Goal: Task Accomplishment & Management: Use online tool/utility

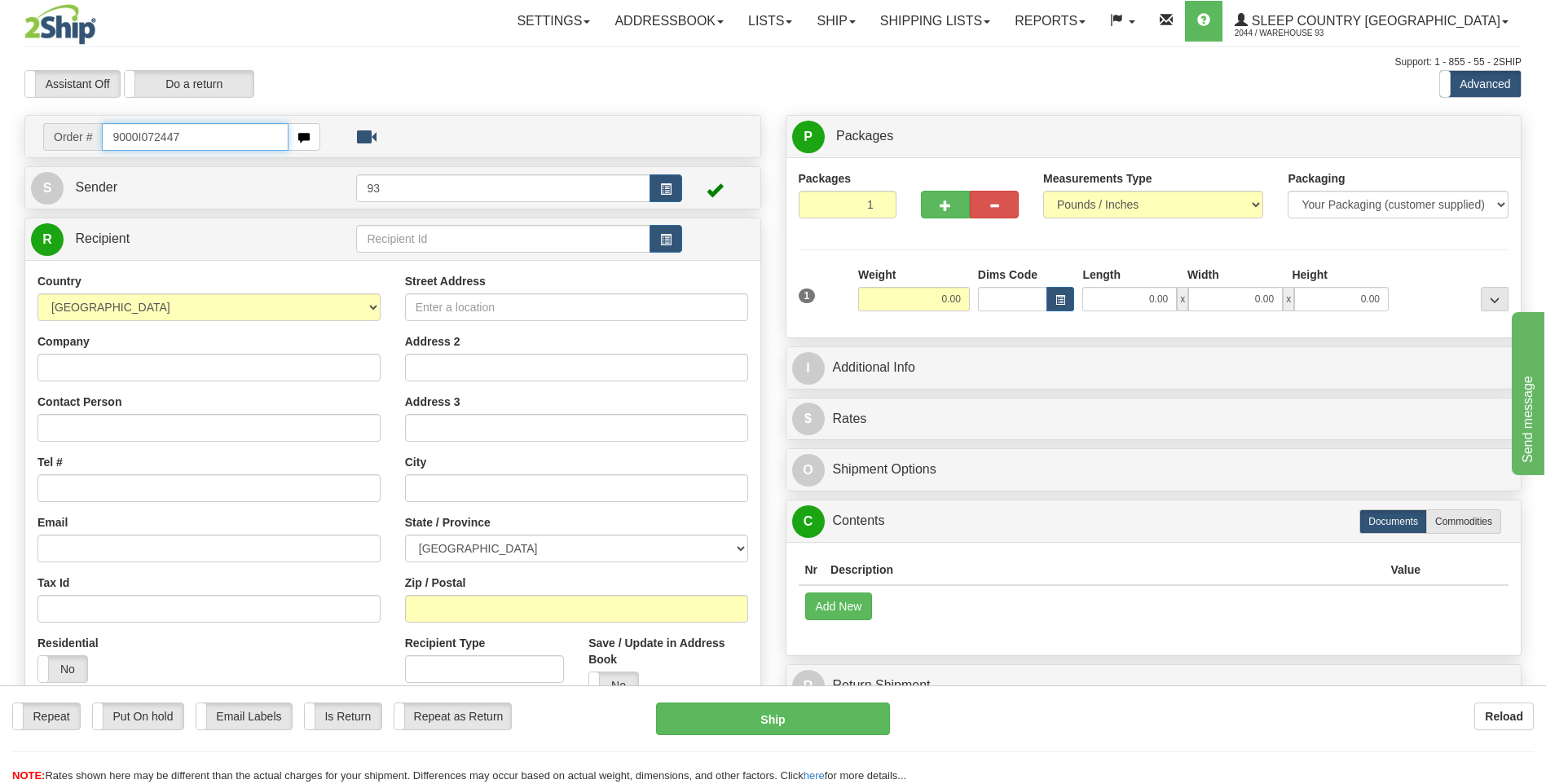
type input "9000I072447"
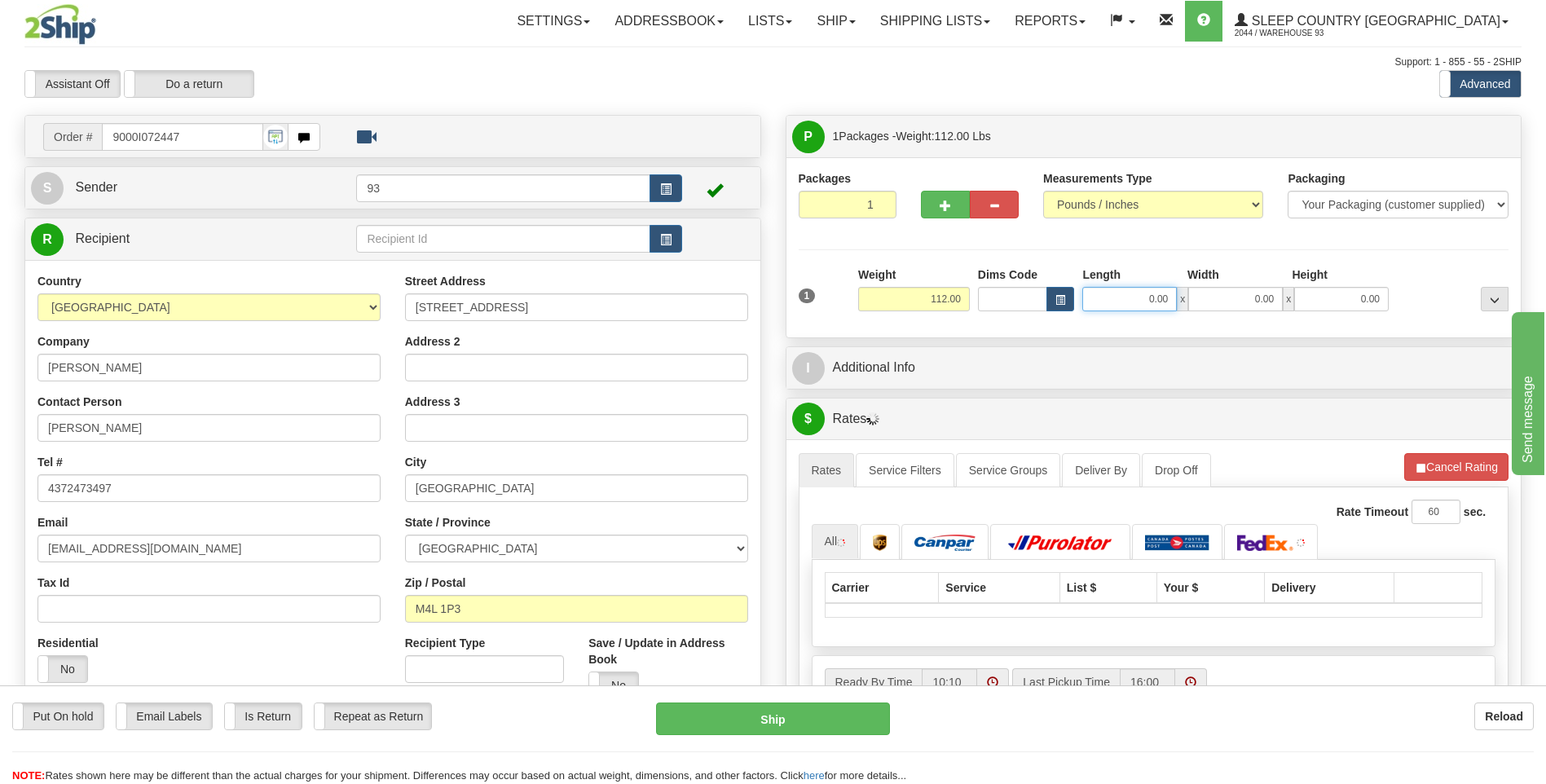
drag, startPoint x: 1143, startPoint y: 299, endPoint x: 1241, endPoint y: 297, distance: 98.0
click at [1241, 297] on div "0.00 x 0.00 x 0.00" at bounding box center [1236, 299] width 306 height 25
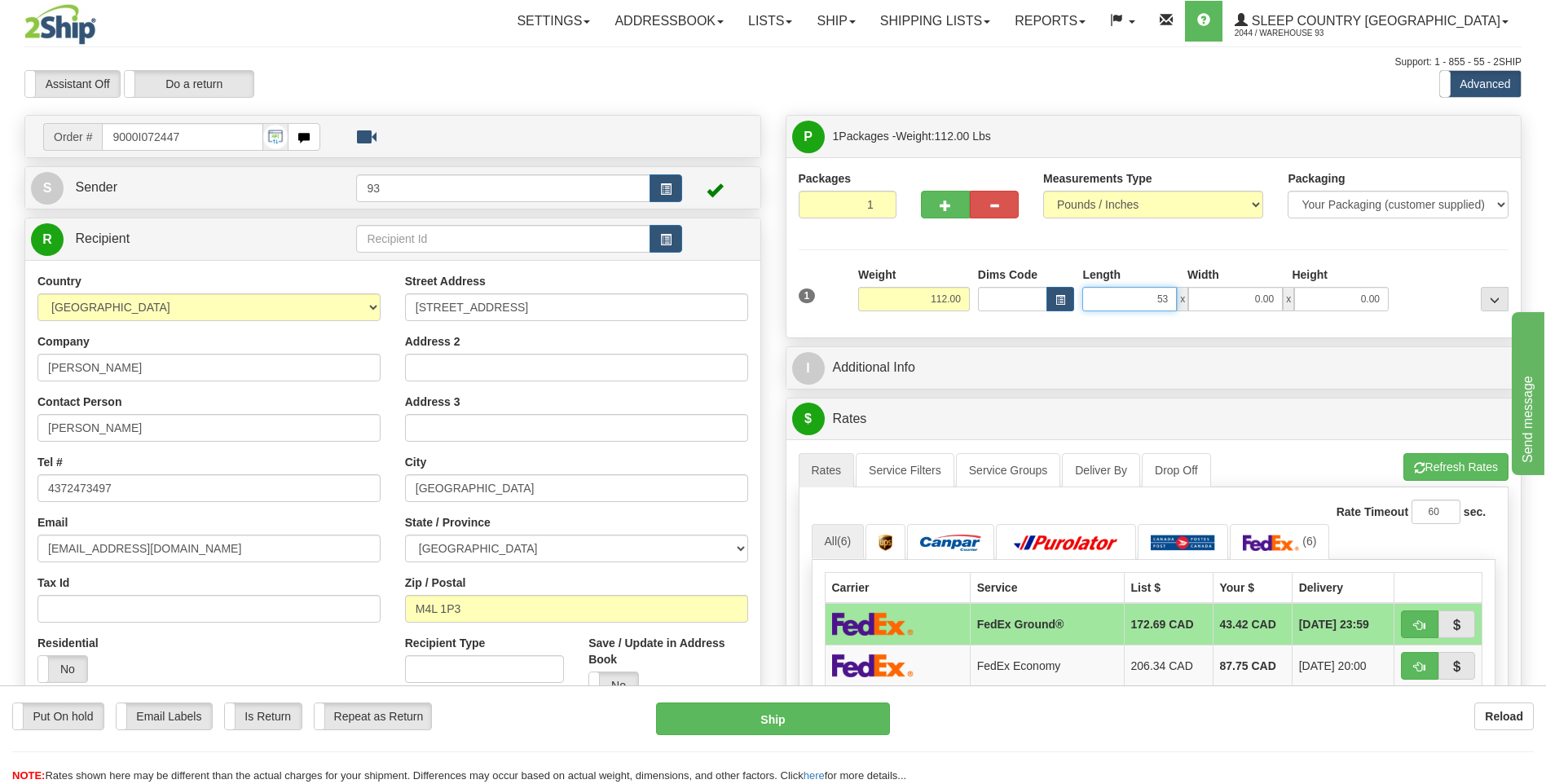
type input "53.00"
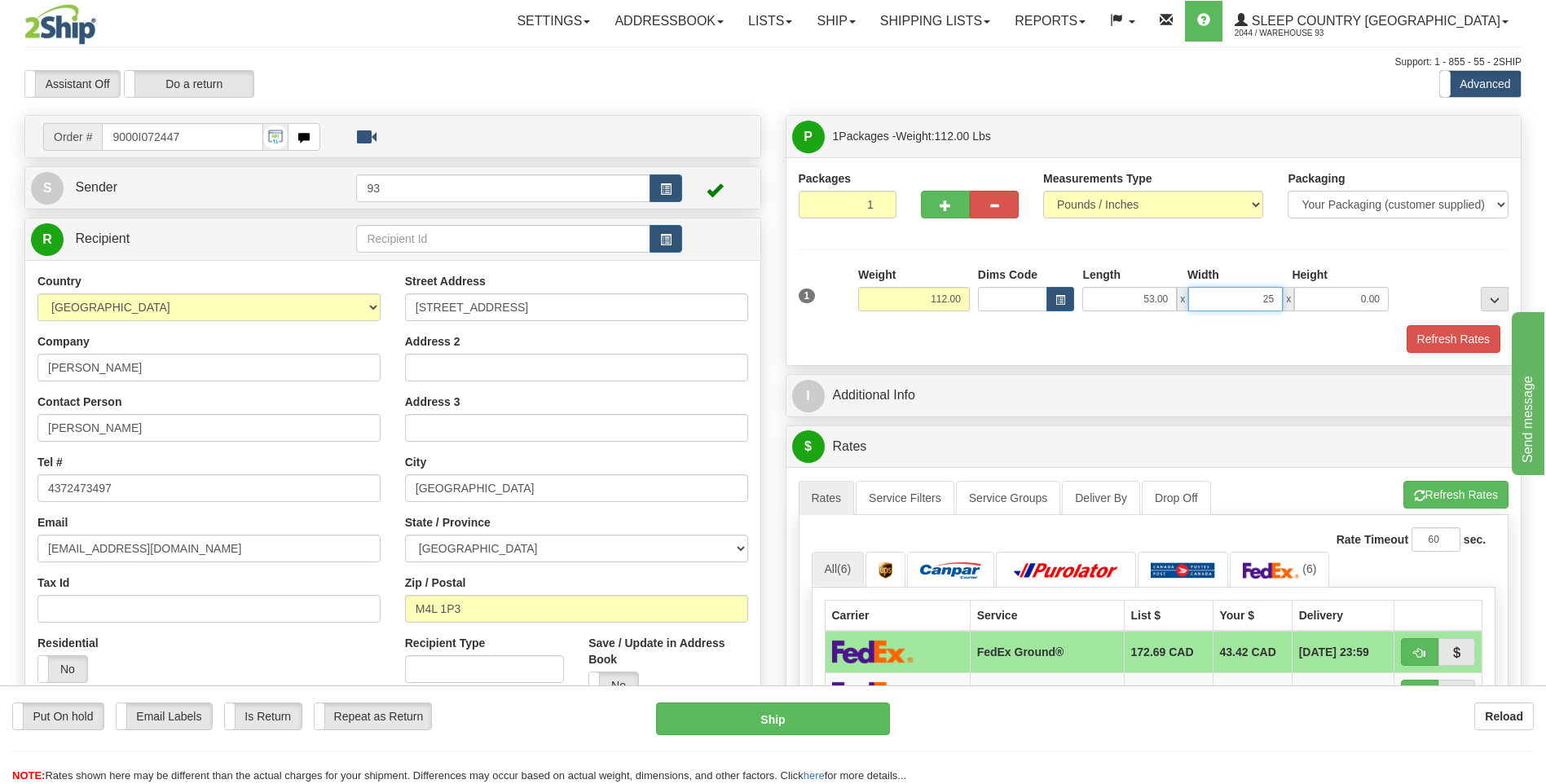
type input "25.00"
type input "6.00"
click at [1448, 337] on button "Refresh Rates" at bounding box center [1453, 339] width 94 height 27
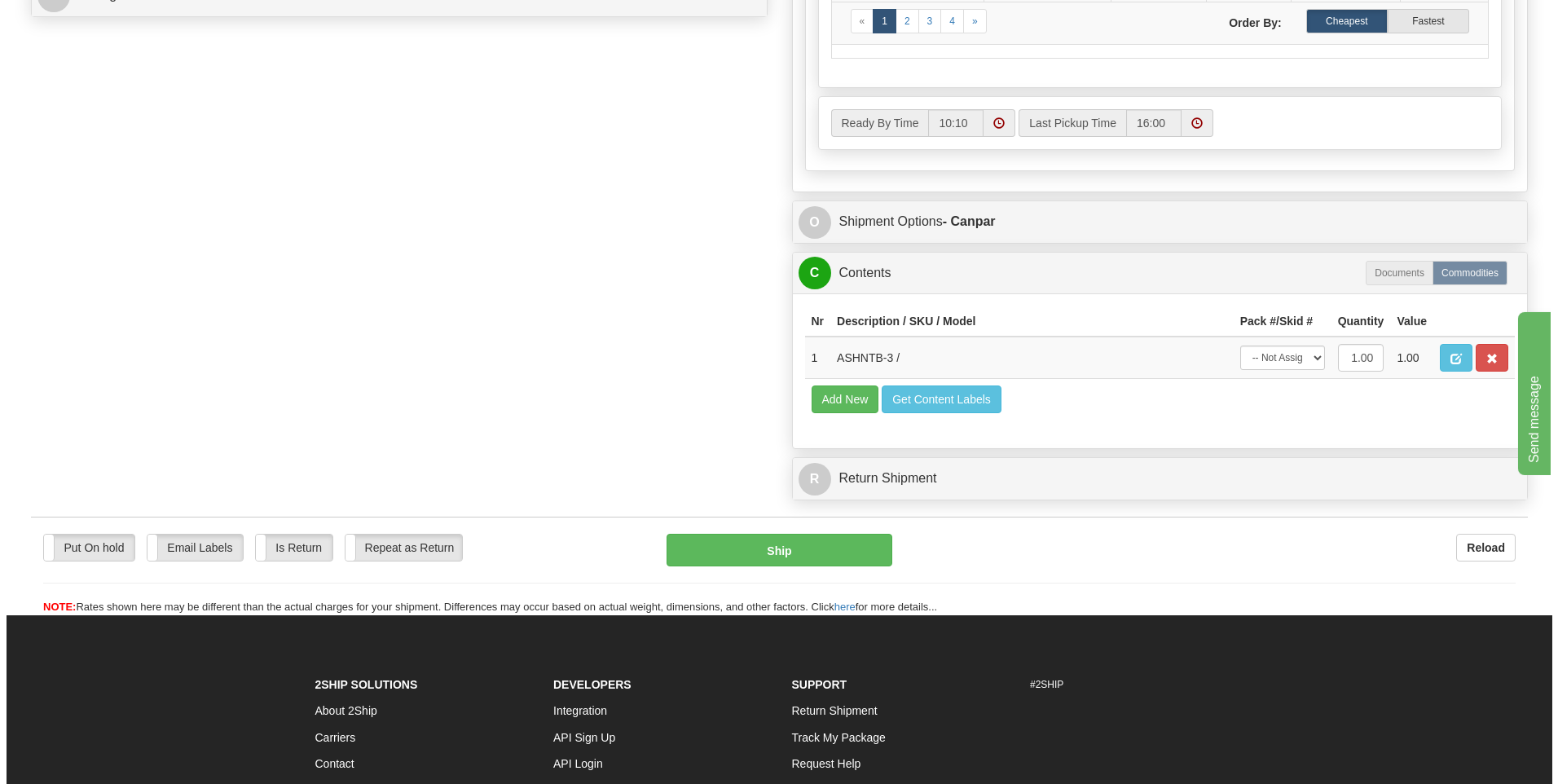
scroll to position [815, 0]
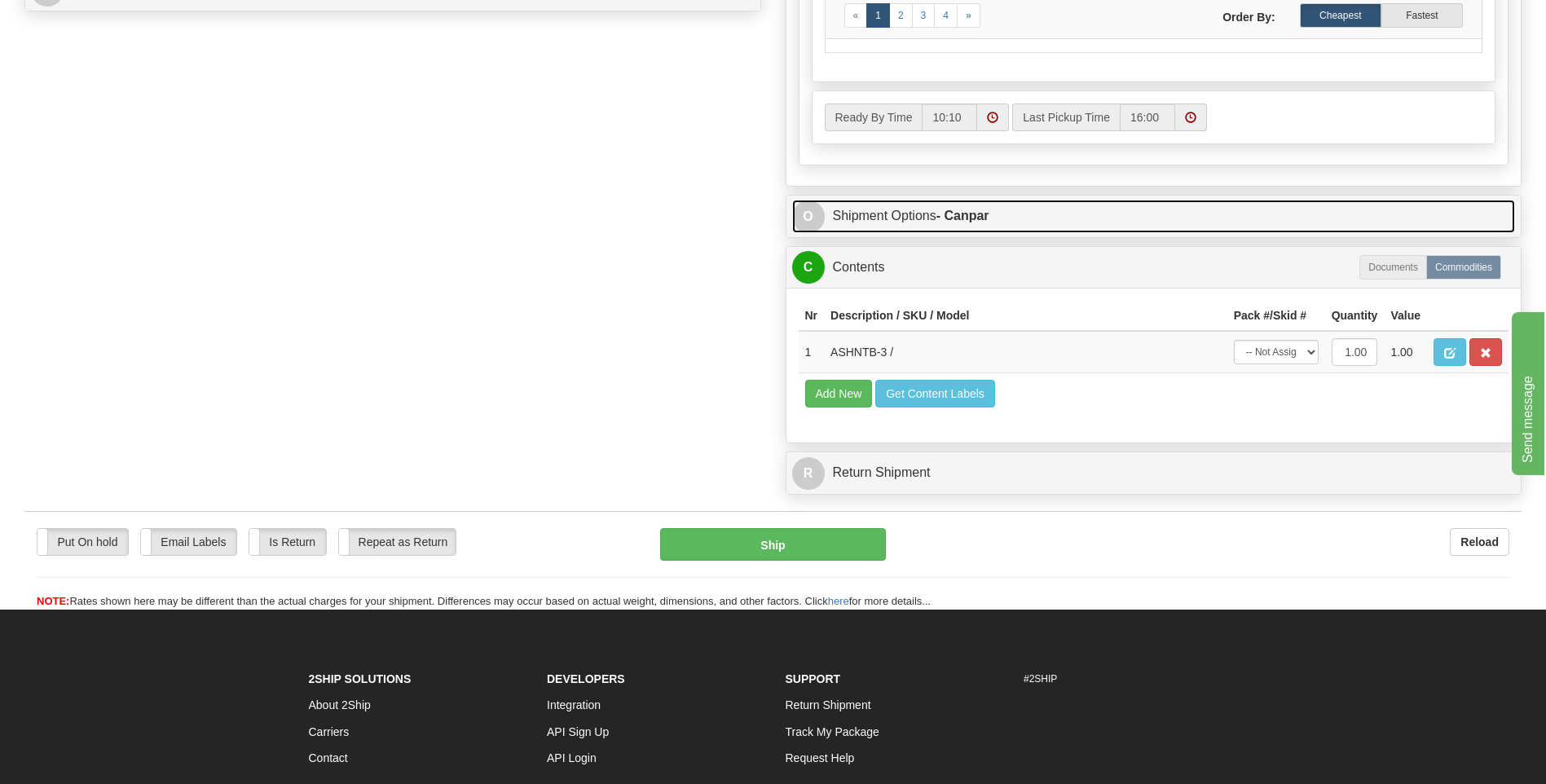
click at [815, 219] on span "O" at bounding box center [809, 217] width 33 height 33
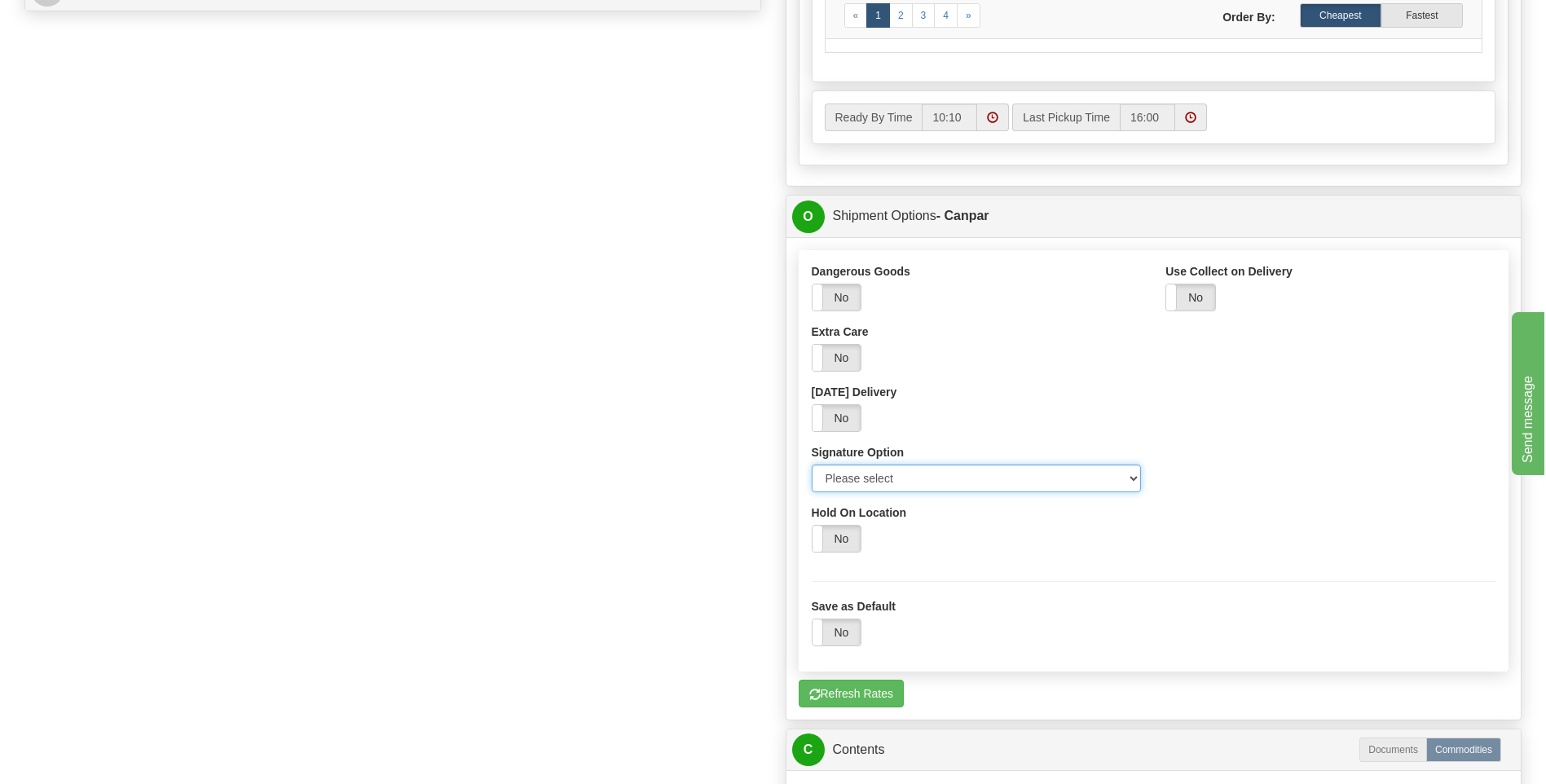
click at [1127, 482] on select "Please select No Signature Required Signature Required Adult Signature" at bounding box center [977, 478] width 330 height 27
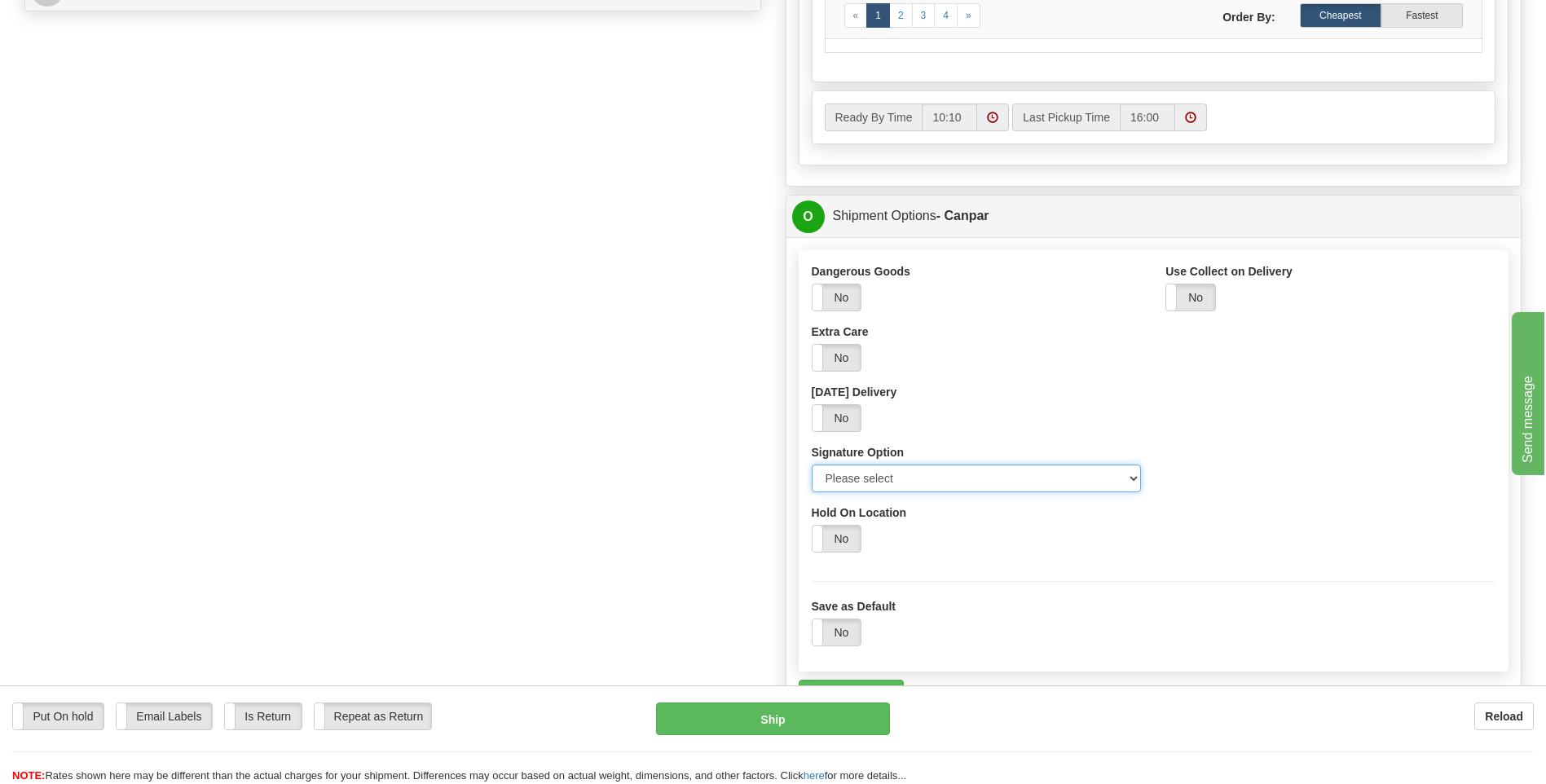
select select "2"
click at [812, 464] on select "Please select No Signature Required Signature Required Adult Signature" at bounding box center [977, 478] width 330 height 27
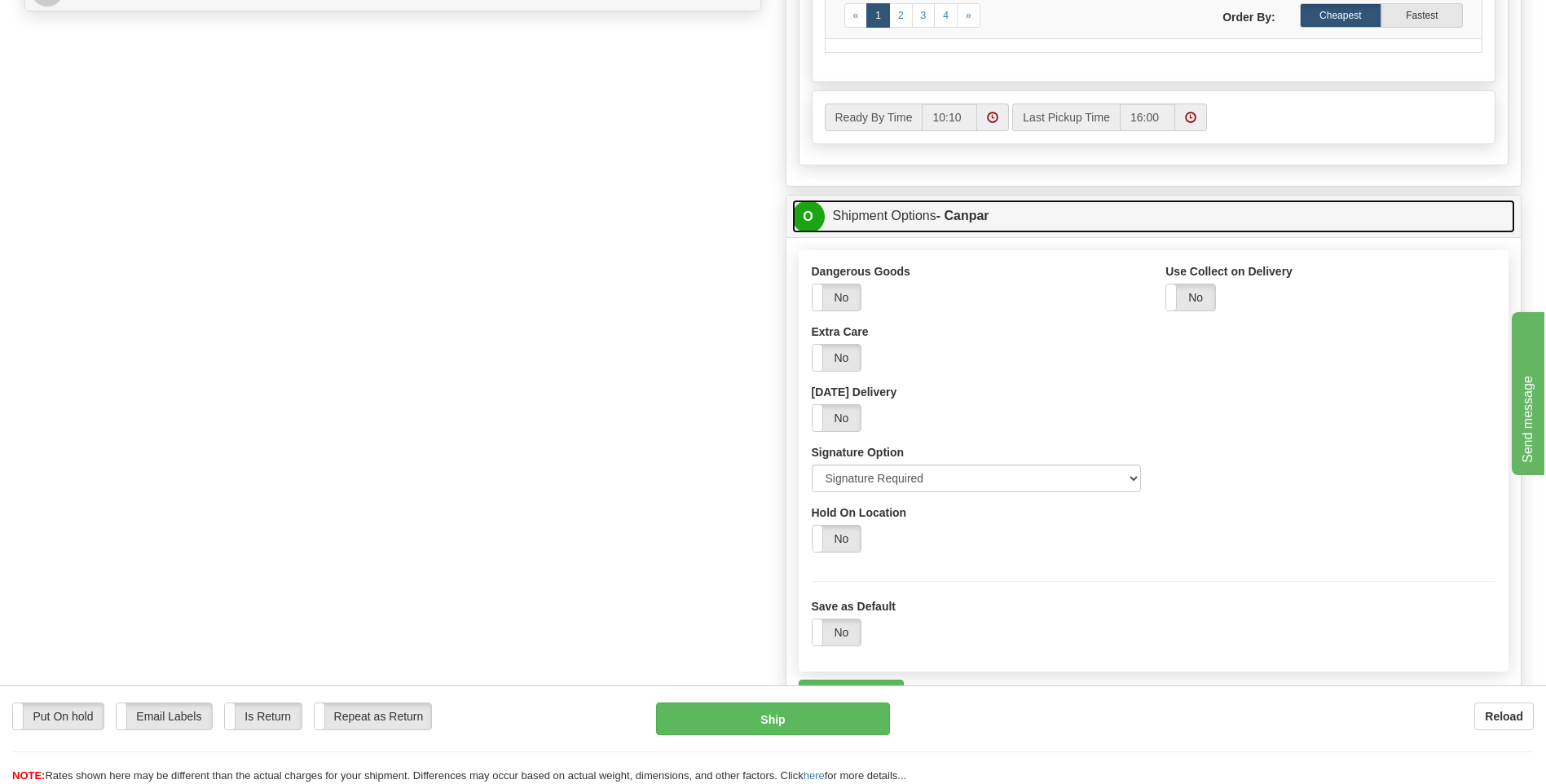
click at [806, 216] on span "O" at bounding box center [809, 217] width 33 height 33
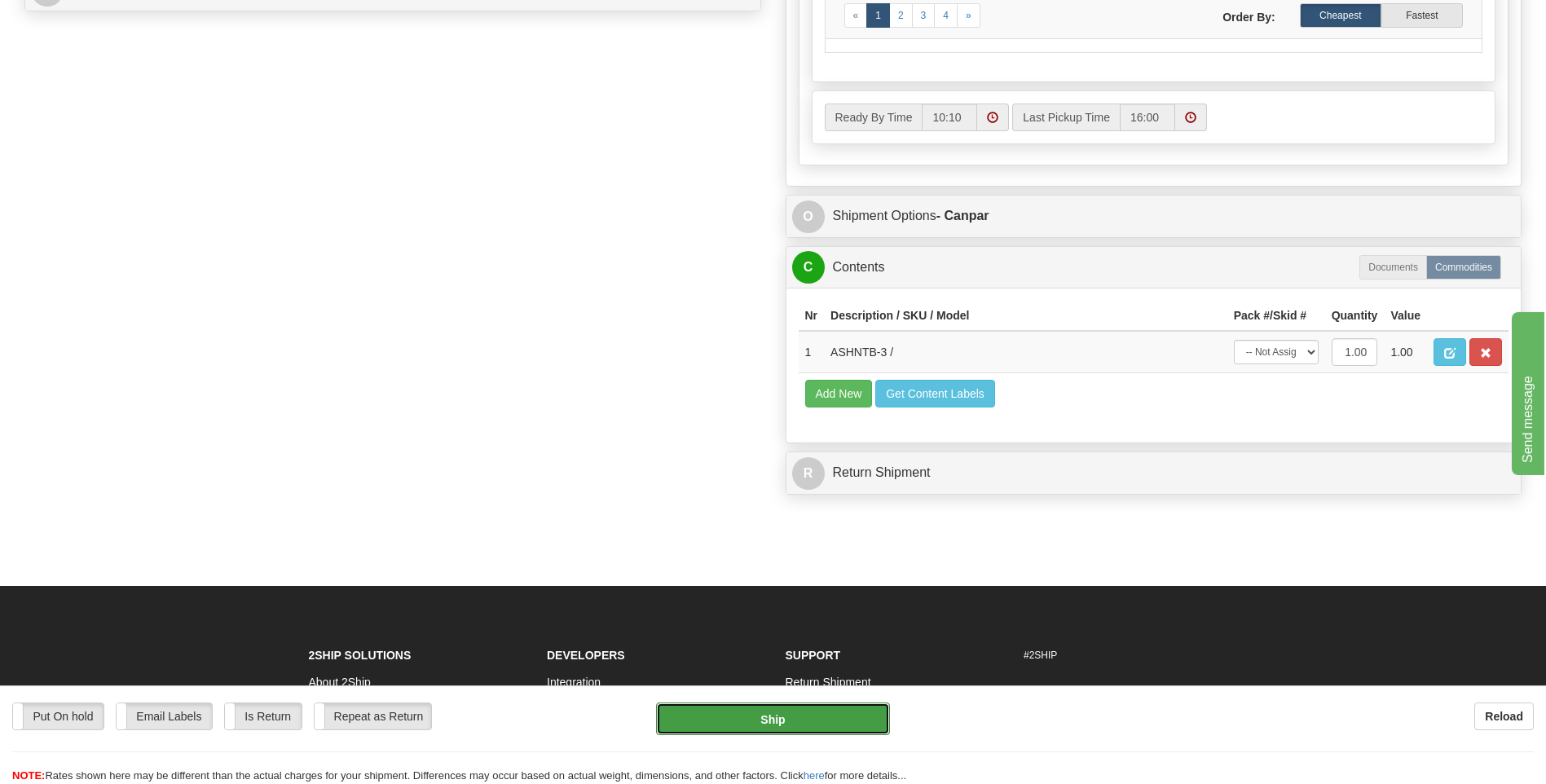
click at [778, 721] on button "Ship" at bounding box center [773, 718] width 233 height 33
type input "1"
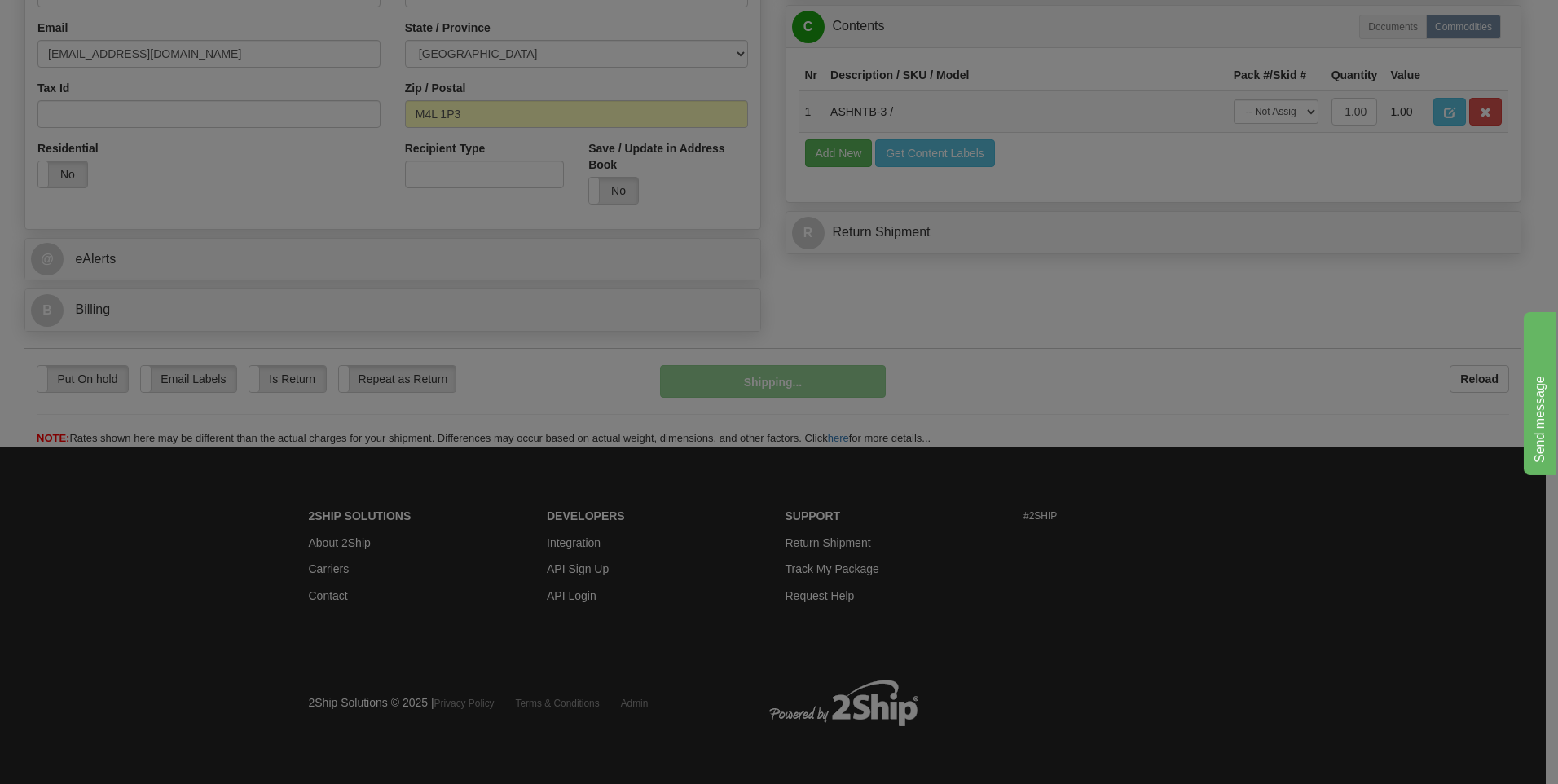
scroll to position [495, 0]
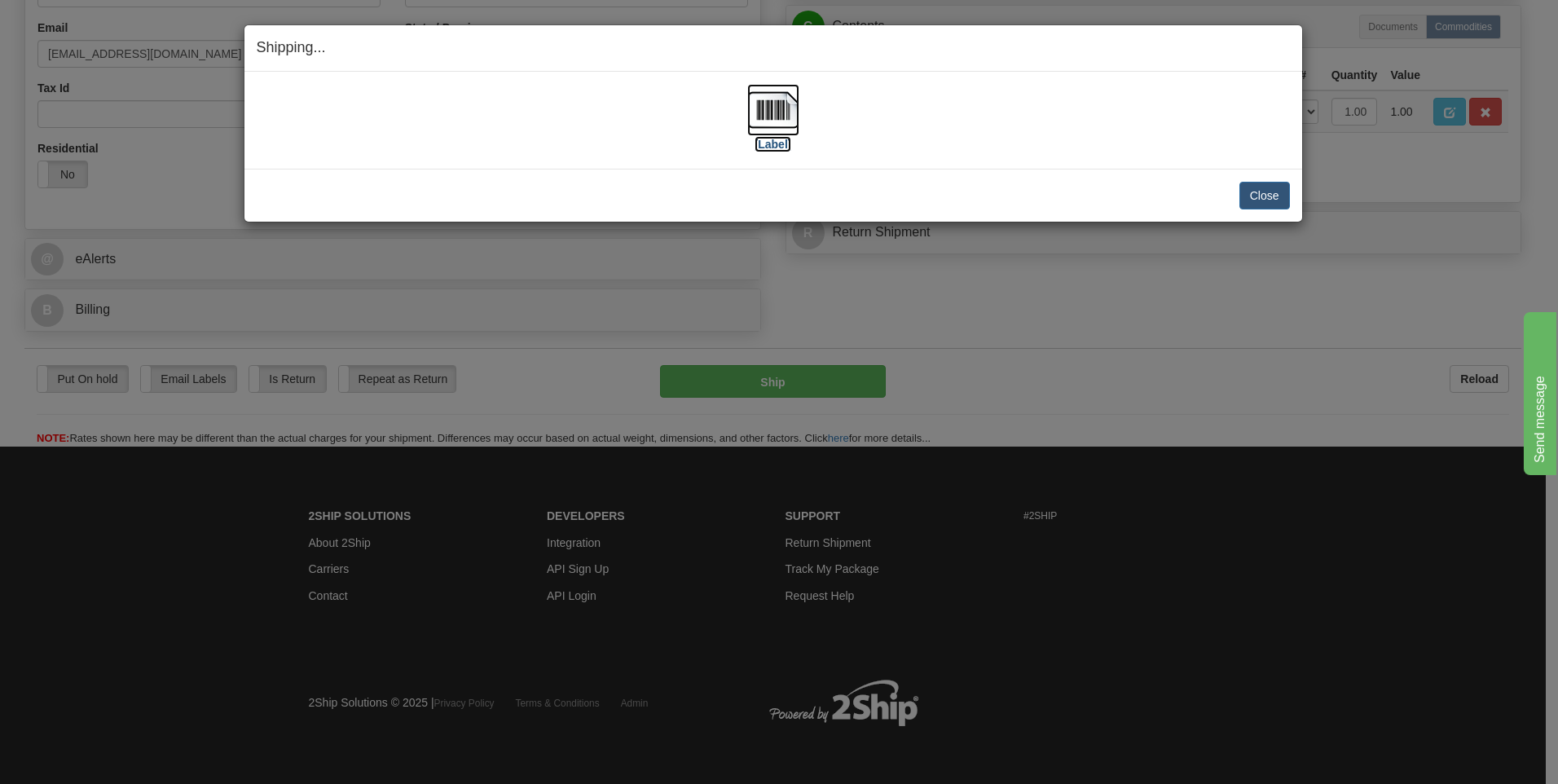
click at [772, 111] on img at bounding box center [773, 109] width 52 height 52
click at [1274, 195] on button "Close" at bounding box center [1264, 195] width 50 height 27
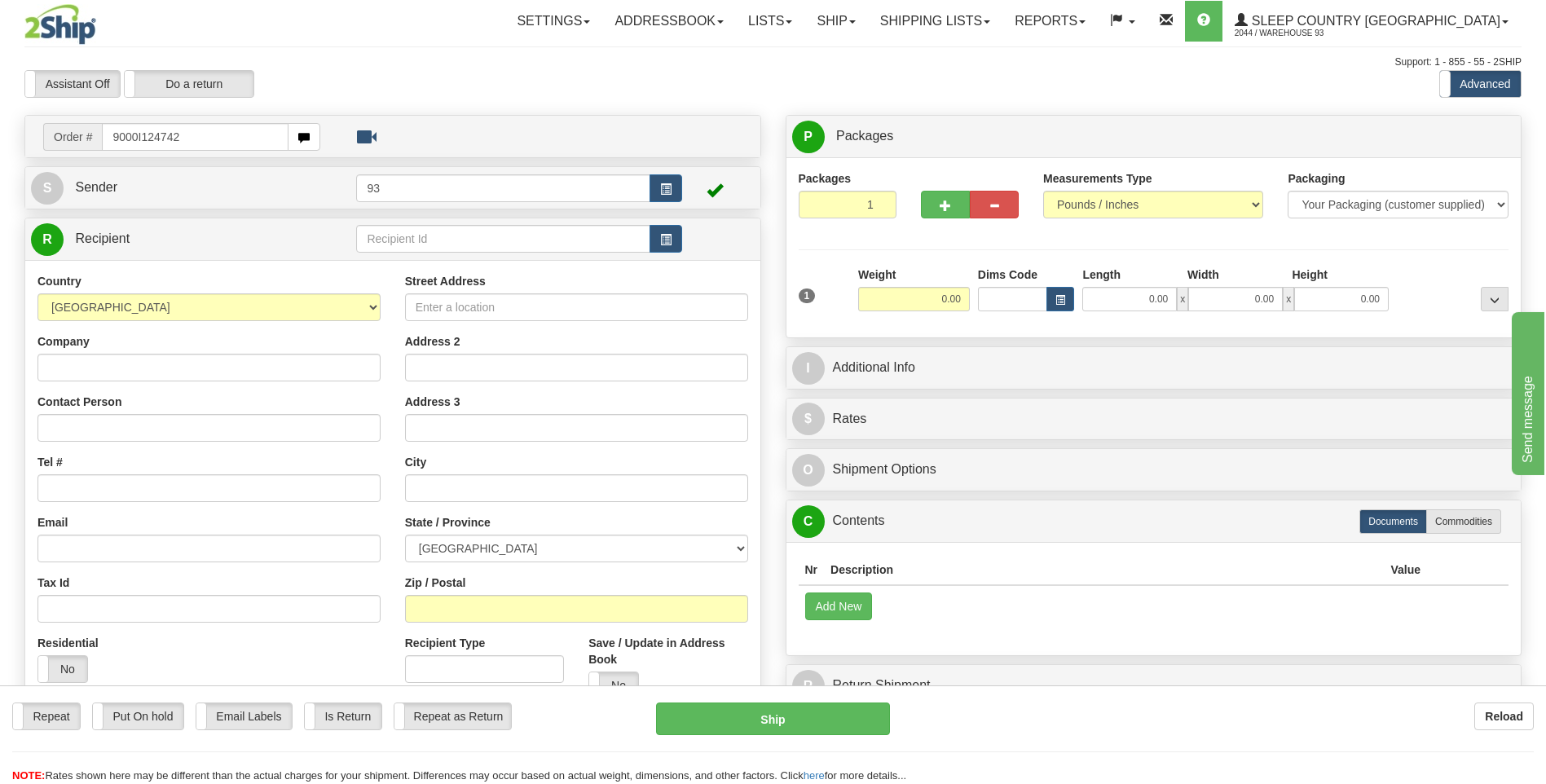
type input "9000I124742"
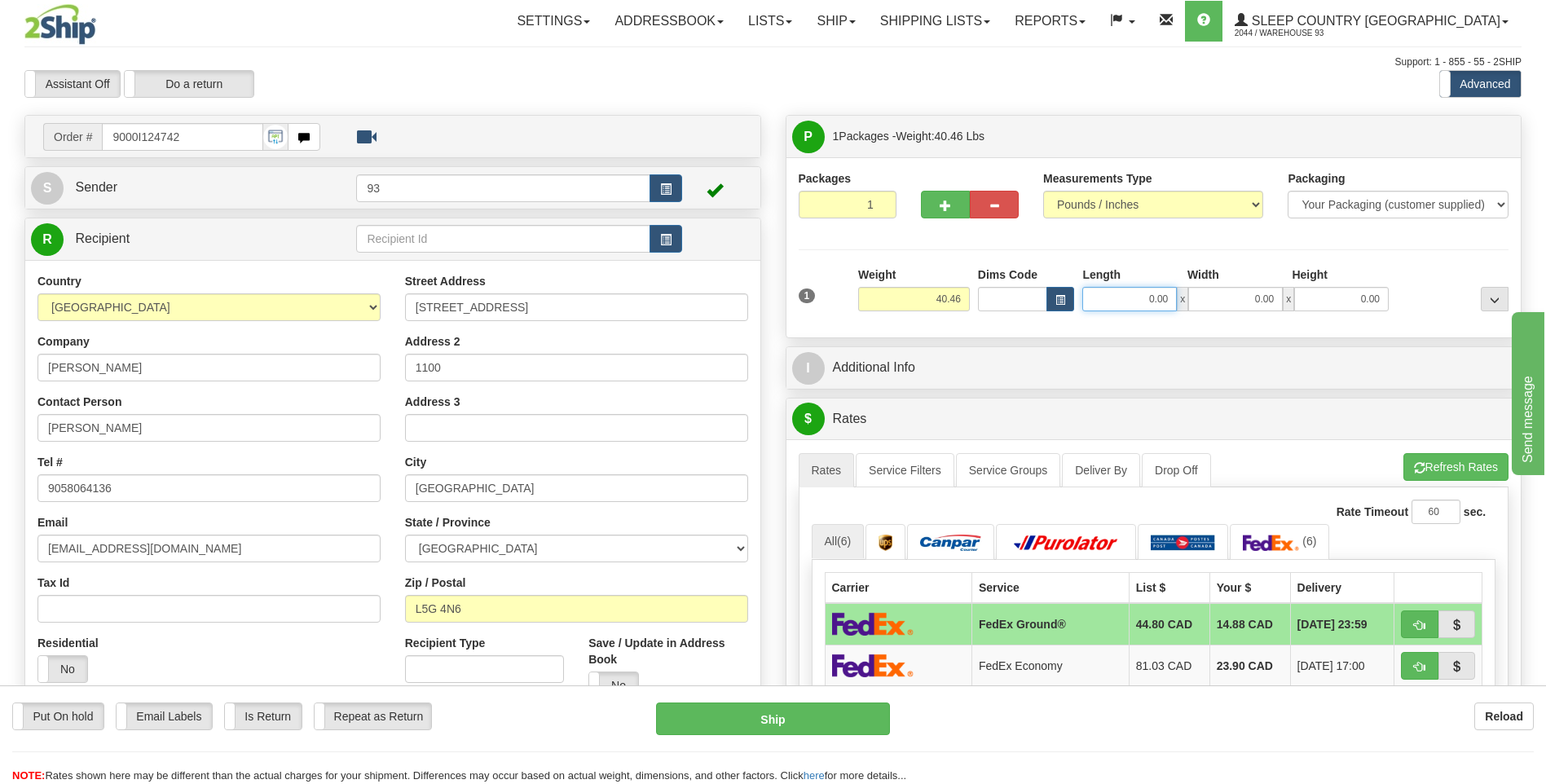
drag, startPoint x: 1142, startPoint y: 301, endPoint x: 1256, endPoint y: 304, distance: 114.0
click at [1256, 304] on div "0.00 x 0.00 x 0.00" at bounding box center [1236, 299] width 306 height 25
type input "40.00"
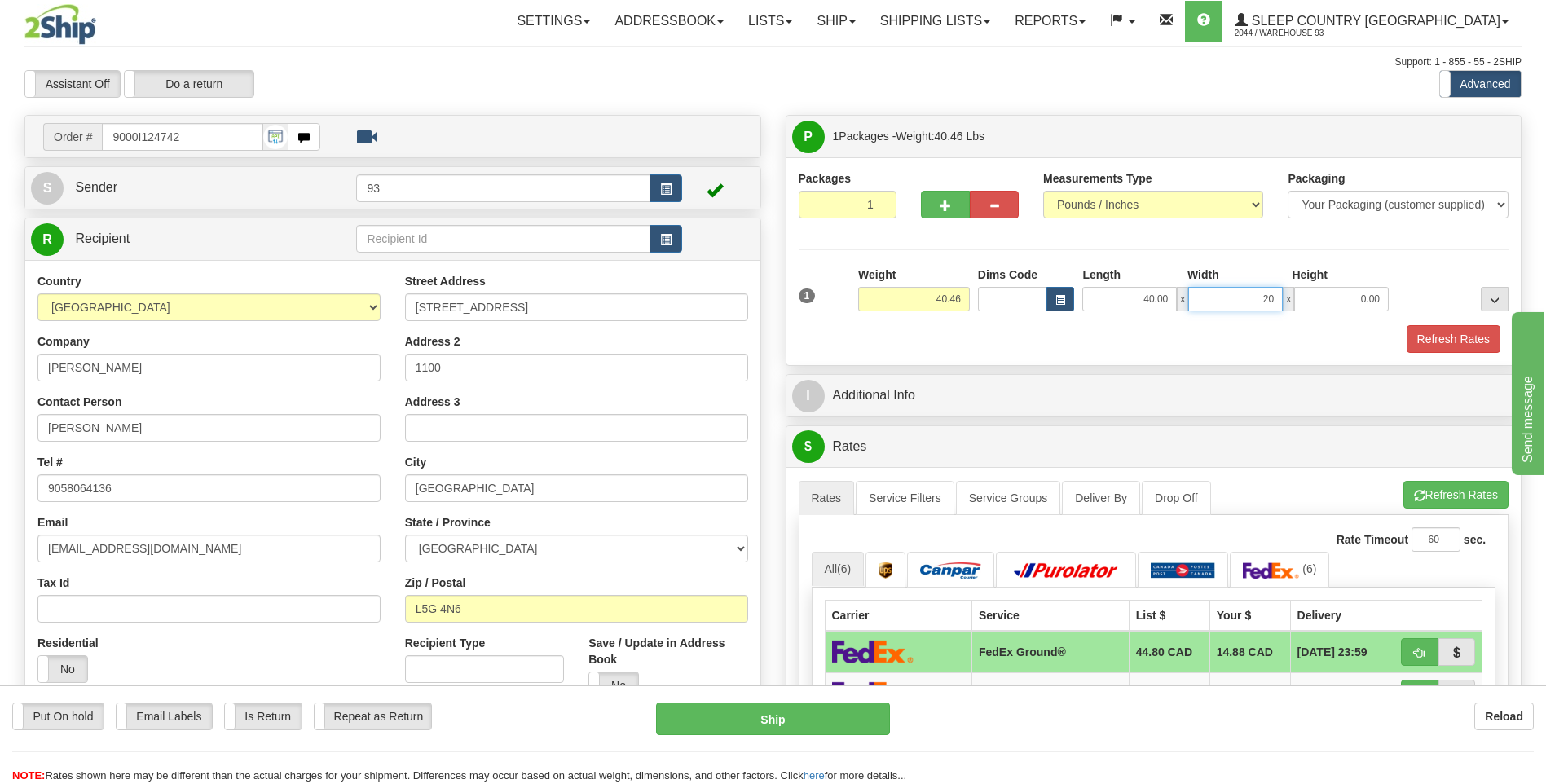
type input "20.00"
click at [1446, 348] on button "Refresh Rates" at bounding box center [1453, 339] width 94 height 27
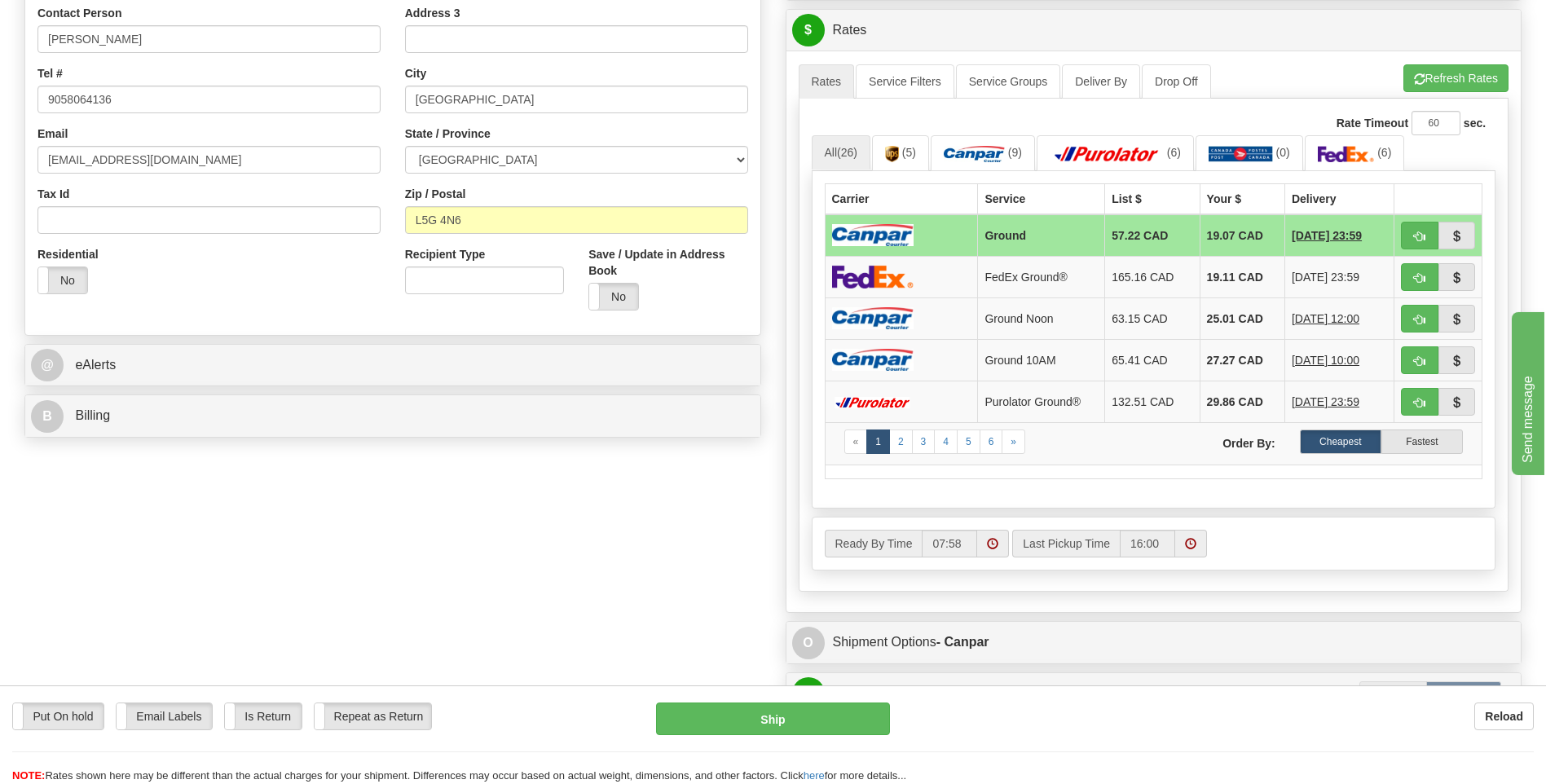
scroll to position [652, 0]
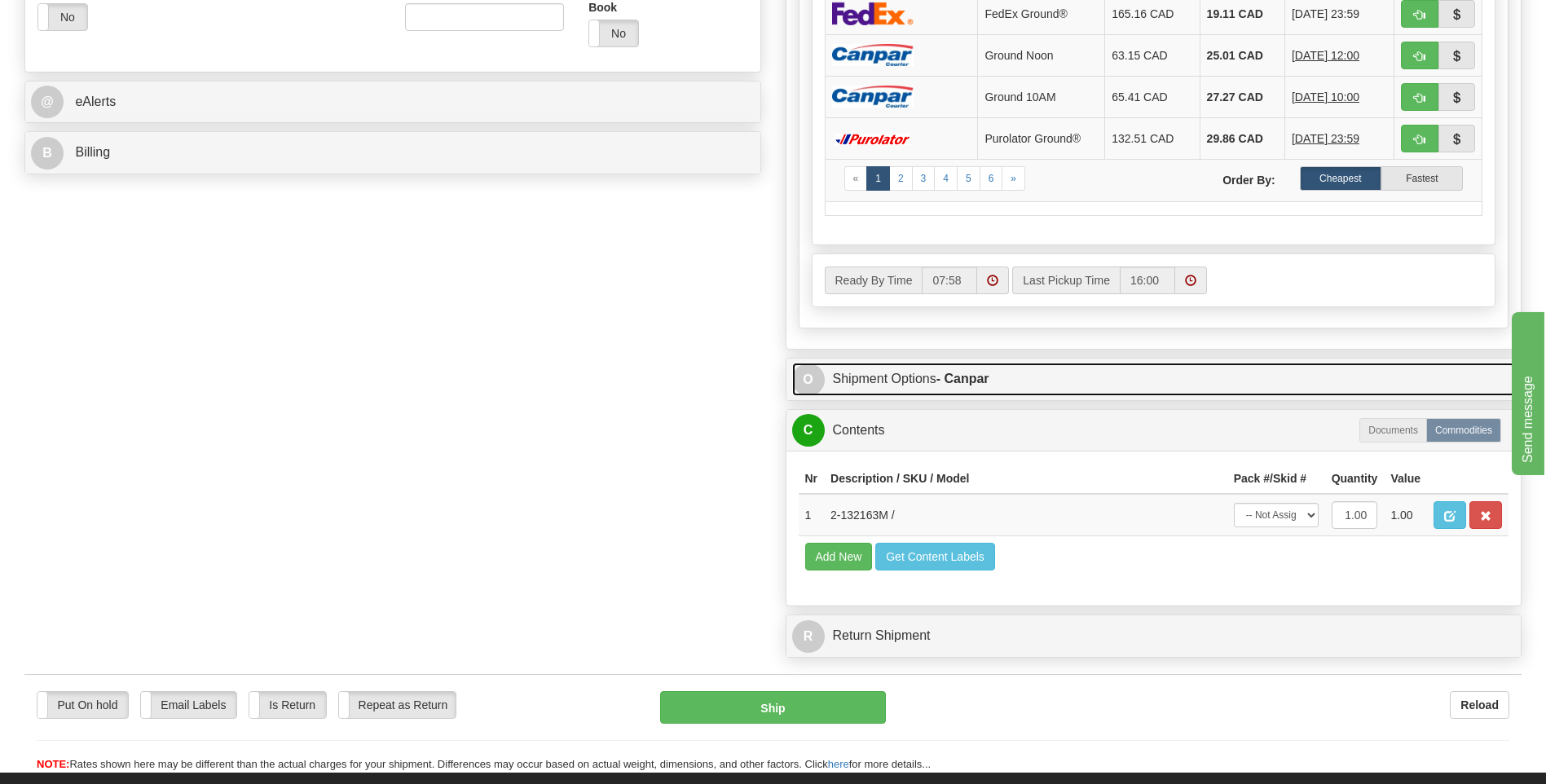
click at [809, 373] on span "O" at bounding box center [809, 380] width 33 height 33
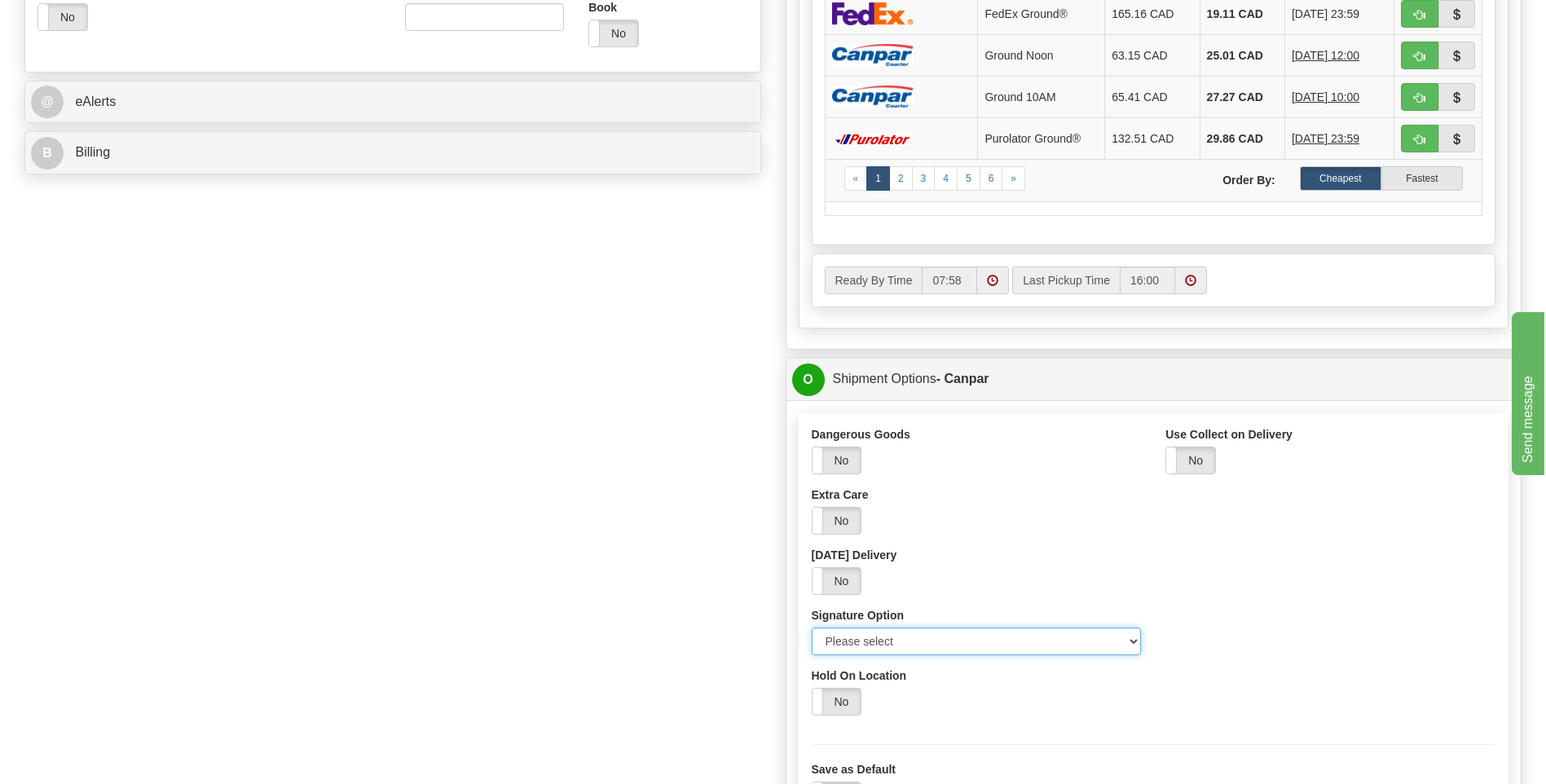
click at [1122, 645] on select "Please select No Signature Required Signature Required Adult Signature" at bounding box center [977, 641] width 330 height 27
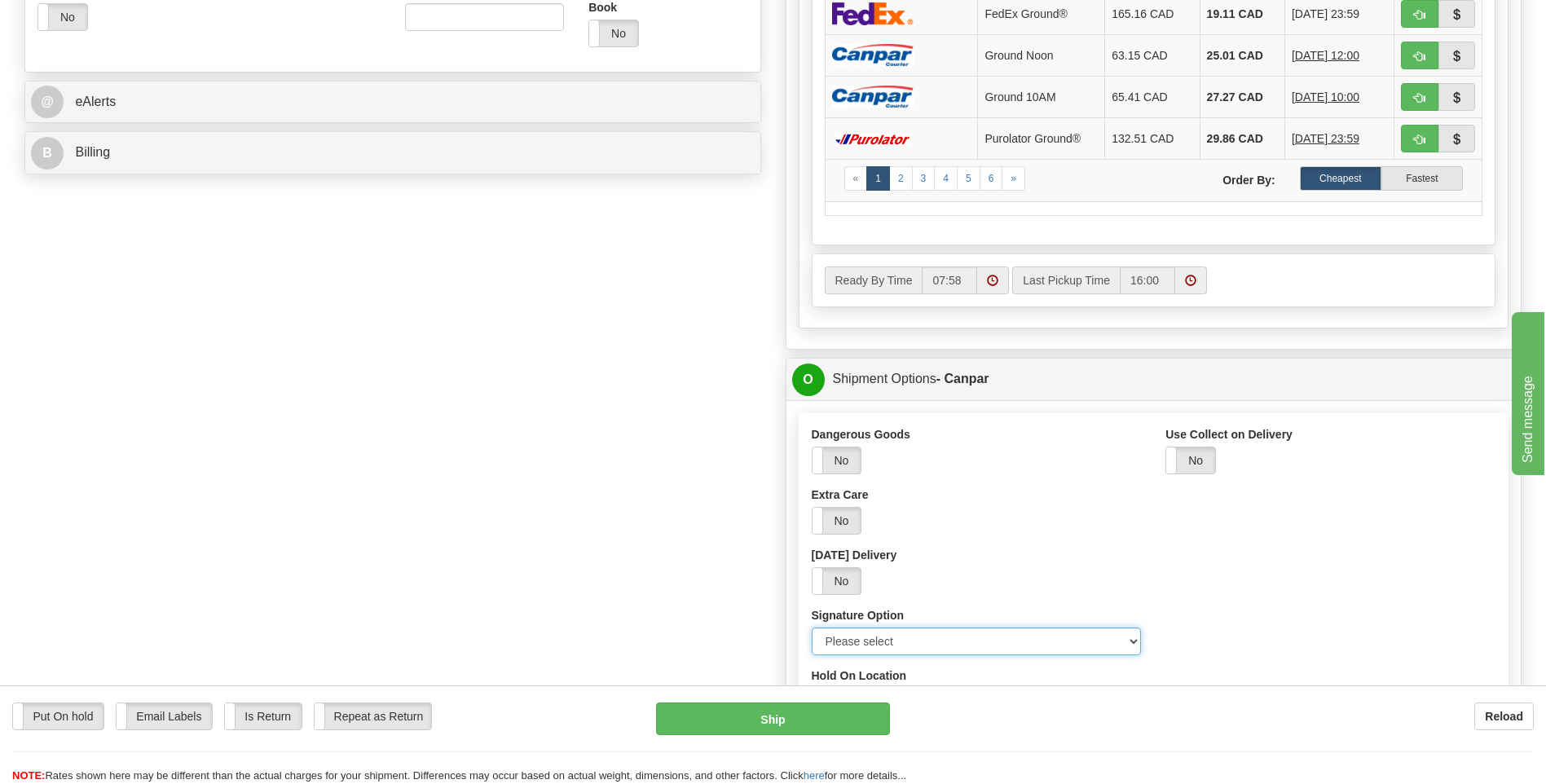
select select "2"
click at [812, 627] on select "Please select No Signature Required Signature Required Adult Signature" at bounding box center [977, 641] width 330 height 27
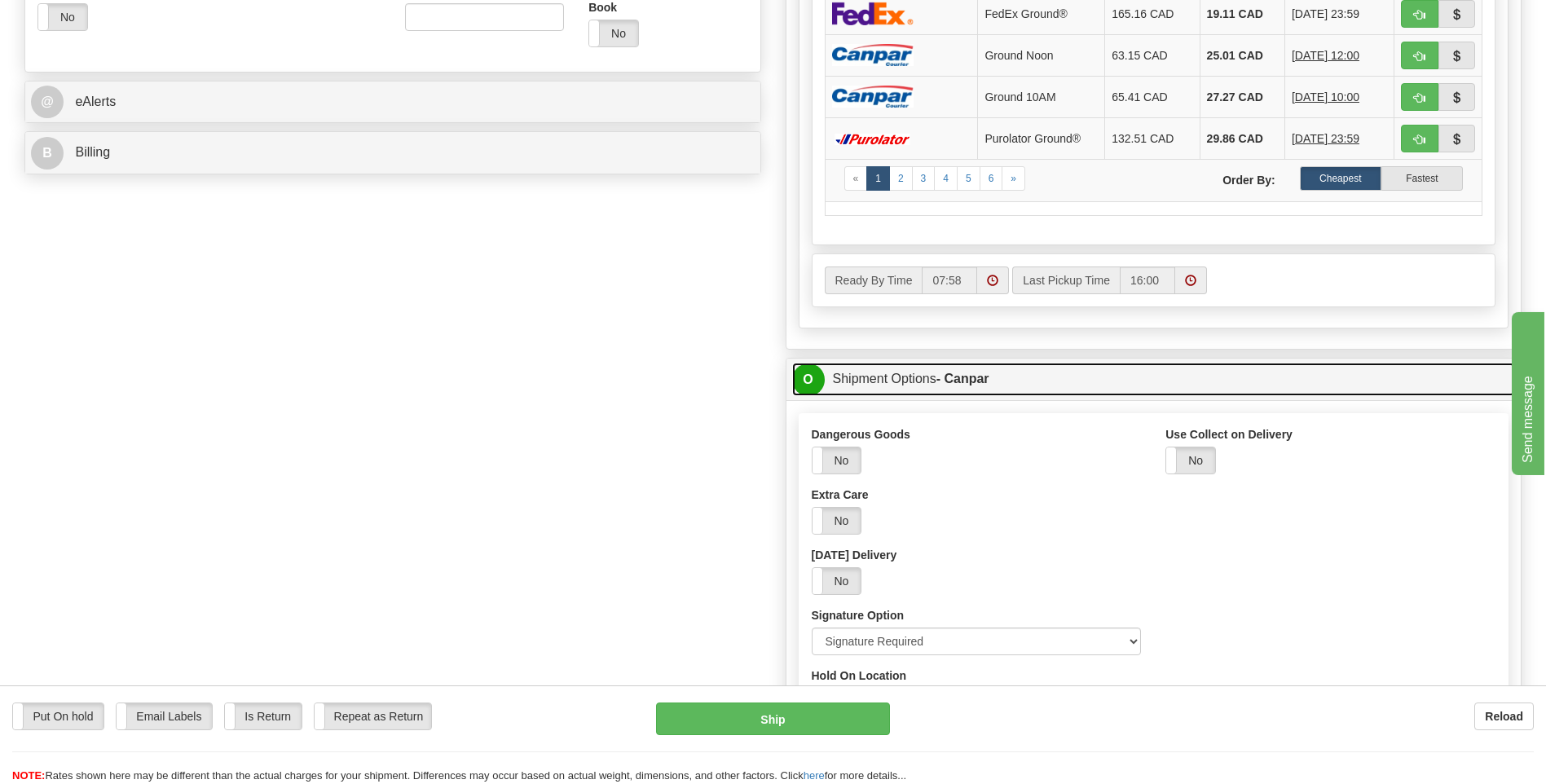
click at [810, 383] on span "O" at bounding box center [809, 380] width 33 height 33
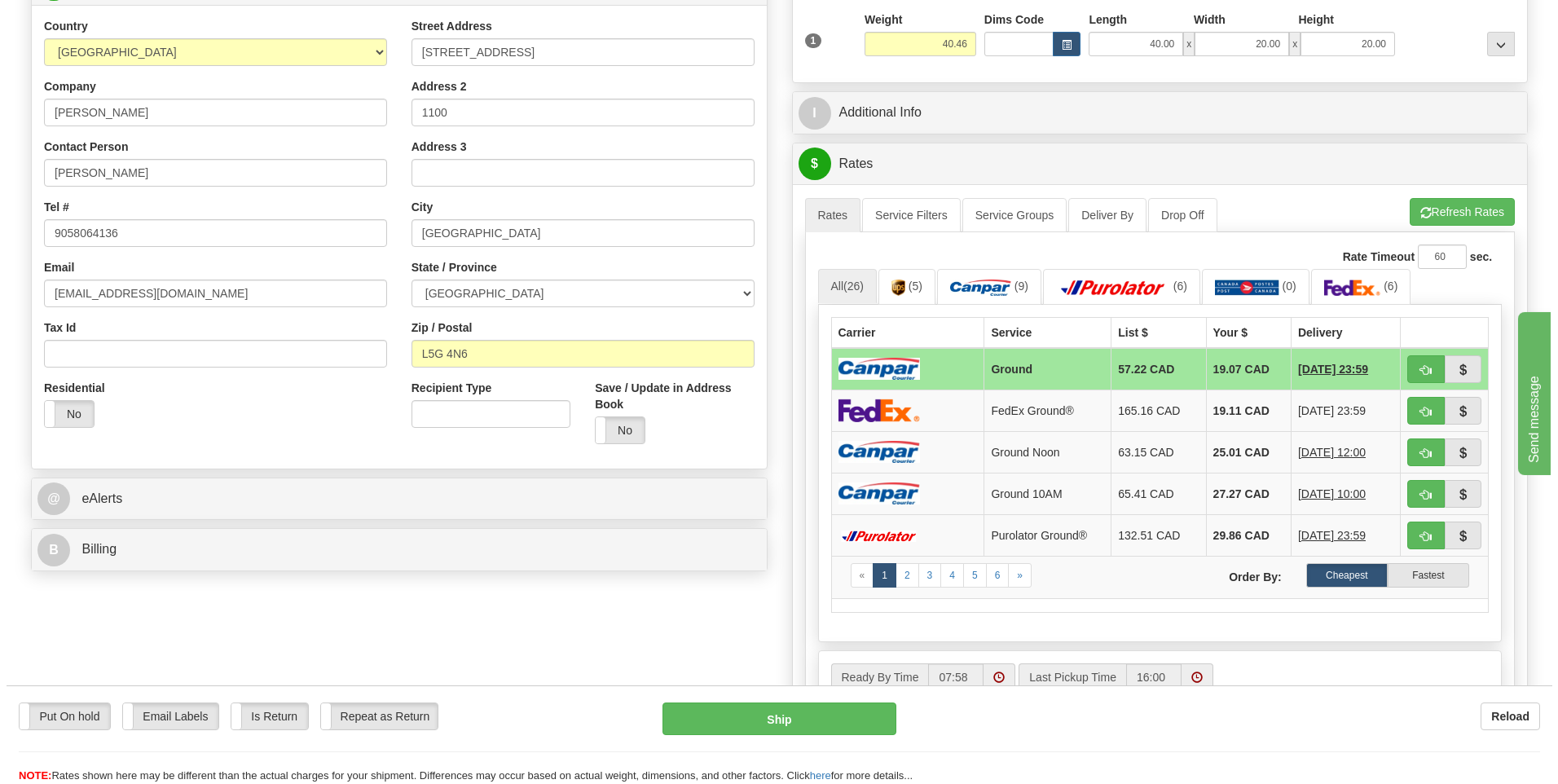
scroll to position [163, 0]
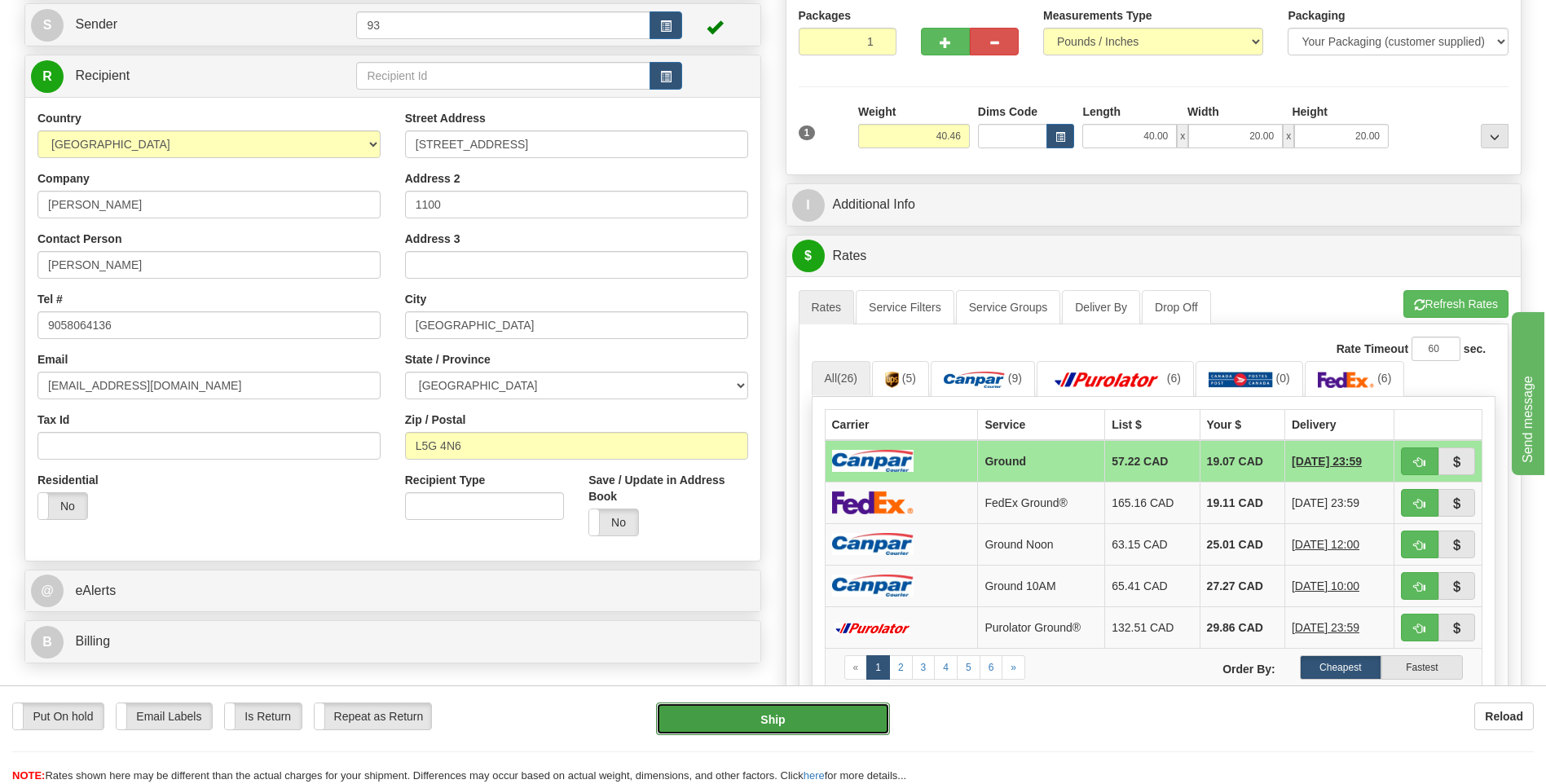
click at [746, 717] on button "Ship" at bounding box center [773, 718] width 233 height 33
type input "1"
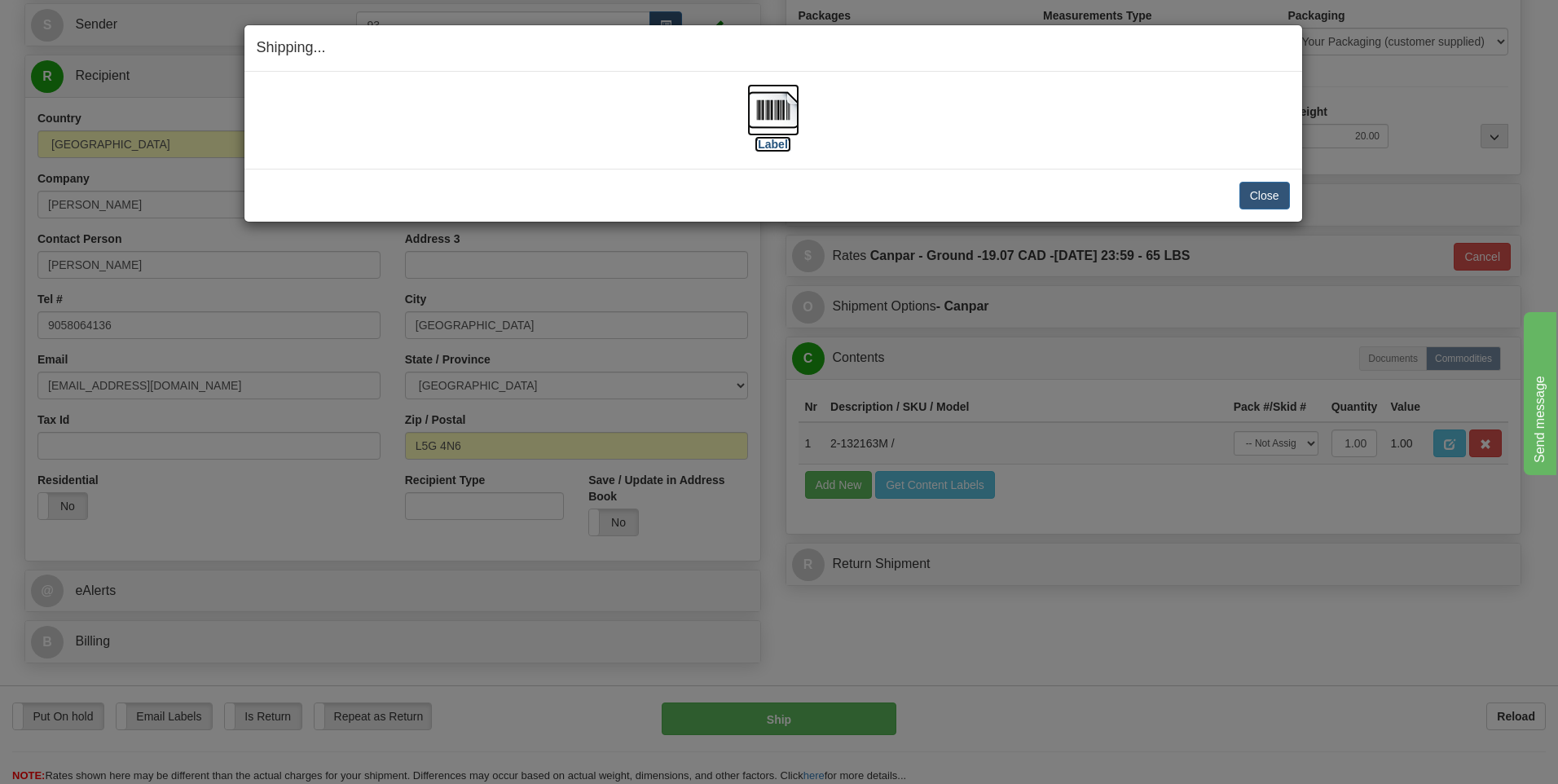
click at [784, 105] on img at bounding box center [773, 109] width 52 height 52
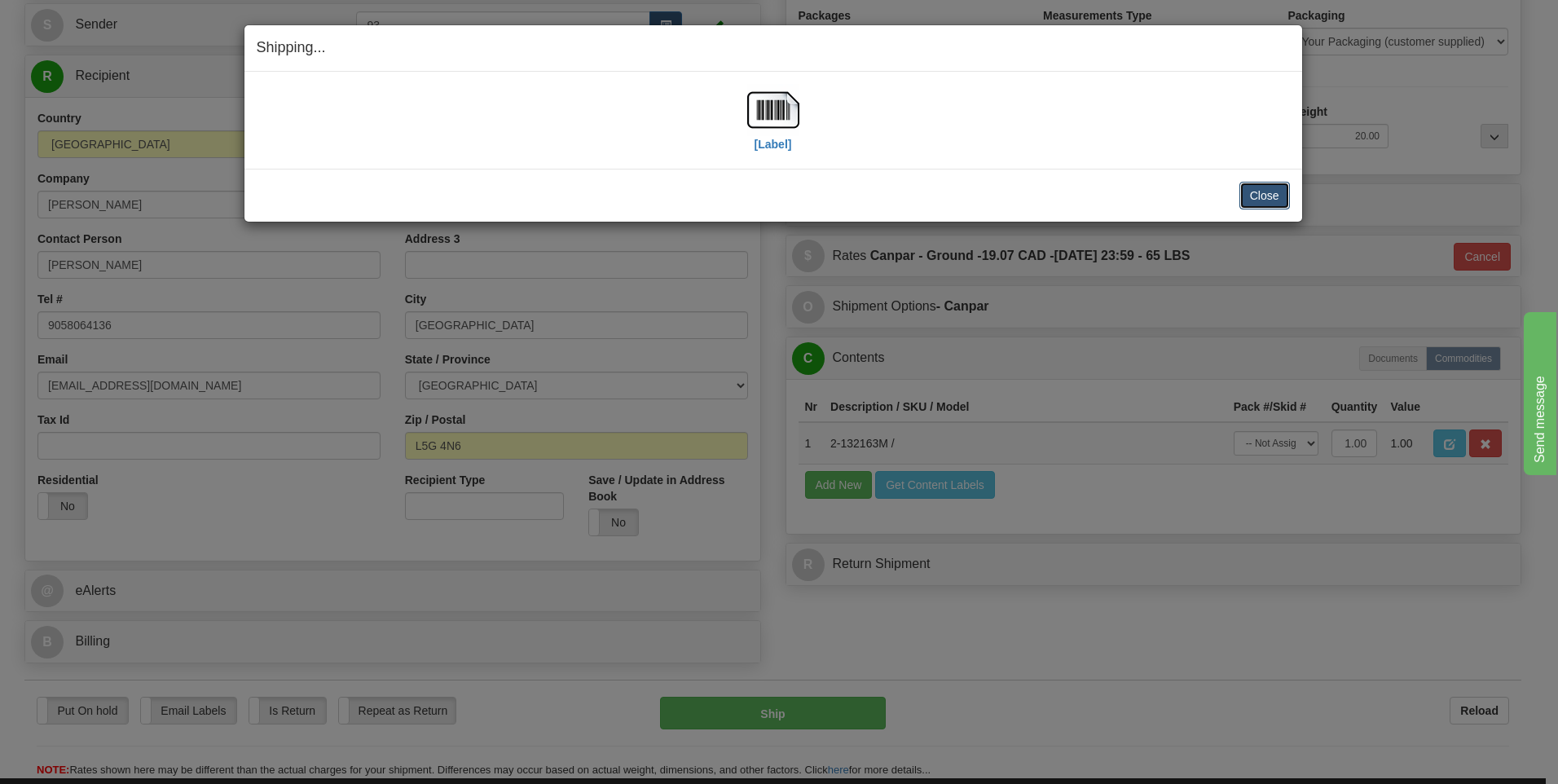
click at [1272, 197] on button "Close" at bounding box center [1264, 195] width 50 height 27
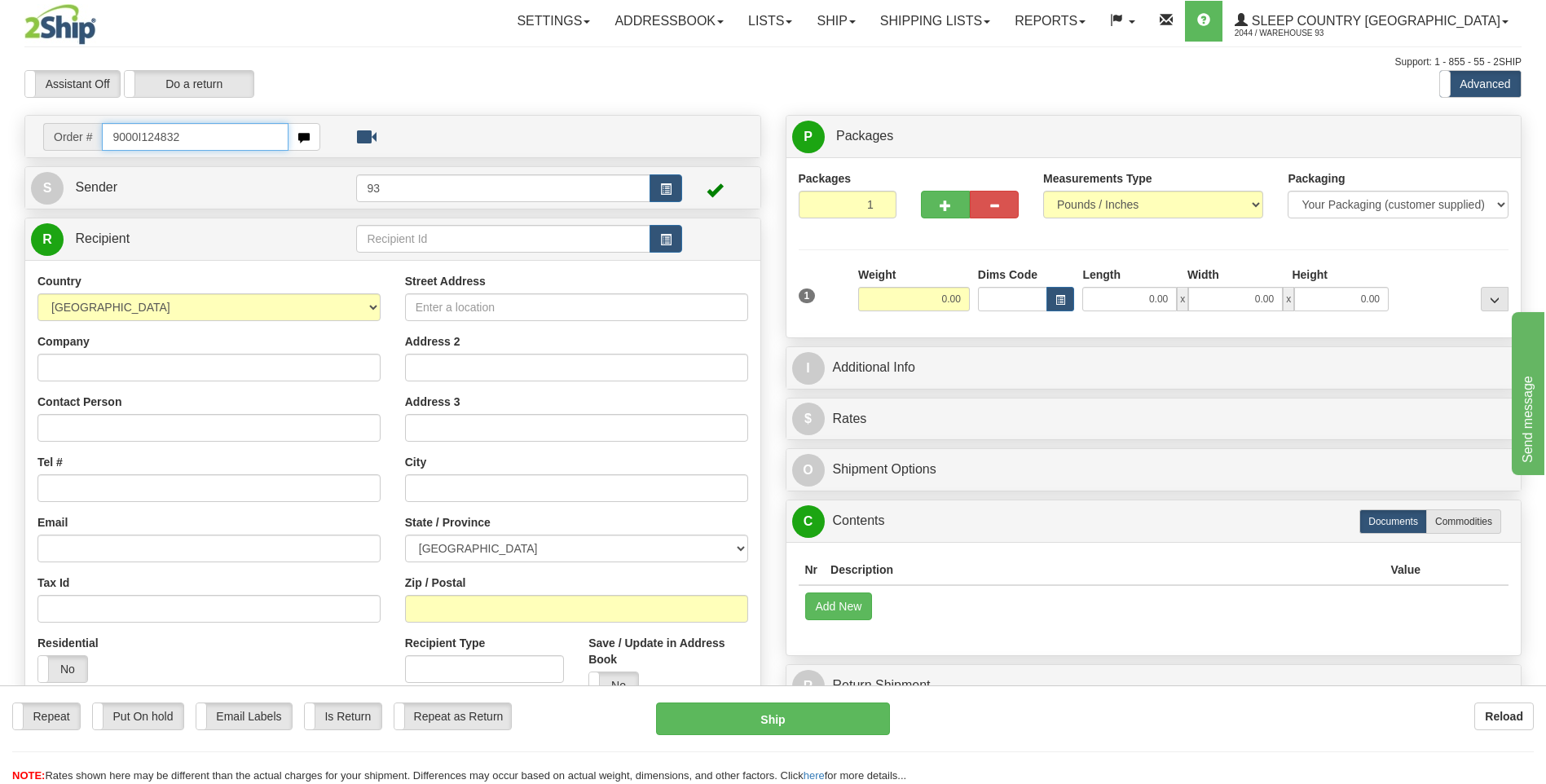
type input "9000I124832"
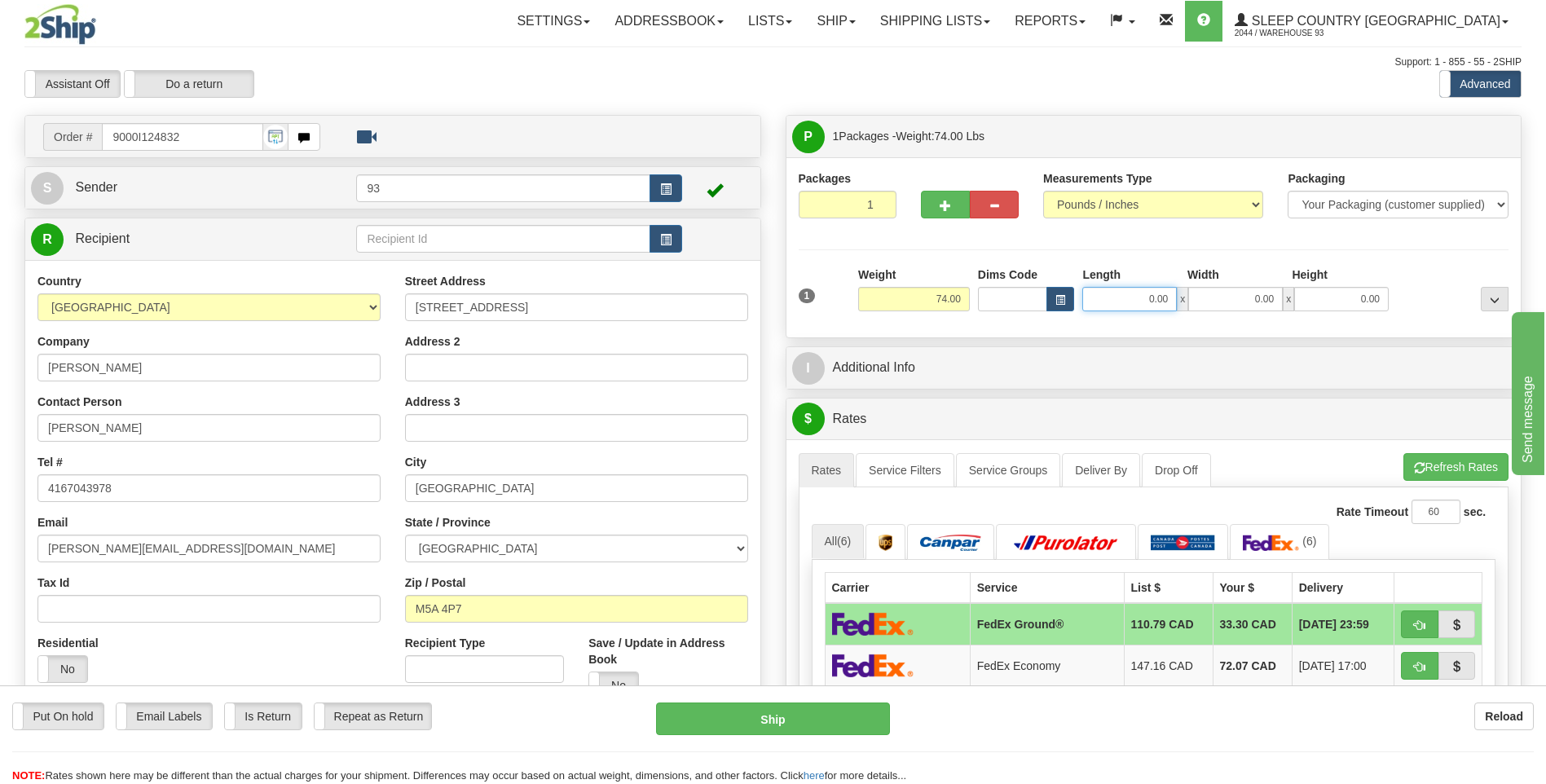
drag, startPoint x: 1147, startPoint y: 298, endPoint x: 1196, endPoint y: 295, distance: 49.1
click at [1196, 295] on div "0.00 x 0.00 x 0.00" at bounding box center [1236, 299] width 306 height 25
type input "40.00"
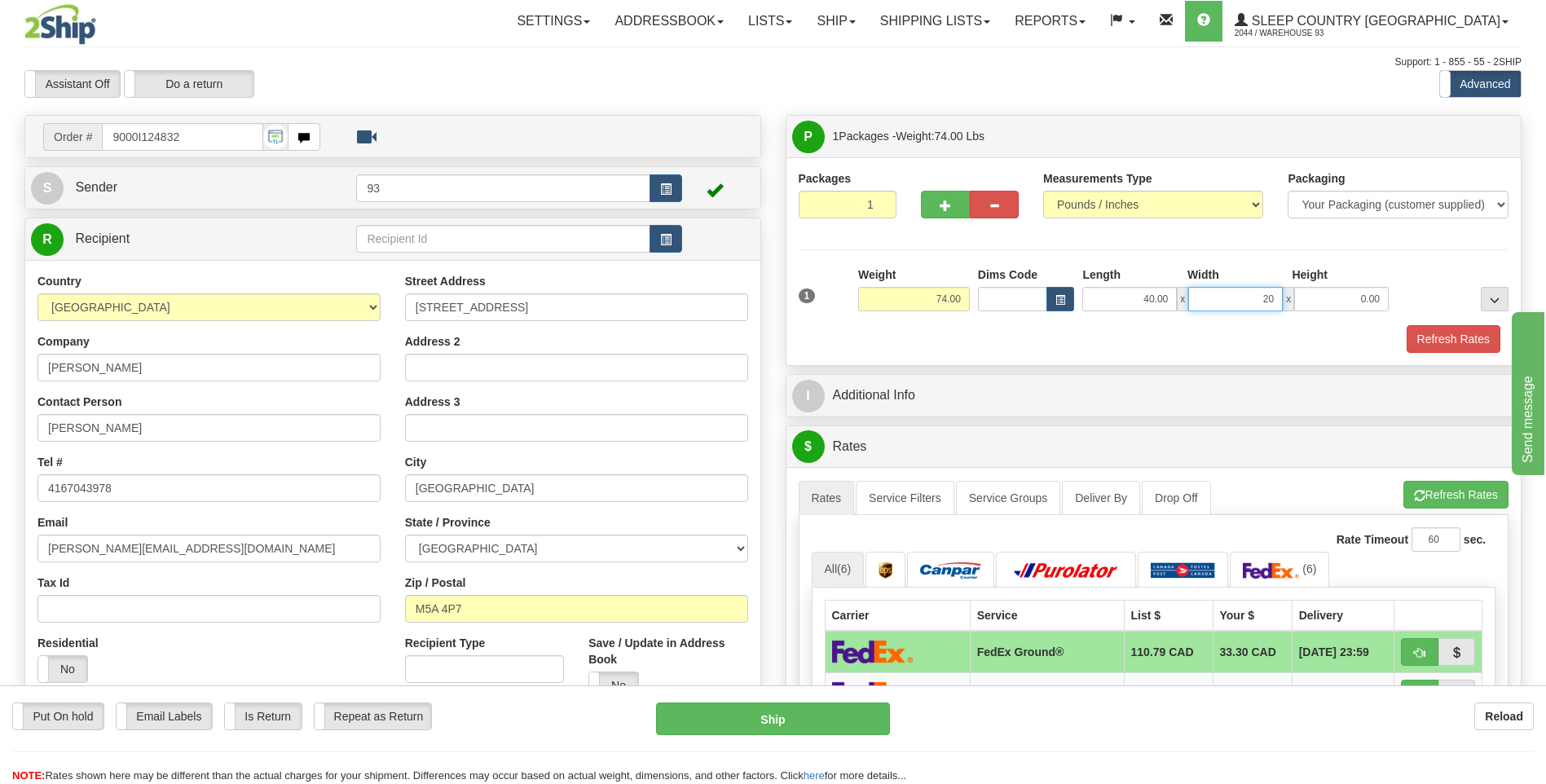
type input "20.00"
click at [1433, 340] on button "Refresh Rates" at bounding box center [1453, 339] width 94 height 27
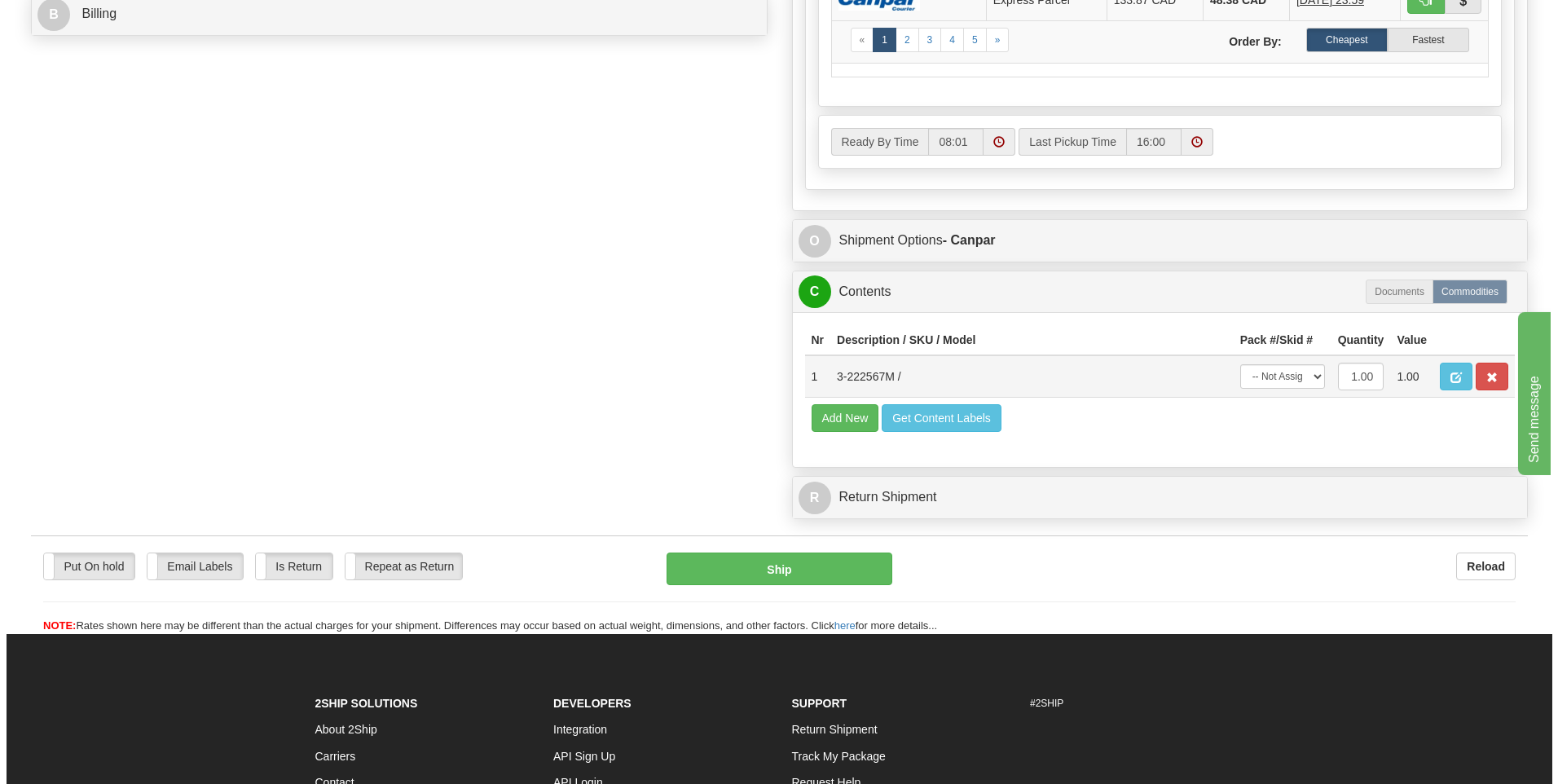
scroll to position [815, 0]
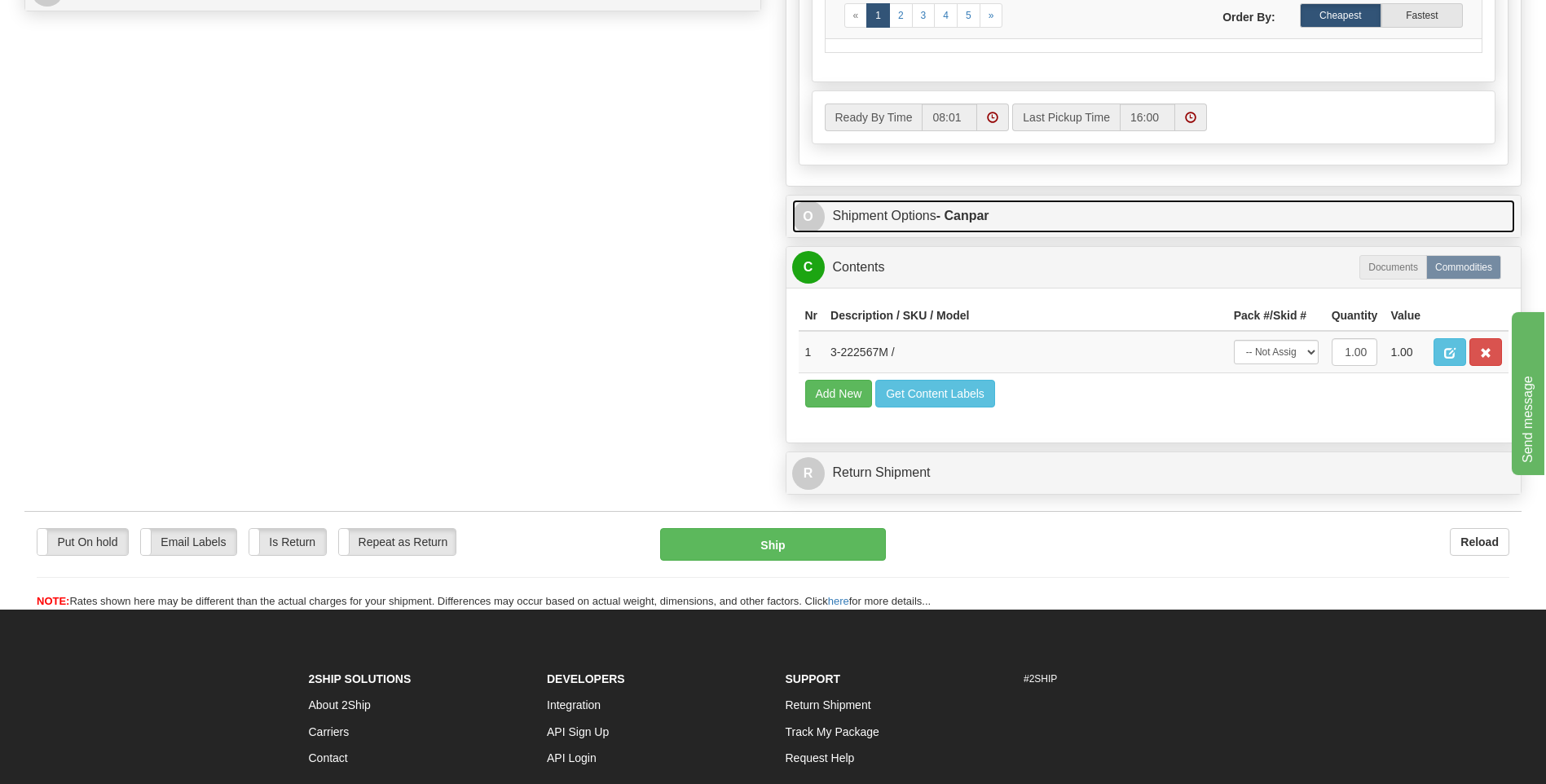
click at [804, 219] on span "O" at bounding box center [809, 217] width 33 height 33
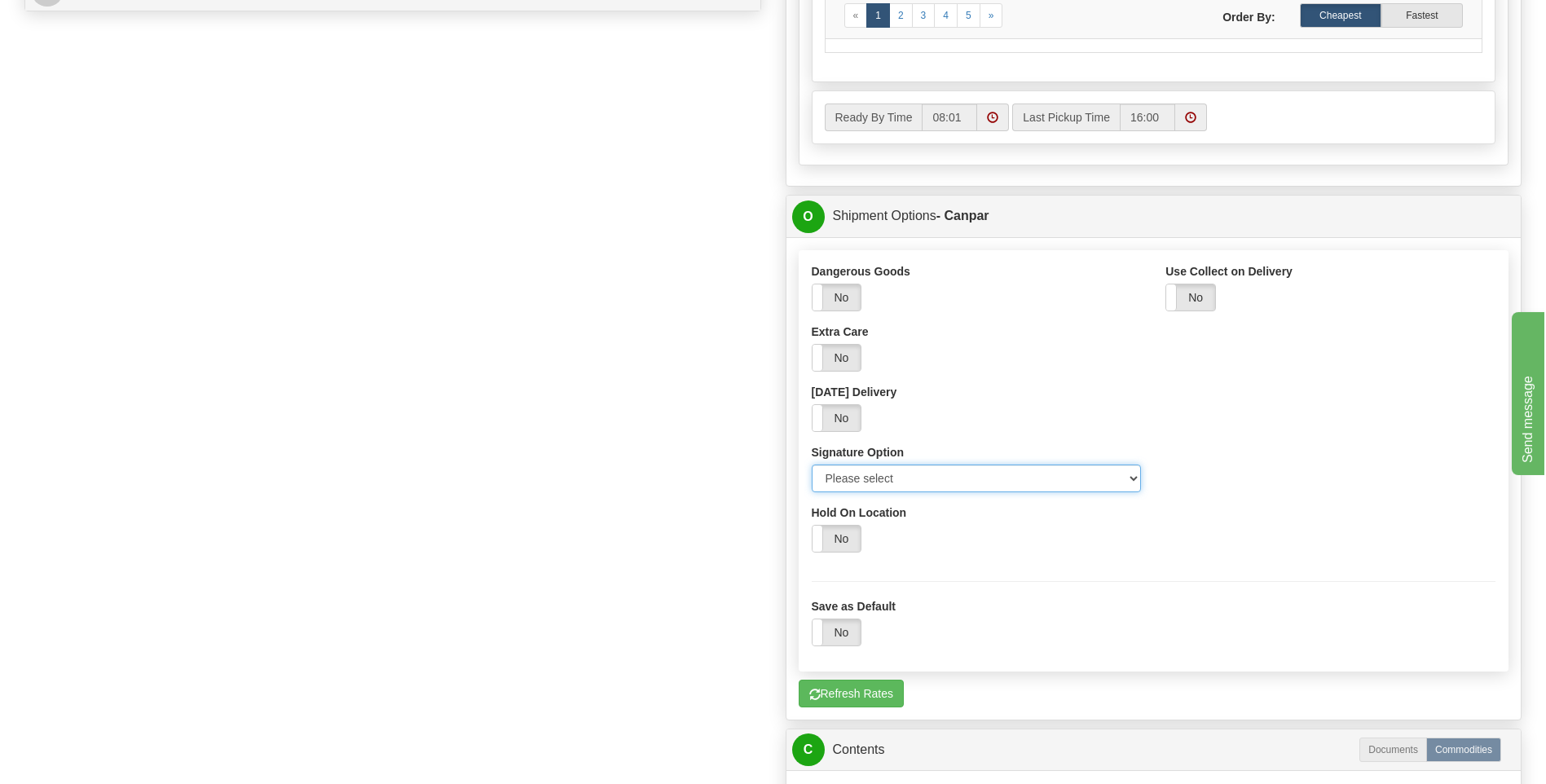
click at [1131, 478] on select "Please select No Signature Required Signature Required Adult Signature" at bounding box center [977, 478] width 330 height 27
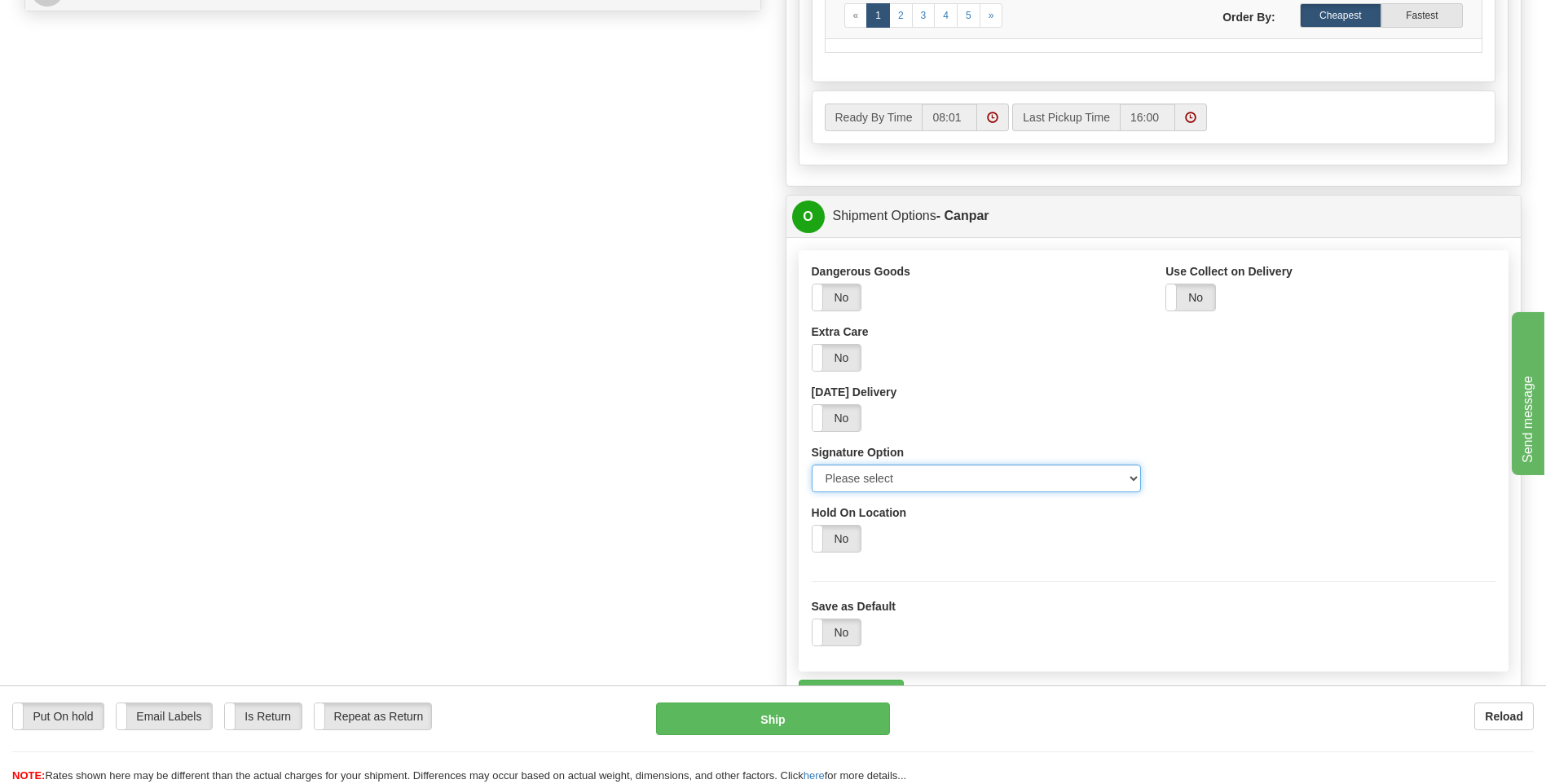
select select "2"
click at [812, 464] on select "Please select No Signature Required Signature Required Adult Signature" at bounding box center [977, 478] width 330 height 27
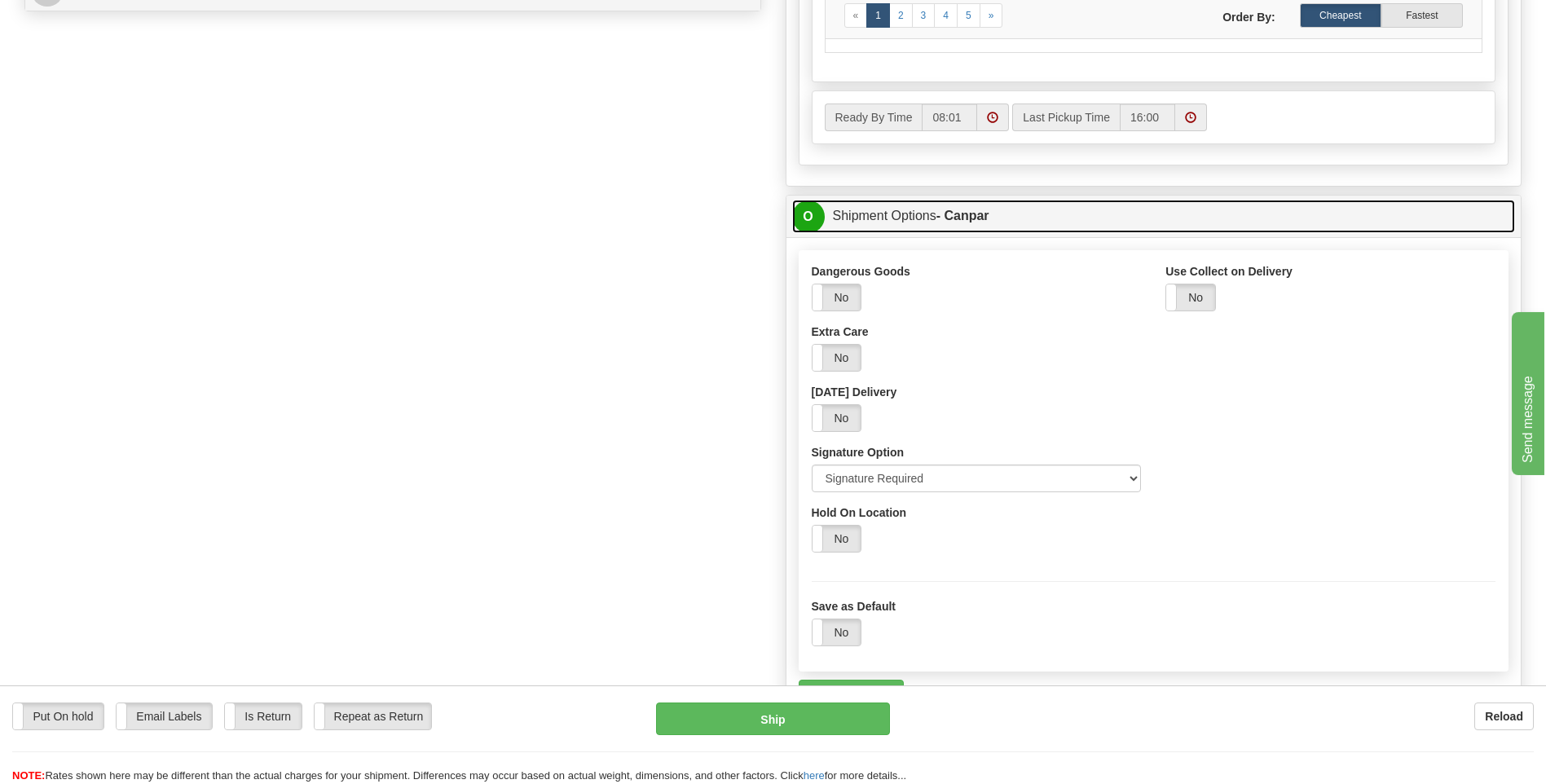
click at [800, 215] on span "O" at bounding box center [809, 217] width 33 height 33
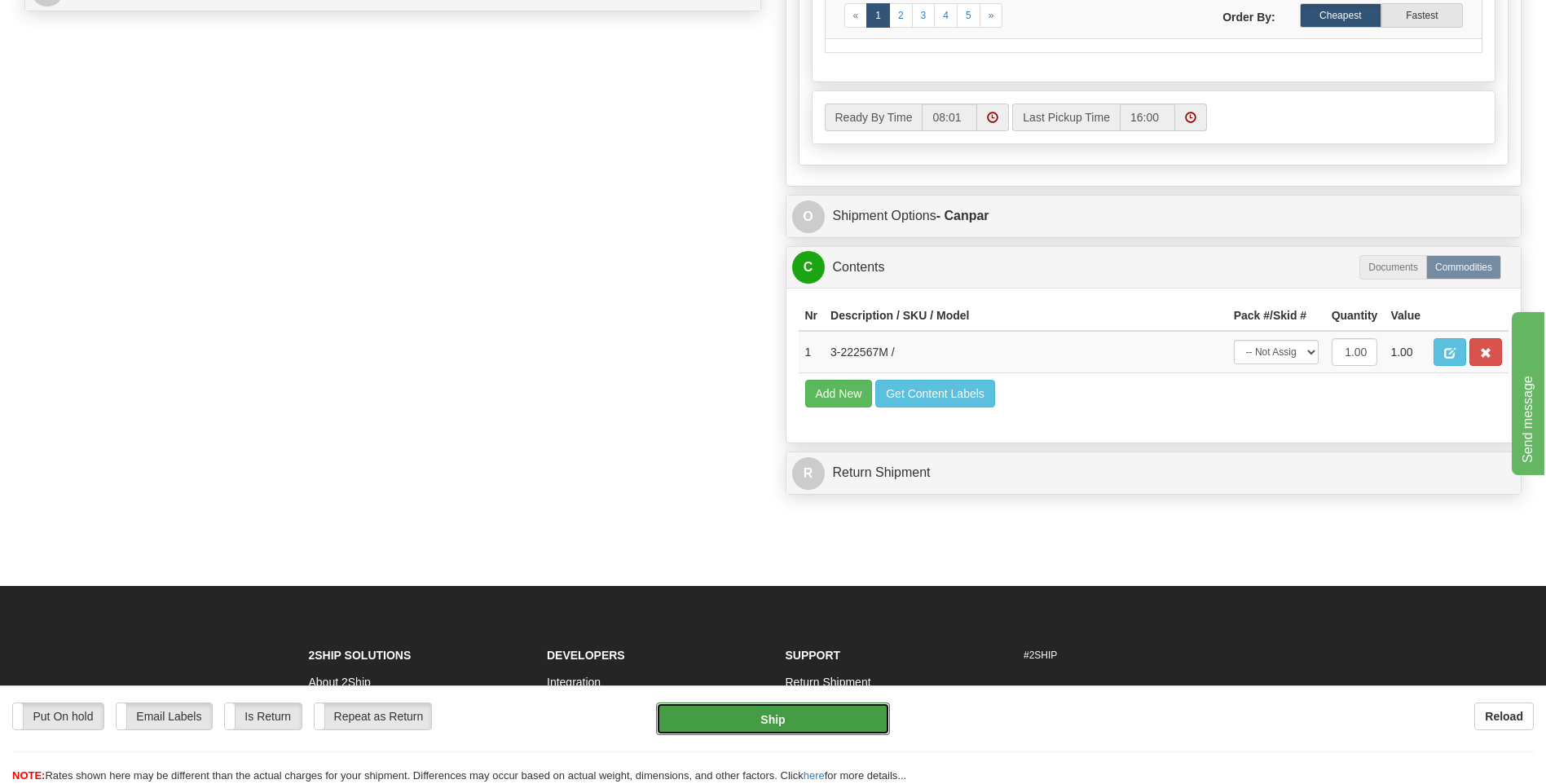
click at [743, 721] on button "Ship" at bounding box center [773, 718] width 233 height 33
type input "1"
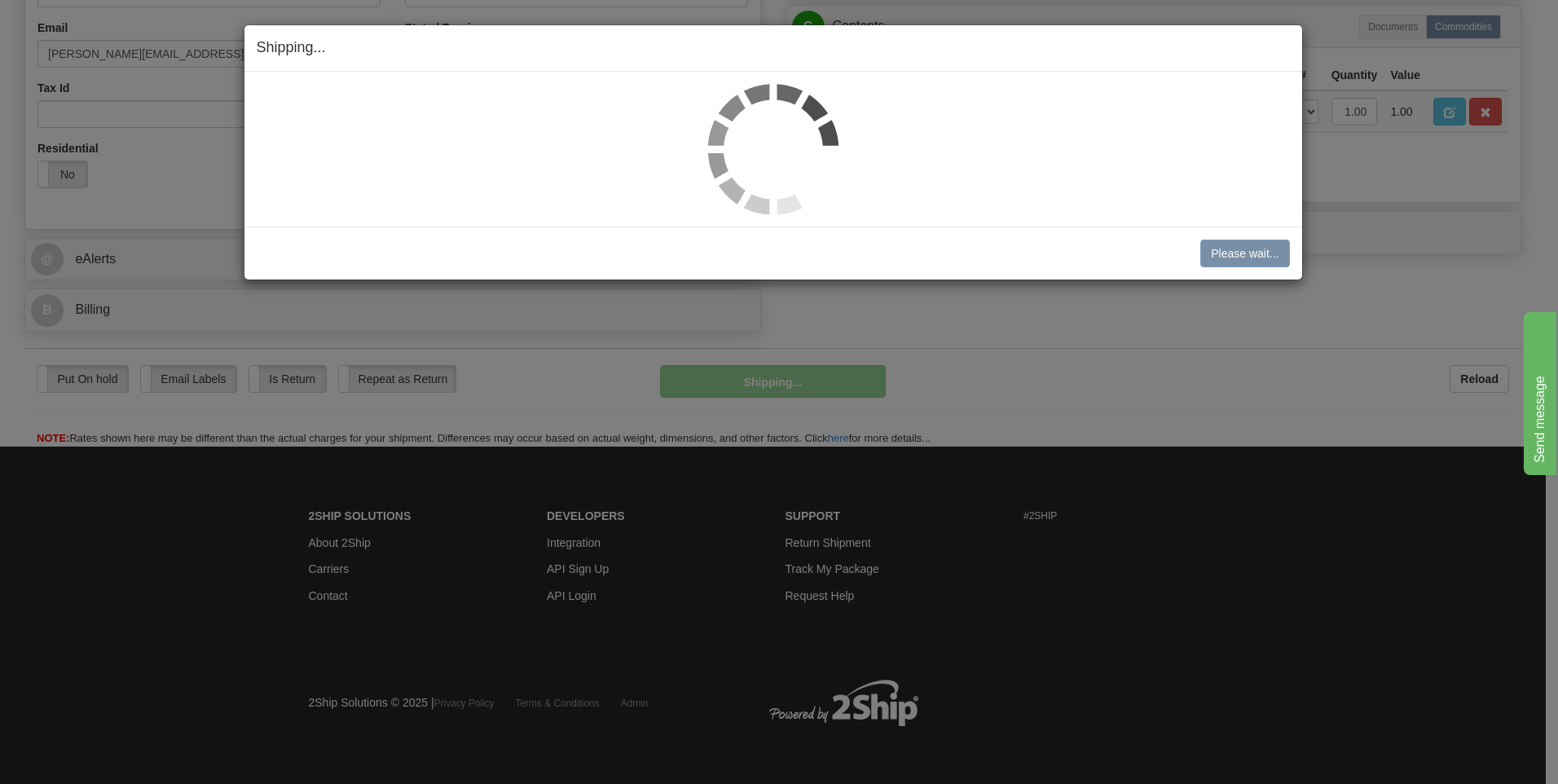
scroll to position [495, 0]
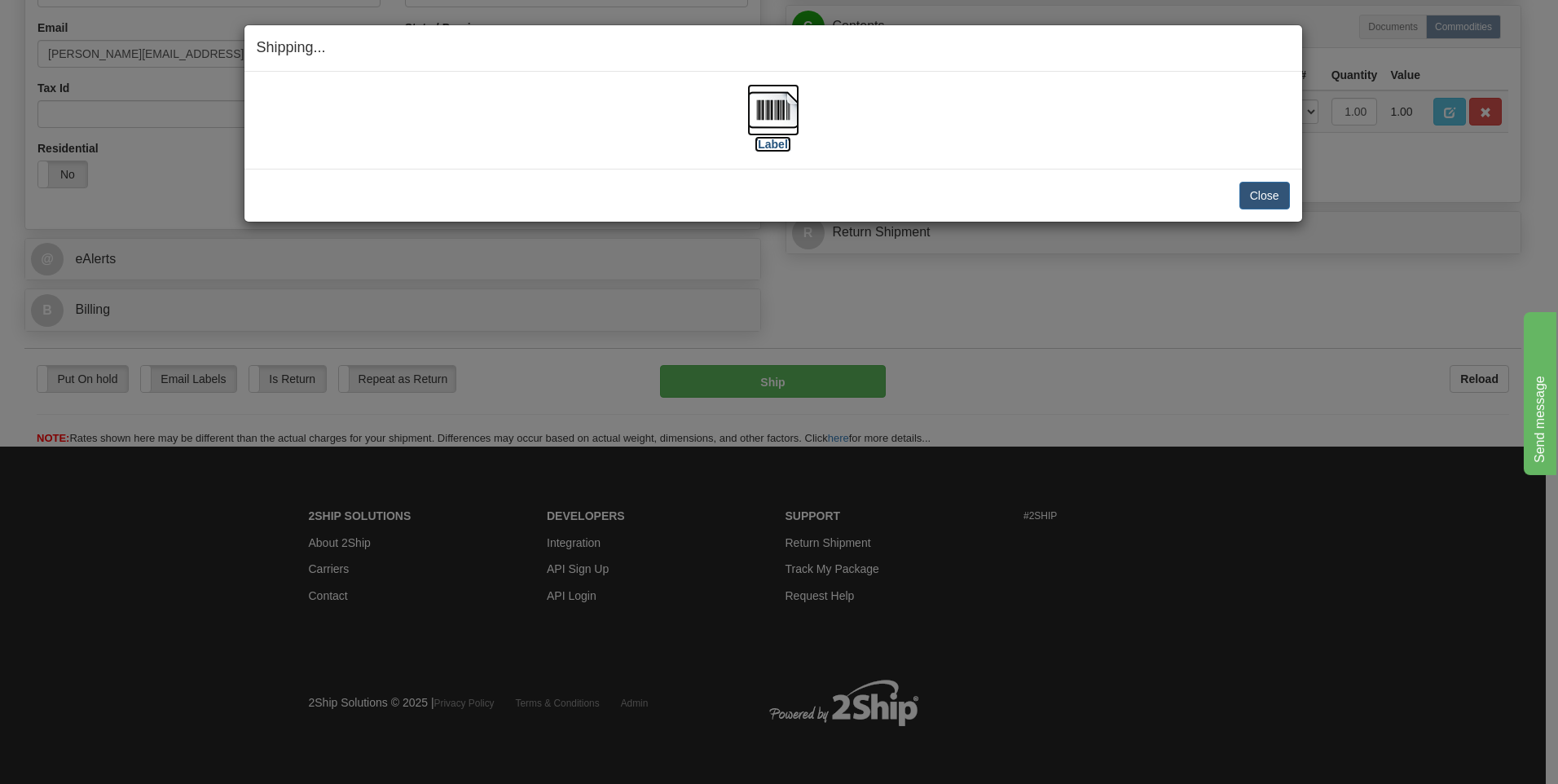
click at [769, 114] on img at bounding box center [773, 109] width 52 height 52
click at [1264, 186] on button "Close" at bounding box center [1264, 195] width 50 height 27
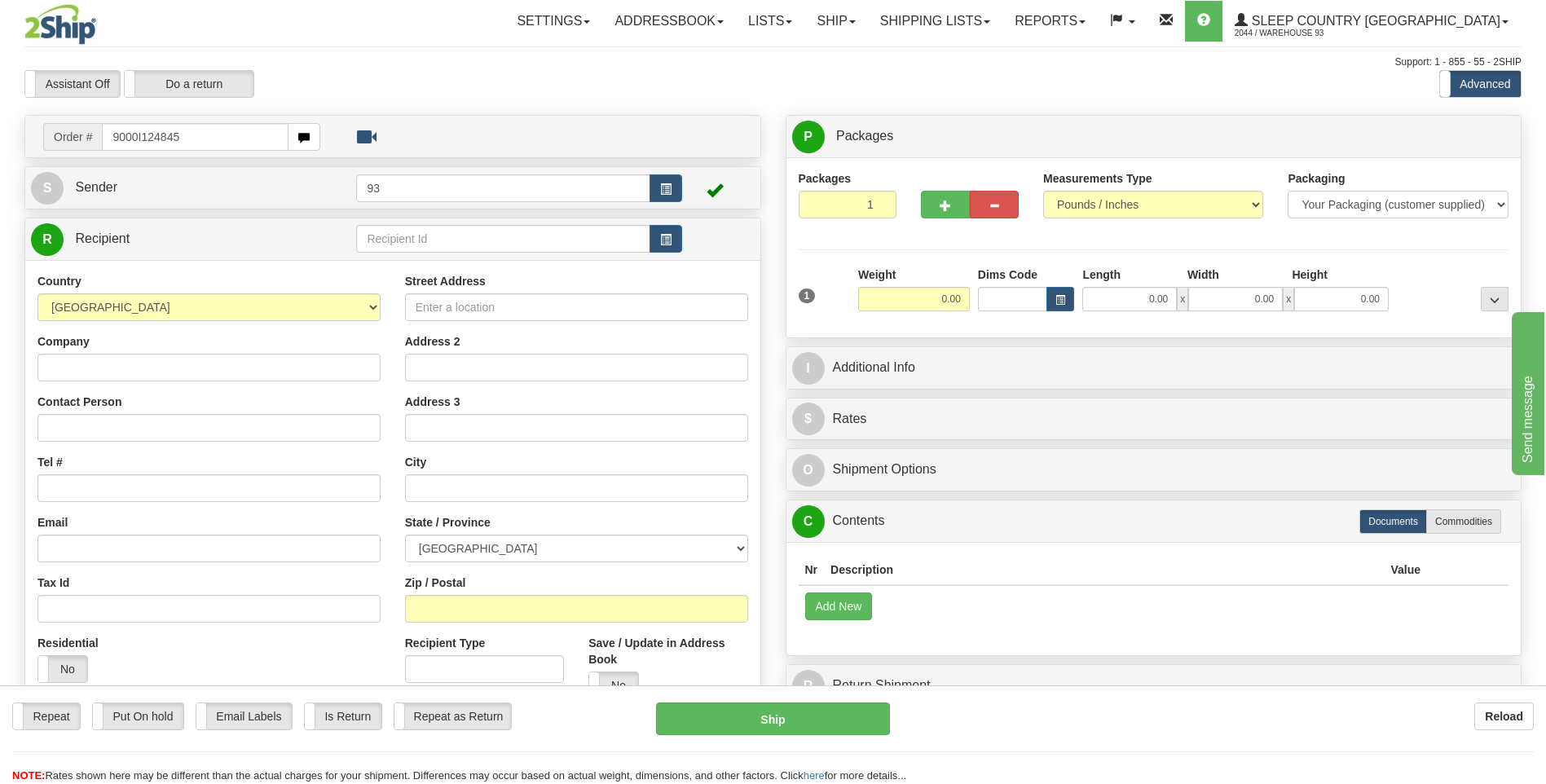
type input "9000I124845"
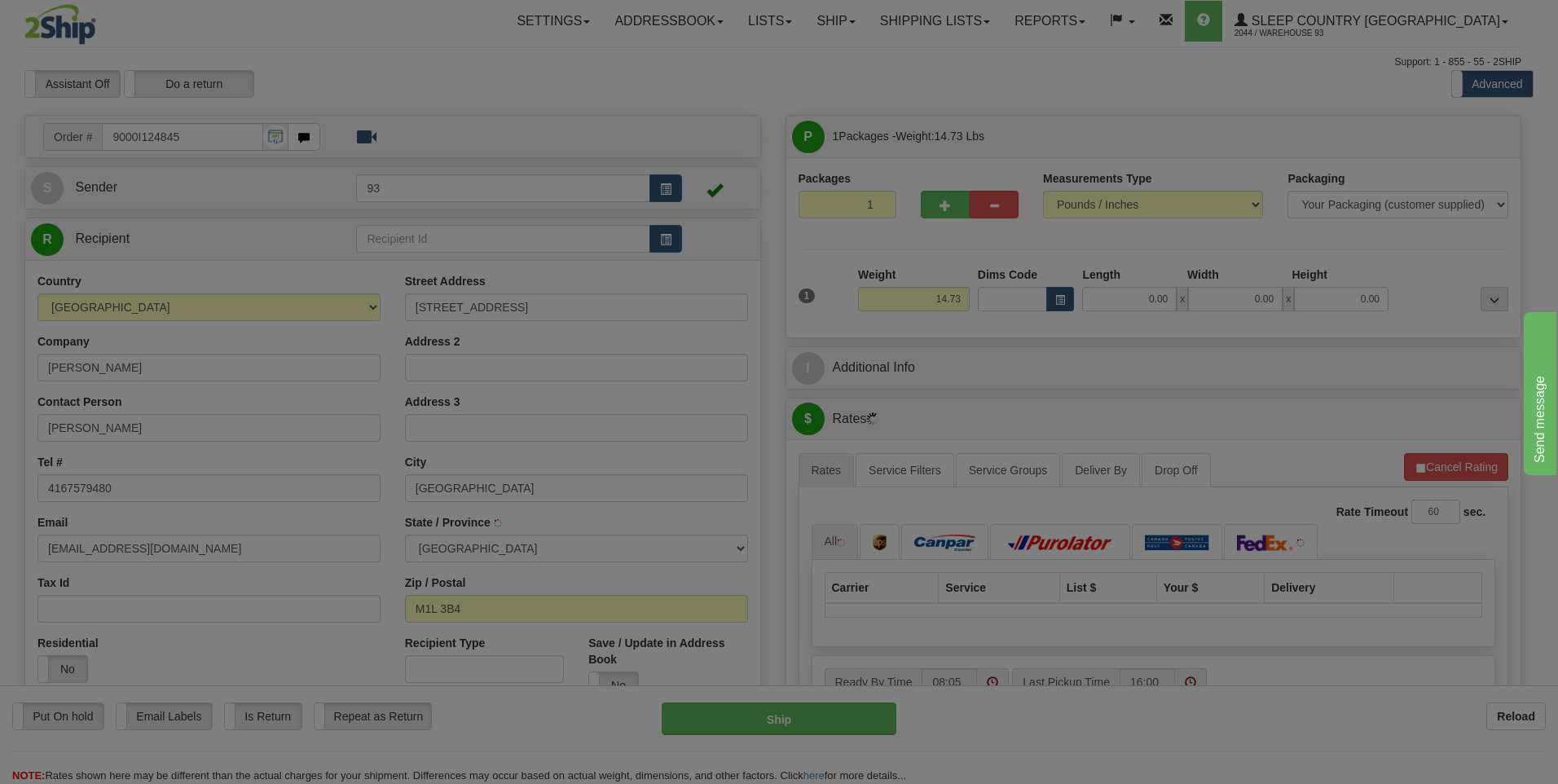
type input "SCARBOROUGH"
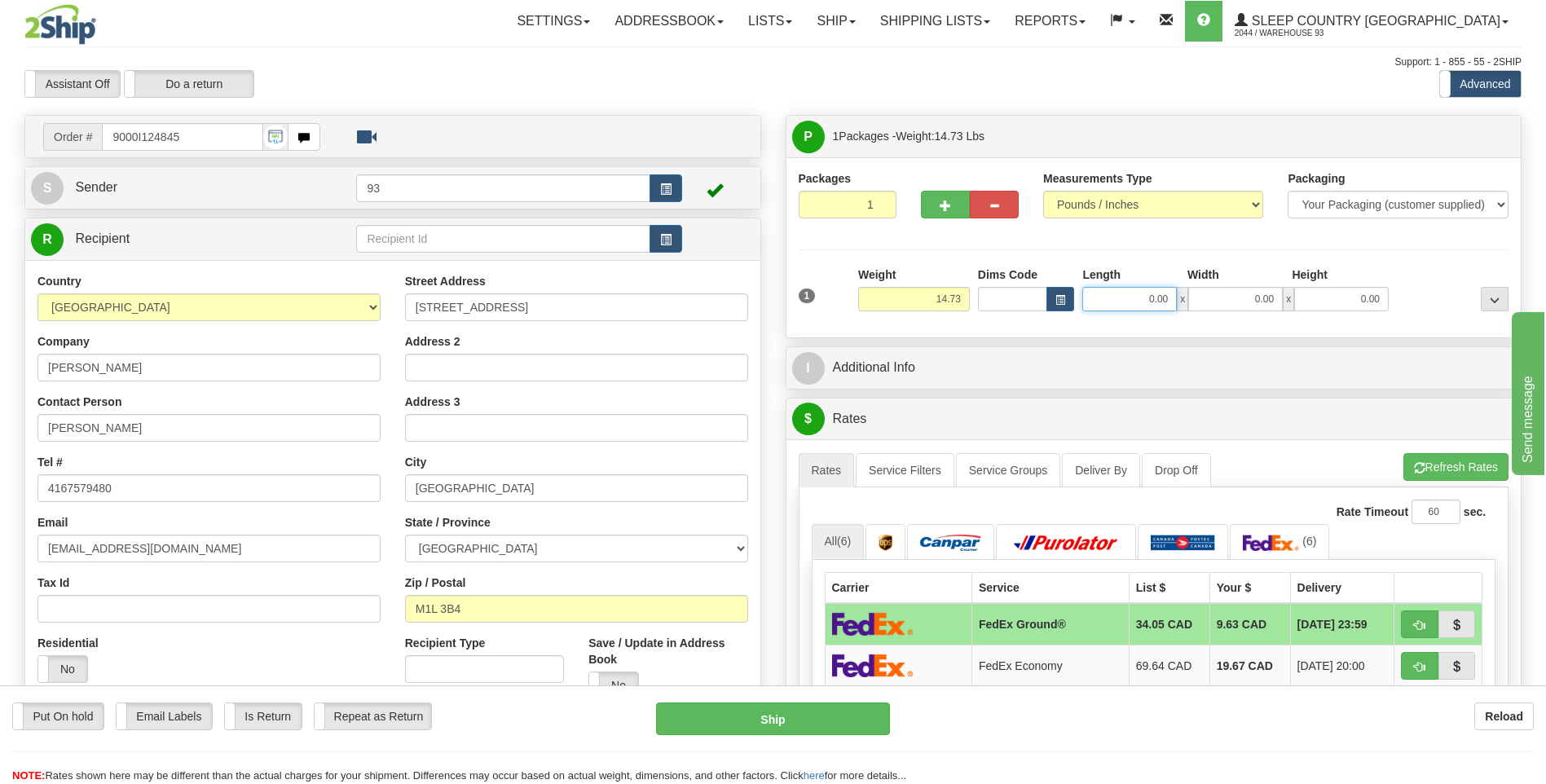
drag, startPoint x: 1144, startPoint y: 302, endPoint x: 1190, endPoint y: 294, distance: 46.7
click at [1190, 294] on div "0.00 x 0.00 x 0.00" at bounding box center [1236, 299] width 306 height 25
type input "26.00"
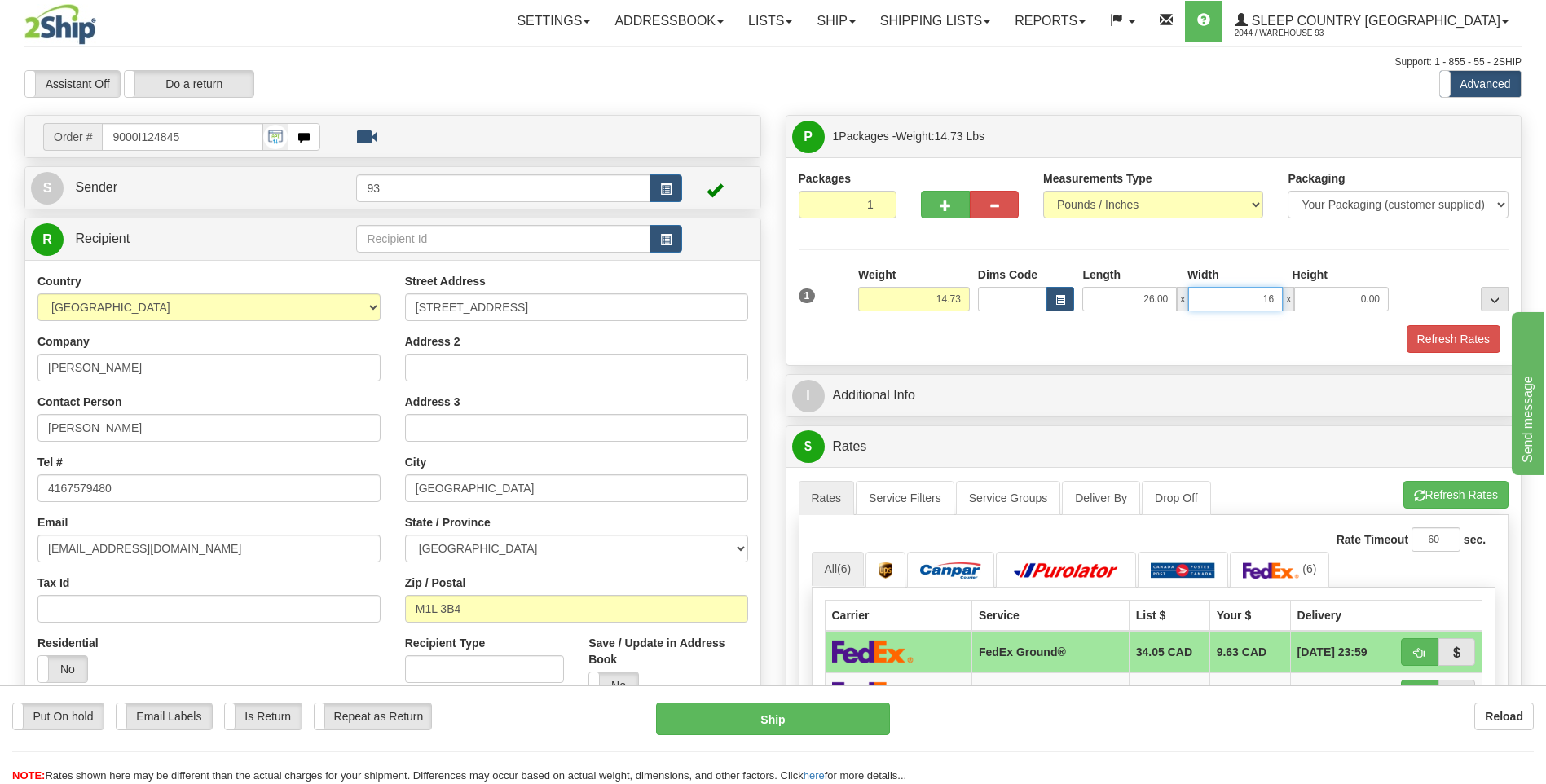
type input "16.00"
type input "12.00"
click at [1482, 339] on button "Refresh Rates" at bounding box center [1453, 339] width 94 height 27
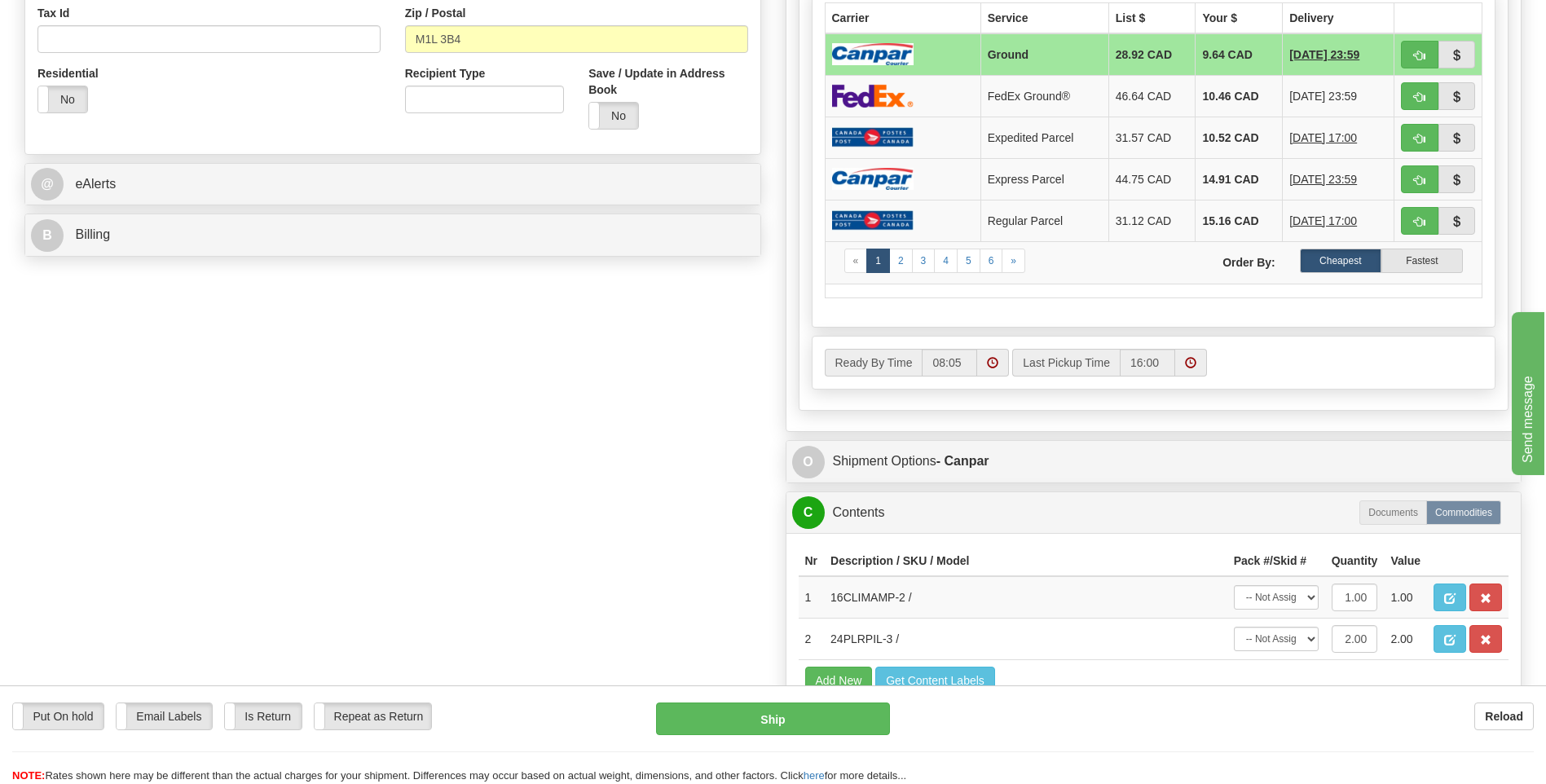
scroll to position [571, 0]
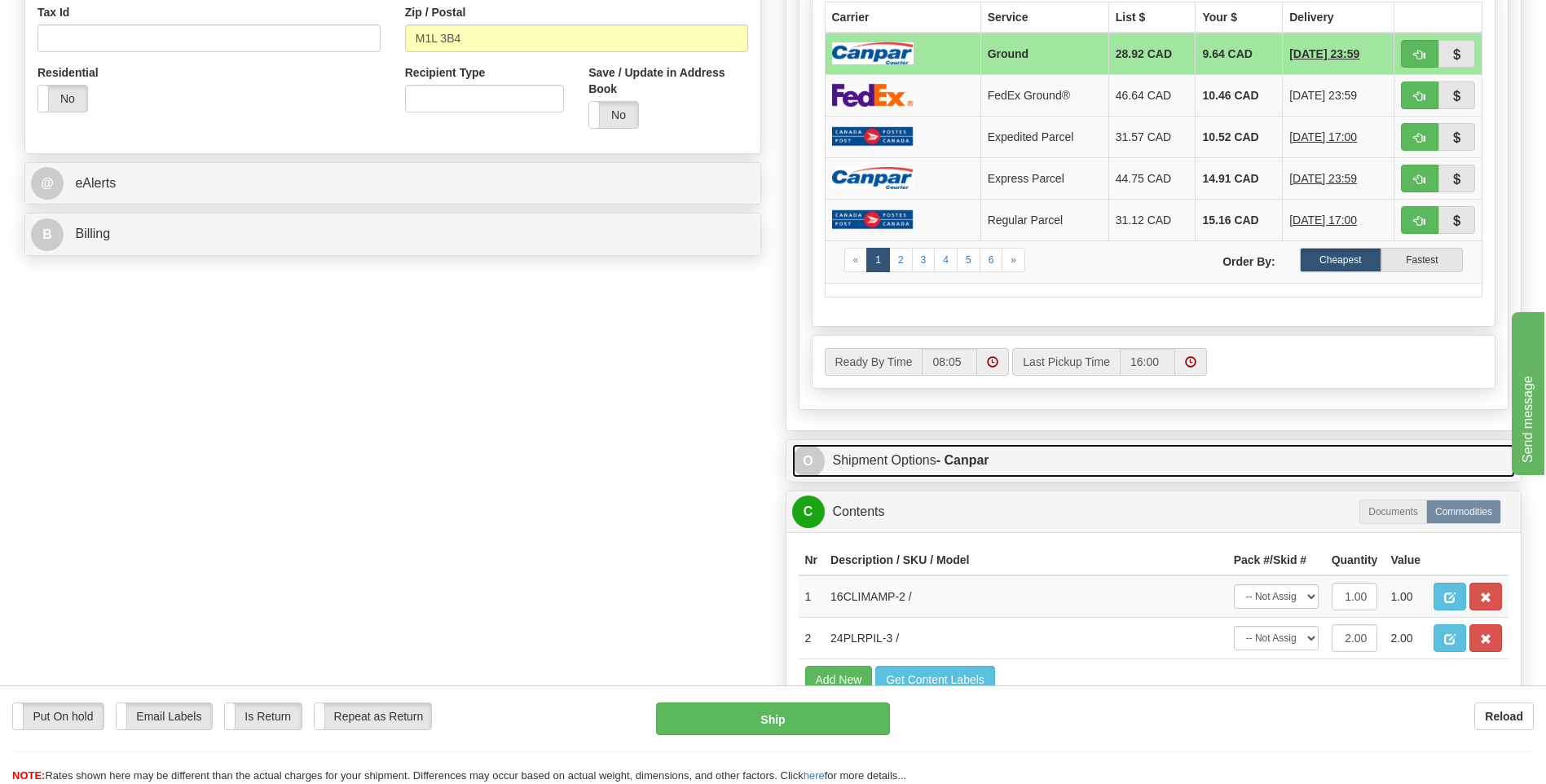
click at [810, 449] on span "O" at bounding box center [809, 461] width 33 height 33
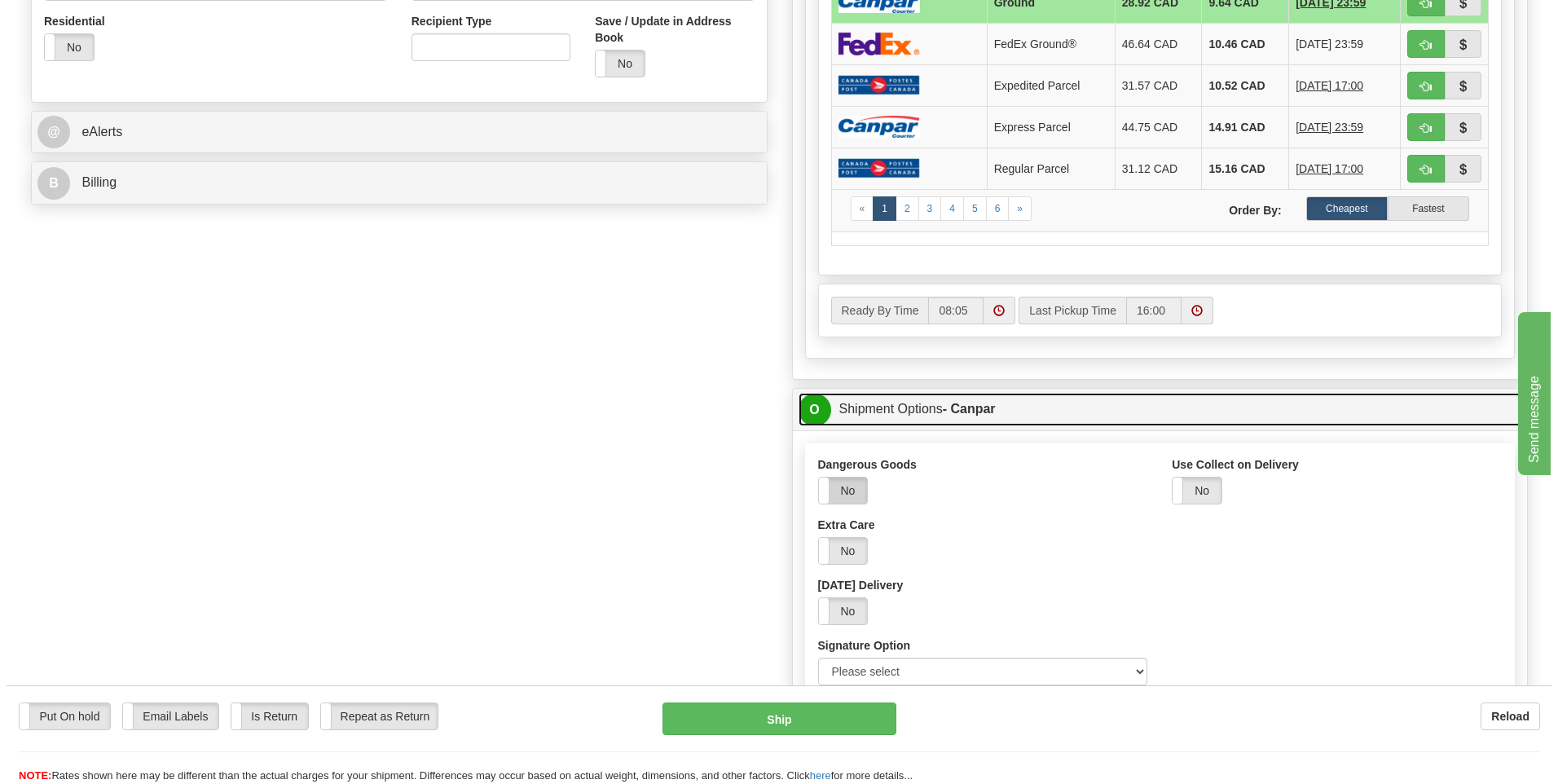
scroll to position [733, 0]
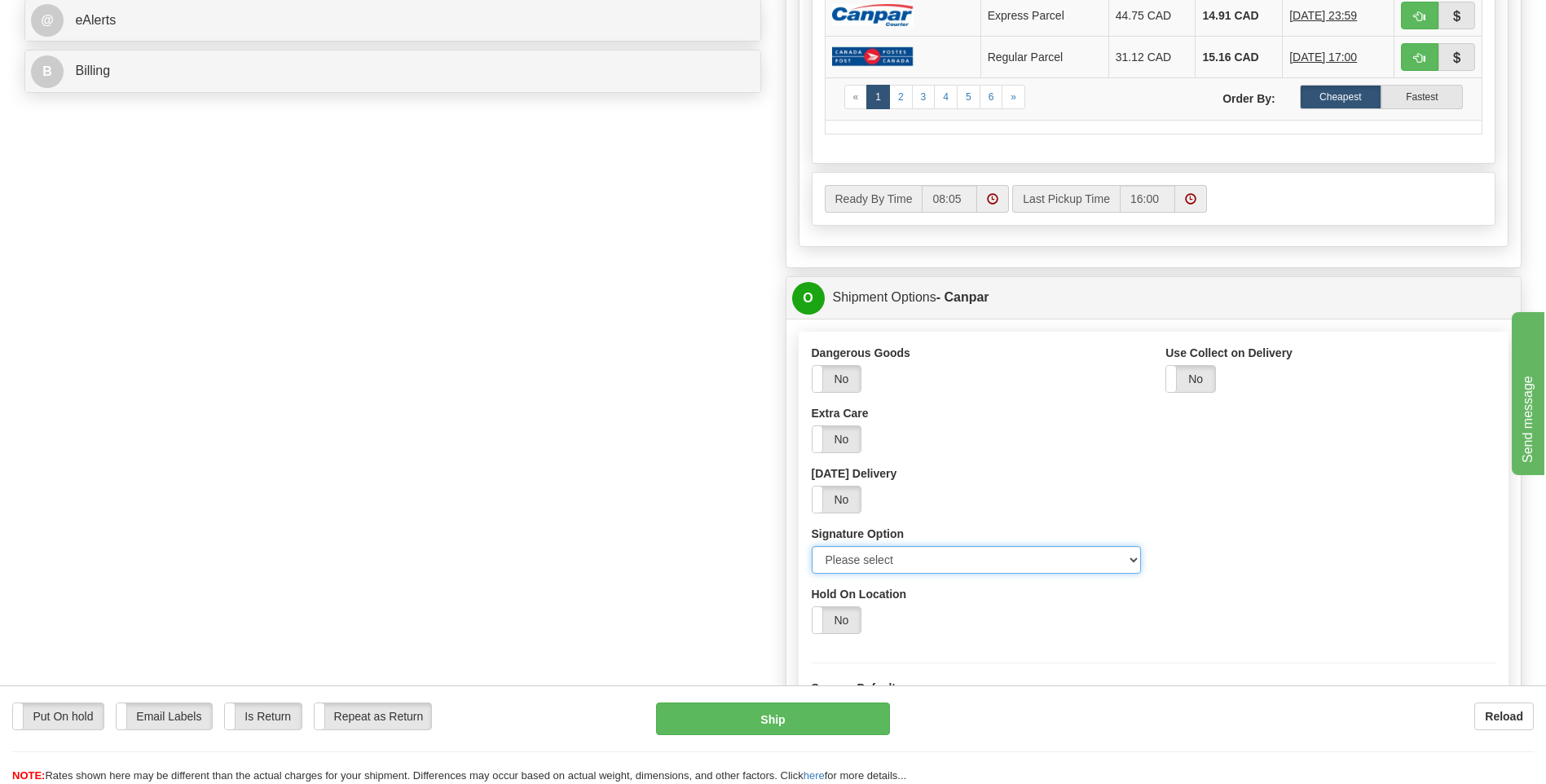
click at [1128, 558] on select "Please select No Signature Required Signature Required Adult Signature" at bounding box center [977, 560] width 330 height 27
select select "2"
click at [812, 546] on select "Please select No Signature Required Signature Required Adult Signature" at bounding box center [977, 560] width 330 height 27
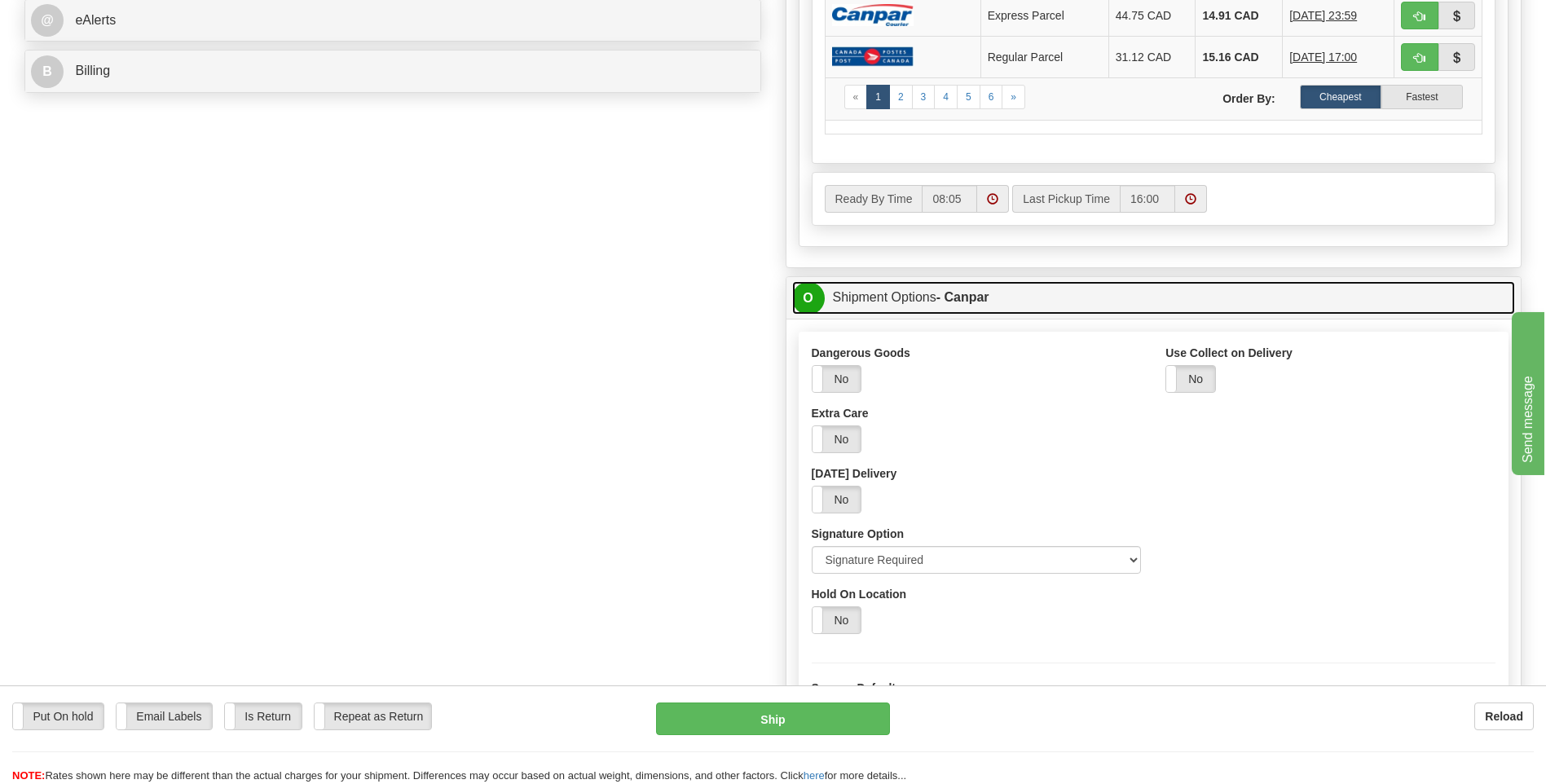
click at [804, 295] on span "O" at bounding box center [809, 298] width 33 height 33
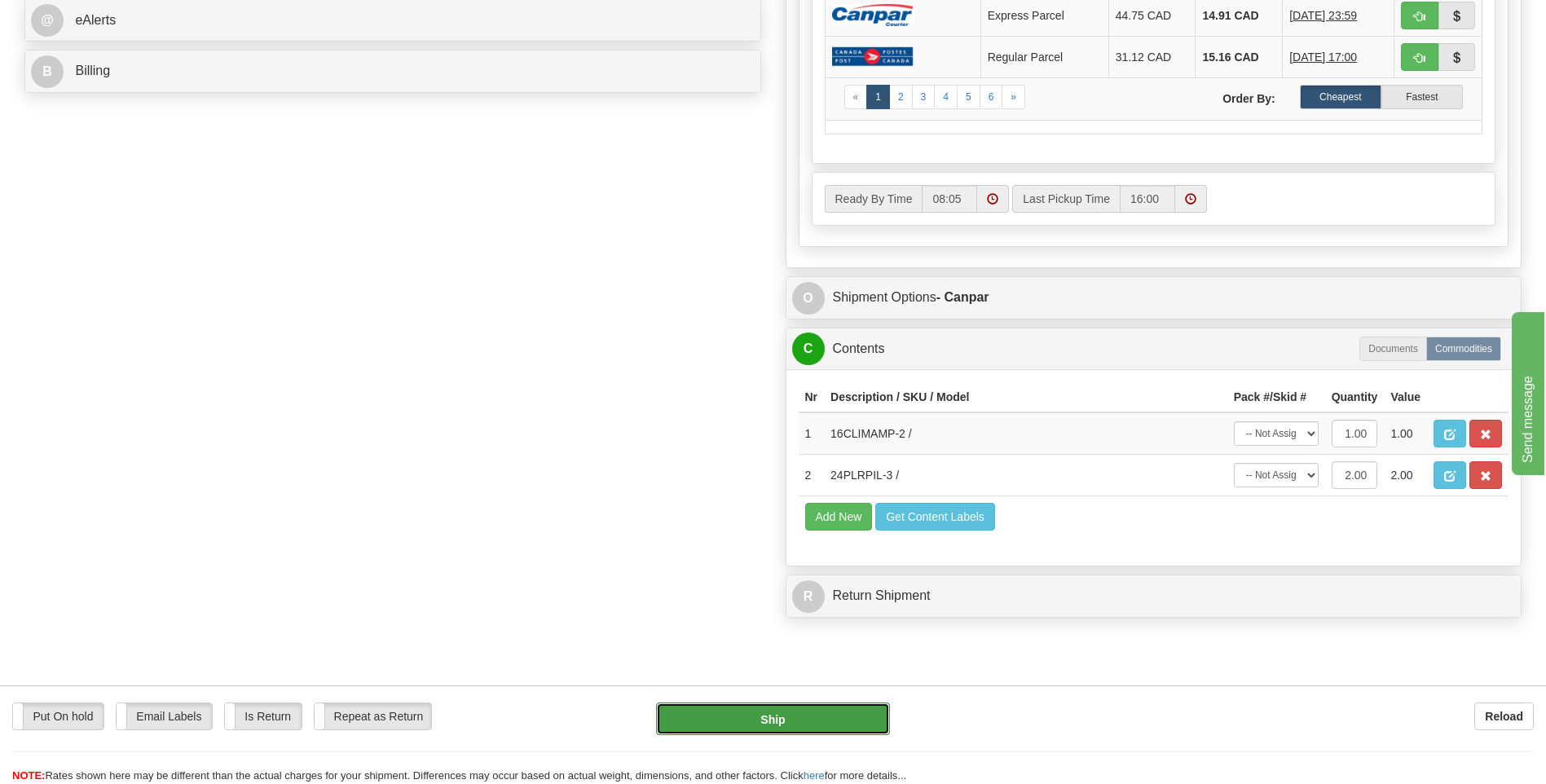
click at [781, 720] on button "Ship" at bounding box center [773, 718] width 233 height 33
type input "1"
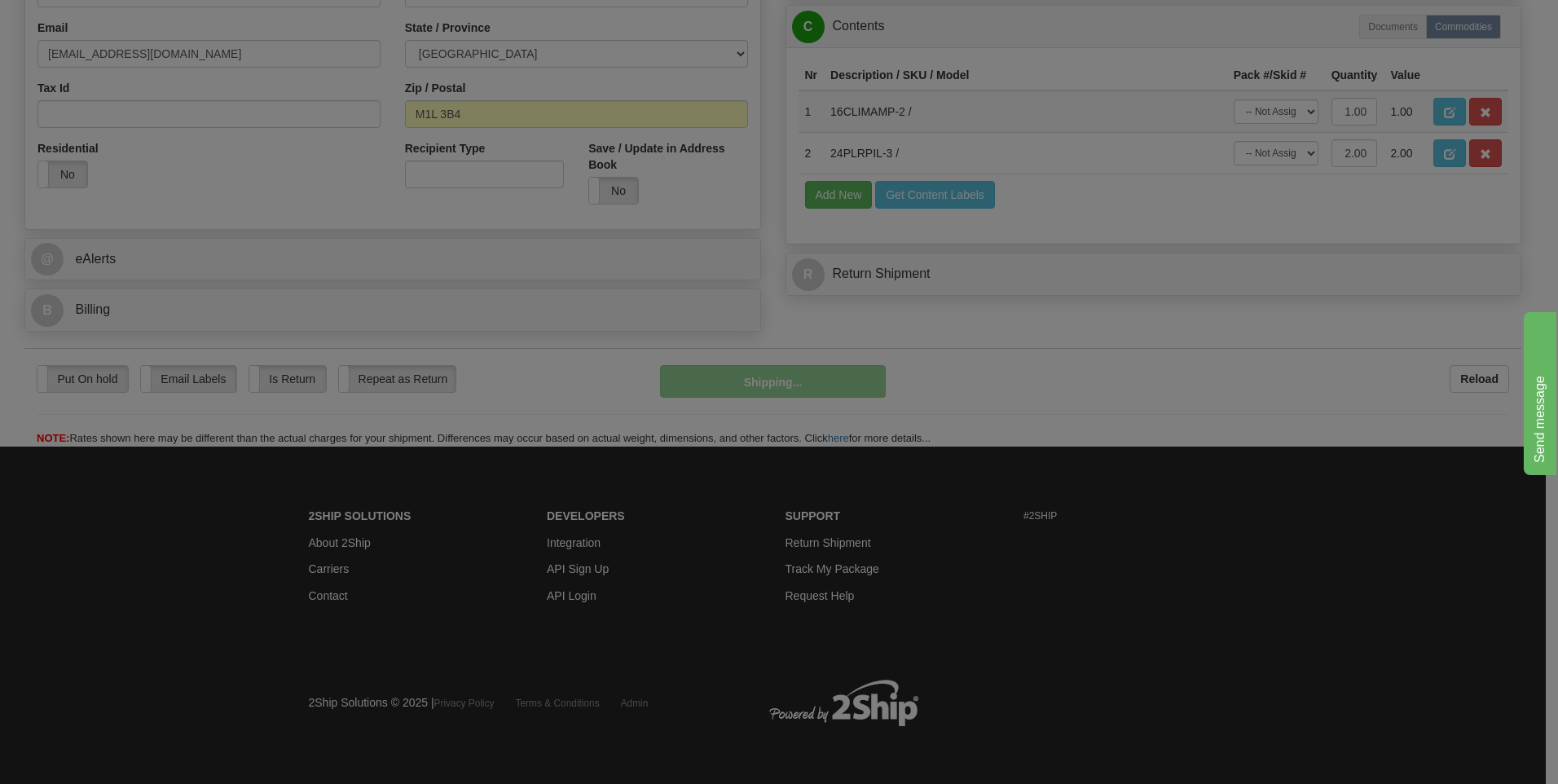
scroll to position [495, 0]
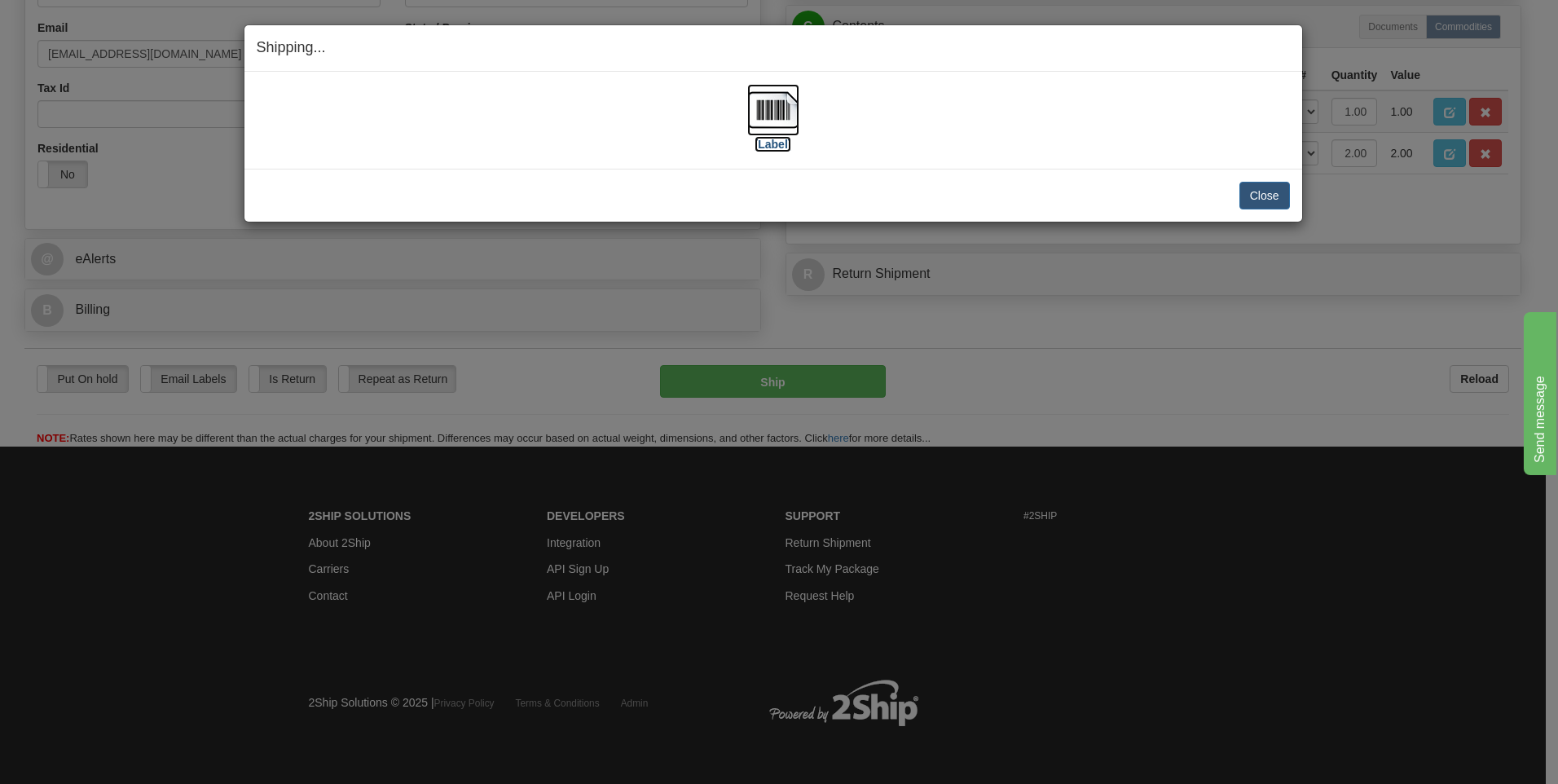
click at [785, 111] on img at bounding box center [773, 109] width 52 height 52
click at [1269, 201] on button "Close" at bounding box center [1264, 195] width 50 height 27
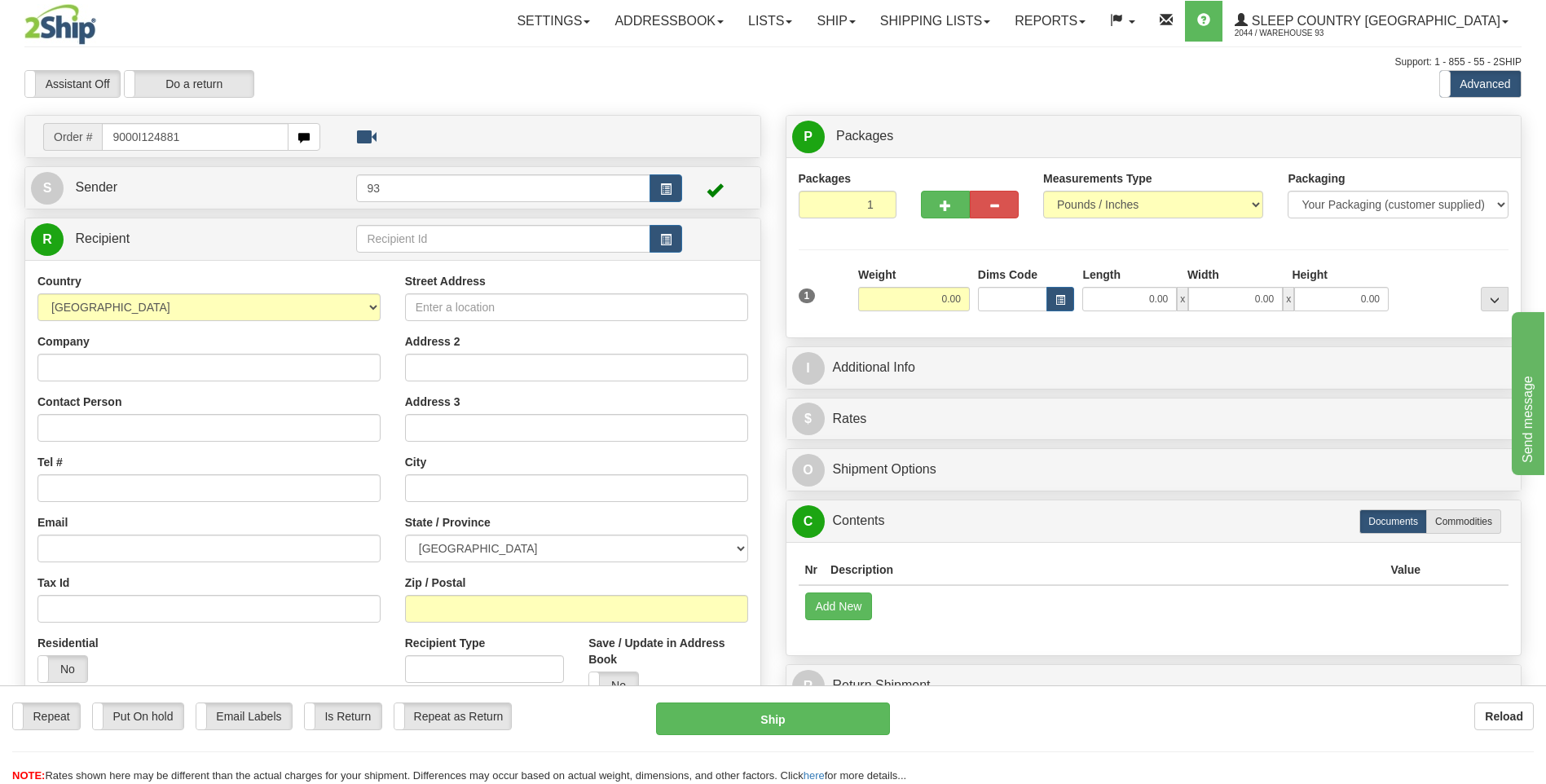
type input "9000I124881"
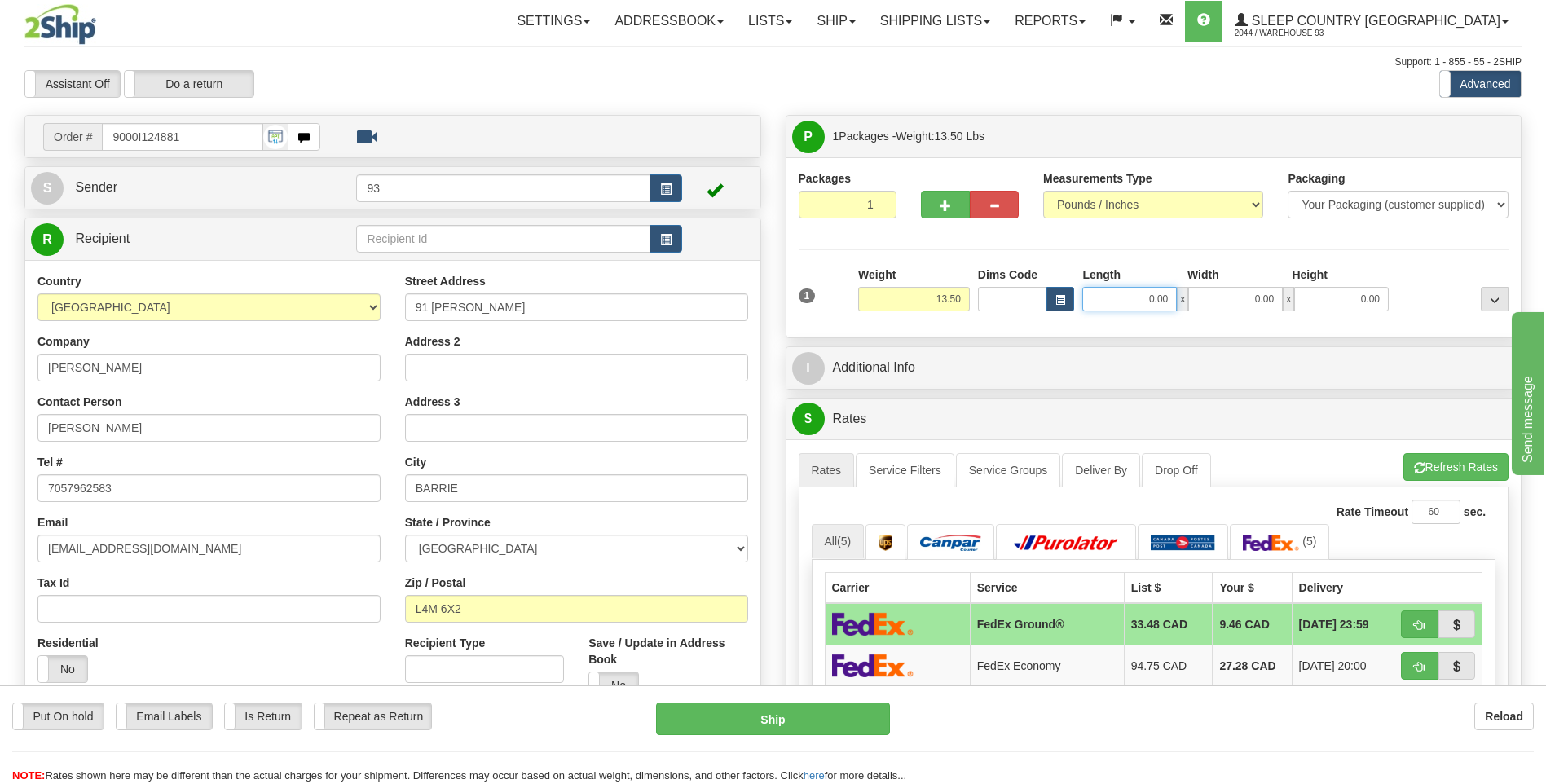
drag, startPoint x: 1132, startPoint y: 303, endPoint x: 1240, endPoint y: 311, distance: 108.3
click at [1232, 298] on div "0.00 x 0.00 x 0.00" at bounding box center [1236, 299] width 306 height 25
type input "18.00"
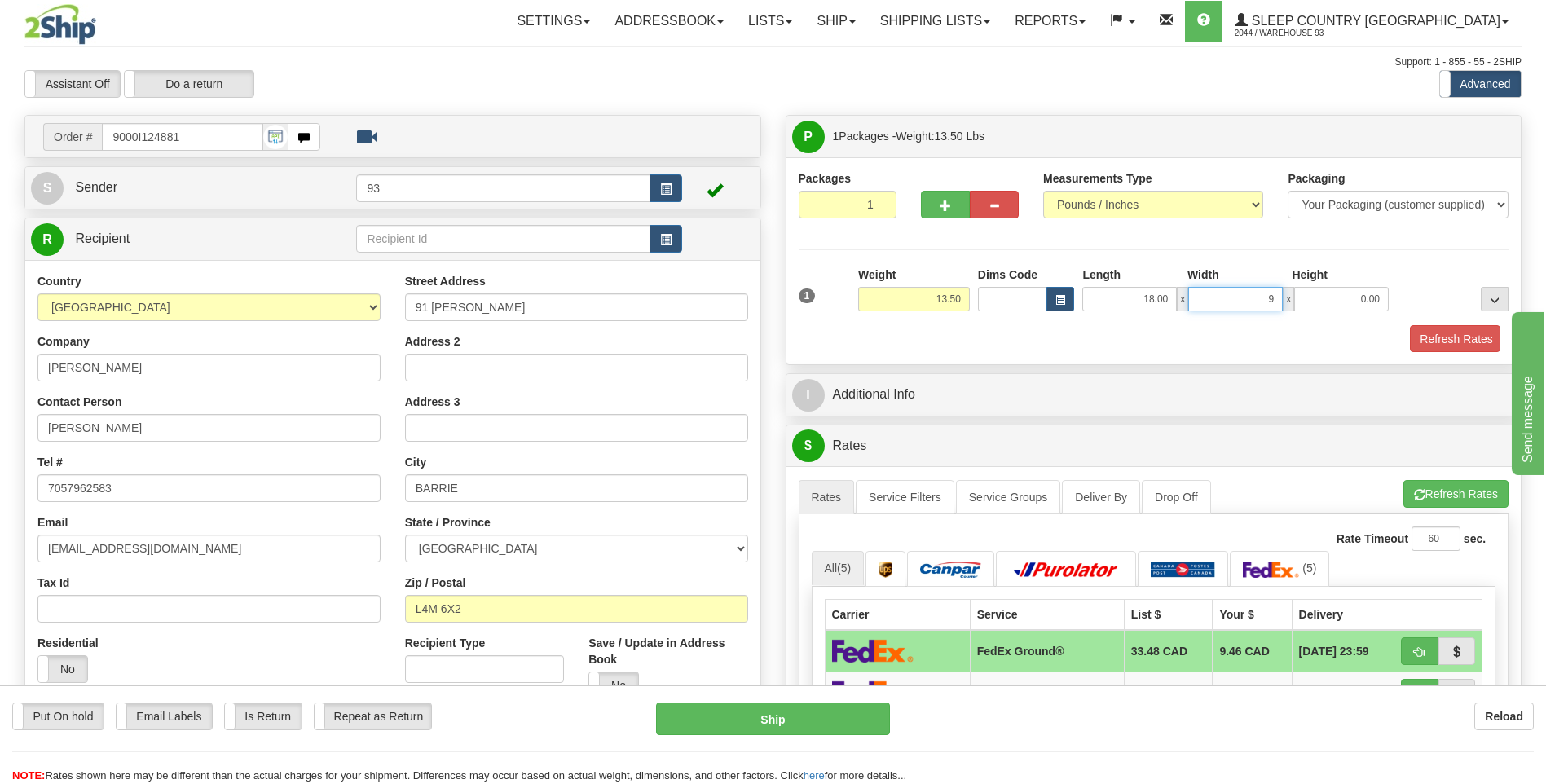
type input "9.00"
click at [1483, 340] on button "Refresh Rates" at bounding box center [1453, 339] width 94 height 27
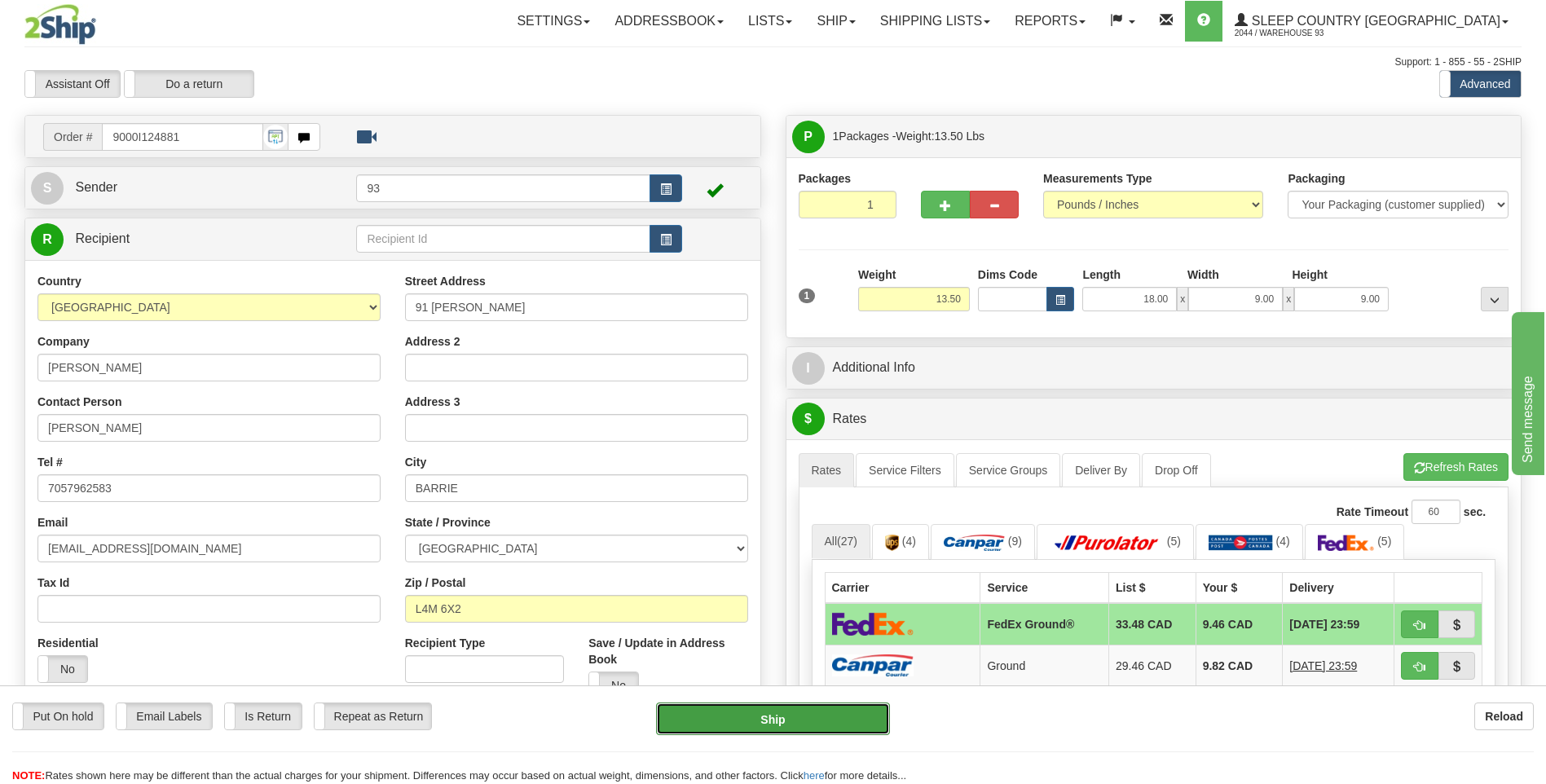
click at [784, 721] on button "Ship" at bounding box center [773, 718] width 233 height 33
type input "92"
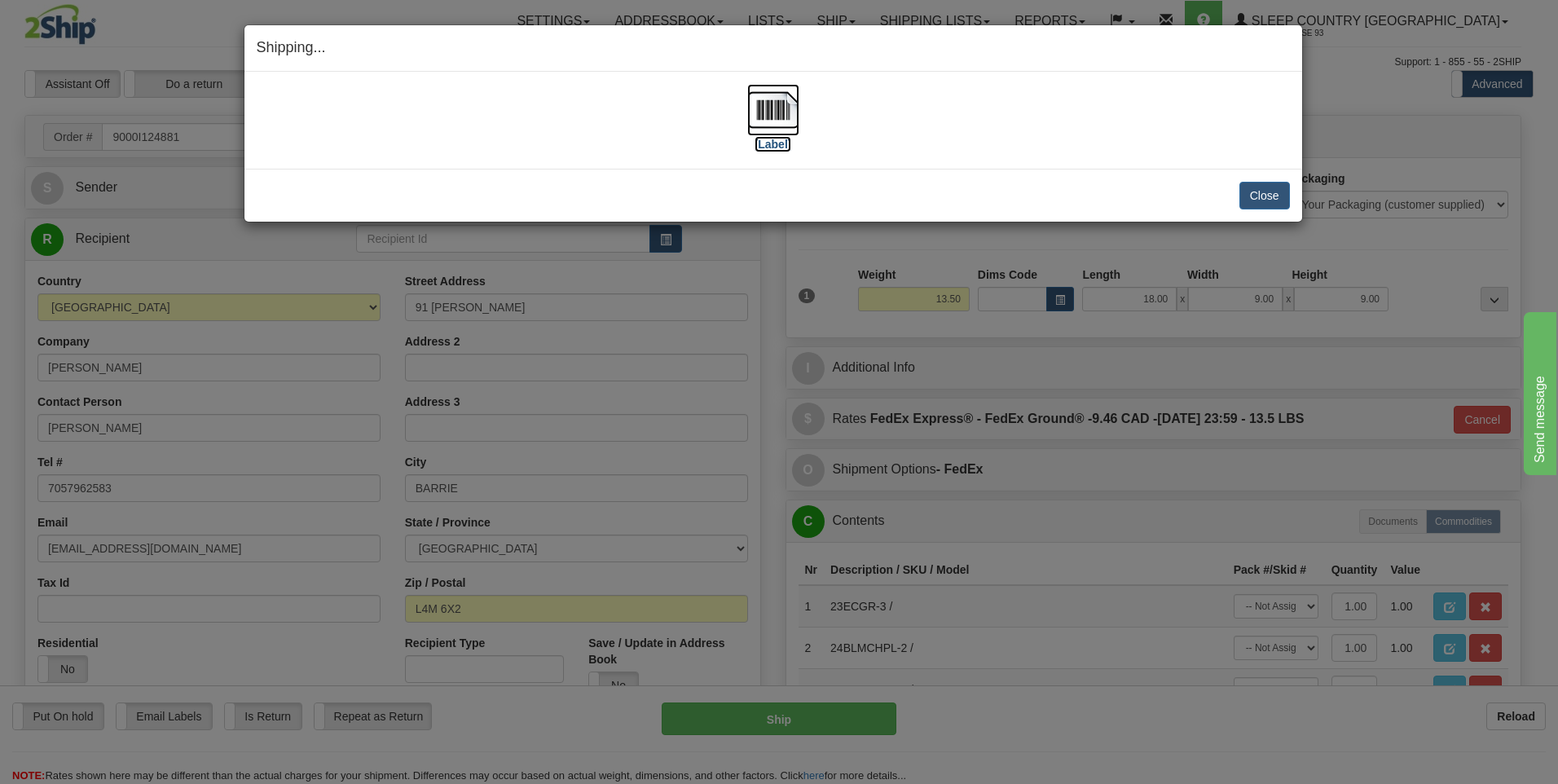
click at [770, 123] on img at bounding box center [773, 109] width 52 height 52
click at [1265, 195] on button "Close" at bounding box center [1264, 195] width 50 height 27
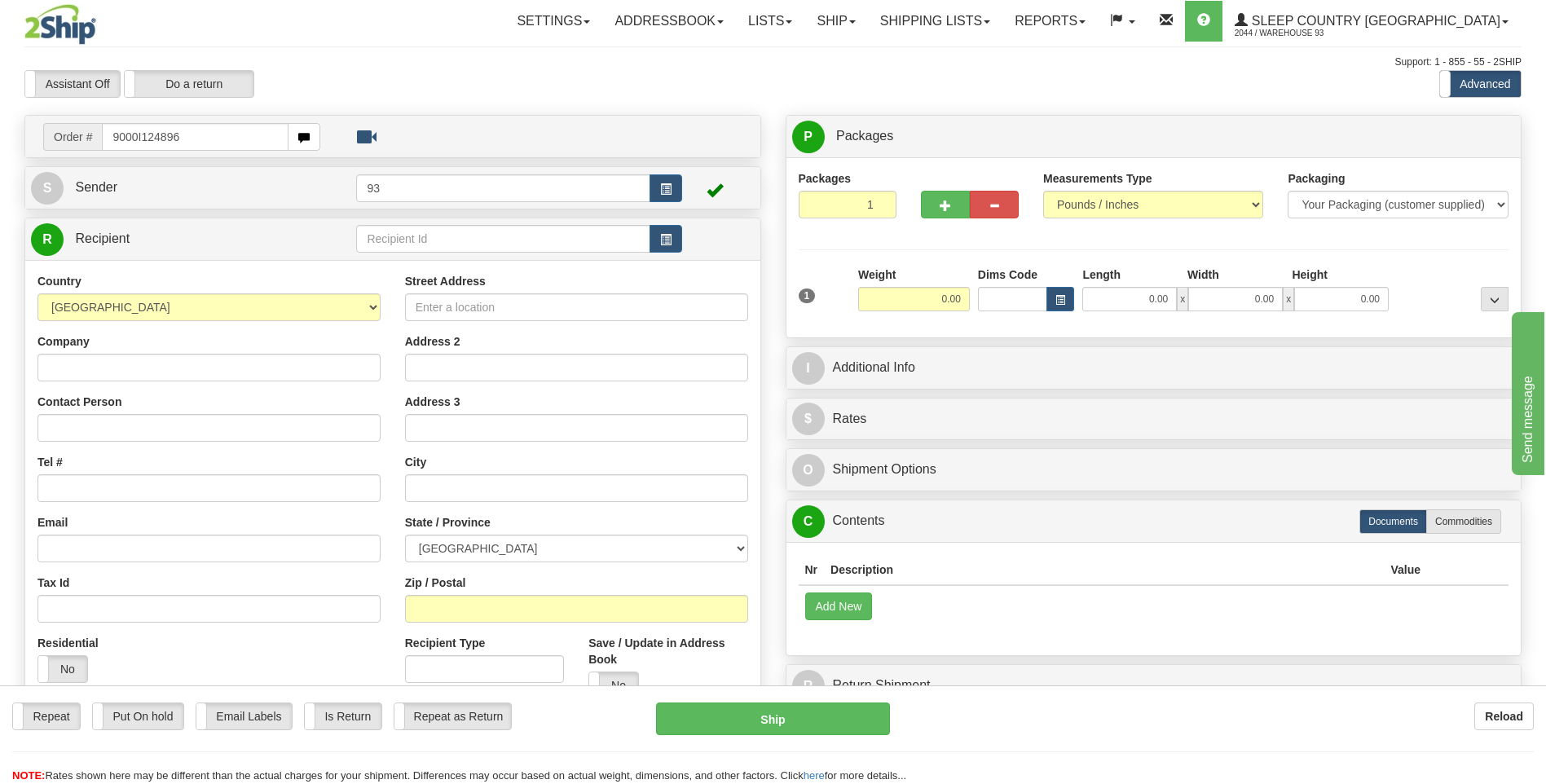
type input "9000I124896"
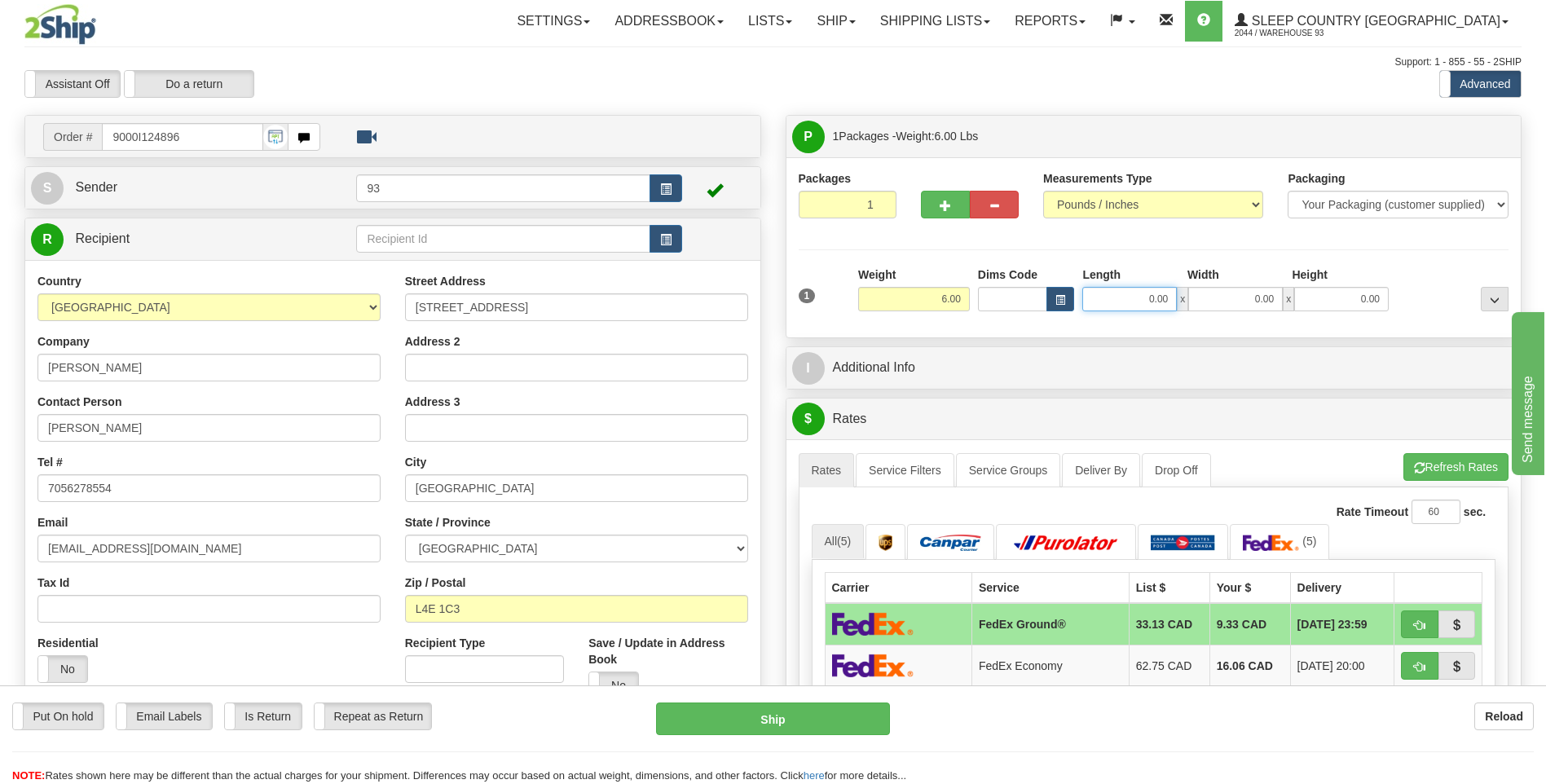
drag, startPoint x: 1146, startPoint y: 301, endPoint x: 1253, endPoint y: 300, distance: 107.0
click at [1253, 300] on div "0.00 x 0.00 x 0.00" at bounding box center [1236, 299] width 306 height 25
type input "16.00"
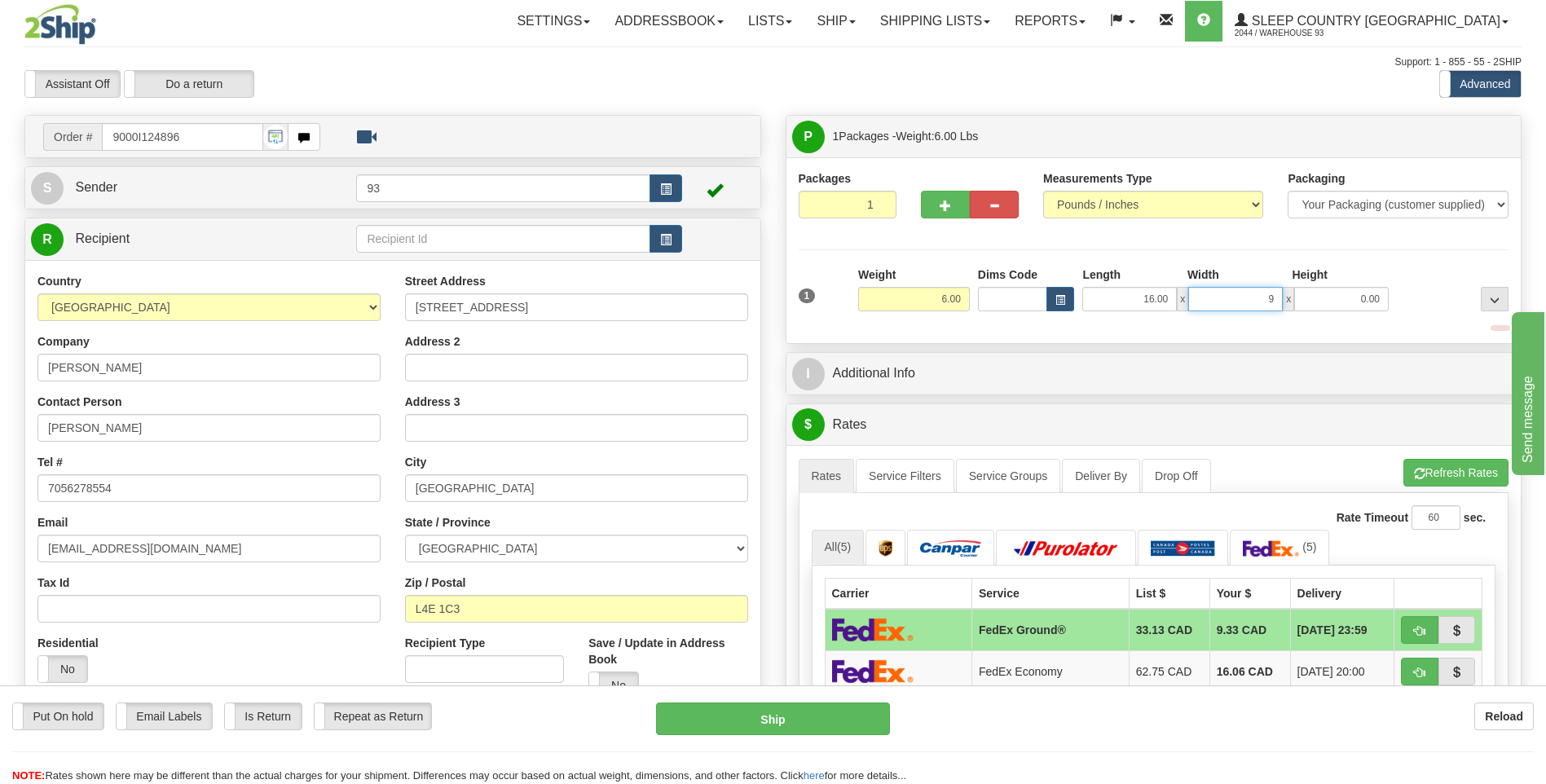
type input "9.00"
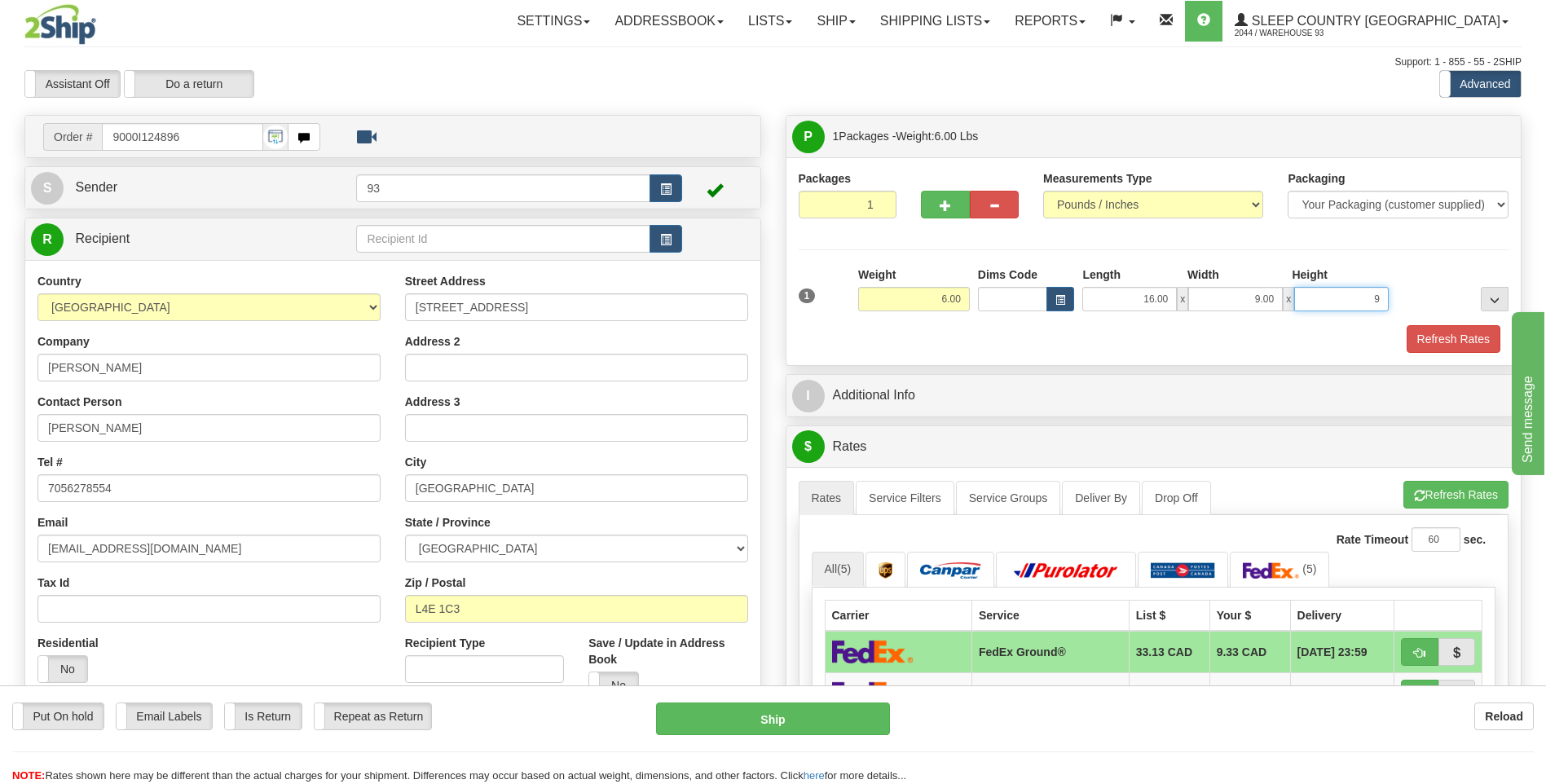
type input "9.00"
click at [1465, 341] on button "Refresh Rates" at bounding box center [1453, 339] width 94 height 27
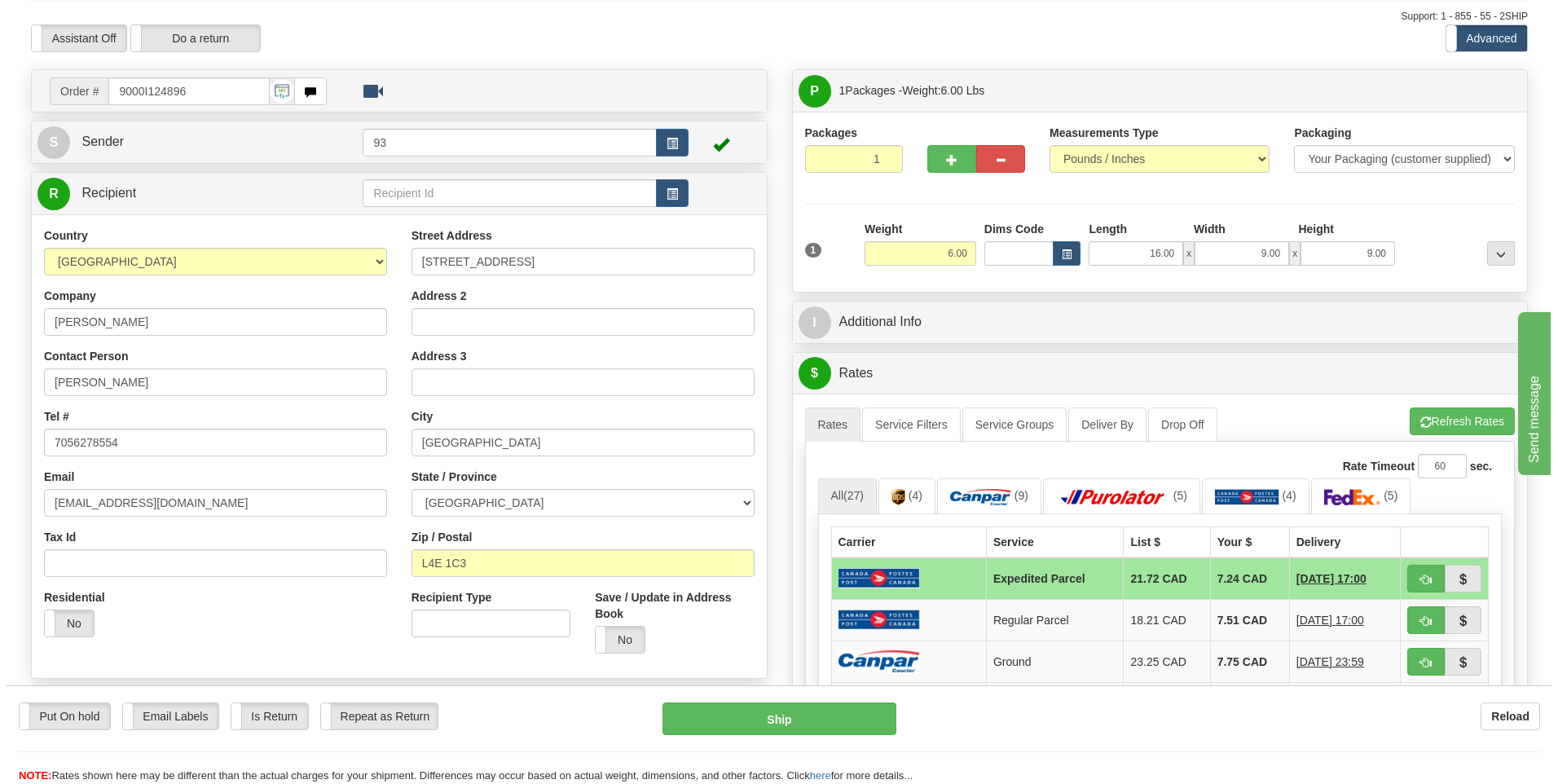
scroll to position [81, 0]
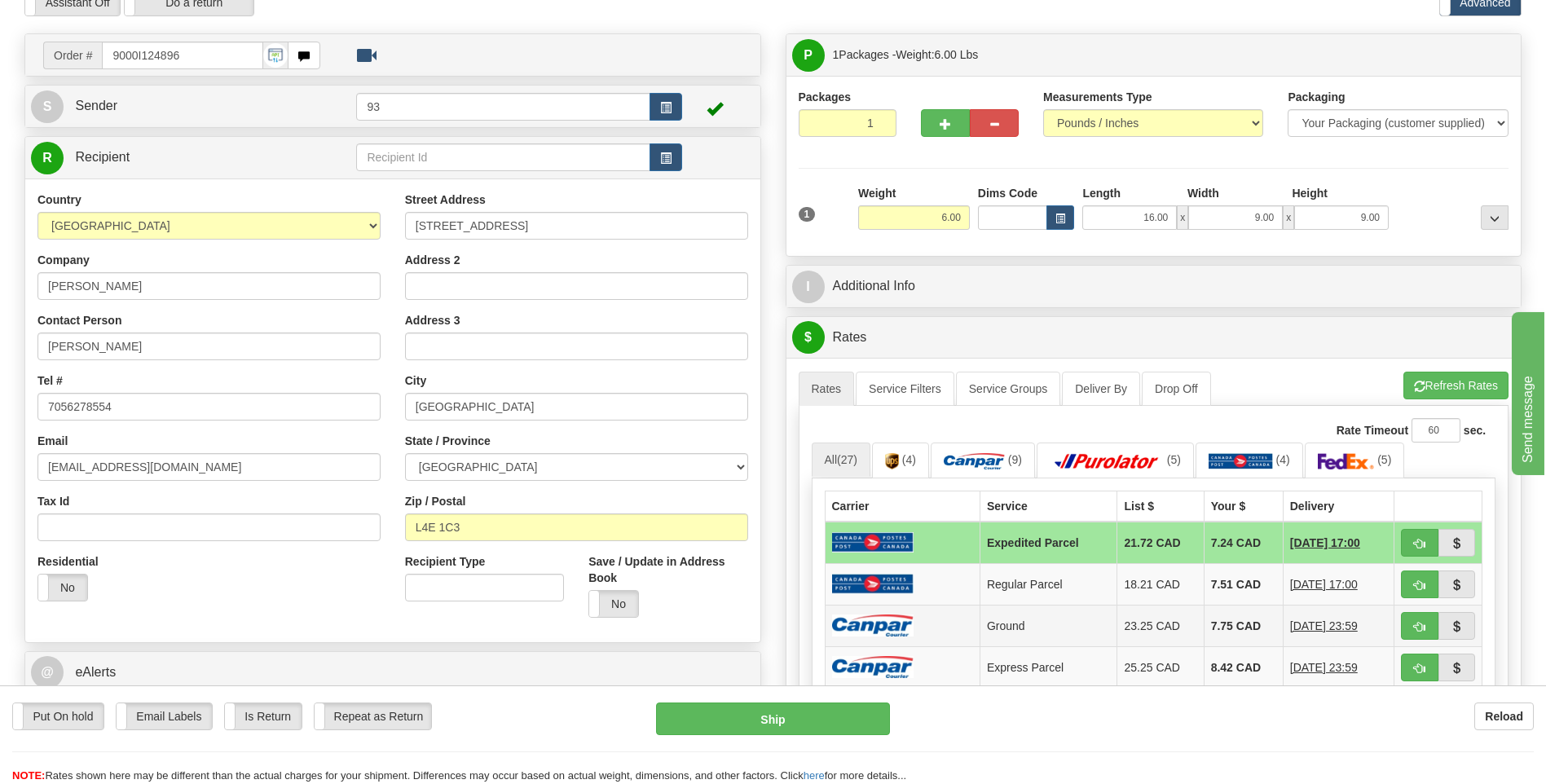
click at [879, 624] on img at bounding box center [872, 625] width 81 height 22
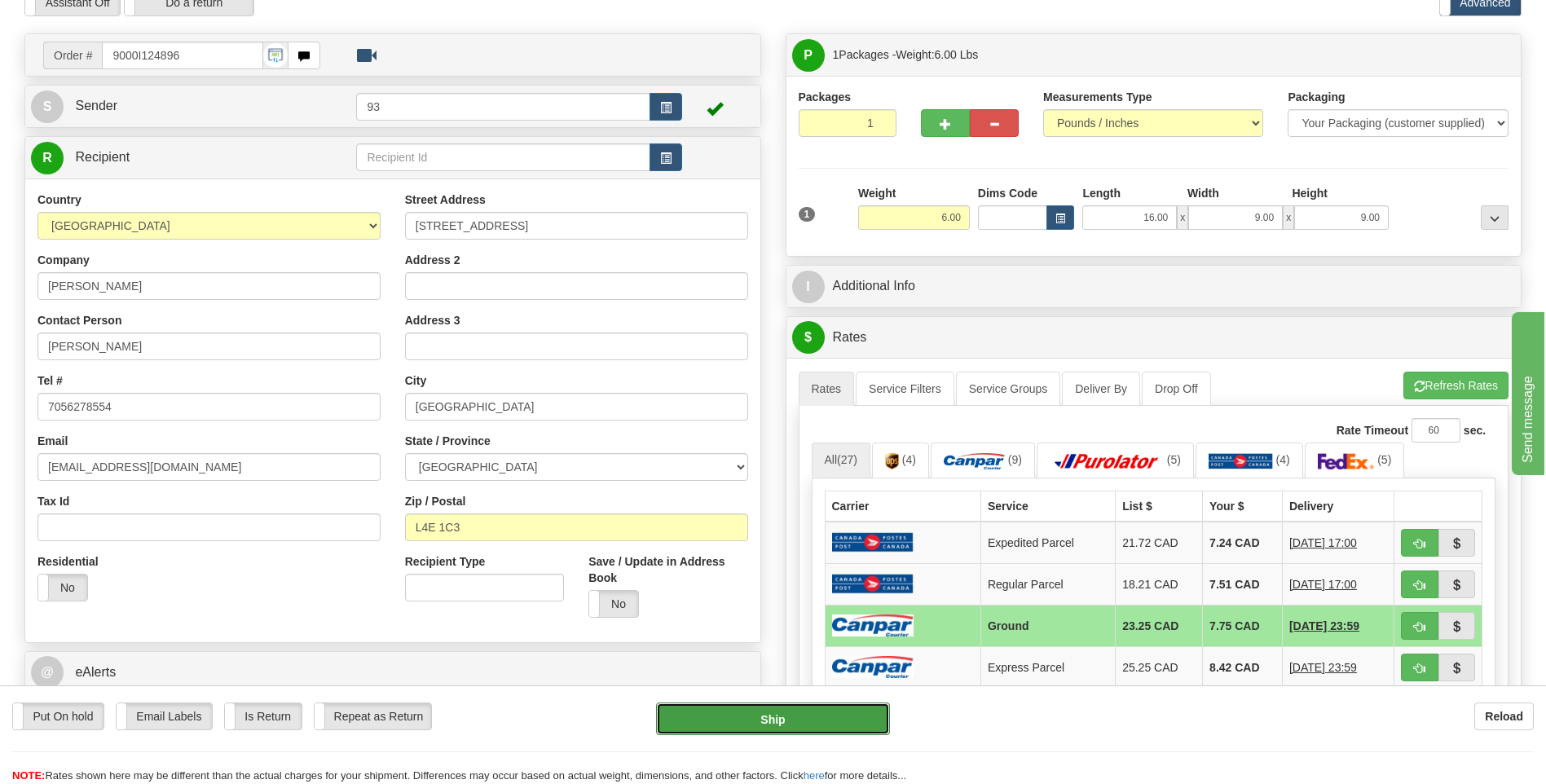
click at [783, 723] on button "Ship" at bounding box center [773, 718] width 233 height 33
type input "1"
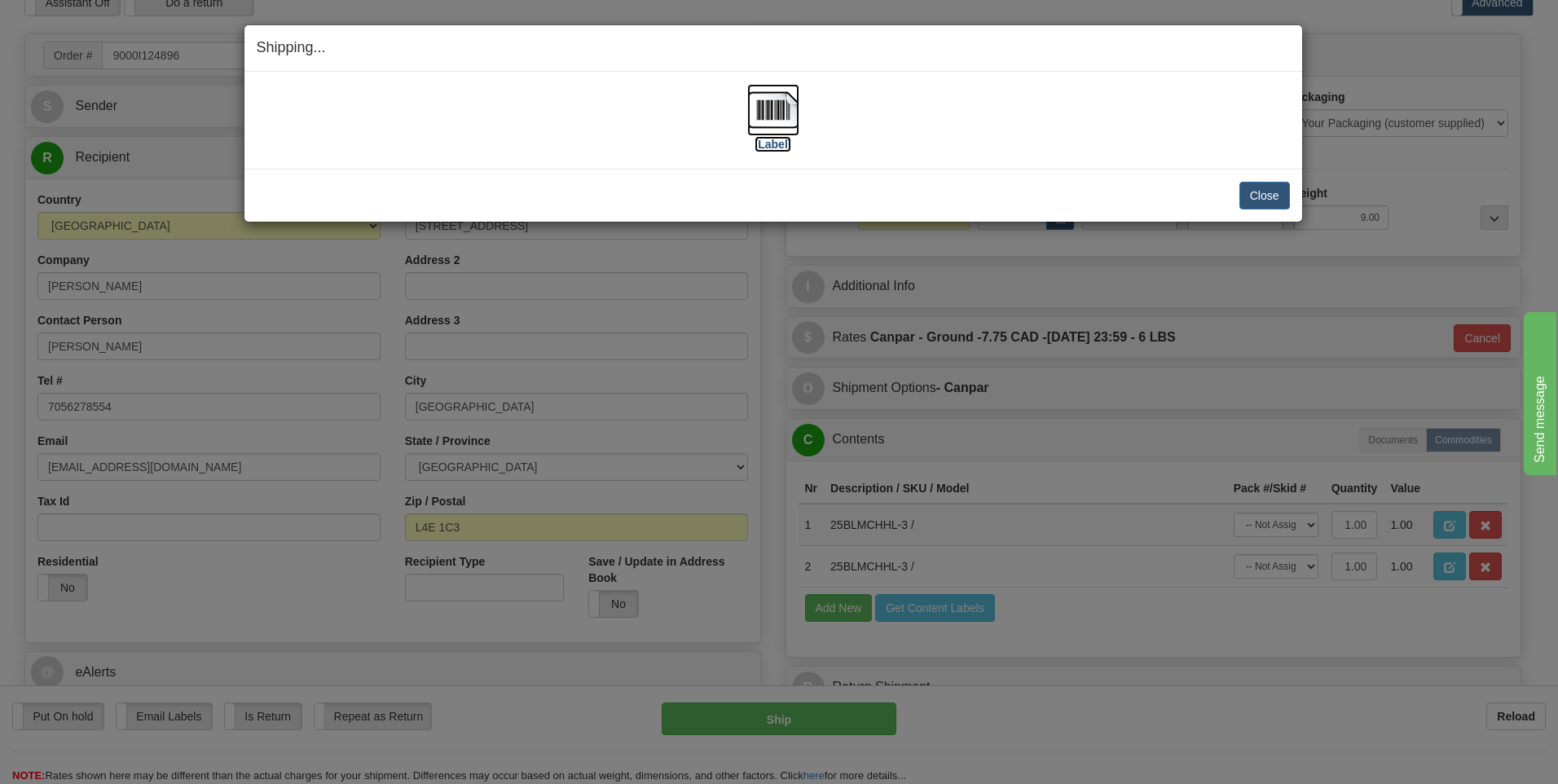
click at [789, 106] on img at bounding box center [773, 109] width 52 height 52
click at [1255, 198] on button "Close" at bounding box center [1264, 195] width 50 height 27
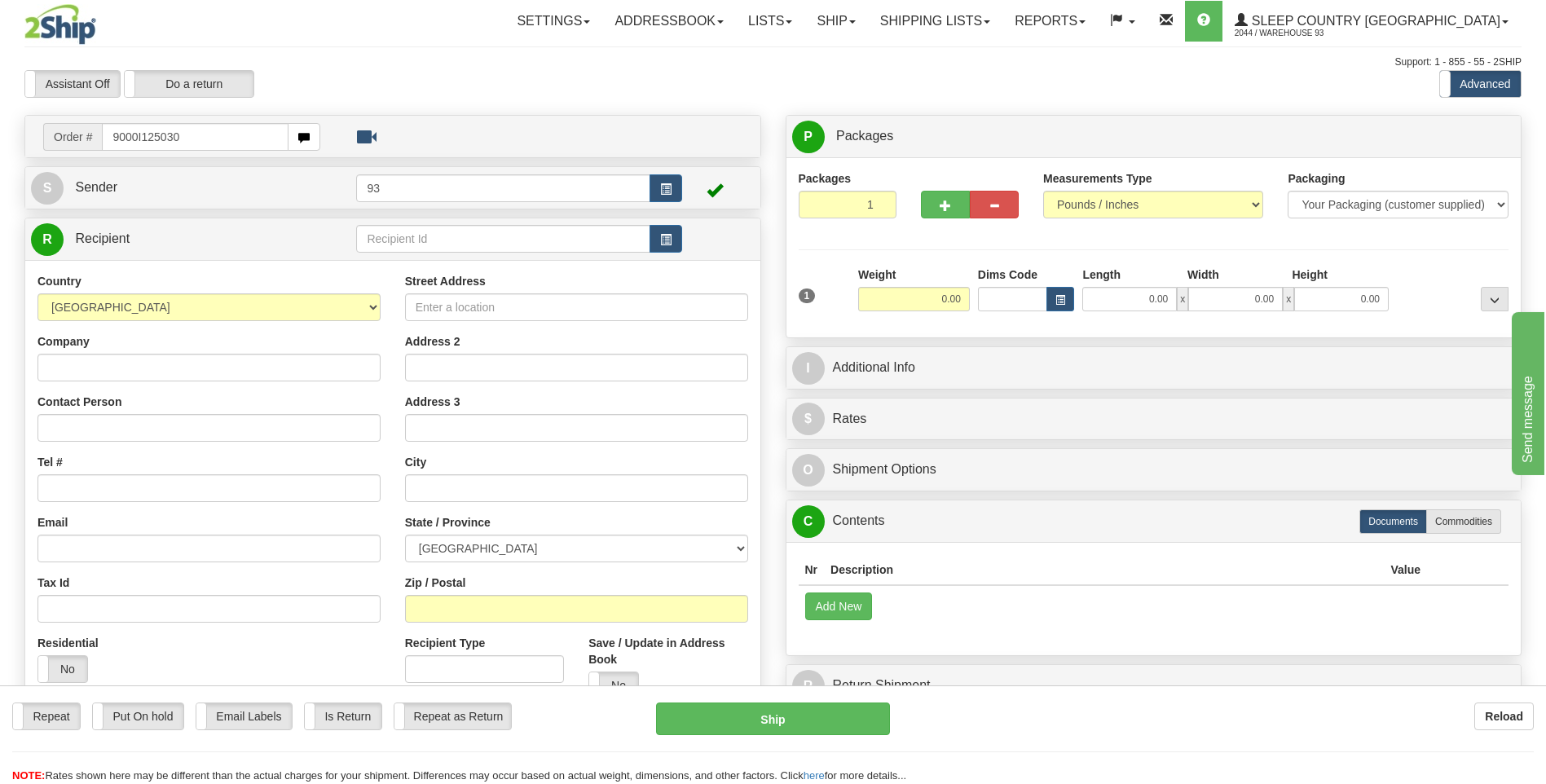
type input "9000I125030"
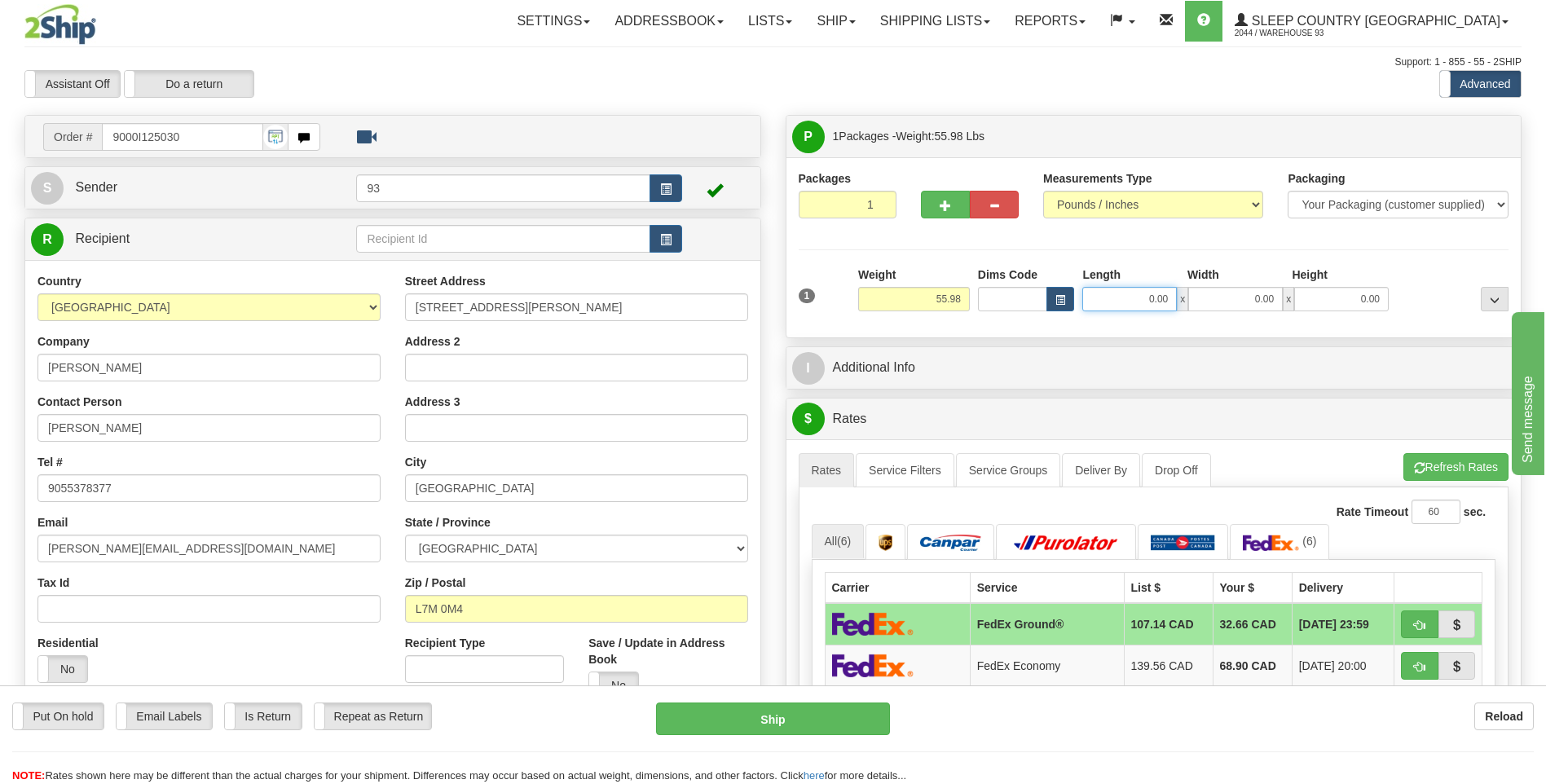
drag, startPoint x: 1138, startPoint y: 303, endPoint x: 1250, endPoint y: 300, distance: 112.0
click at [1247, 284] on div "Length Width Height 0.00 x 0.00 x 0.00" at bounding box center [1235, 288] width 315 height 45
type input "40.00"
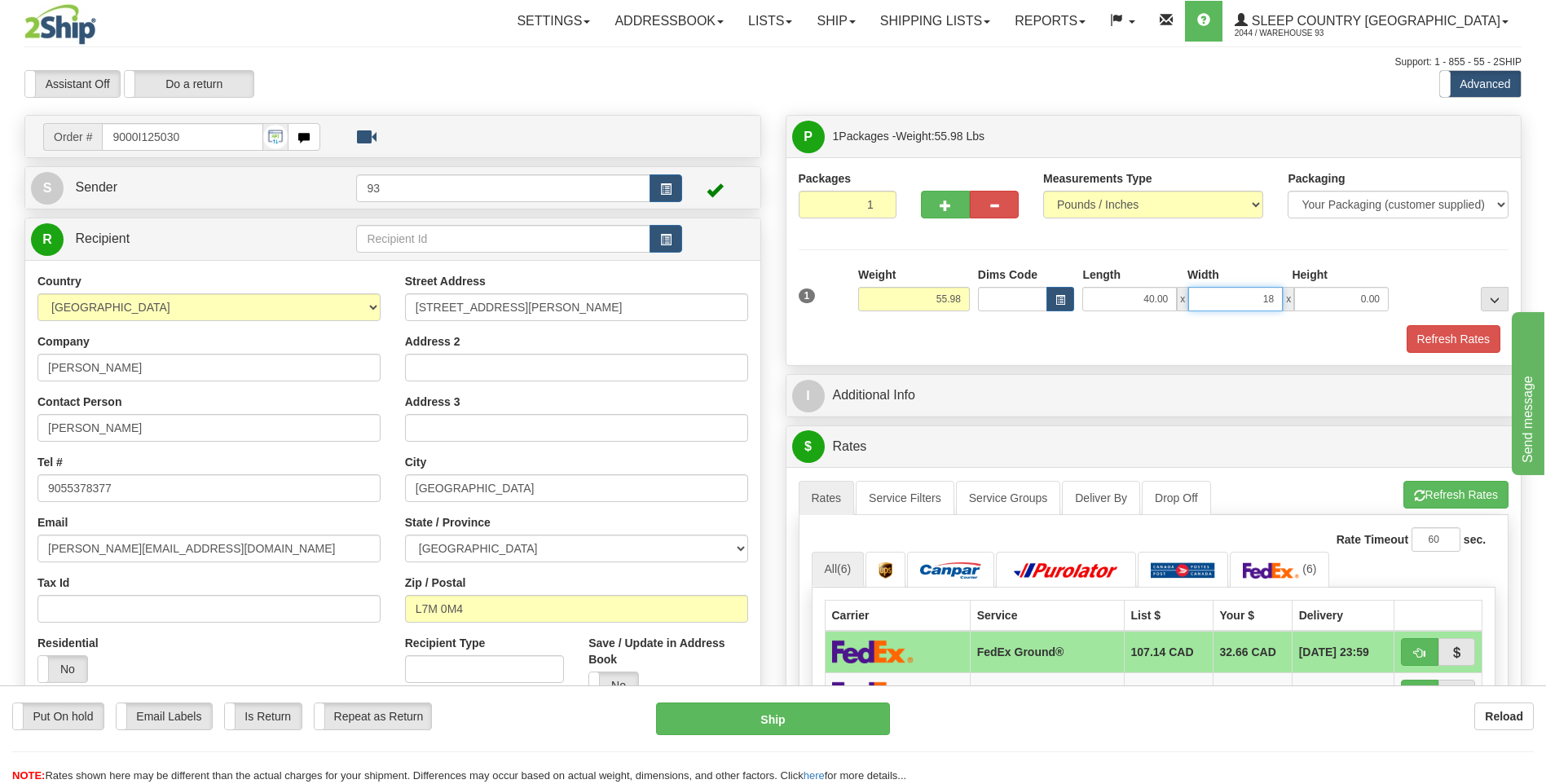
type input "18.00"
drag, startPoint x: 903, startPoint y: 308, endPoint x: 985, endPoint y: 303, distance: 82.2
click at [985, 303] on div "1 Weight 55.98 Dims Code x x" at bounding box center [1154, 294] width 719 height 57
type input "35.00"
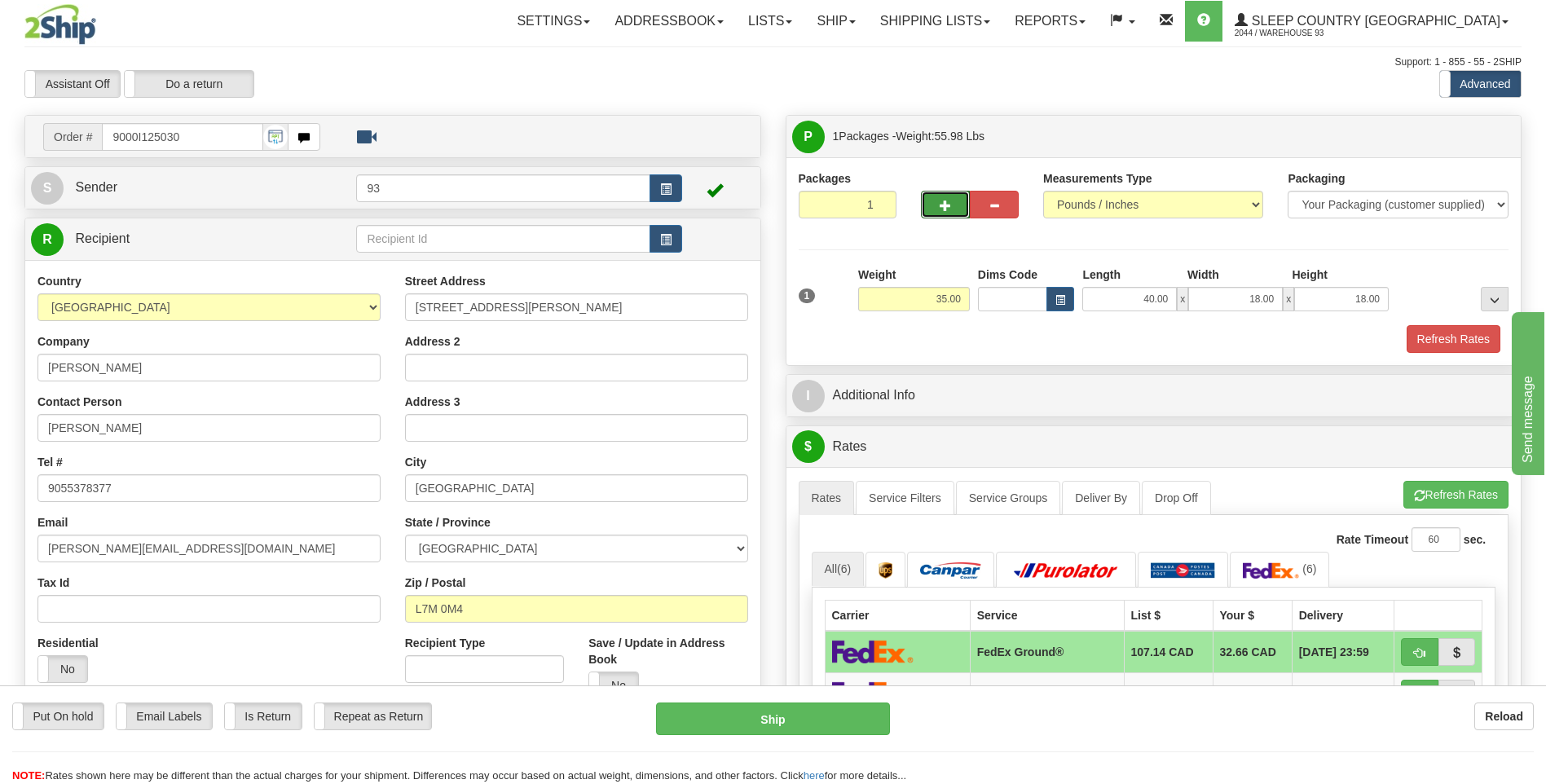
drag, startPoint x: 939, startPoint y: 201, endPoint x: 1172, endPoint y: 219, distance: 233.7
click at [939, 201] on span "button" at bounding box center [945, 206] width 12 height 11
type input "2"
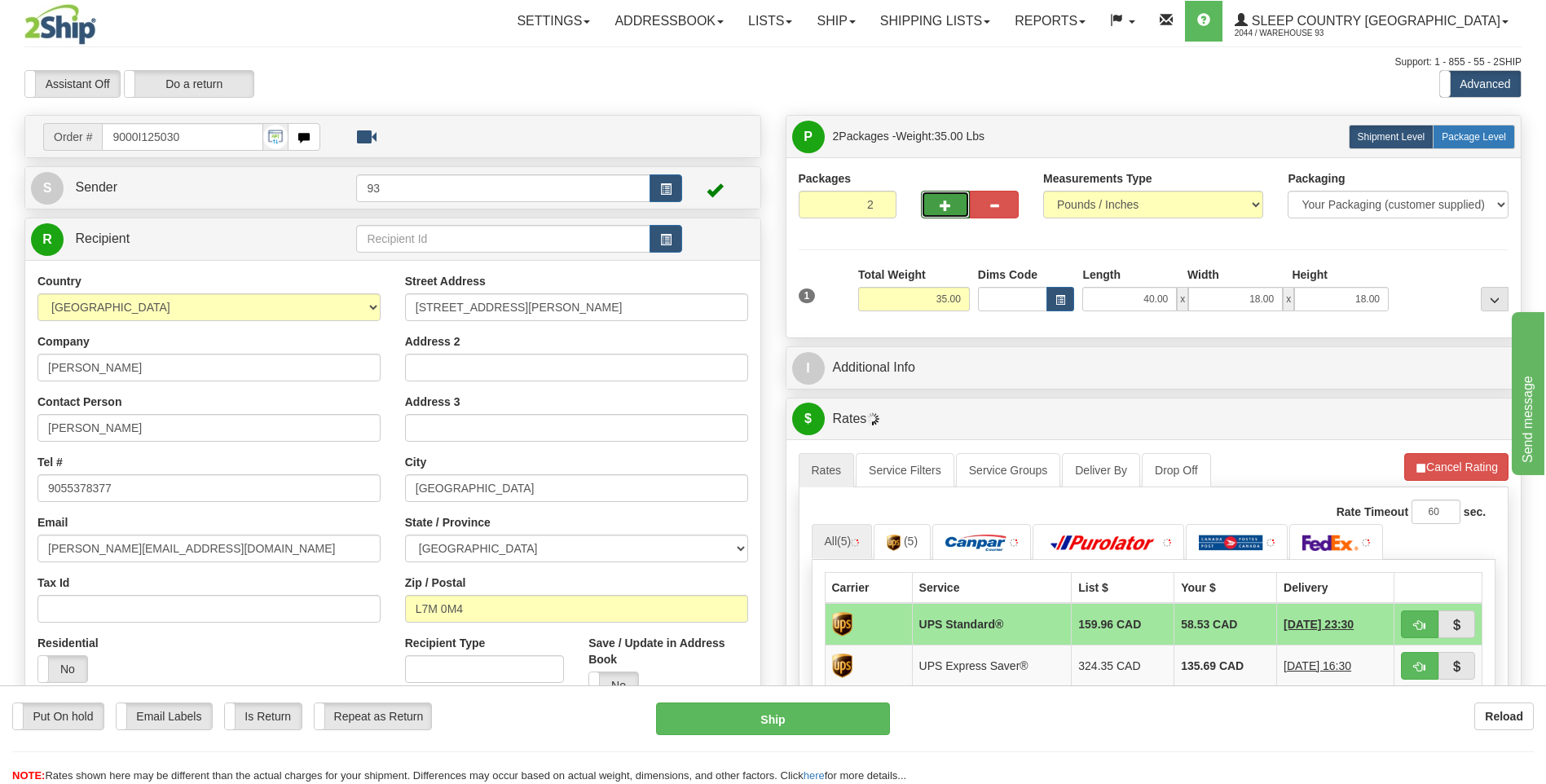
click at [1491, 137] on span "Package Level" at bounding box center [1474, 137] width 65 height 12
radio input "true"
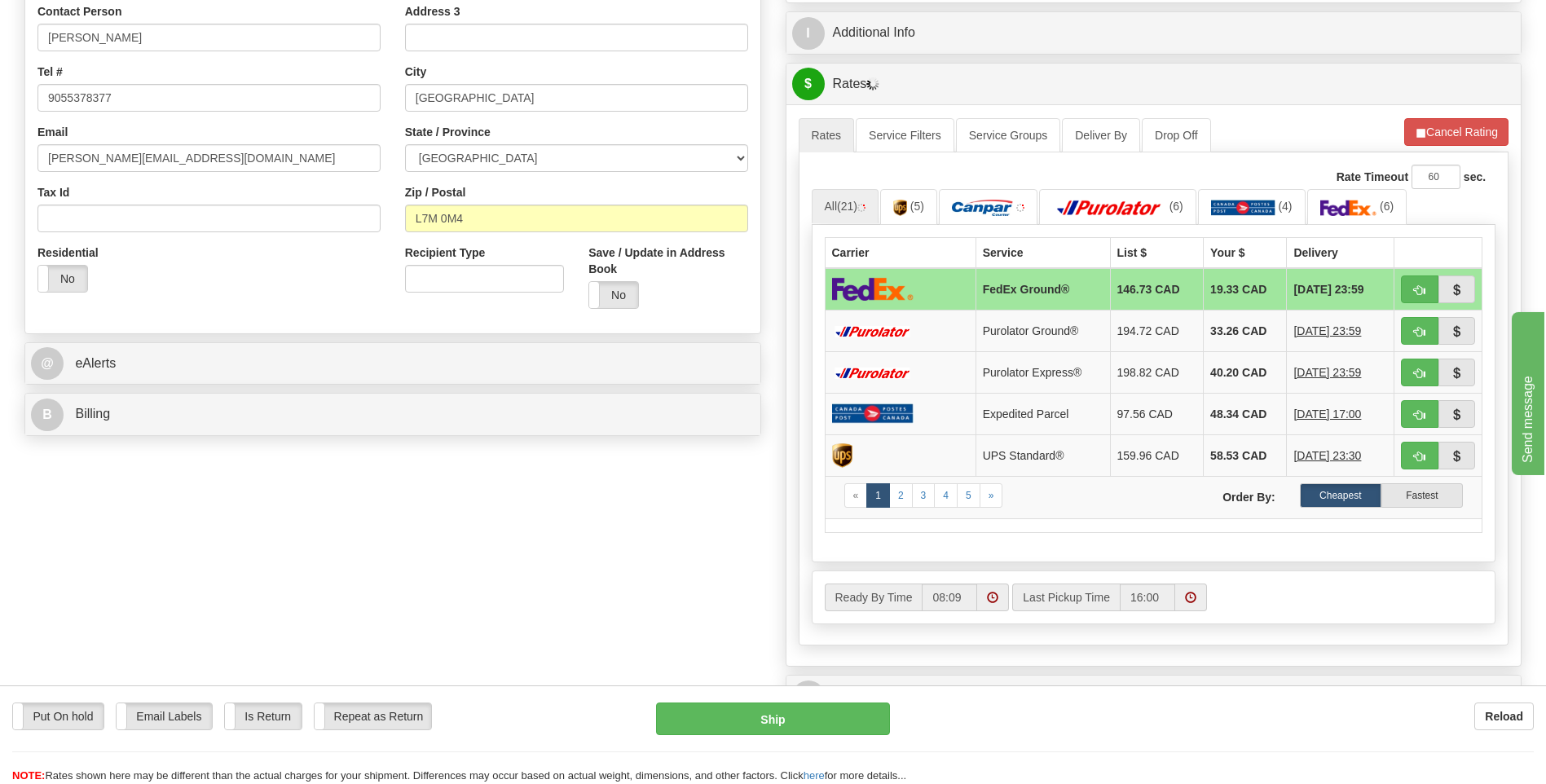
scroll to position [407, 0]
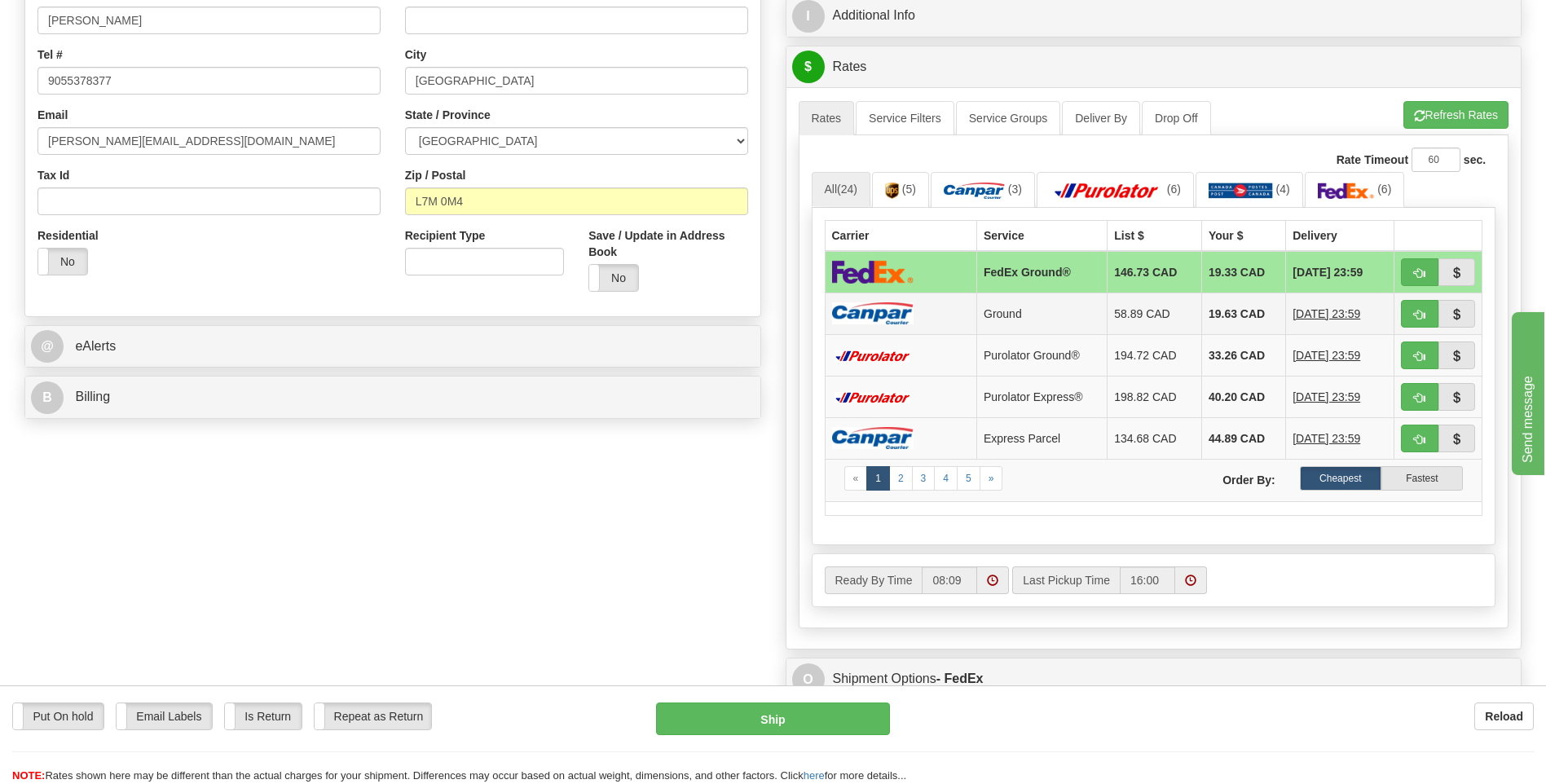
click at [923, 306] on td at bounding box center [900, 314] width 152 height 42
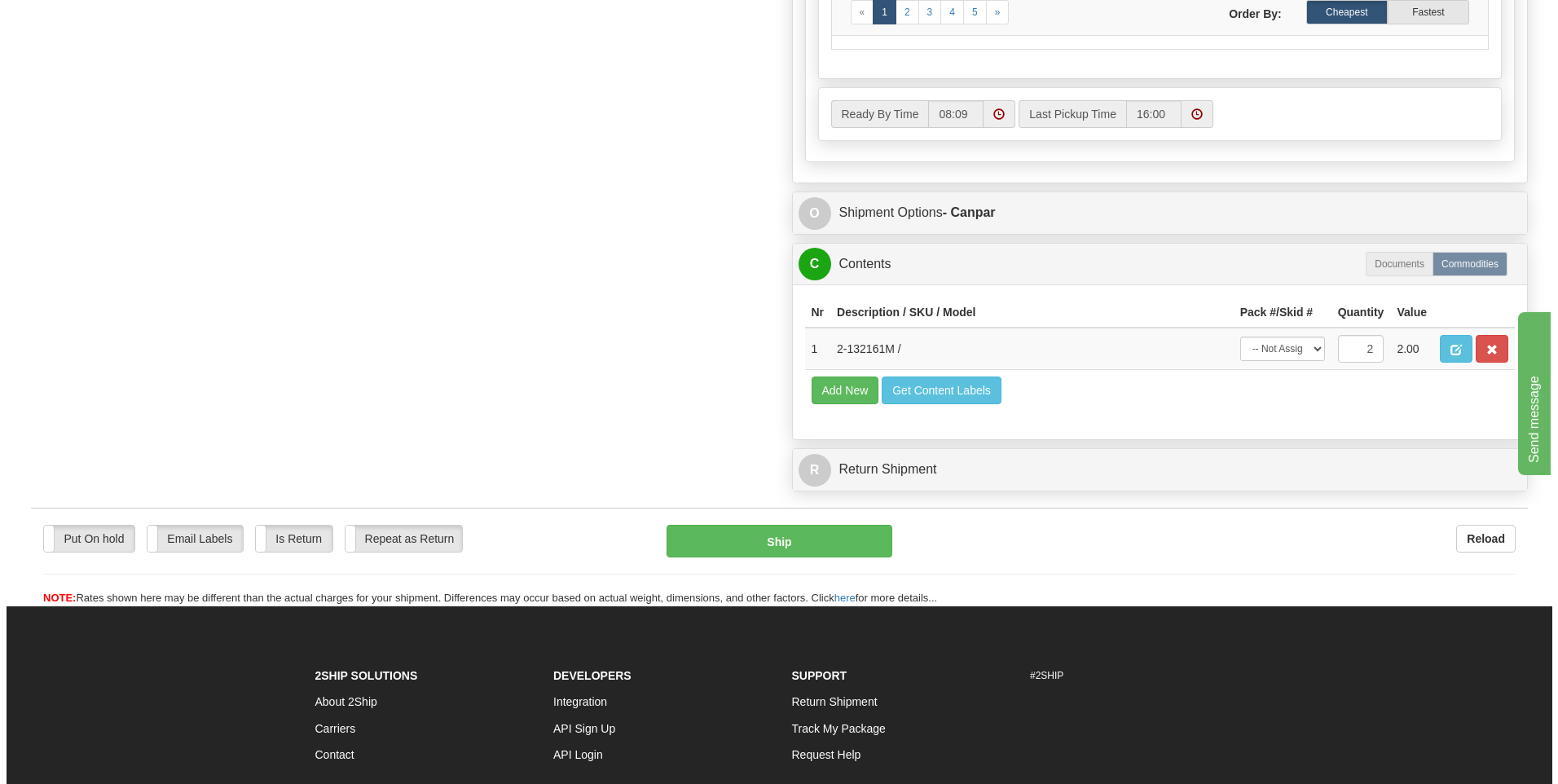
scroll to position [896, 0]
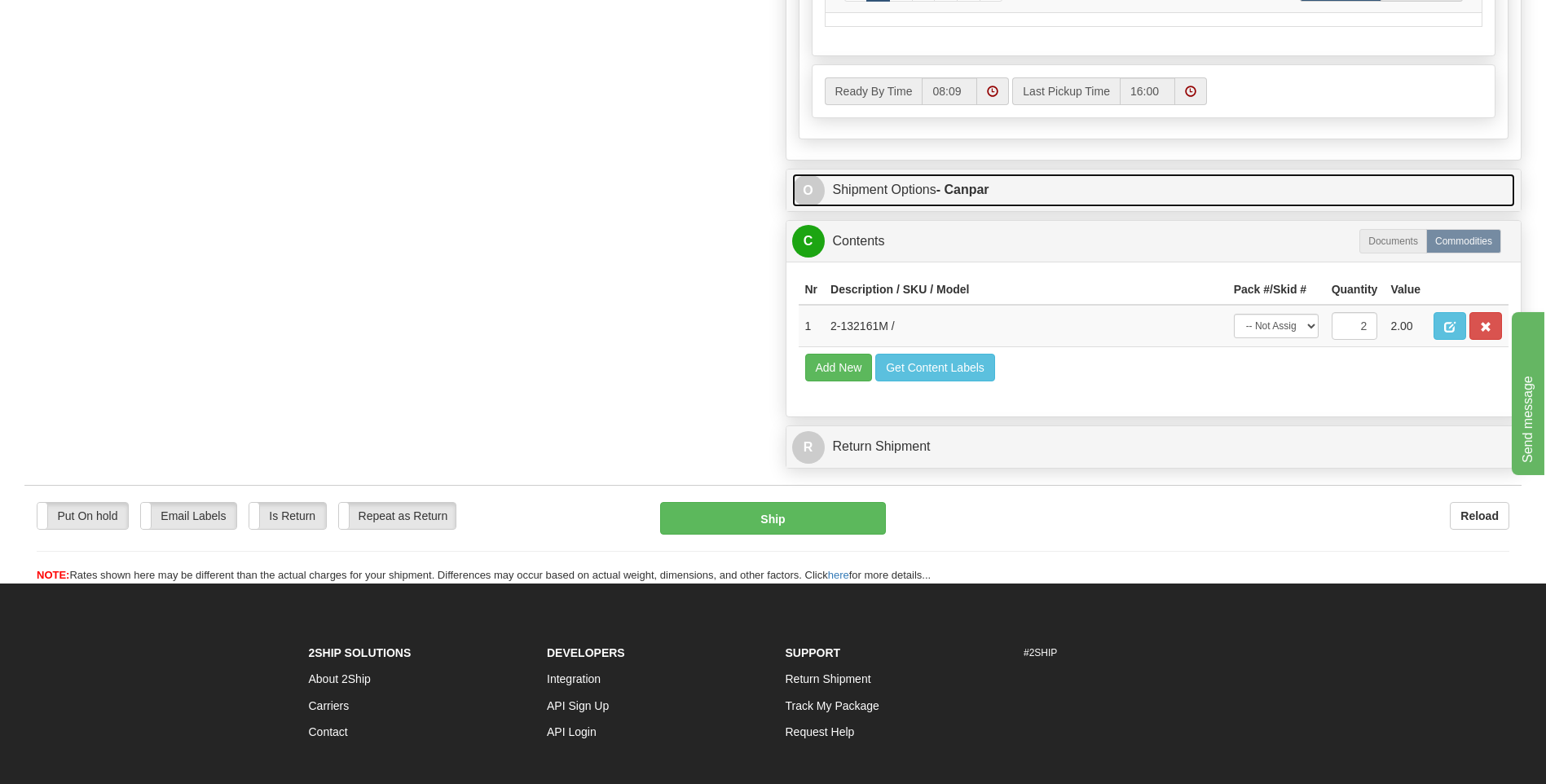
click at [809, 190] on span "O" at bounding box center [809, 191] width 33 height 33
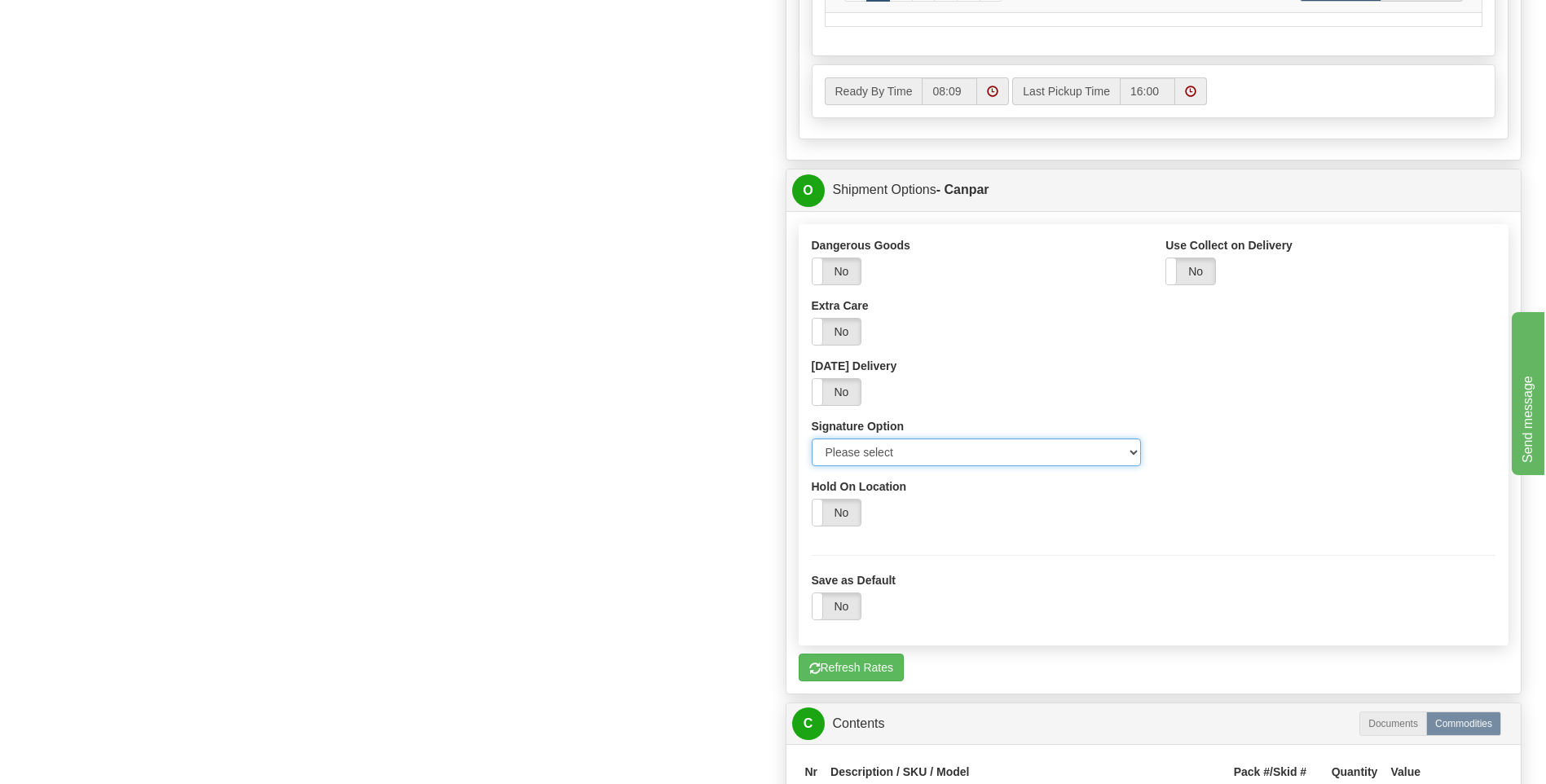
click at [1126, 450] on select "Please select No Signature Required Signature Required Adult Signature" at bounding box center [977, 452] width 330 height 27
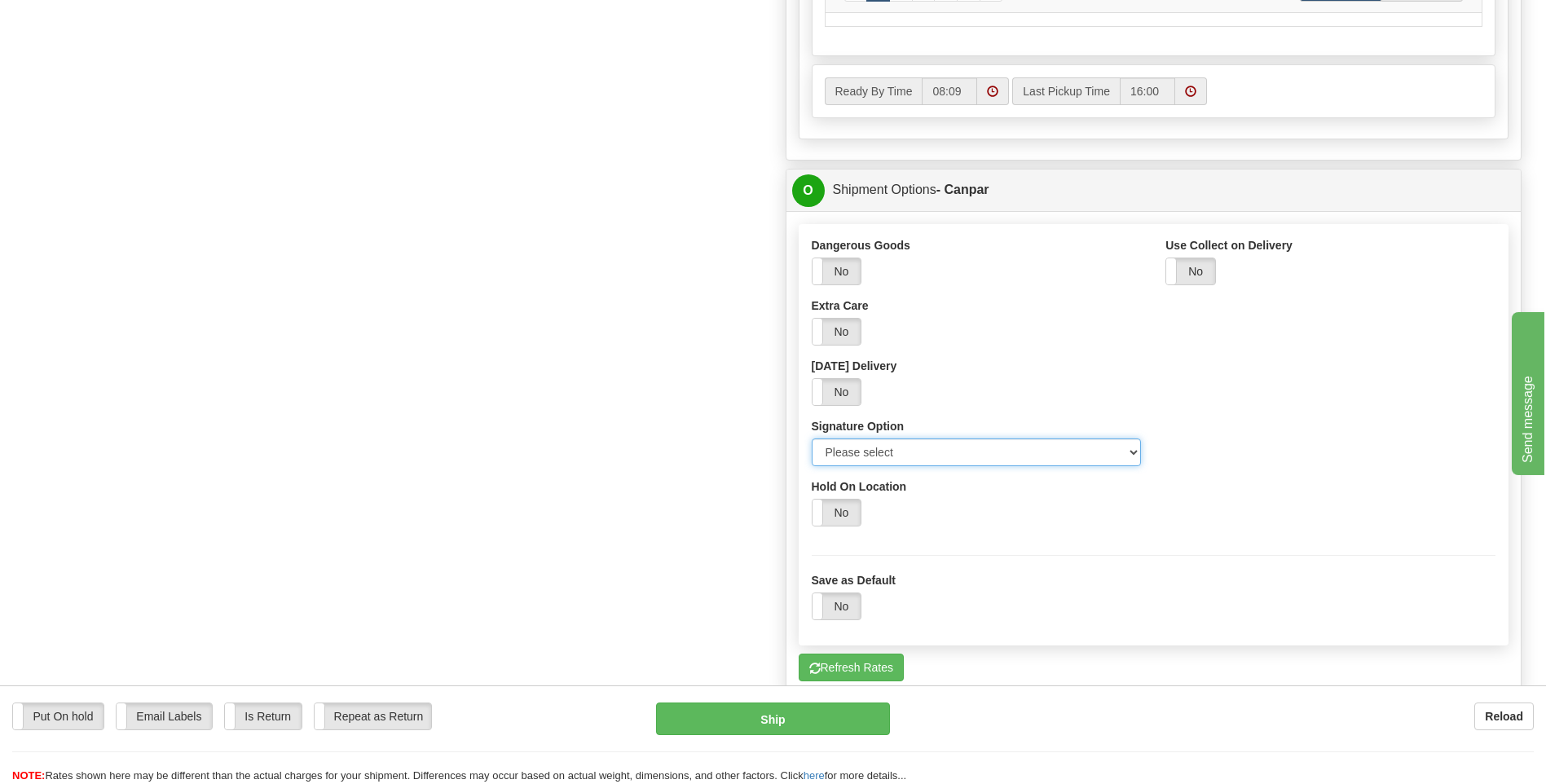
select select "2"
click at [812, 438] on select "Please select No Signature Required Signature Required Adult Signature" at bounding box center [977, 452] width 330 height 27
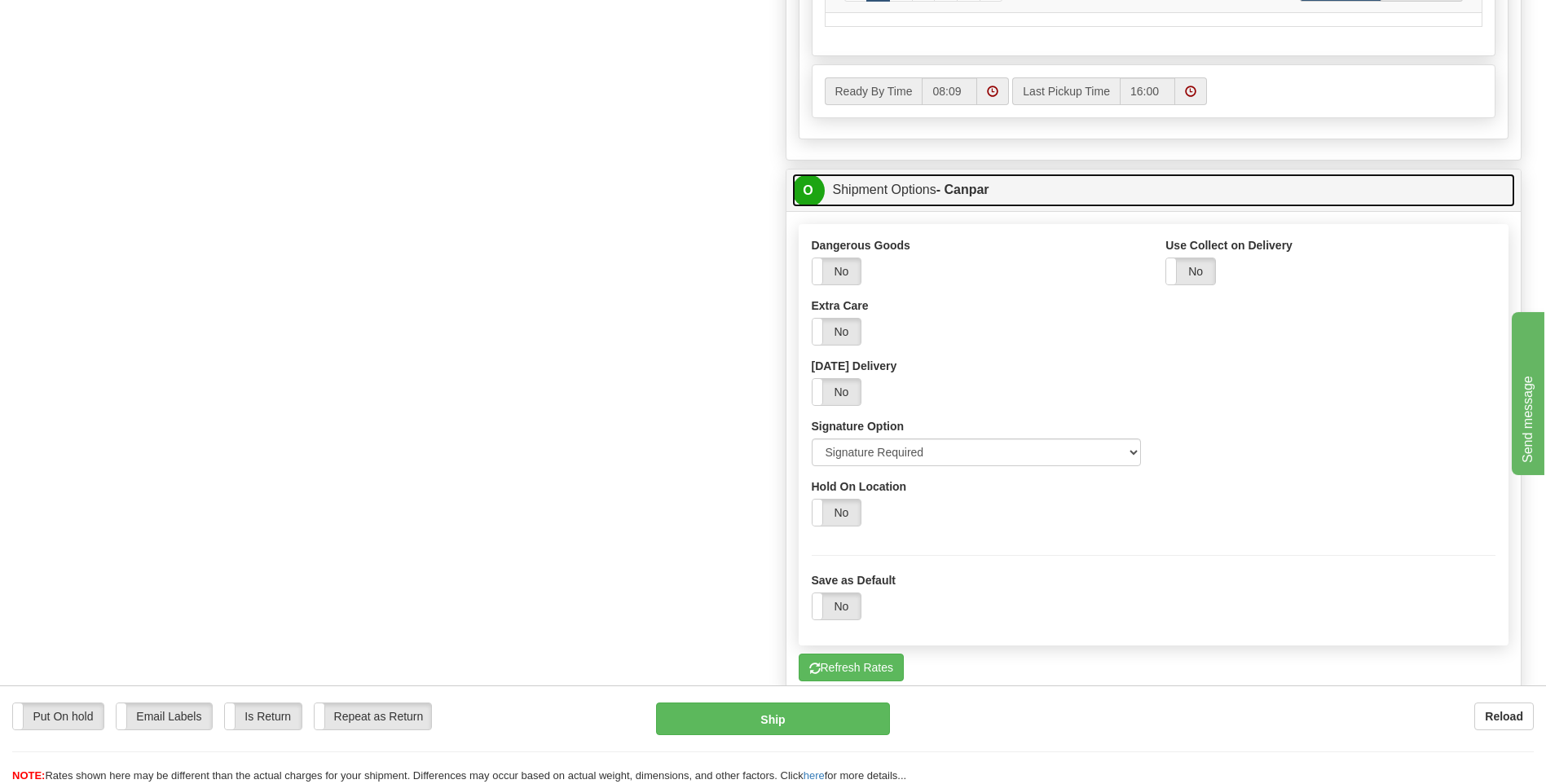
click at [812, 184] on span "O" at bounding box center [809, 191] width 33 height 33
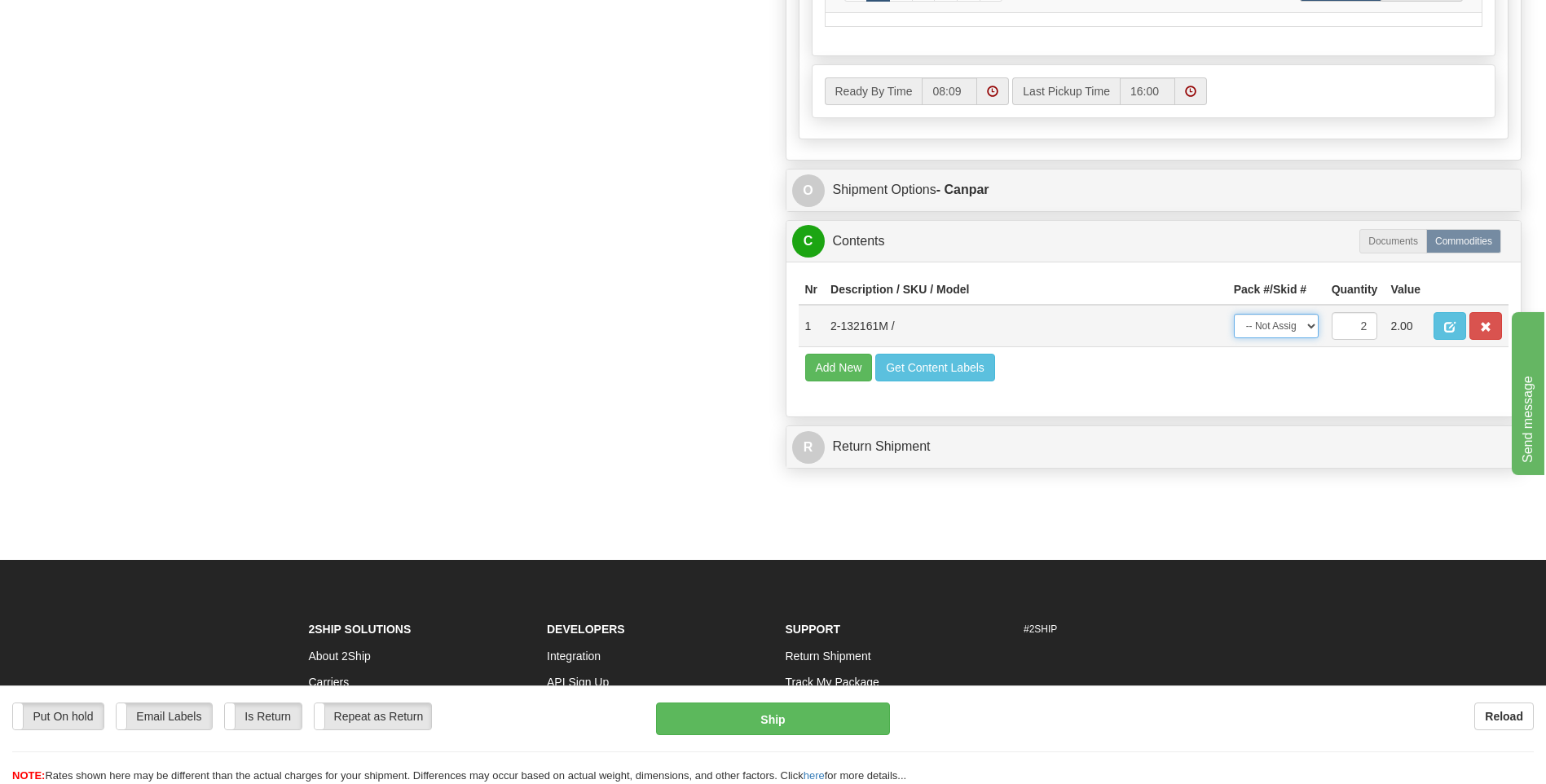
click at [1310, 322] on select "-- Not Assigned -- Package 1 Package 2 Split" at bounding box center [1276, 325] width 85 height 25
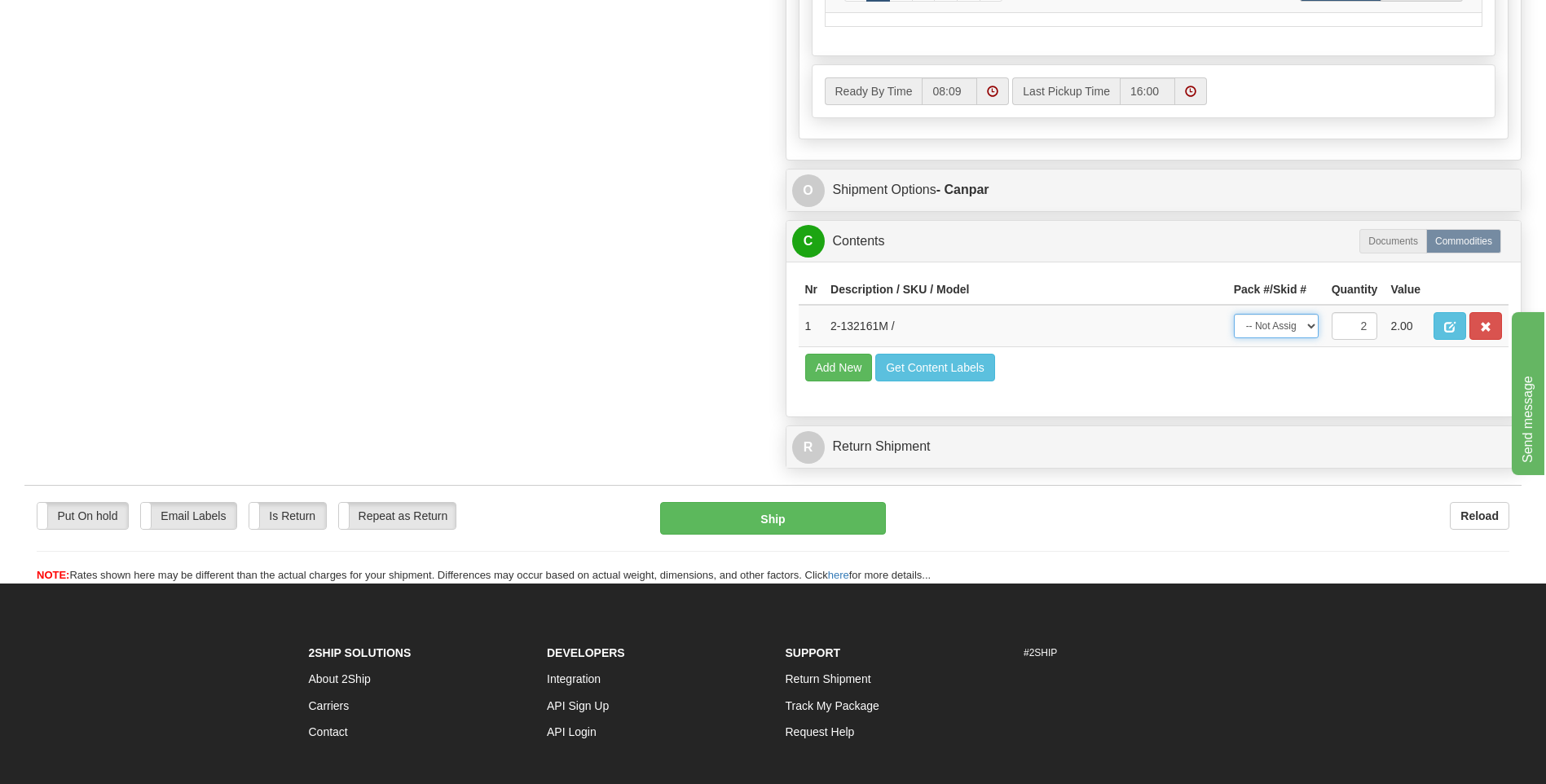
select select "SPLIT"
click at [1234, 314] on select "-- Not Assigned -- Package 1 Package 2 Split" at bounding box center [1276, 325] width 85 height 25
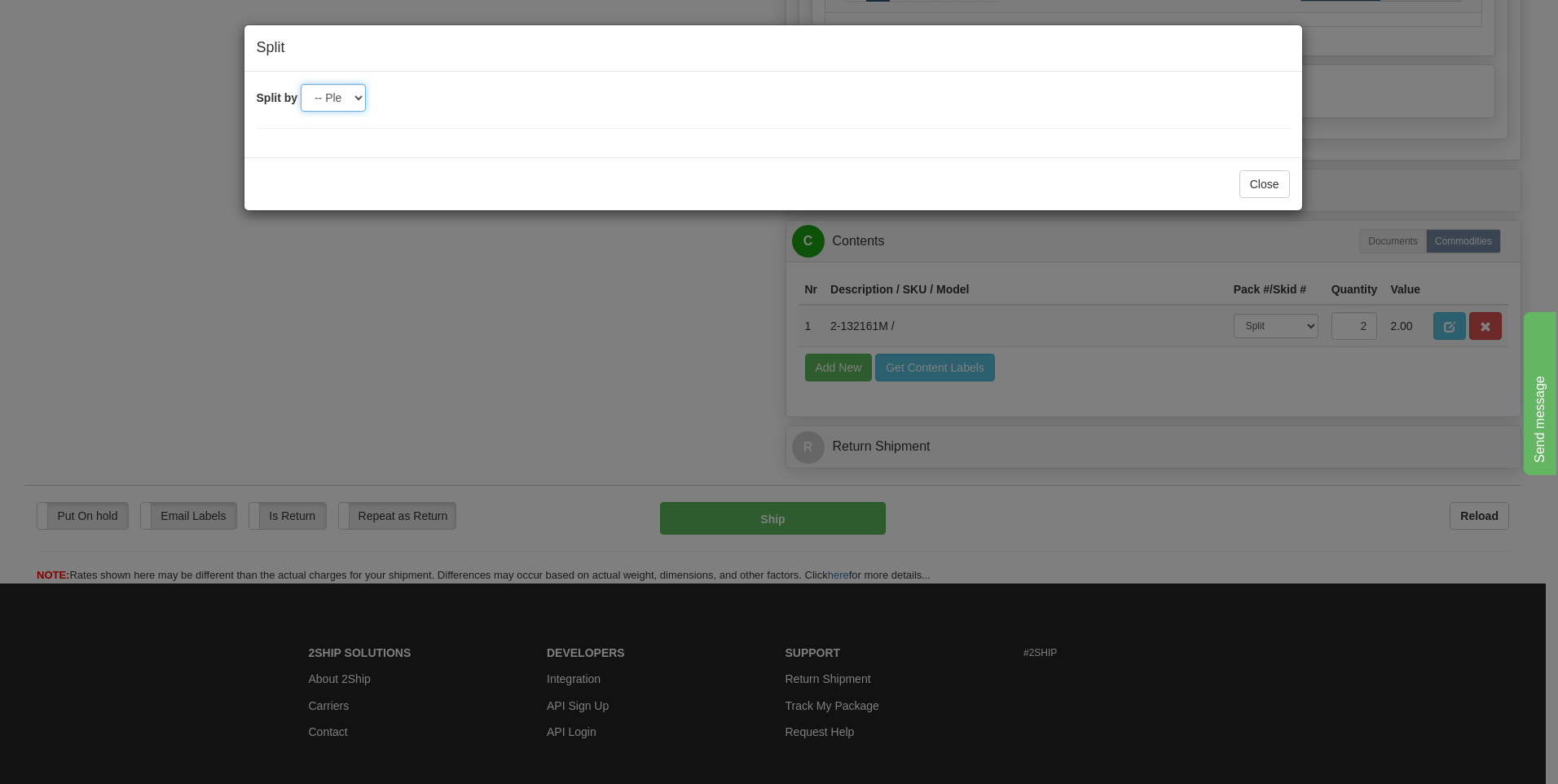
click at [357, 100] on select "-- Please select -- 2" at bounding box center [333, 98] width 65 height 27
select select "2"
click at [301, 84] on select "-- Please select -- 2" at bounding box center [333, 98] width 65 height 27
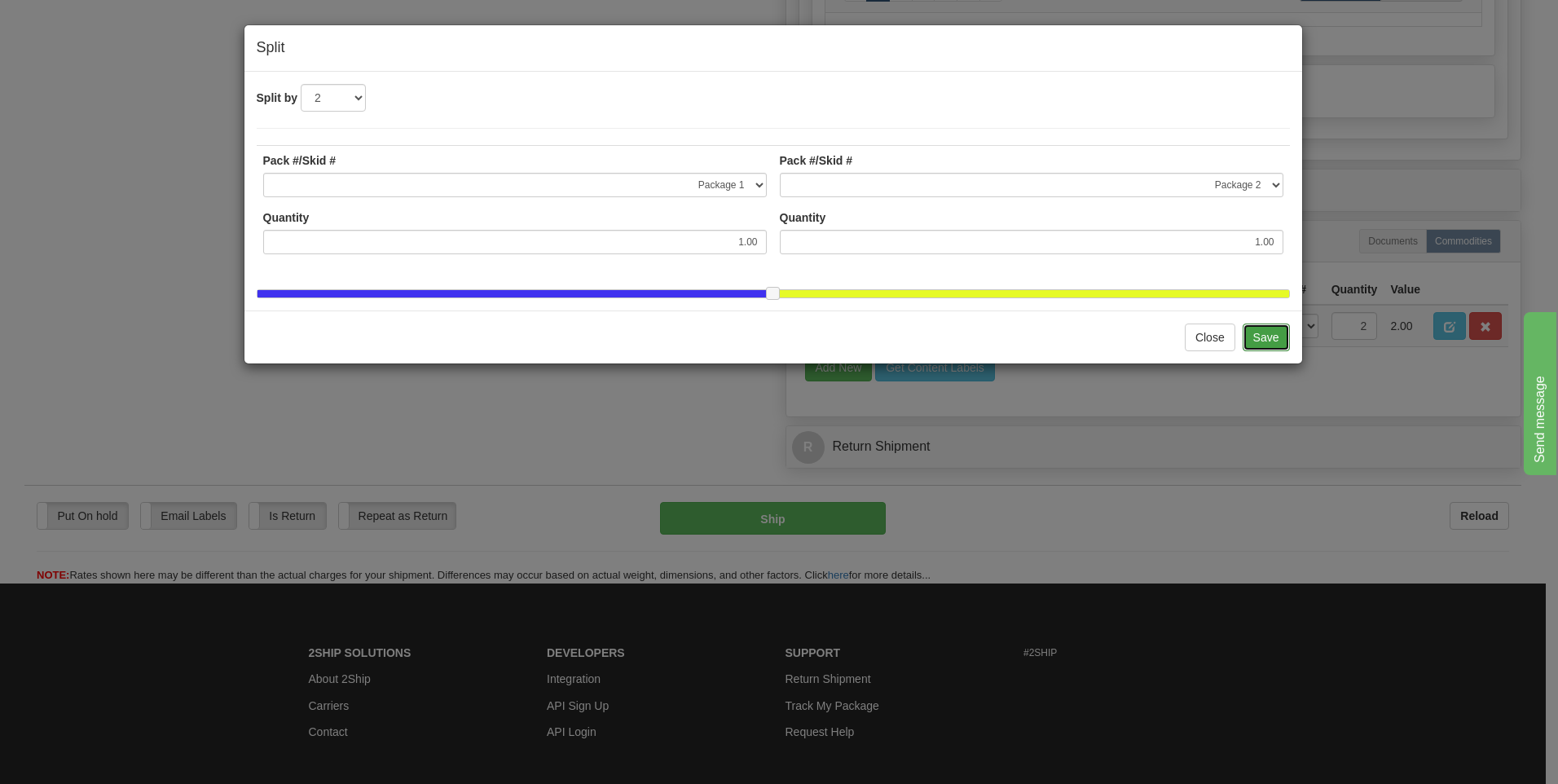
click at [1283, 351] on button "Save" at bounding box center [1266, 337] width 47 height 27
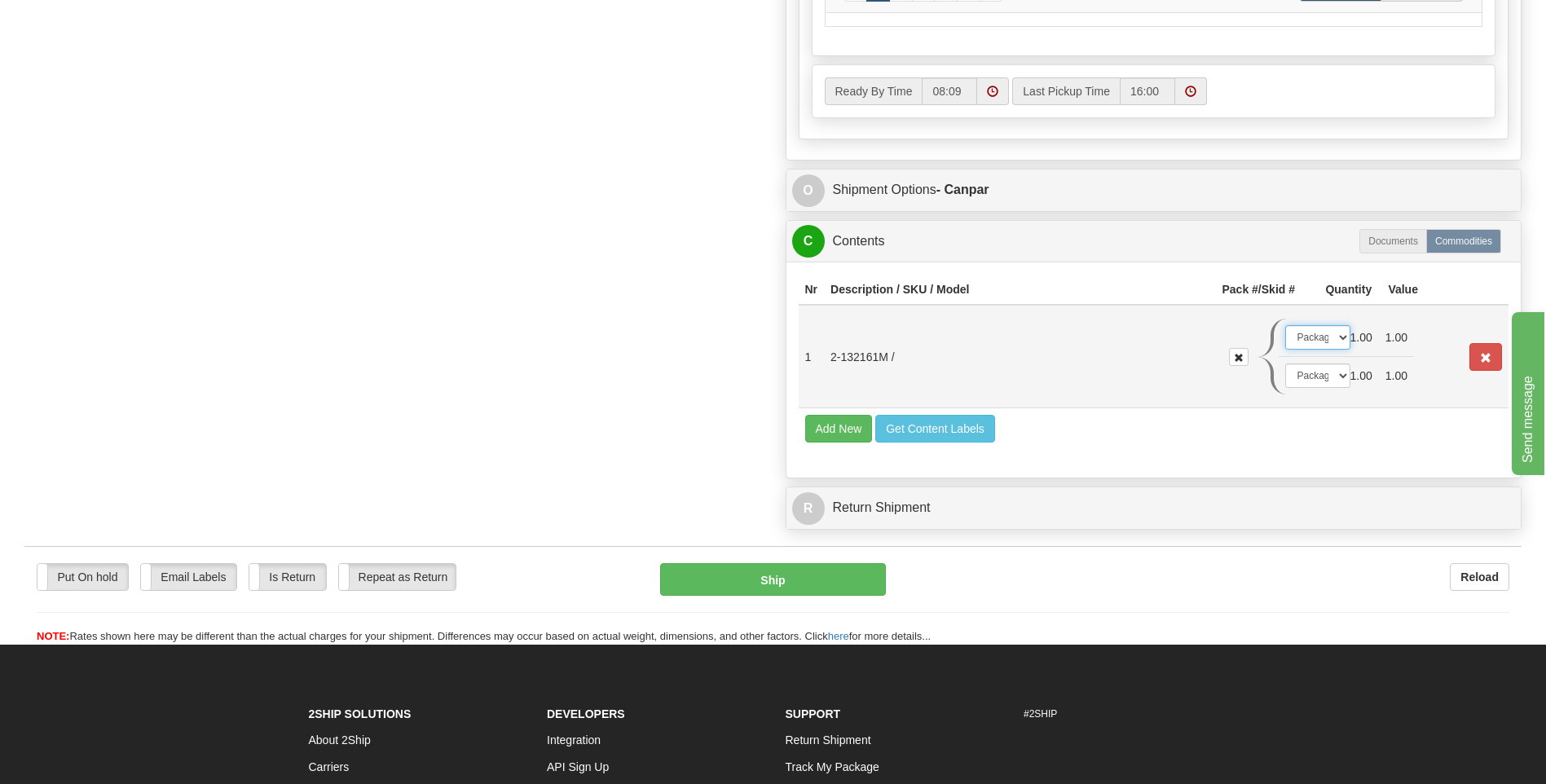
click at [1340, 339] on select "-- Not Assigned -- Package 1 Package 2" at bounding box center [1317, 337] width 65 height 25
click at [1343, 377] on select "-- Not Assigned -- Package 1 Package 2" at bounding box center [1317, 376] width 65 height 25
click at [792, 578] on button "Ship" at bounding box center [773, 580] width 225 height 33
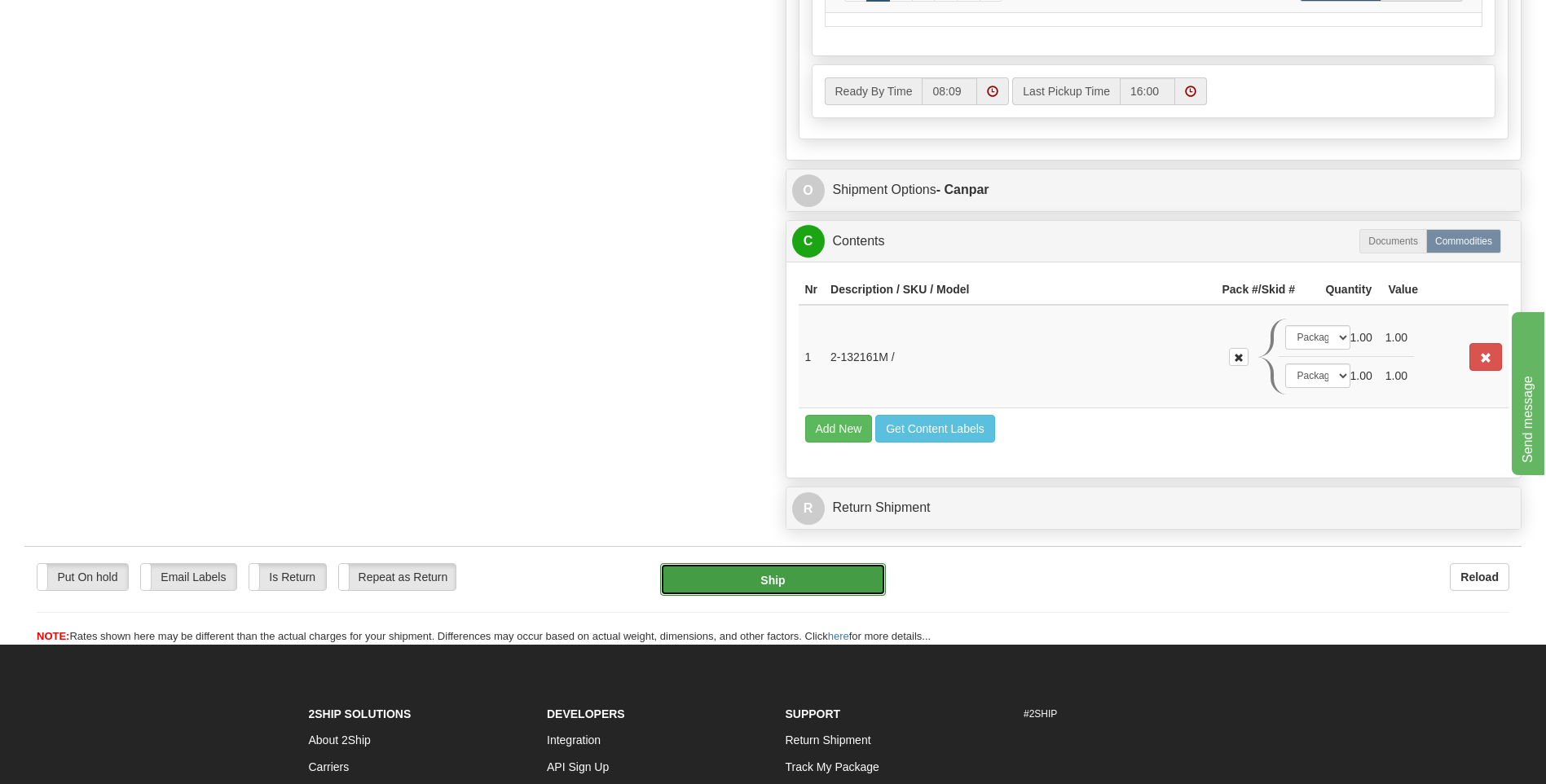
type input "1"
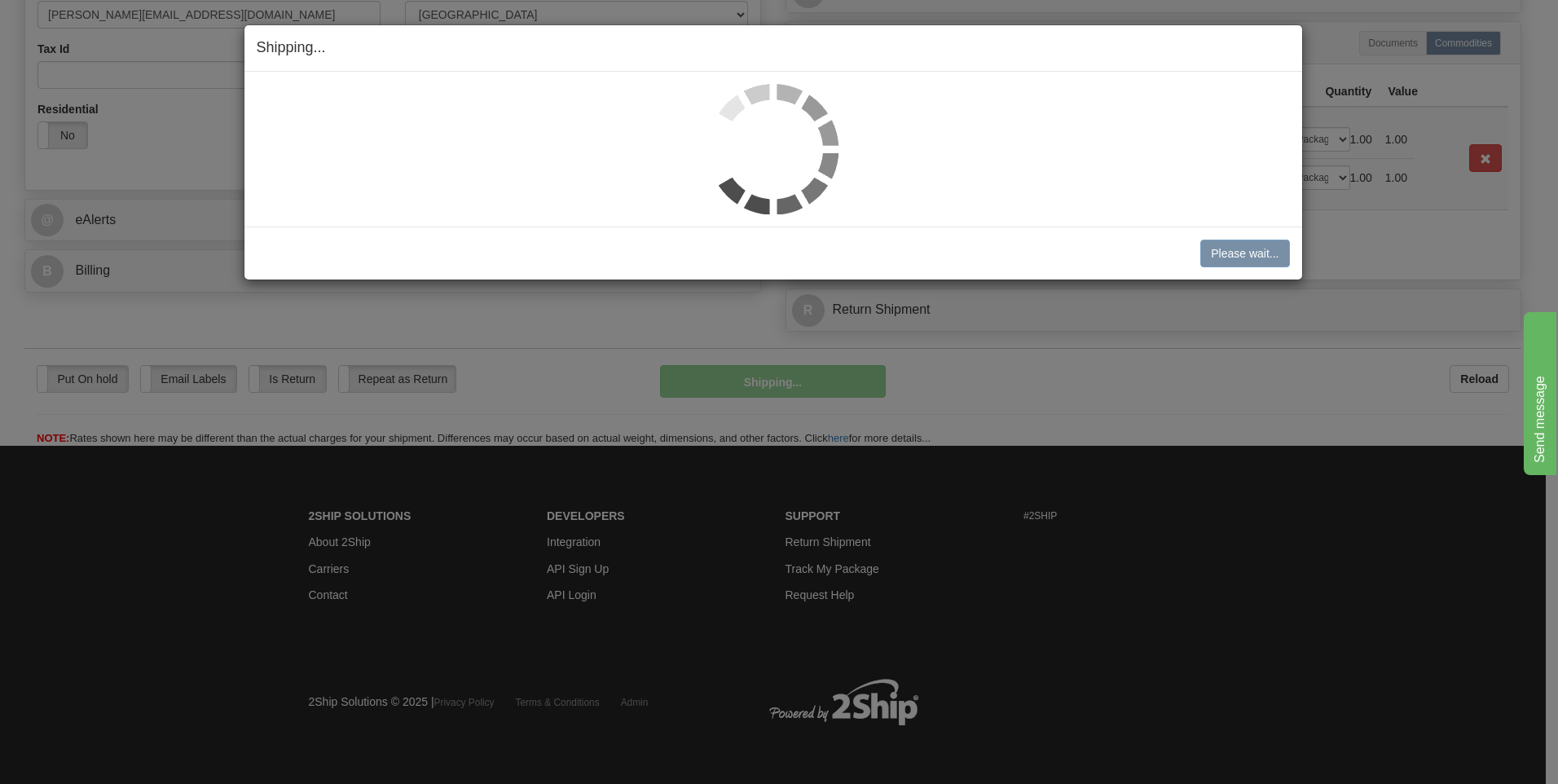
scroll to position [533, 0]
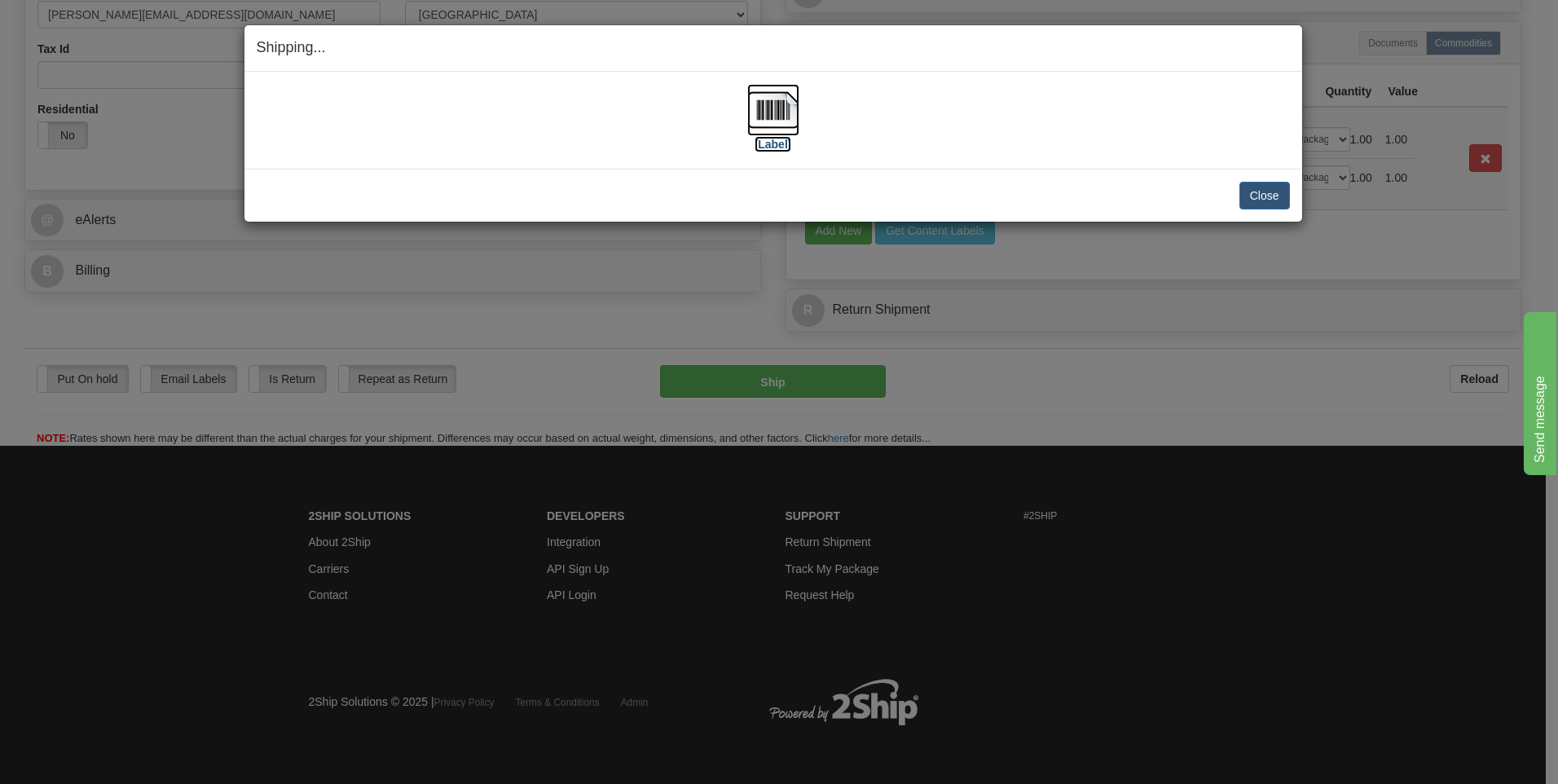
click at [770, 108] on img at bounding box center [773, 109] width 52 height 52
click at [1278, 196] on button "Close" at bounding box center [1264, 195] width 50 height 27
click at [1257, 183] on button "Close" at bounding box center [1264, 195] width 50 height 27
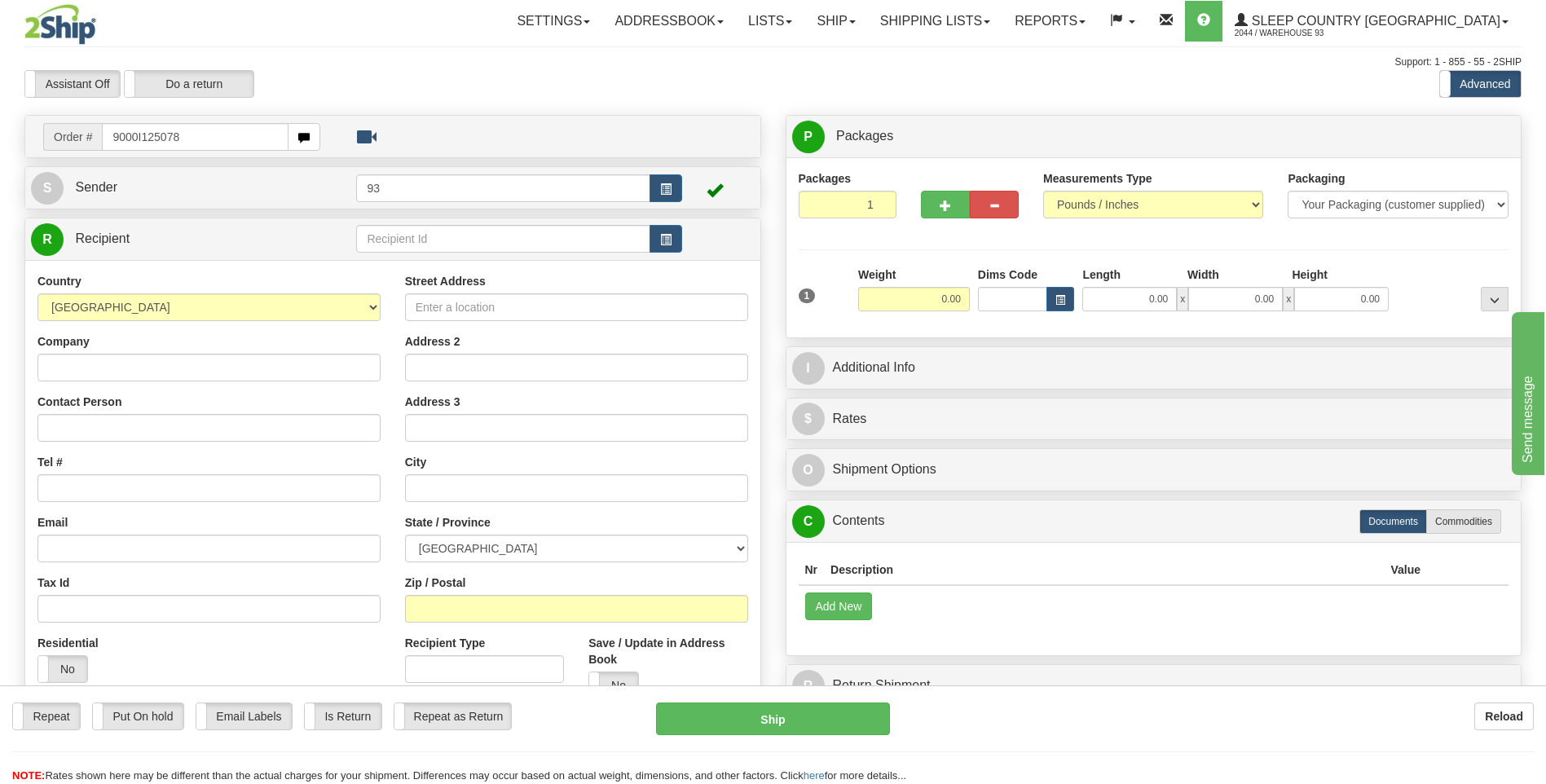
type input "9000I125078"
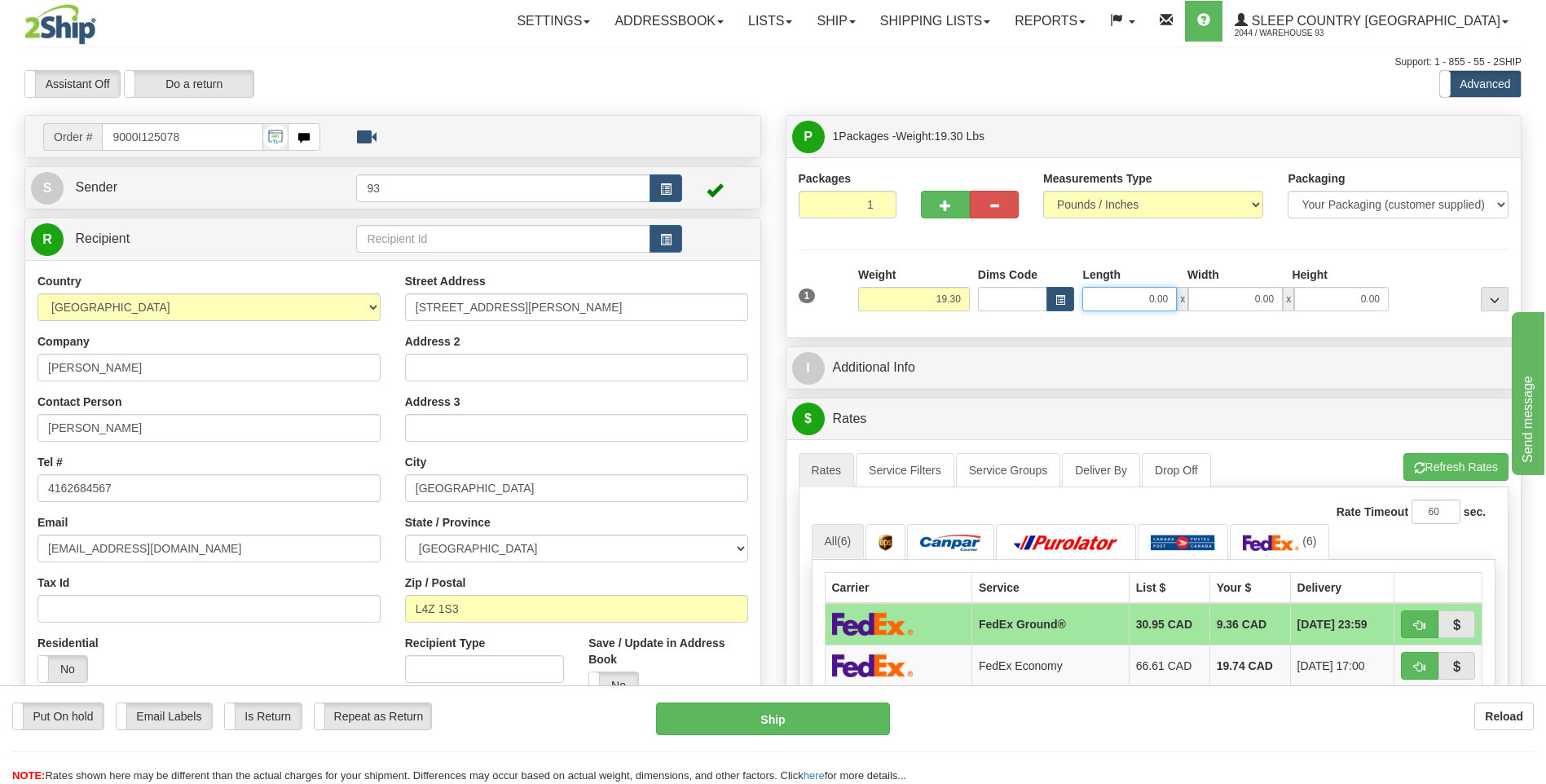
drag, startPoint x: 1147, startPoint y: 303, endPoint x: 1196, endPoint y: 298, distance: 49.3
click at [1196, 298] on div "0.00 x 0.00 x 0.00" at bounding box center [1236, 299] width 306 height 25
type input "19.00"
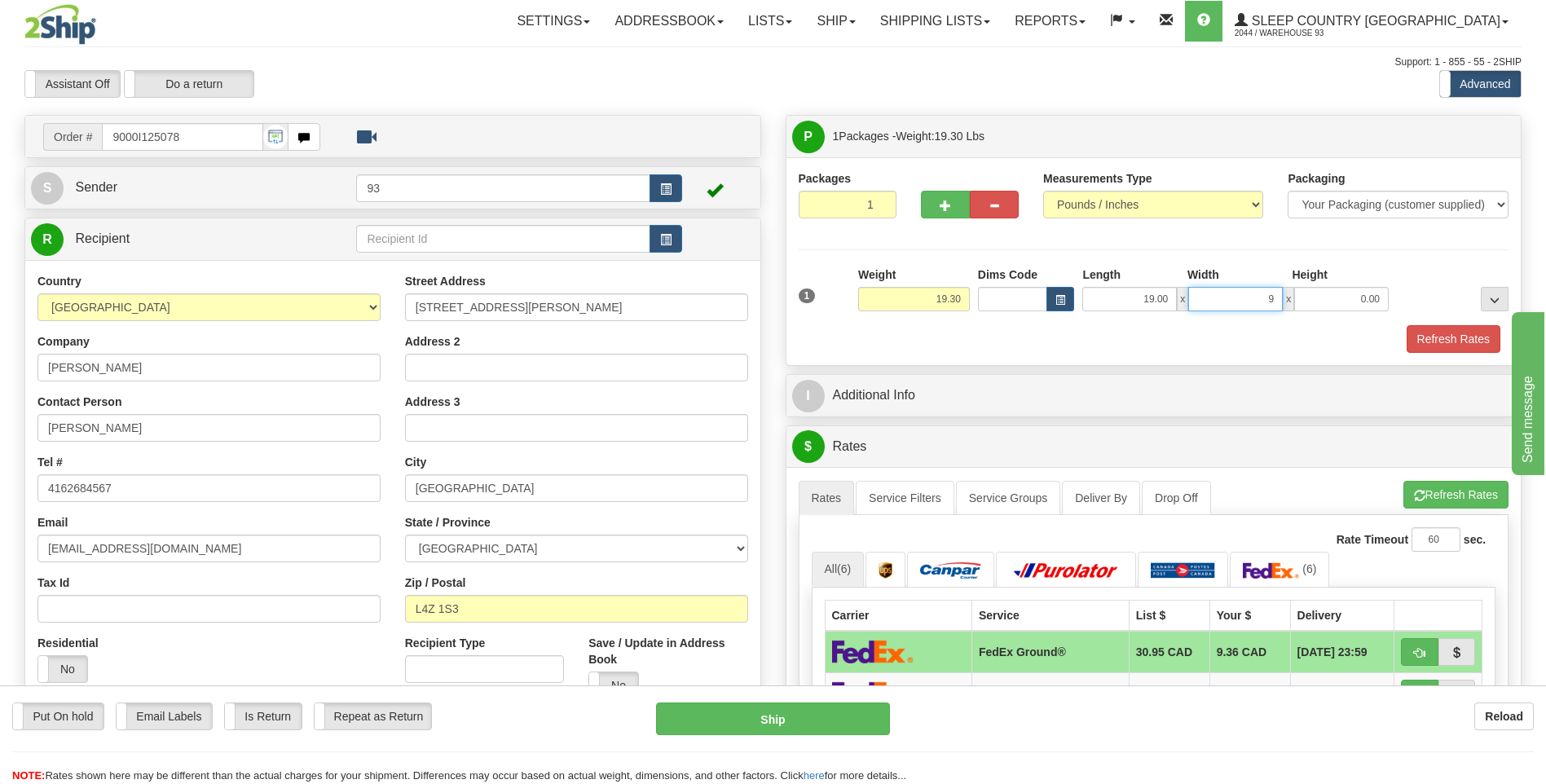
type input "9.00"
click at [1437, 335] on button "Refresh Rates" at bounding box center [1453, 339] width 94 height 27
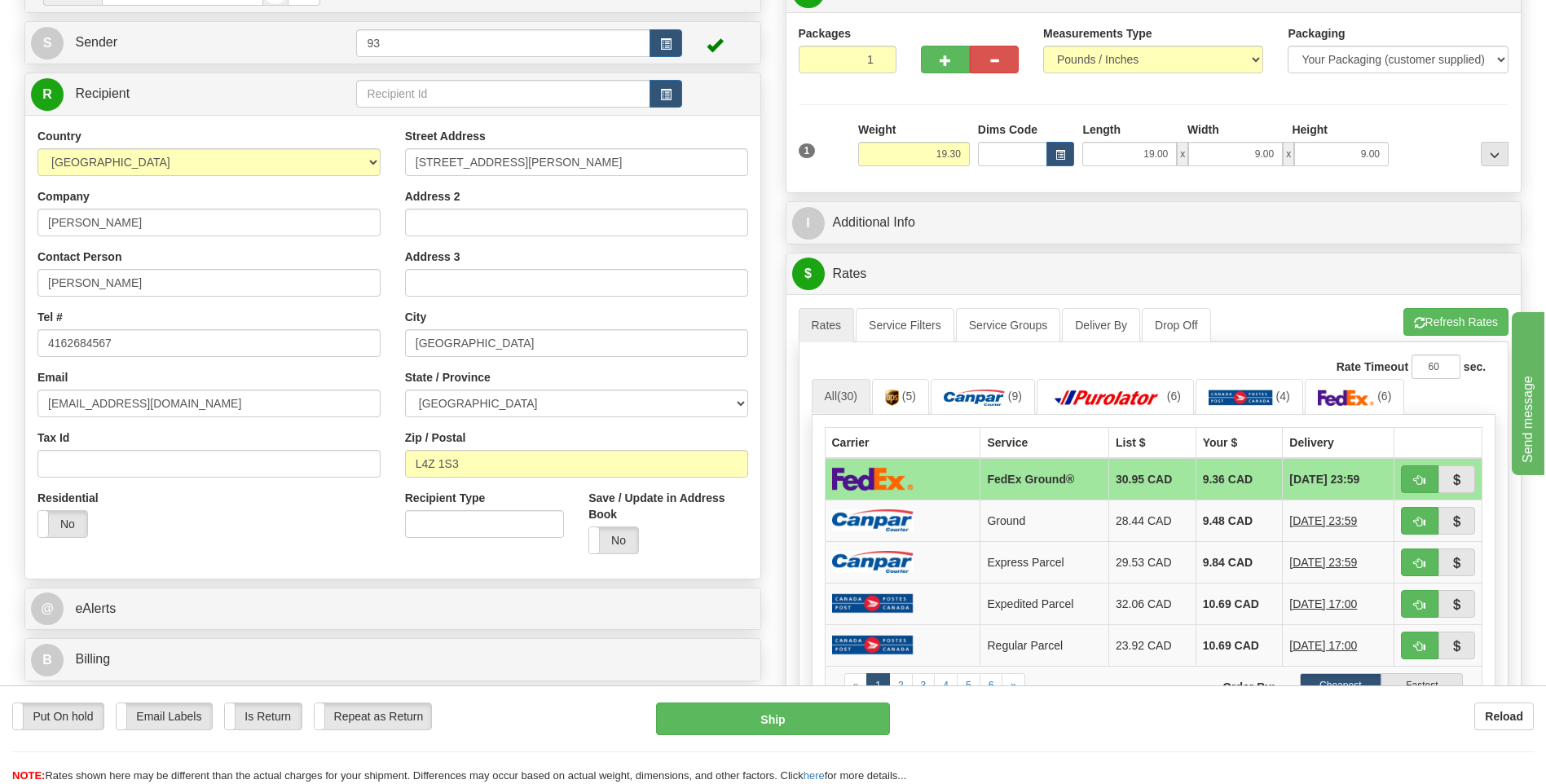
scroll to position [163, 0]
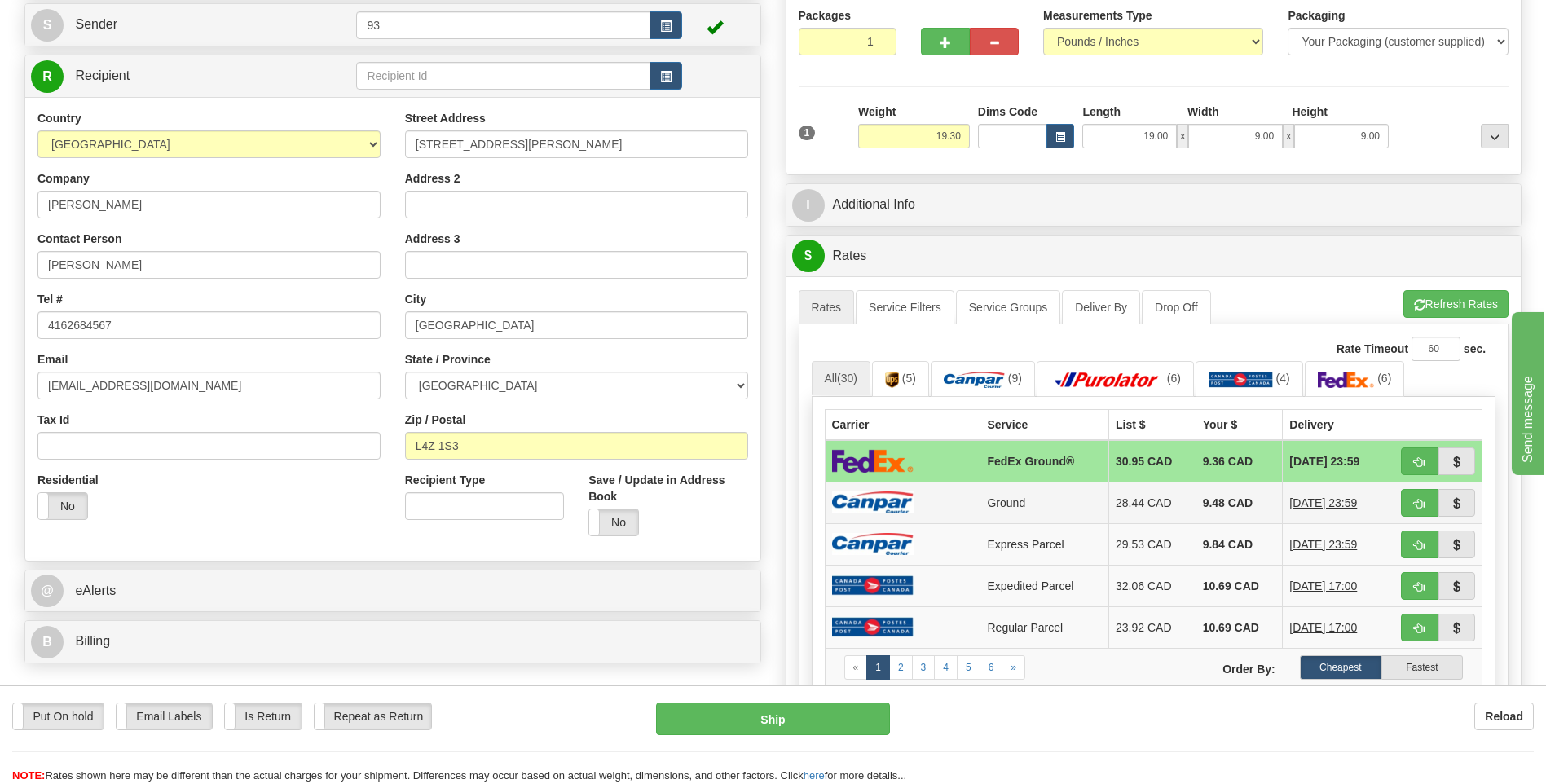
click at [883, 512] on img at bounding box center [872, 502] width 81 height 22
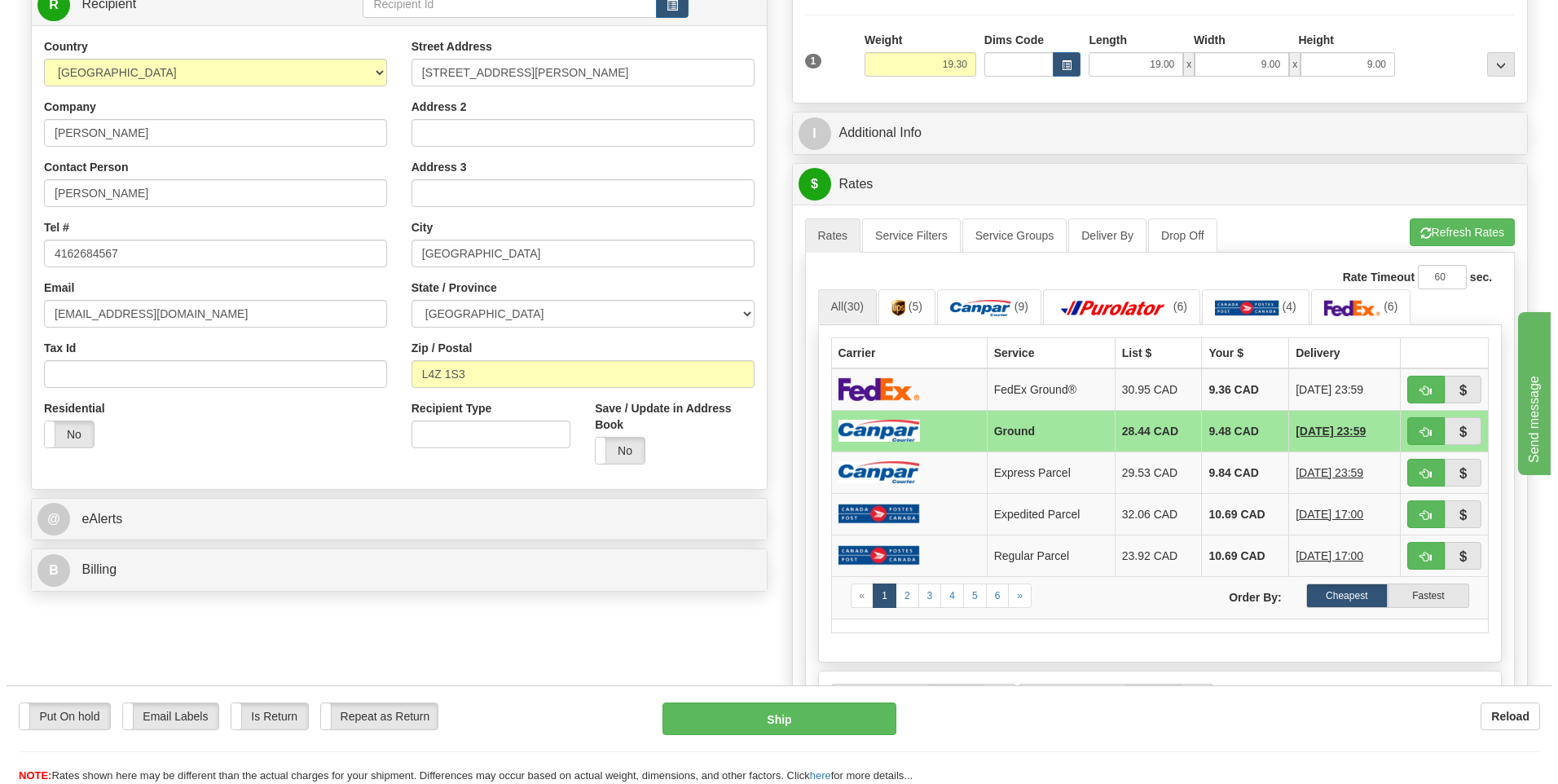
scroll to position [489, 0]
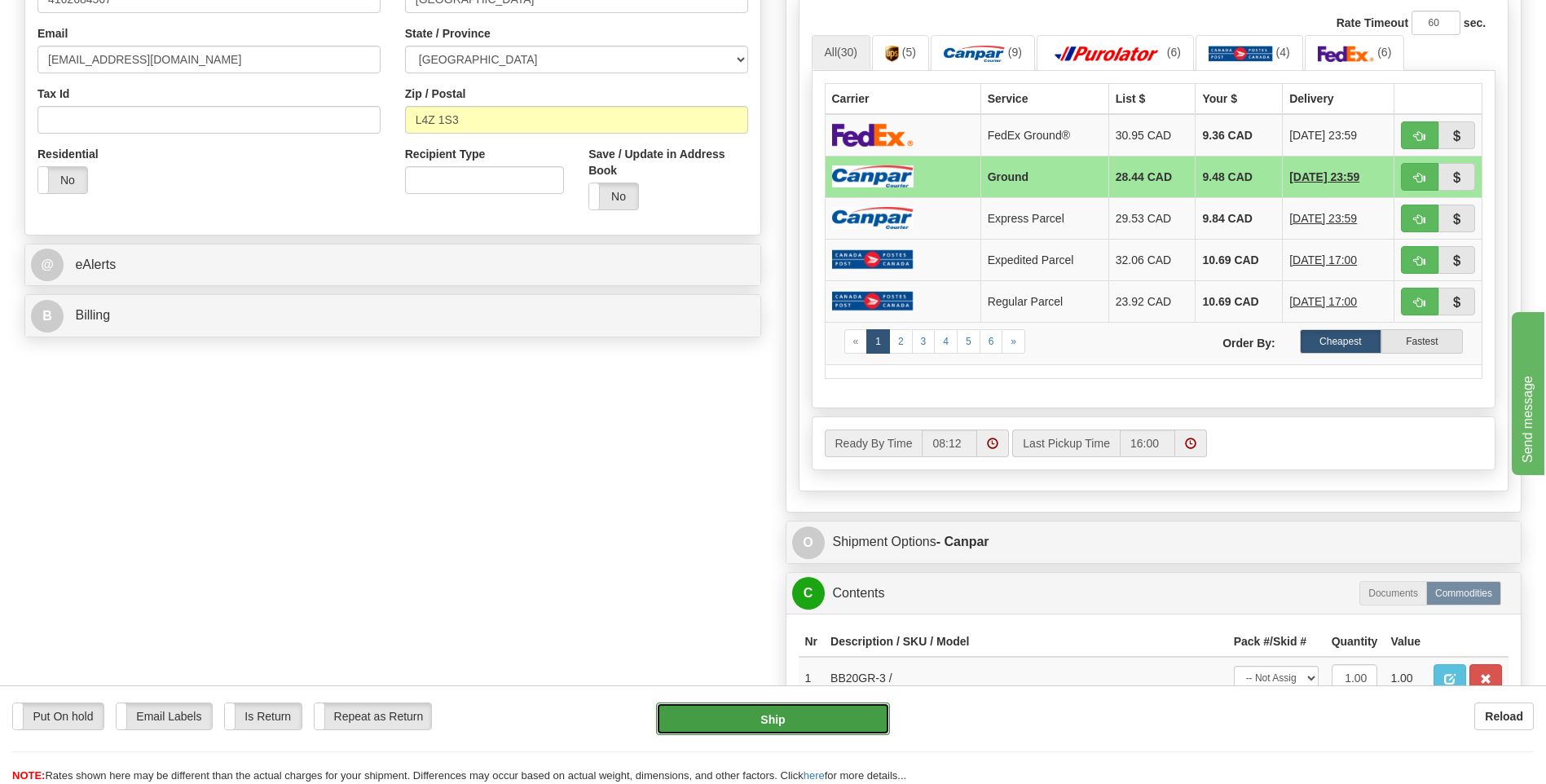
click at [738, 723] on button "Ship" at bounding box center [773, 718] width 233 height 33
type input "1"
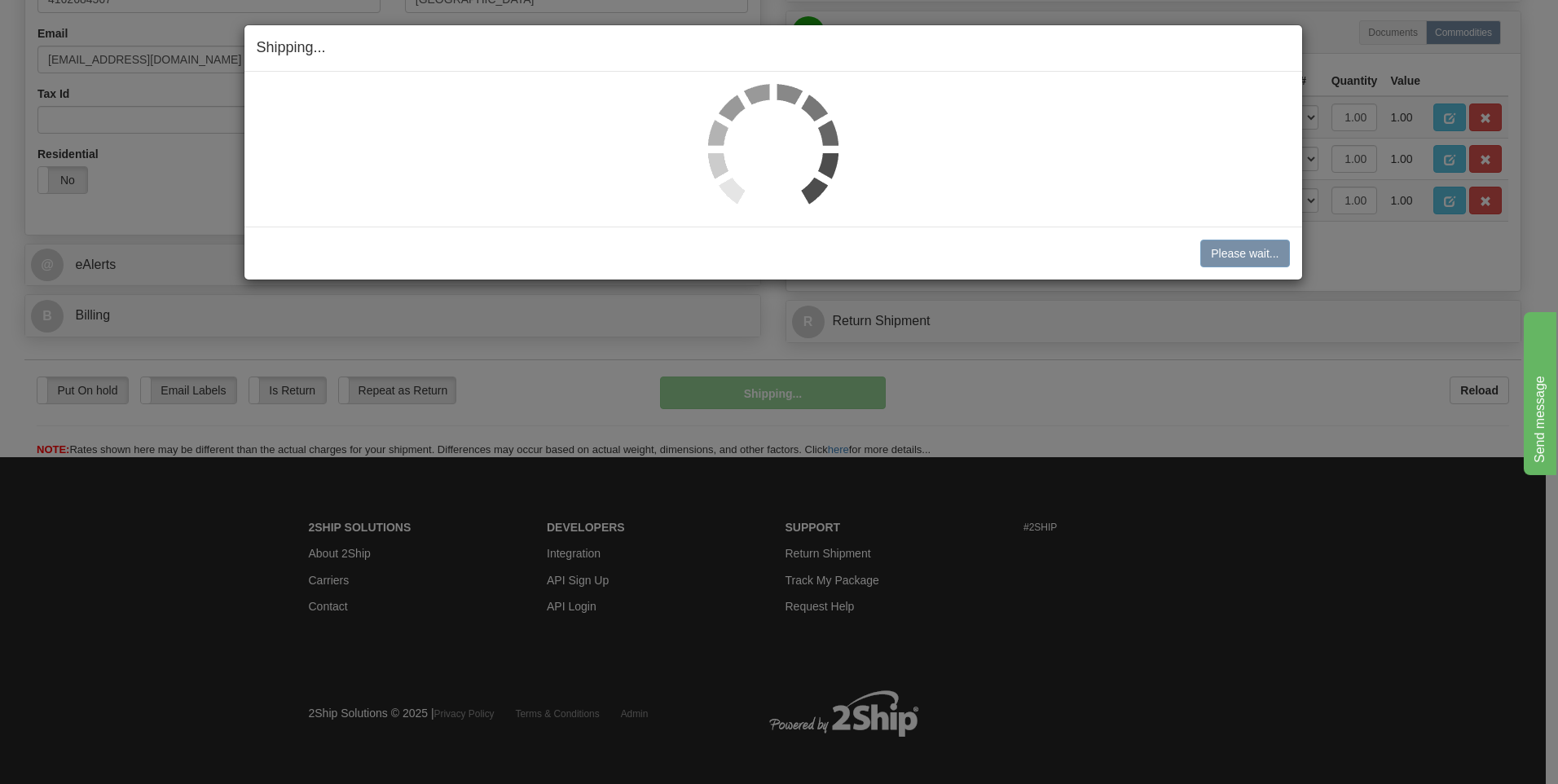
scroll to position [478, 0]
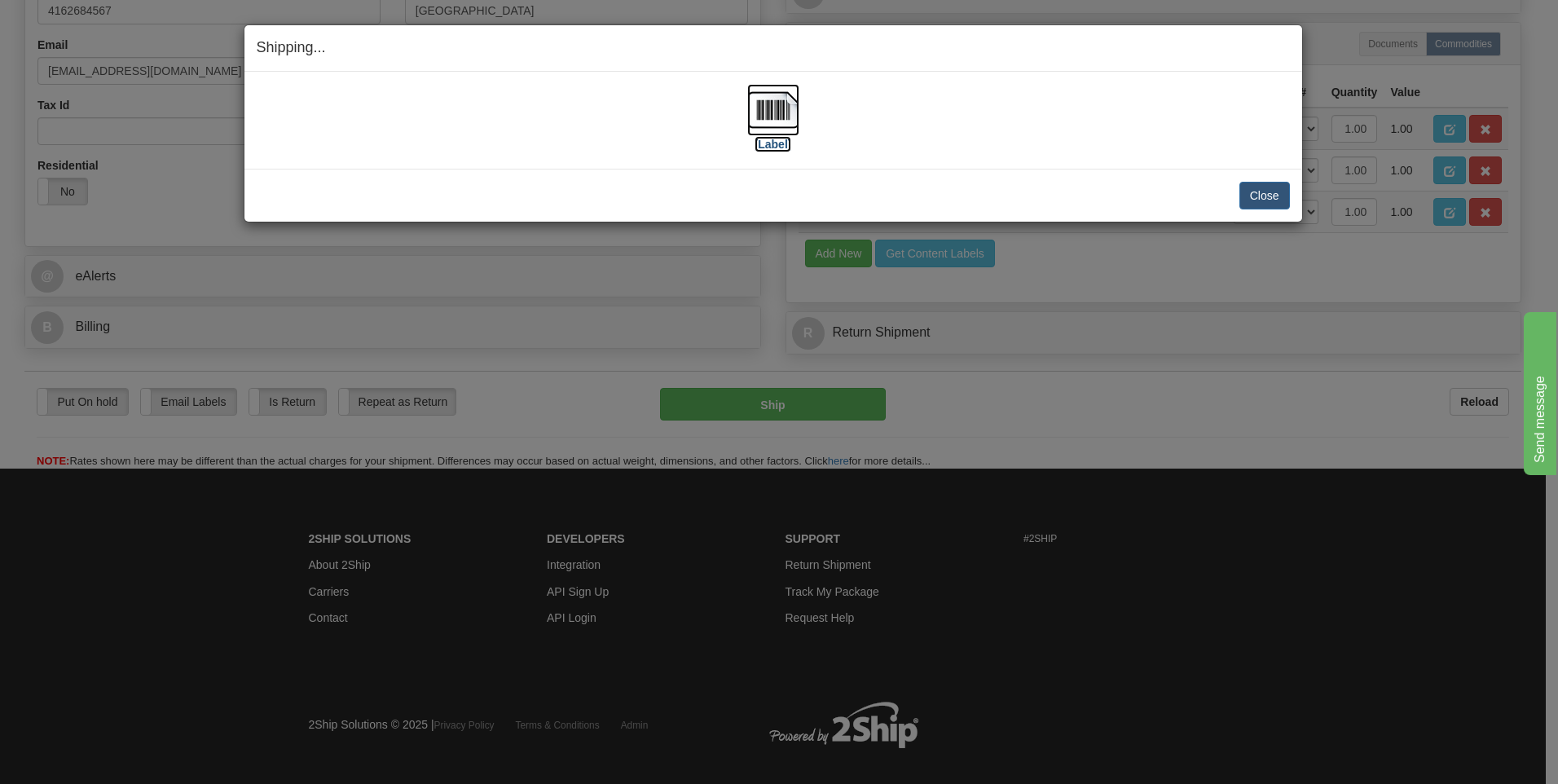
click at [762, 115] on img at bounding box center [773, 109] width 52 height 52
click at [1286, 199] on button "Close" at bounding box center [1264, 195] width 50 height 27
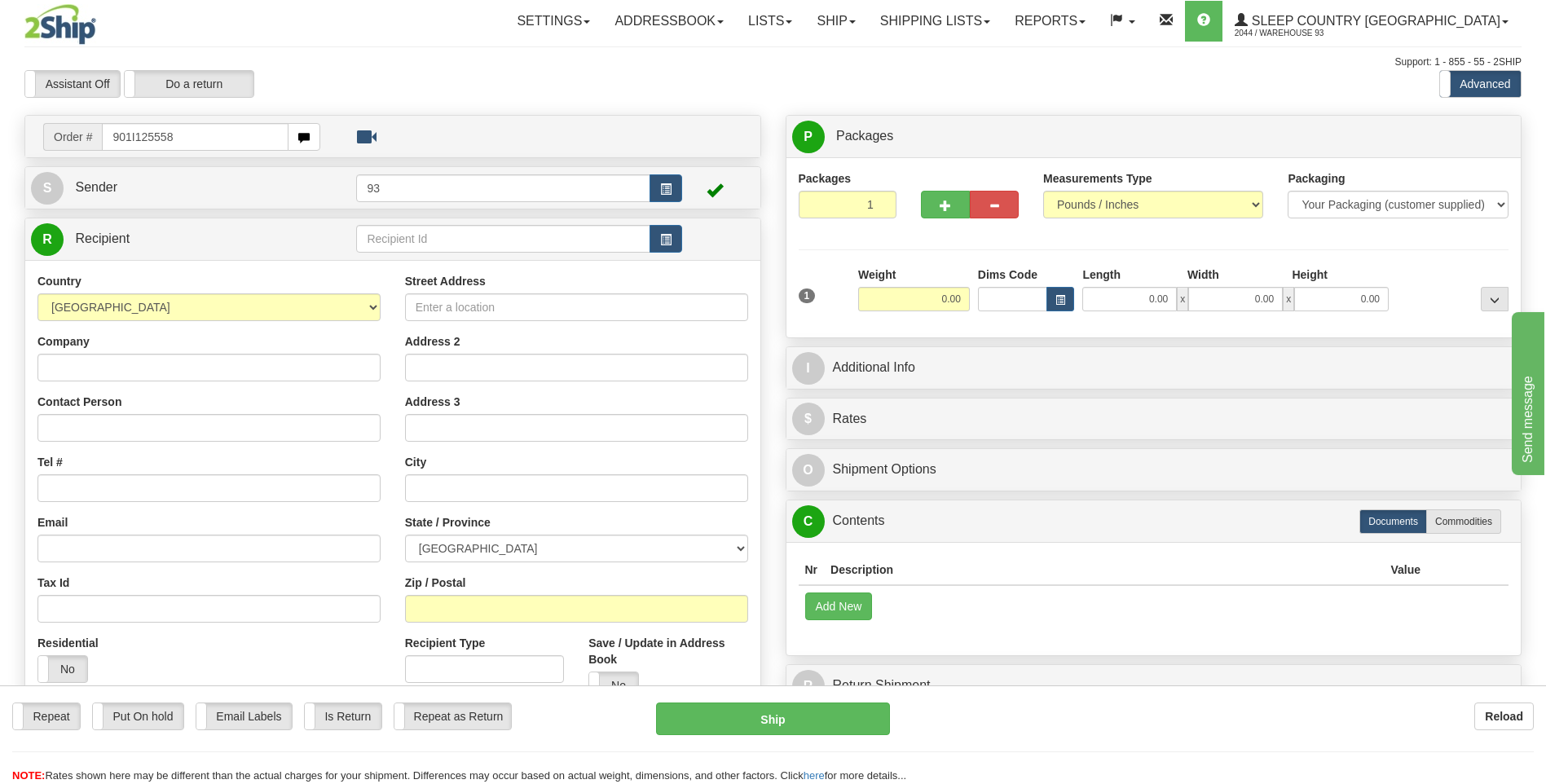
type input "901I1255587"
drag, startPoint x: 194, startPoint y: 141, endPoint x: 95, endPoint y: 137, distance: 99.1
click at [95, 137] on div "Order # 901I1255587" at bounding box center [182, 137] width 277 height 27
type input "901i1257"
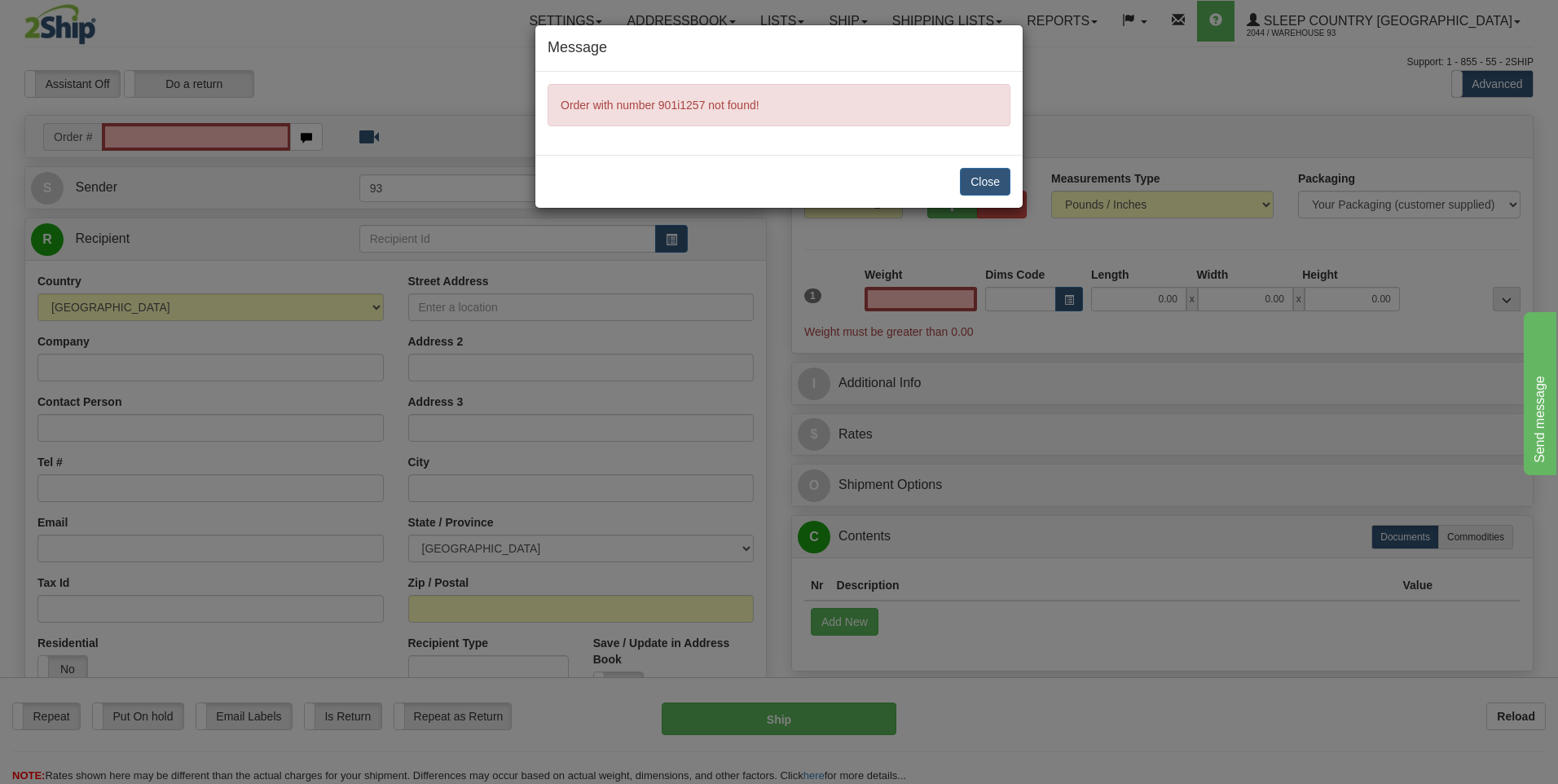
type input "0.00"
click at [1002, 185] on button "Close" at bounding box center [985, 181] width 50 height 27
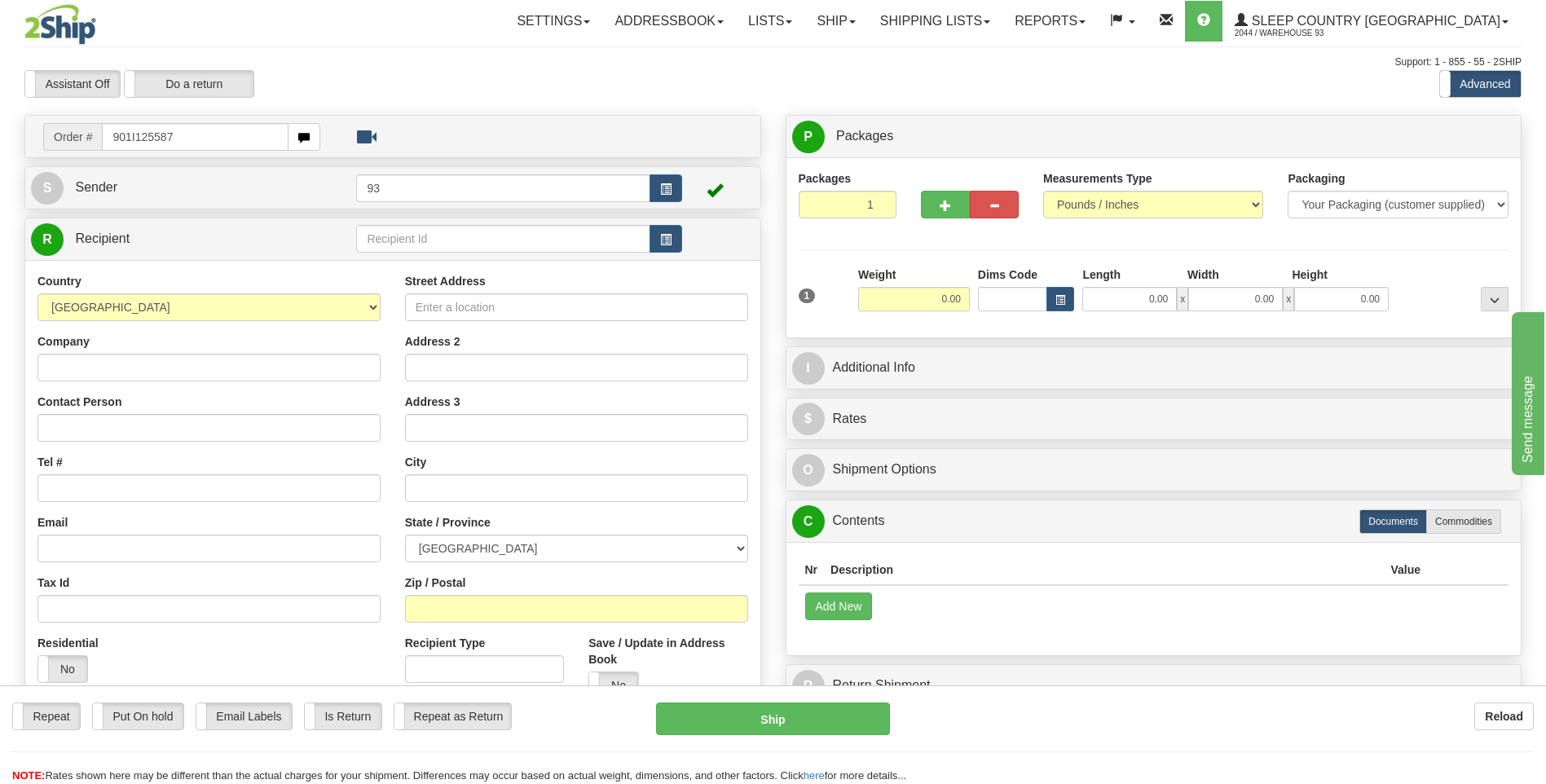
type input "901I125587"
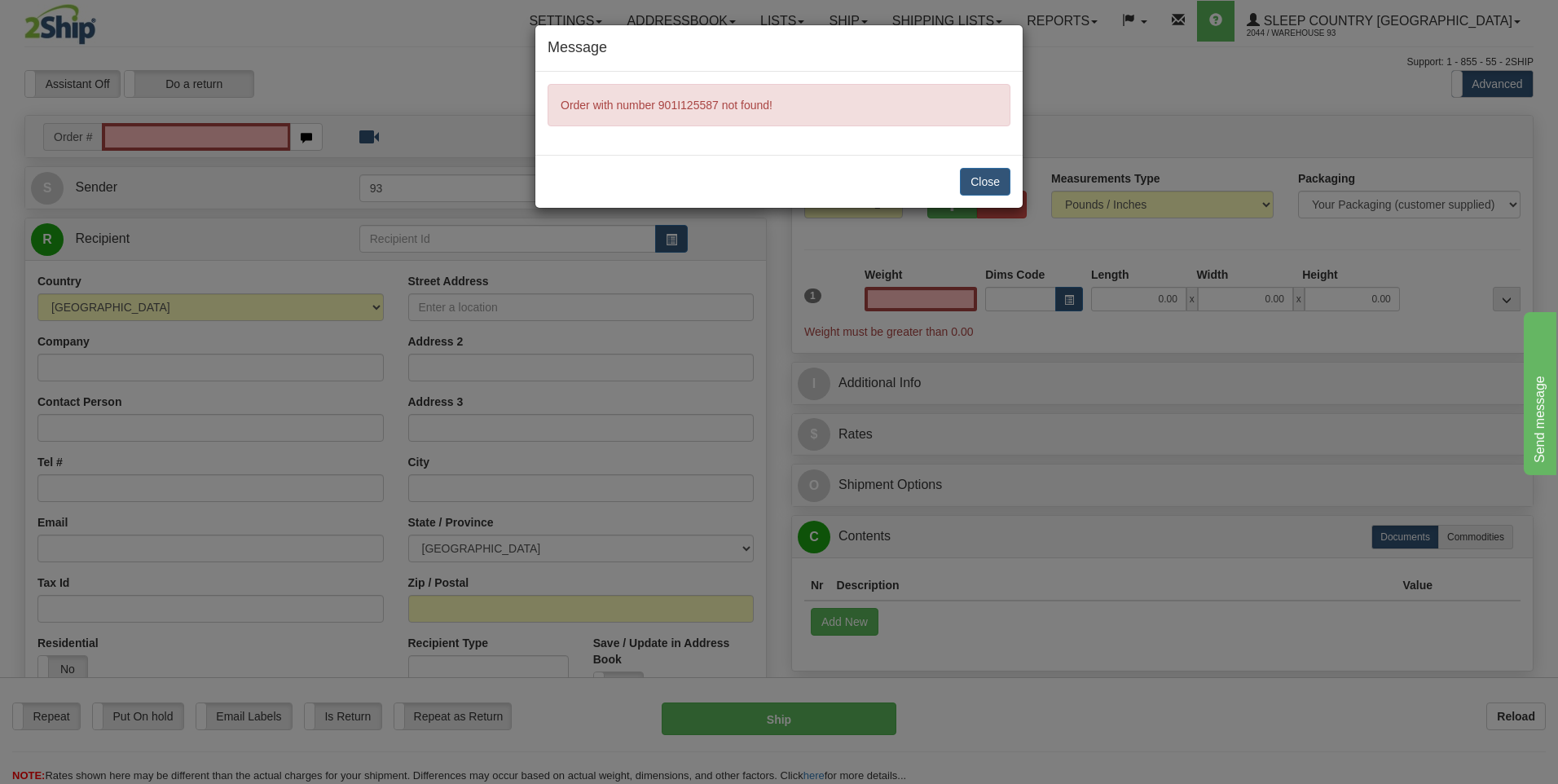
type input "0.00"
click at [996, 183] on button "Close" at bounding box center [985, 181] width 50 height 27
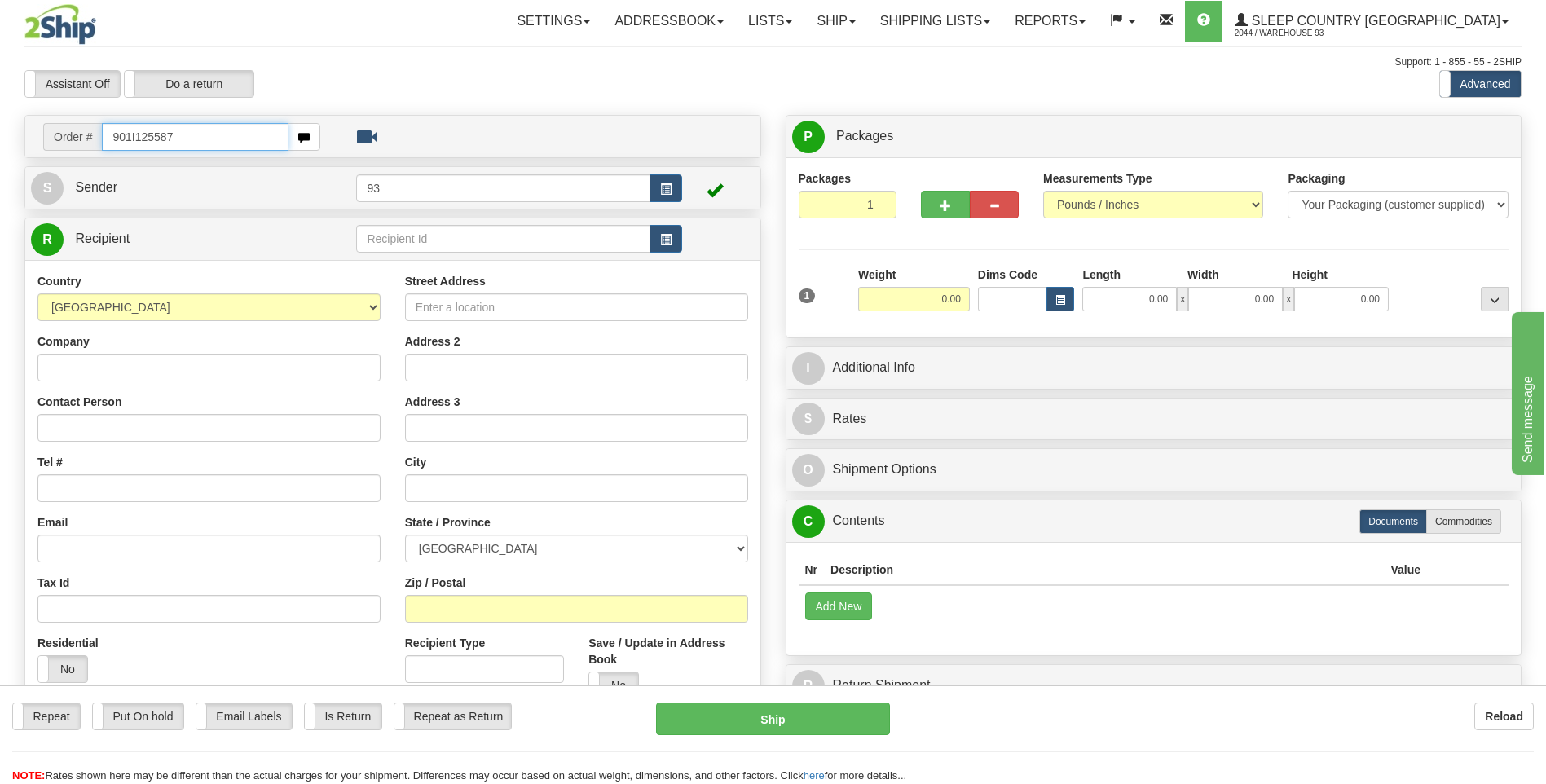
type input "901I125587"
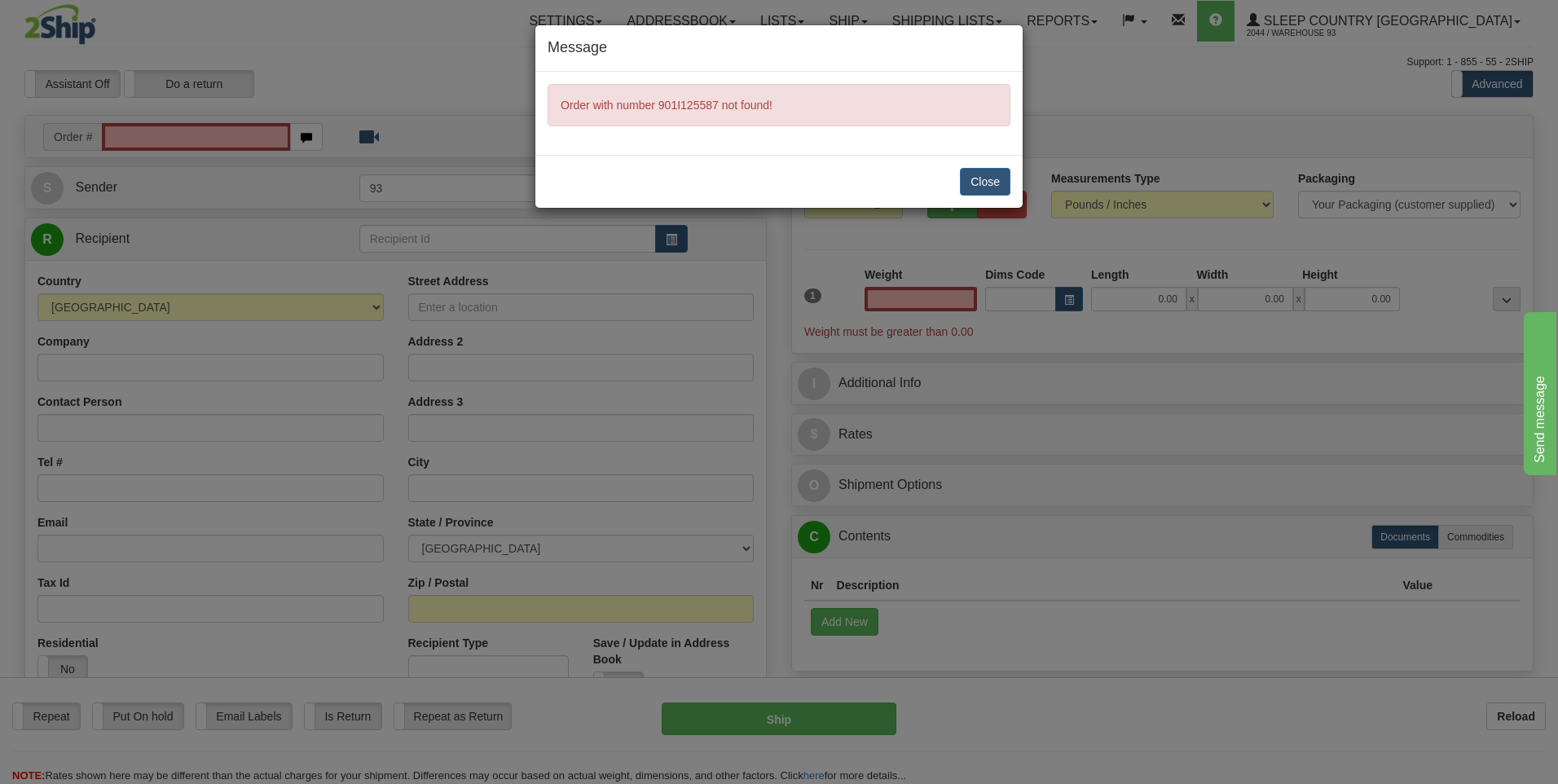
type input "0.00"
click at [655, 247] on div "Message Order with number 901I125587 not found! Close" at bounding box center [779, 392] width 1558 height 784
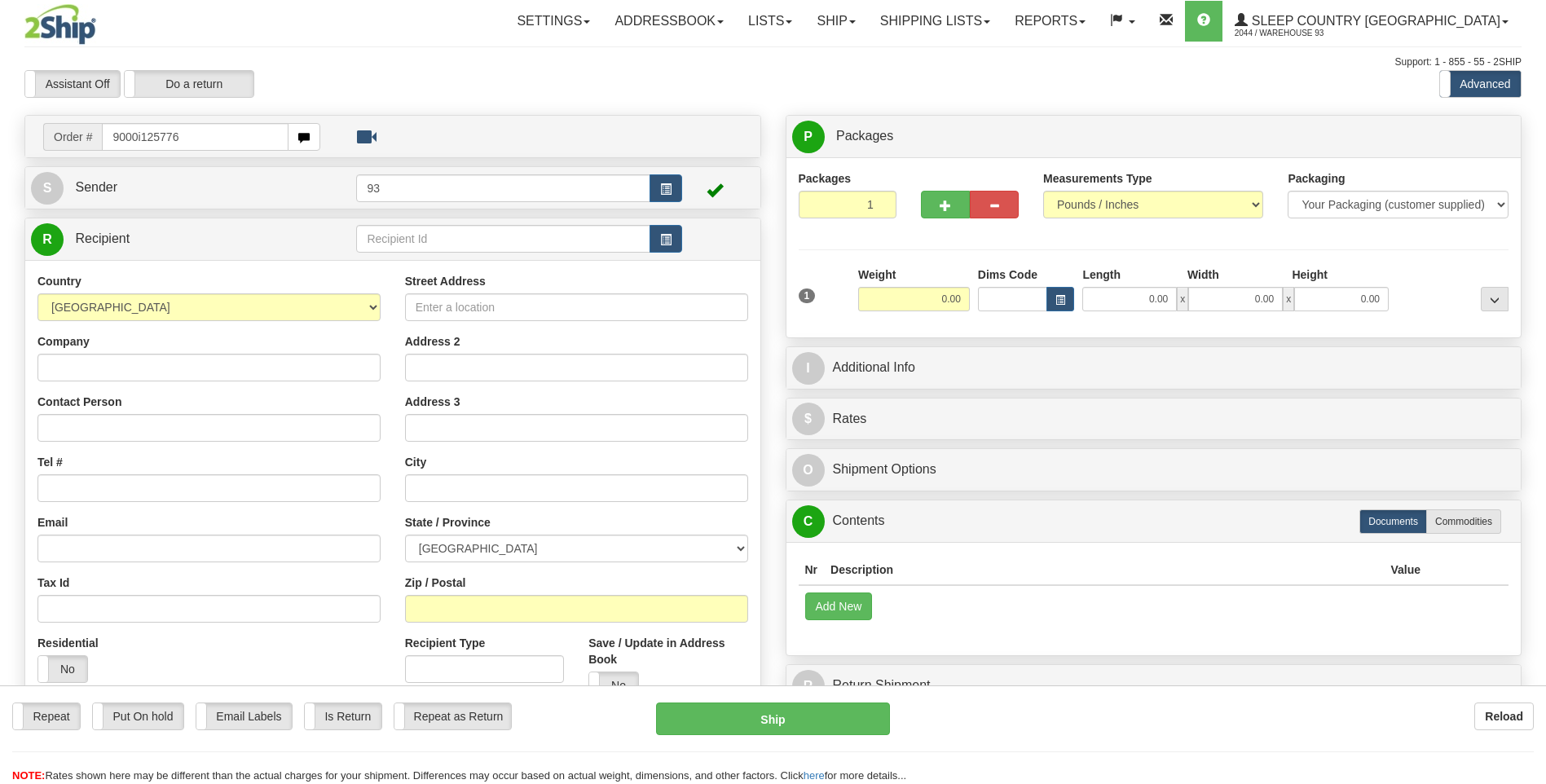
type input "9000i125776"
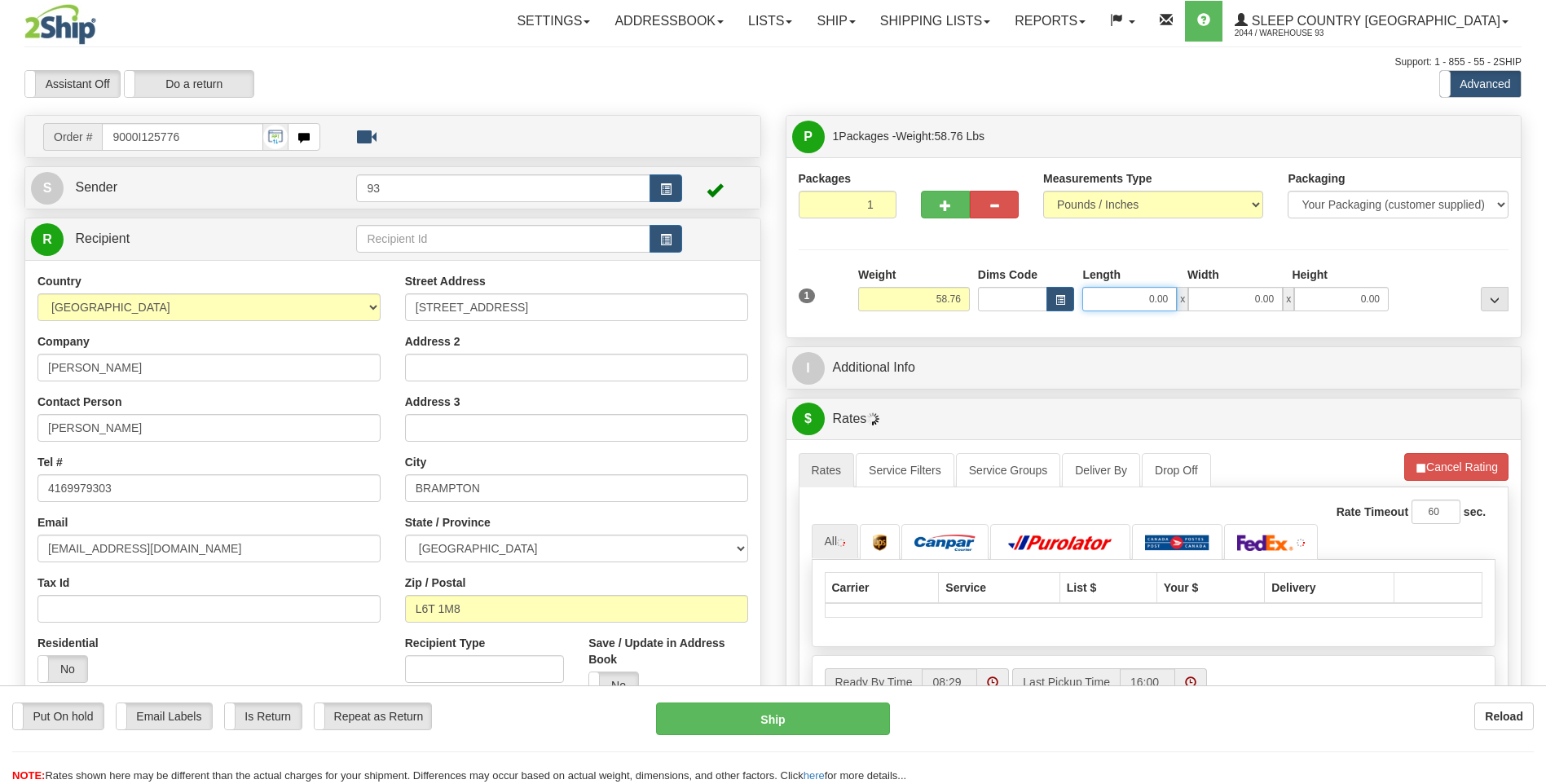
drag, startPoint x: 1209, startPoint y: 296, endPoint x: 1240, endPoint y: 293, distance: 31.1
click at [1240, 293] on div "0.00 x 0.00 x 0.00" at bounding box center [1236, 299] width 306 height 25
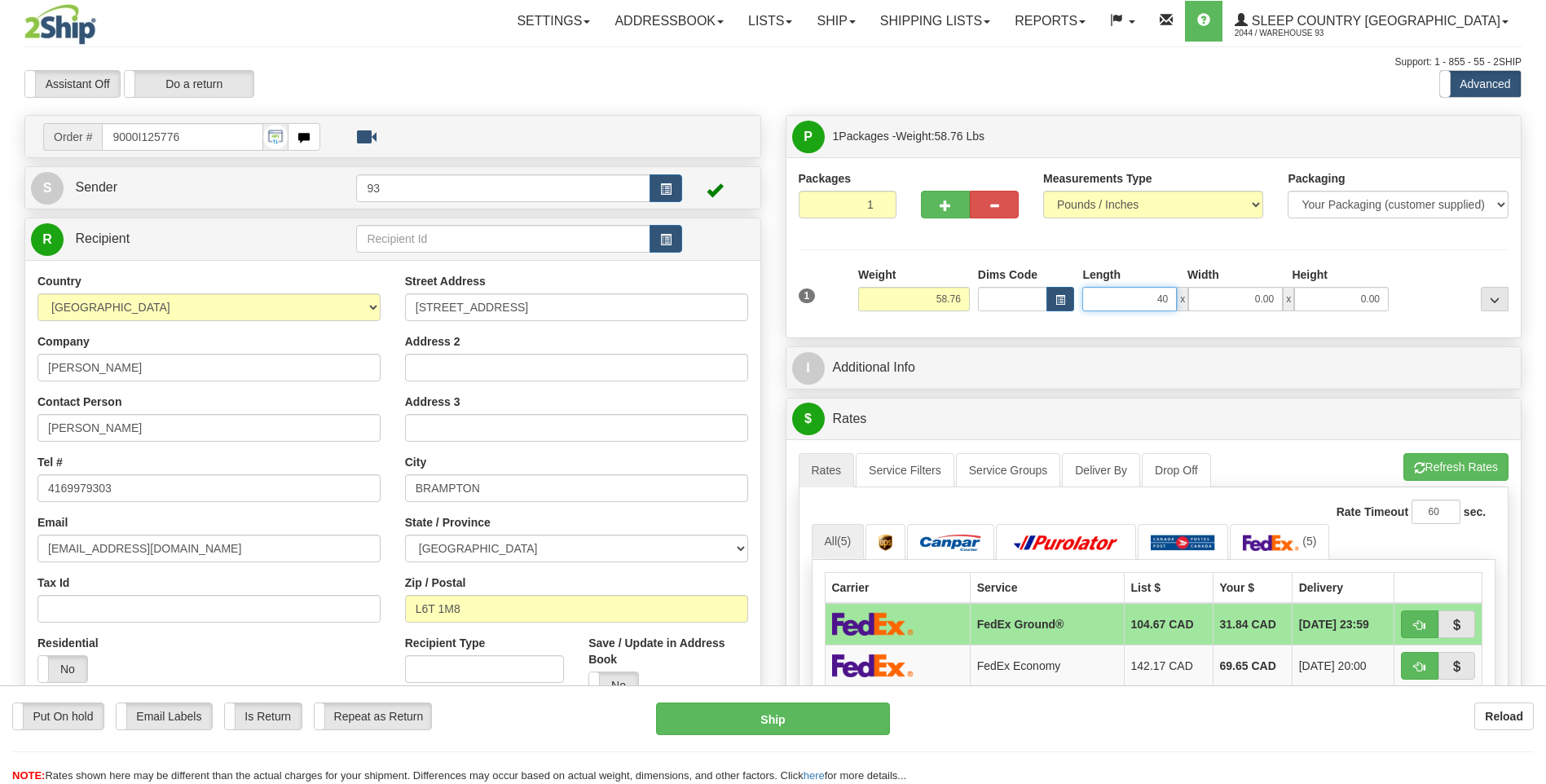
type input "40.00"
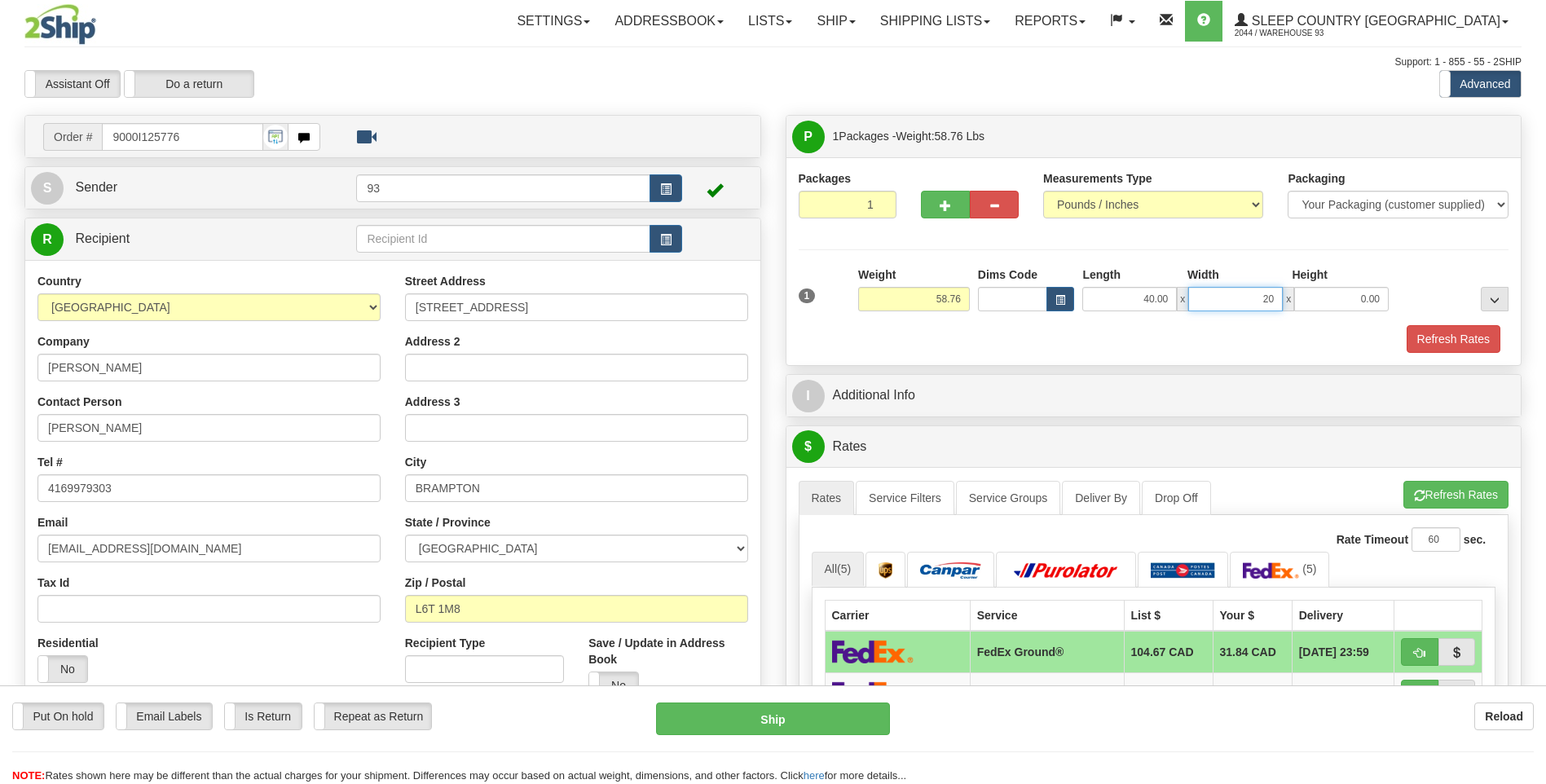
type input "20.00"
click at [1443, 335] on button "Refresh Rates" at bounding box center [1453, 339] width 94 height 27
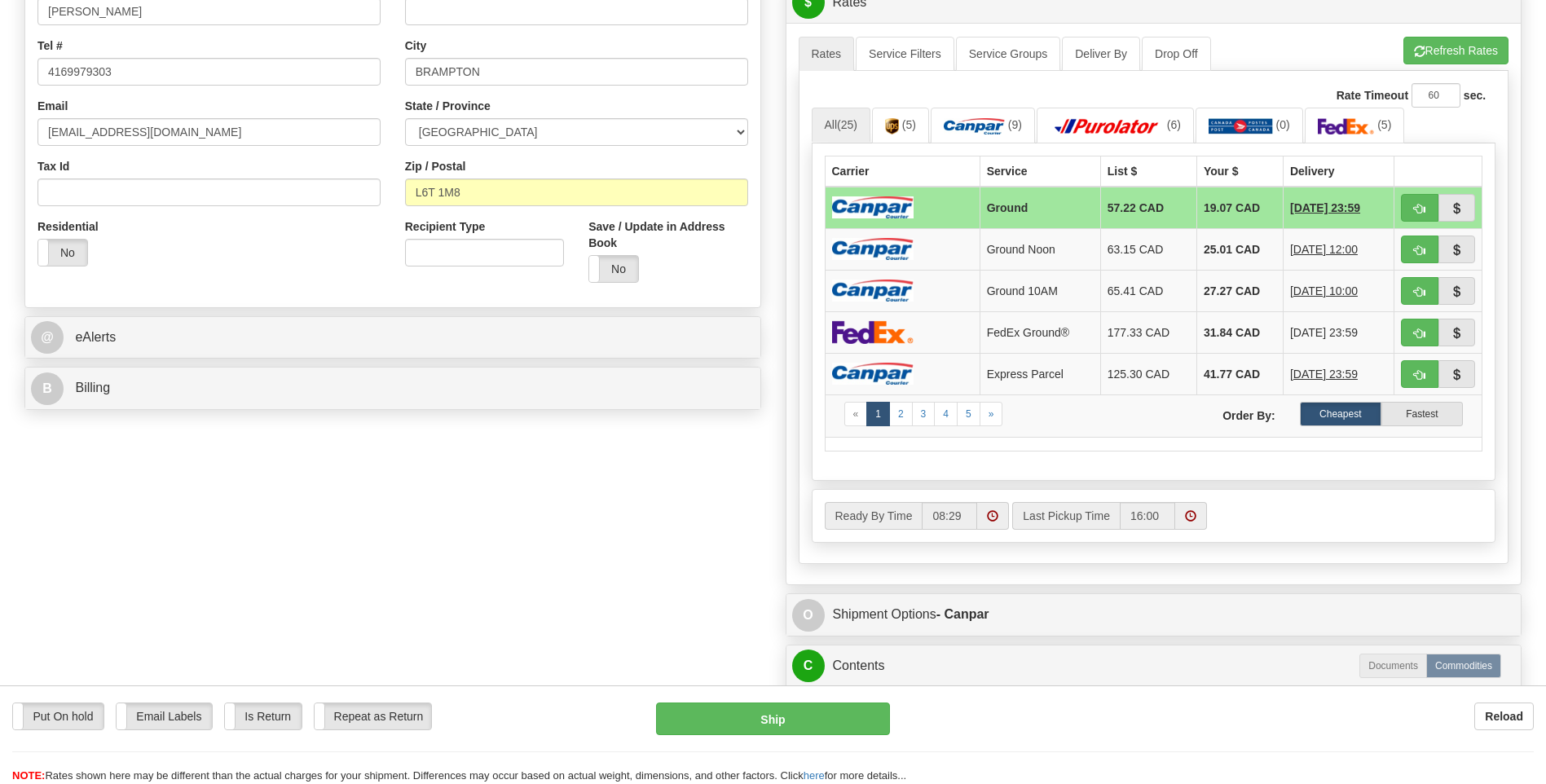
scroll to position [489, 0]
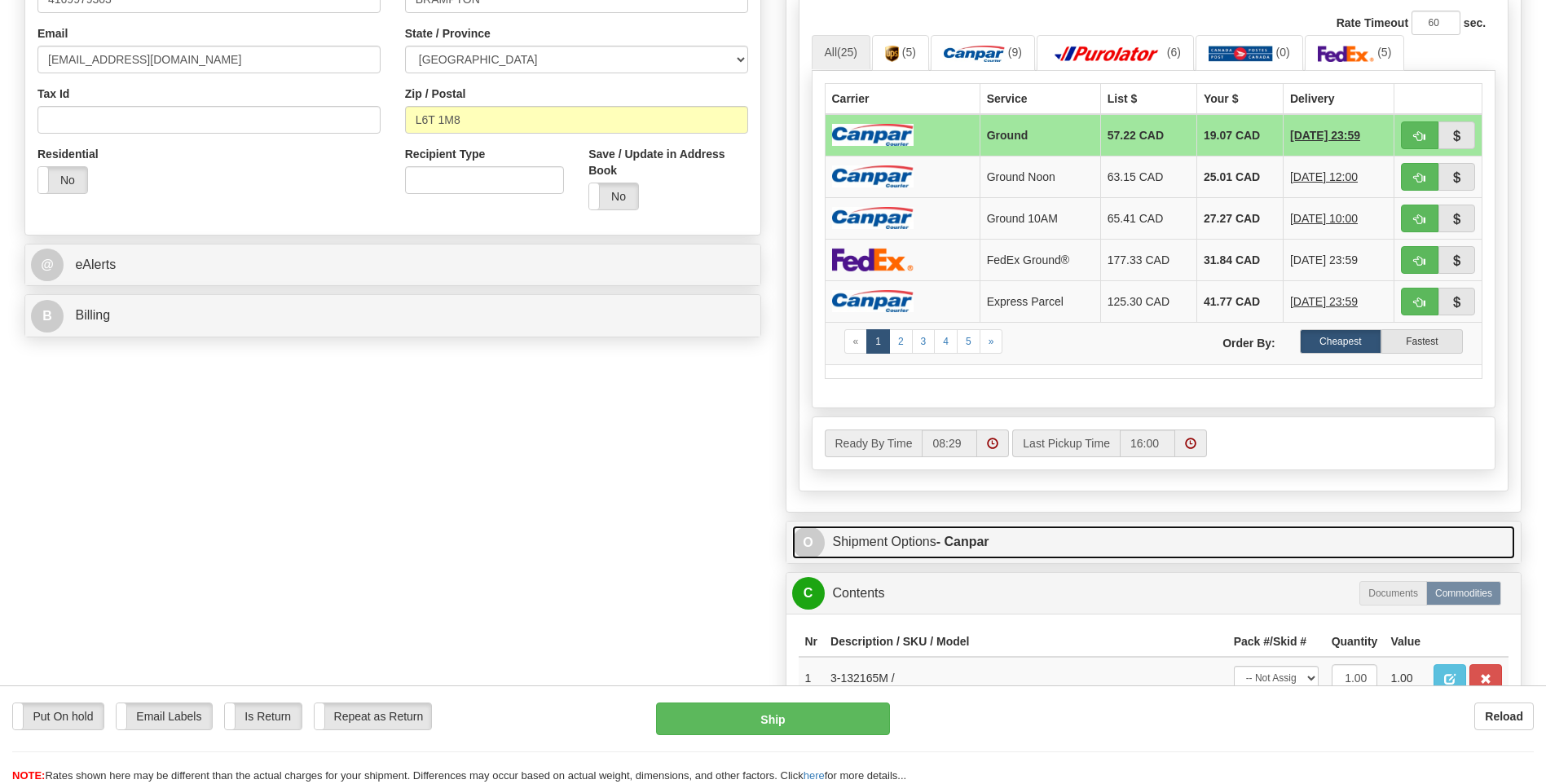
click at [819, 542] on span "O" at bounding box center [809, 542] width 33 height 33
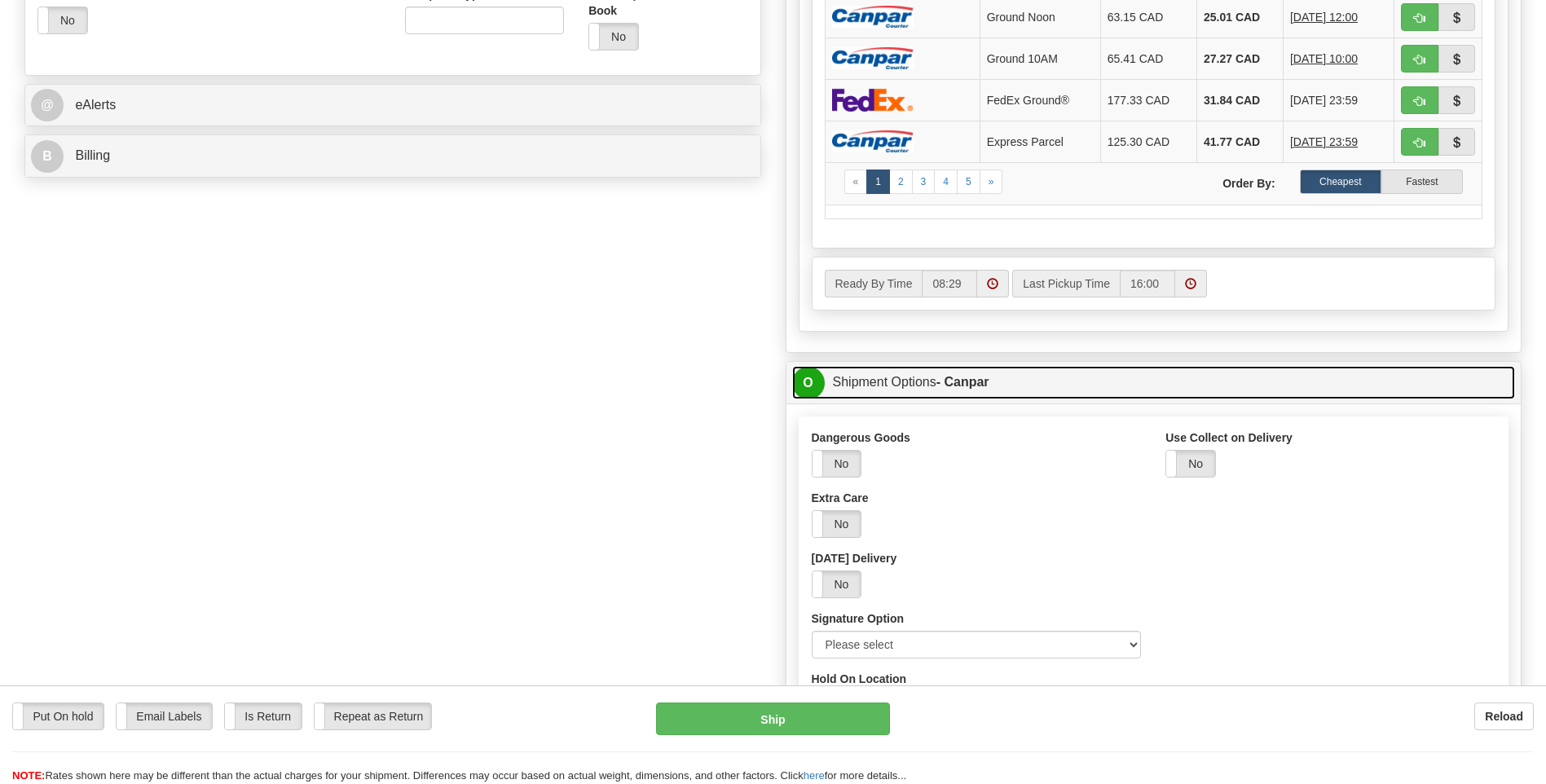
scroll to position [652, 0]
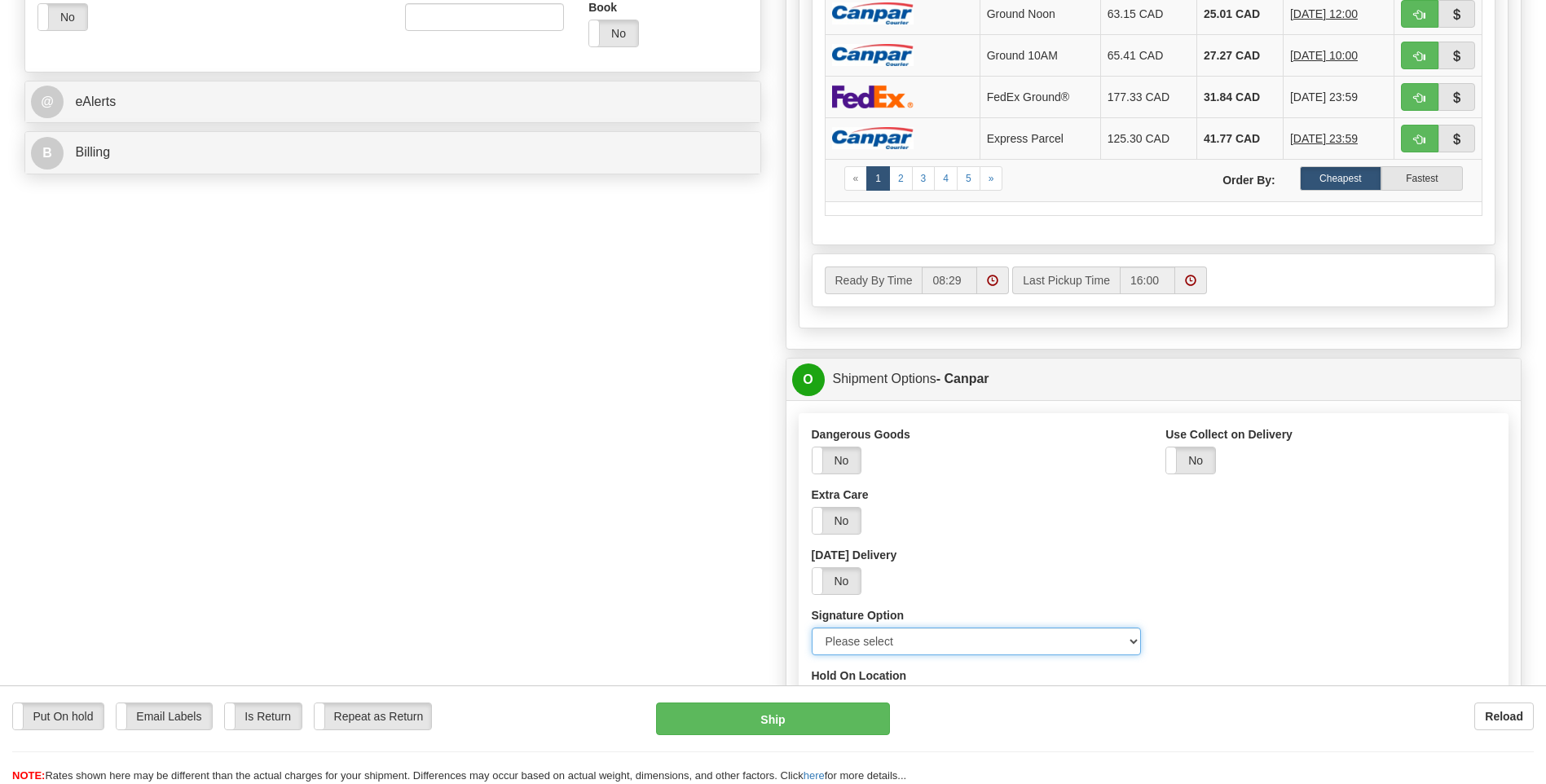
click at [1130, 643] on select "Please select No Signature Required Signature Required Adult Signature" at bounding box center [977, 641] width 330 height 27
click at [1131, 635] on select "Please select No Signature Required Signature Required Adult Signature" at bounding box center [977, 641] width 330 height 27
click at [1133, 473] on div "Yes No" at bounding box center [977, 460] width 330 height 27
click at [1026, 482] on div "Dangerous Goods Yes No Extra Care Yes No Saturday Delivery Yes No Signature Opt…" at bounding box center [977, 546] width 355 height 242
click at [849, 477] on div "Dangerous Goods Yes No Extra Care Yes No Saturday Delivery Yes No Signature Opt…" at bounding box center [977, 546] width 355 height 242
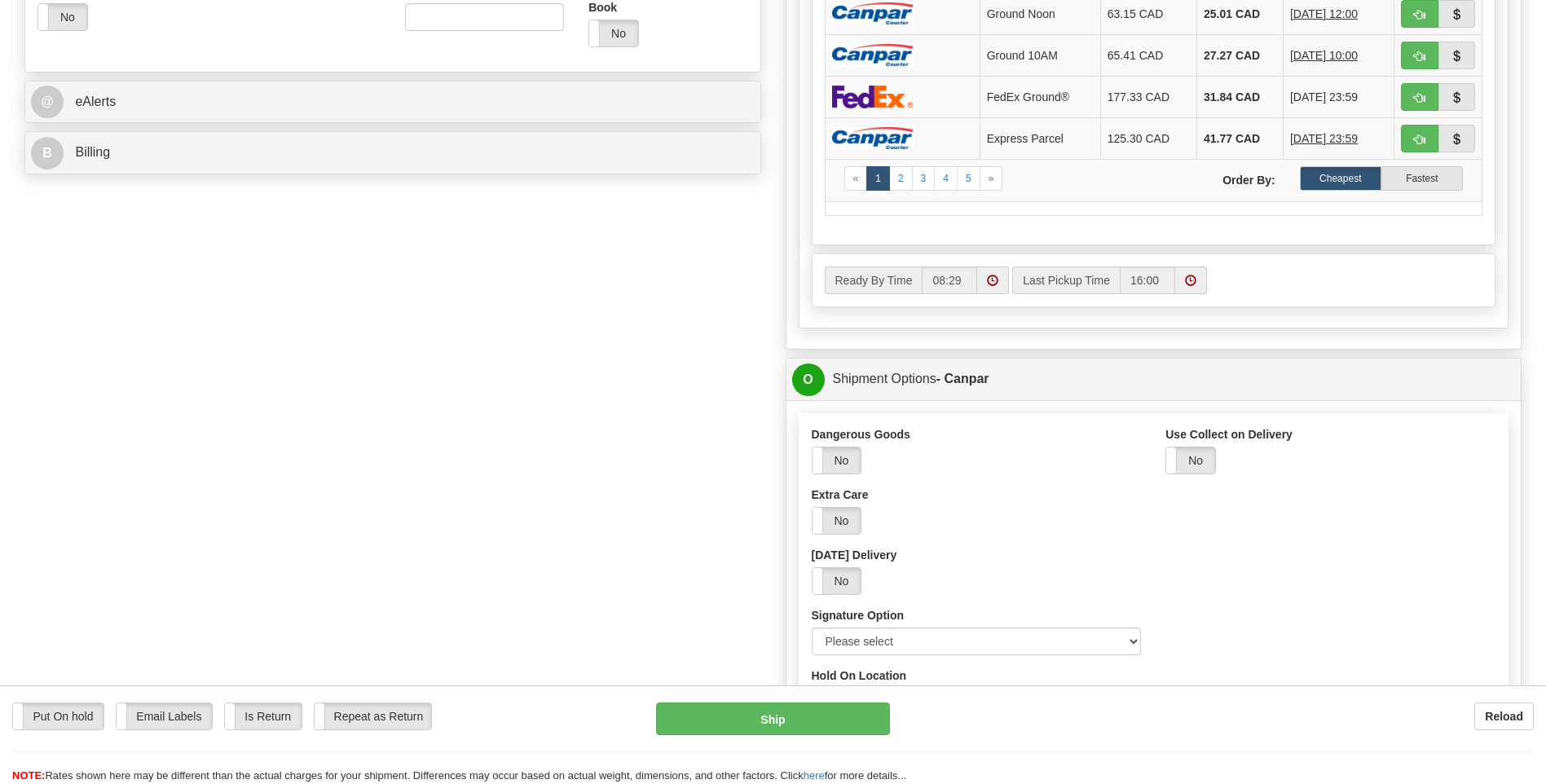
click at [649, 500] on div "Order # 9000I125776 S Sender 93" at bounding box center [773, 305] width 1521 height 1685
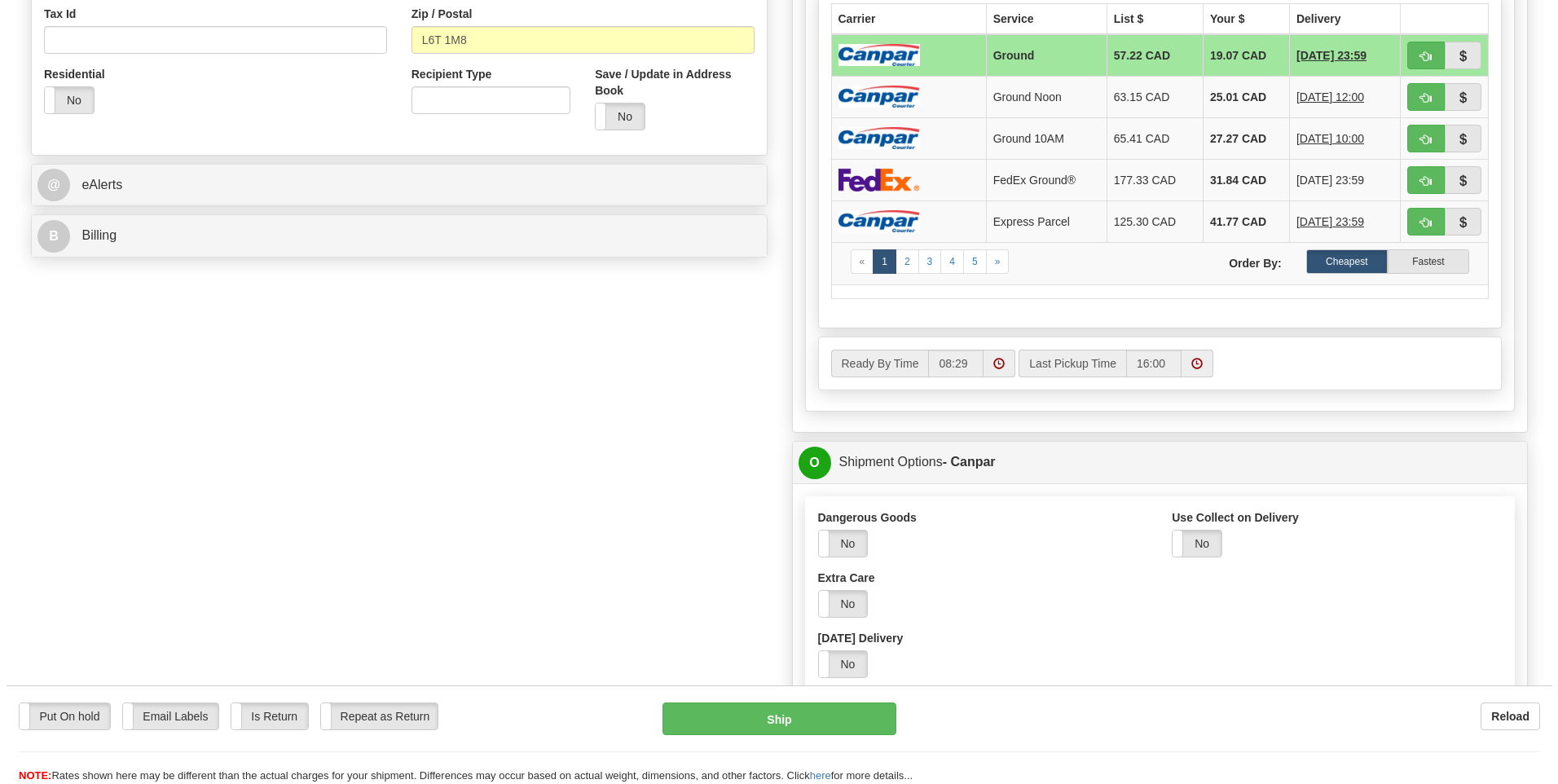
scroll to position [736, 0]
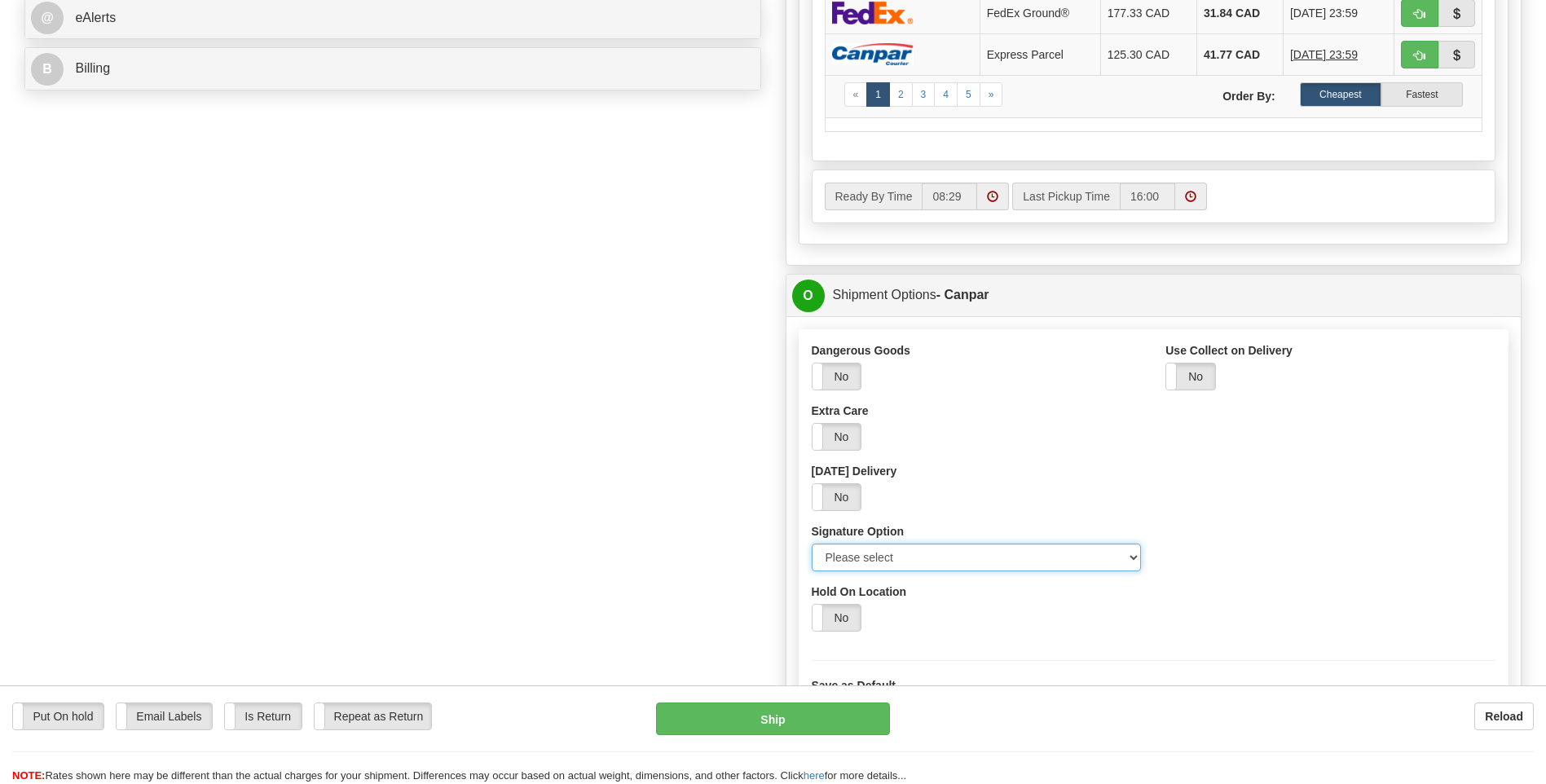
click at [1130, 553] on select "Please select No Signature Required Signature Required Adult Signature" at bounding box center [977, 557] width 330 height 27
select select "2"
click at [812, 543] on select "Please select No Signature Required Signature Required Adult Signature" at bounding box center [977, 557] width 330 height 27
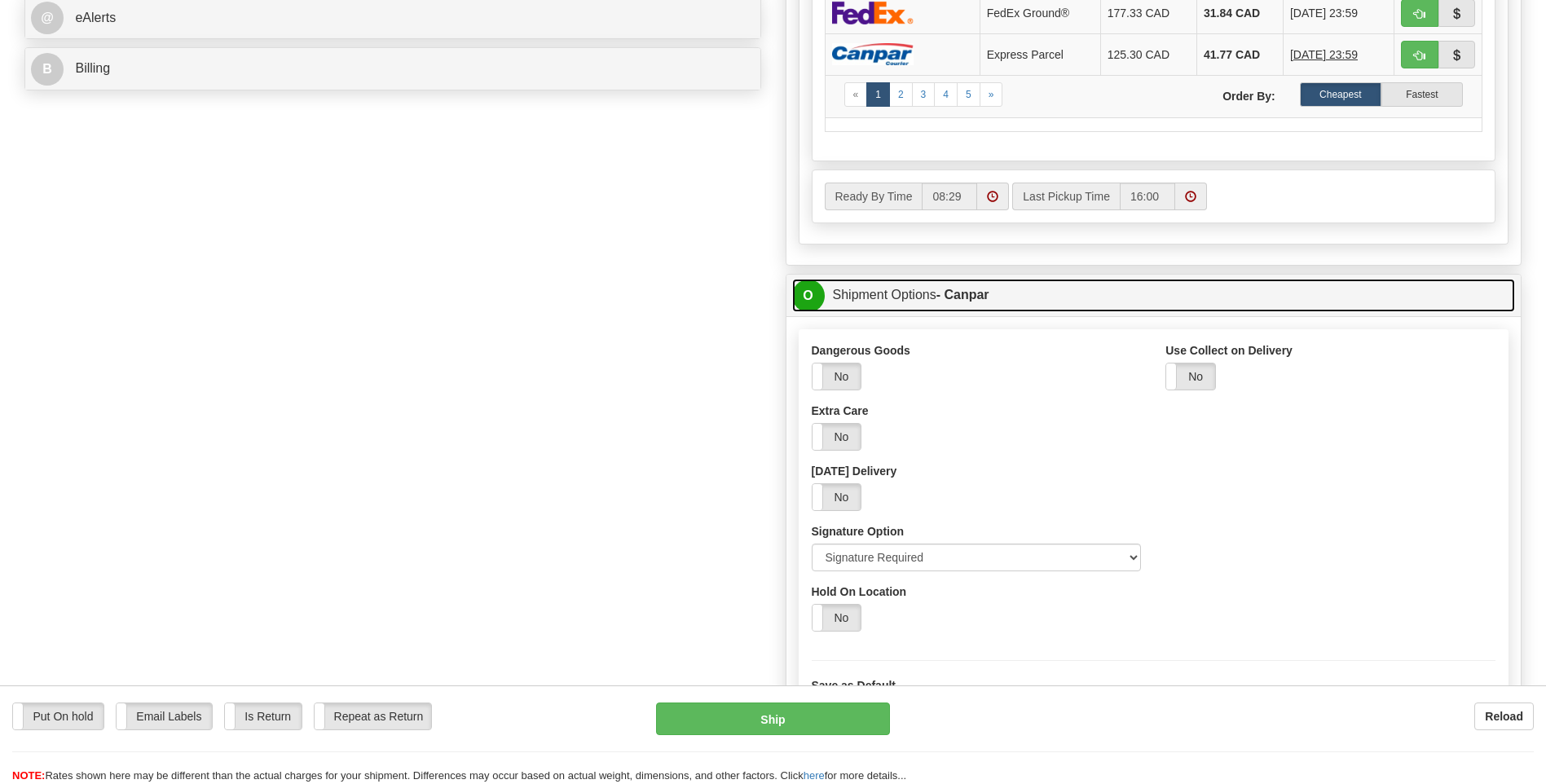
drag, startPoint x: 811, startPoint y: 302, endPoint x: 811, endPoint y: 314, distance: 12.0
click at [811, 302] on span "O" at bounding box center [809, 296] width 33 height 33
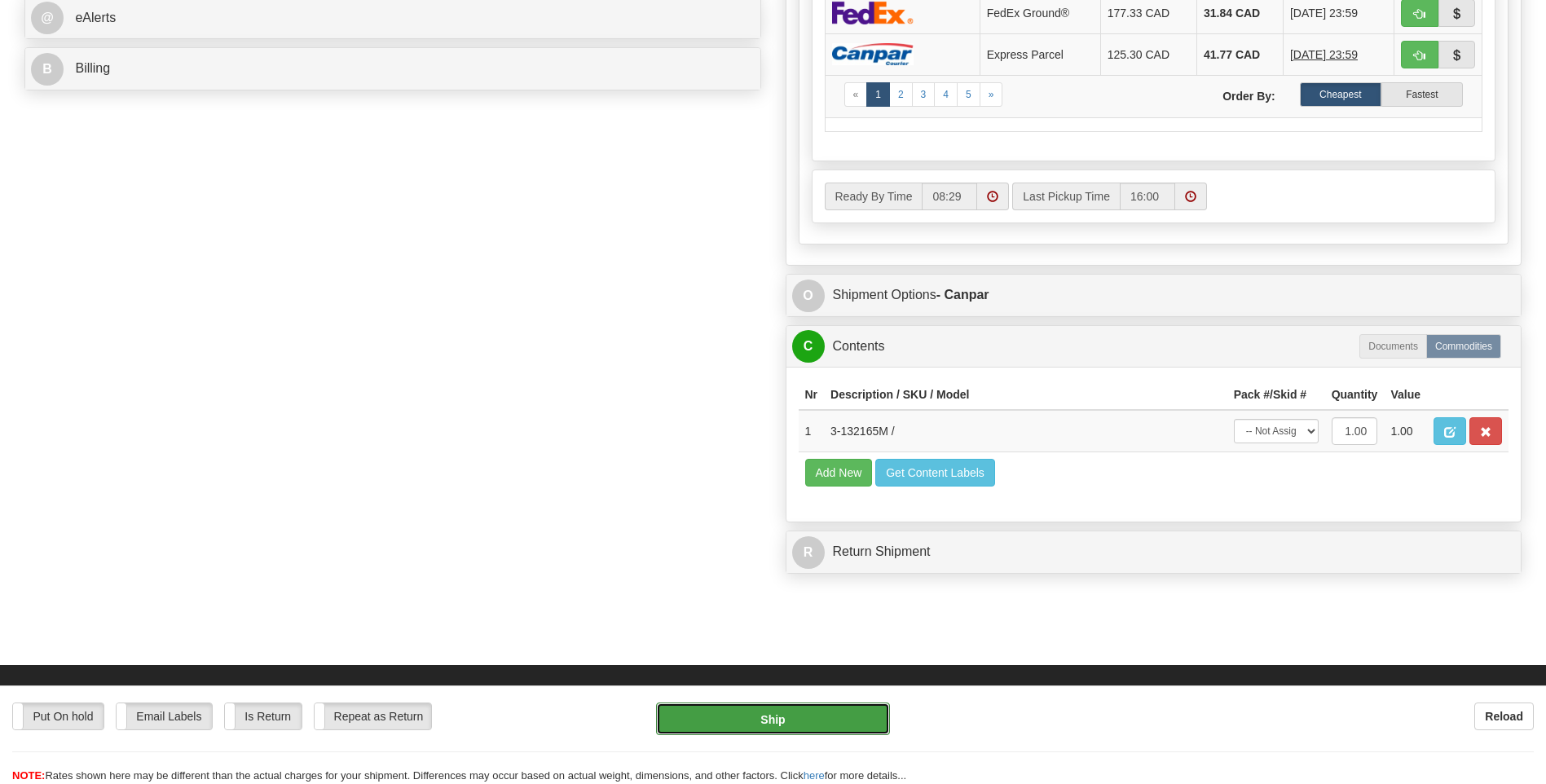
click at [750, 708] on button "Ship" at bounding box center [773, 718] width 233 height 33
type input "1"
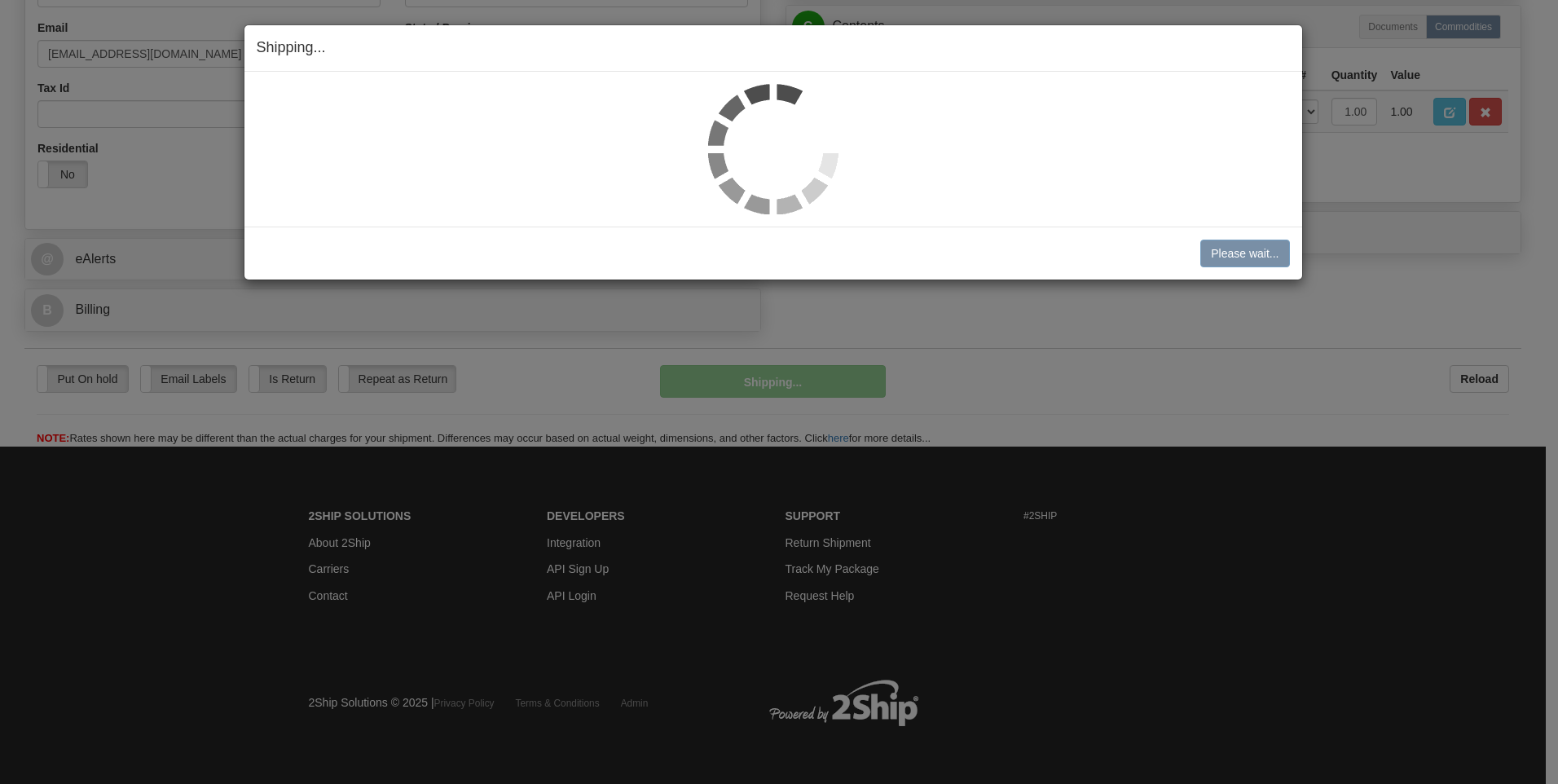
scroll to position [495, 0]
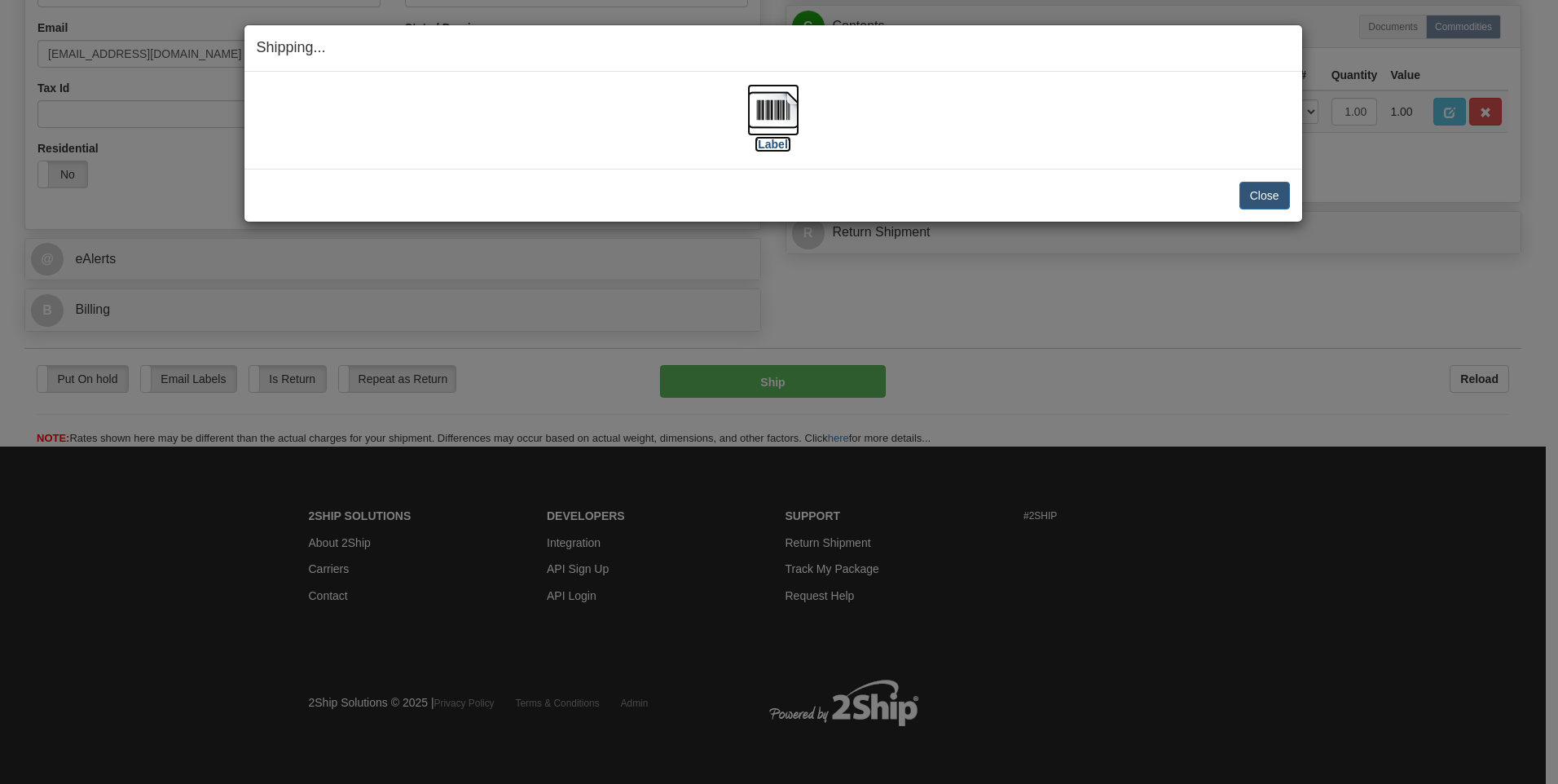
click at [777, 106] on img at bounding box center [773, 109] width 52 height 52
click at [1276, 199] on button "Close" at bounding box center [1264, 195] width 50 height 27
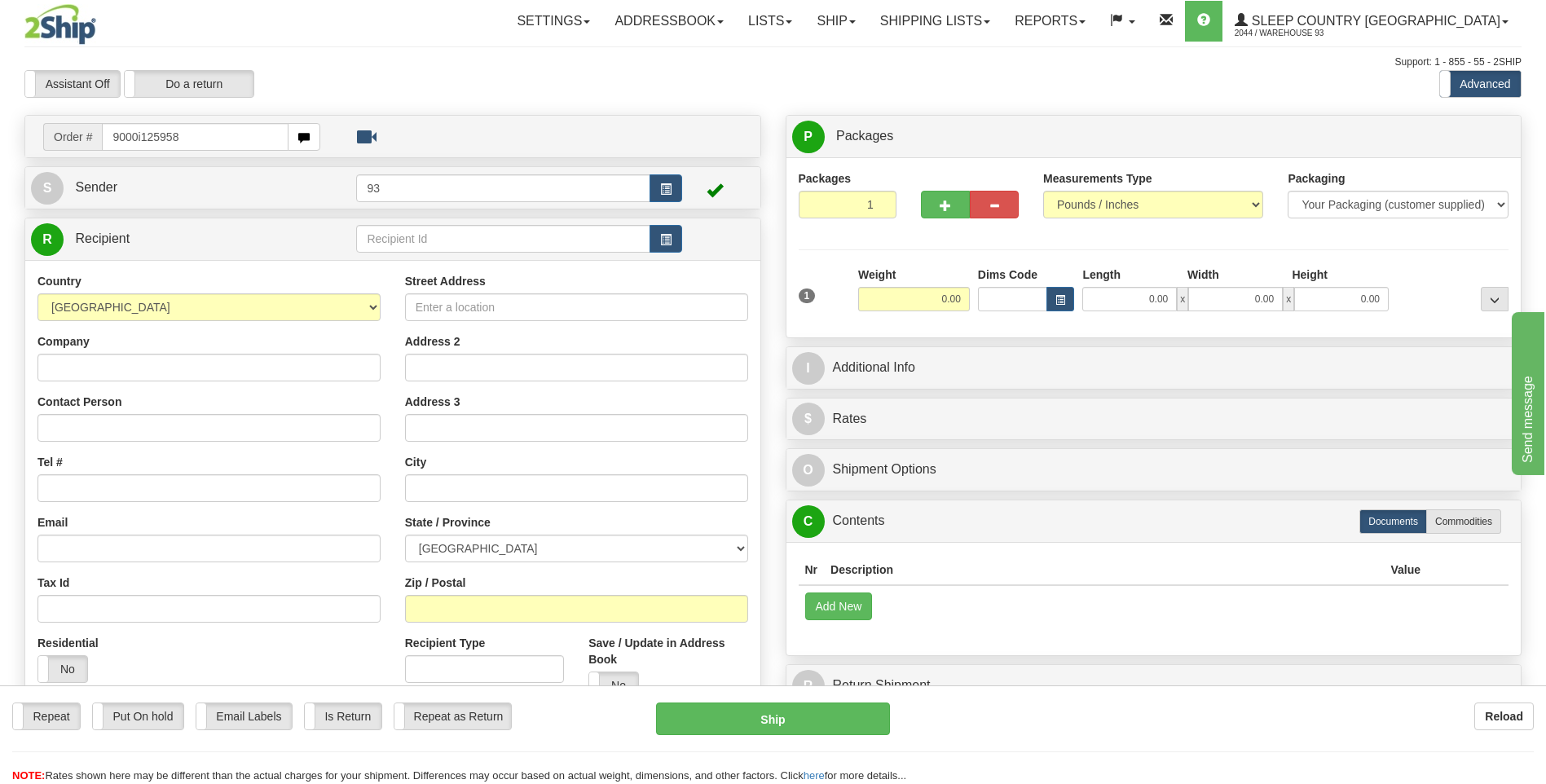
type input "9000i125958"
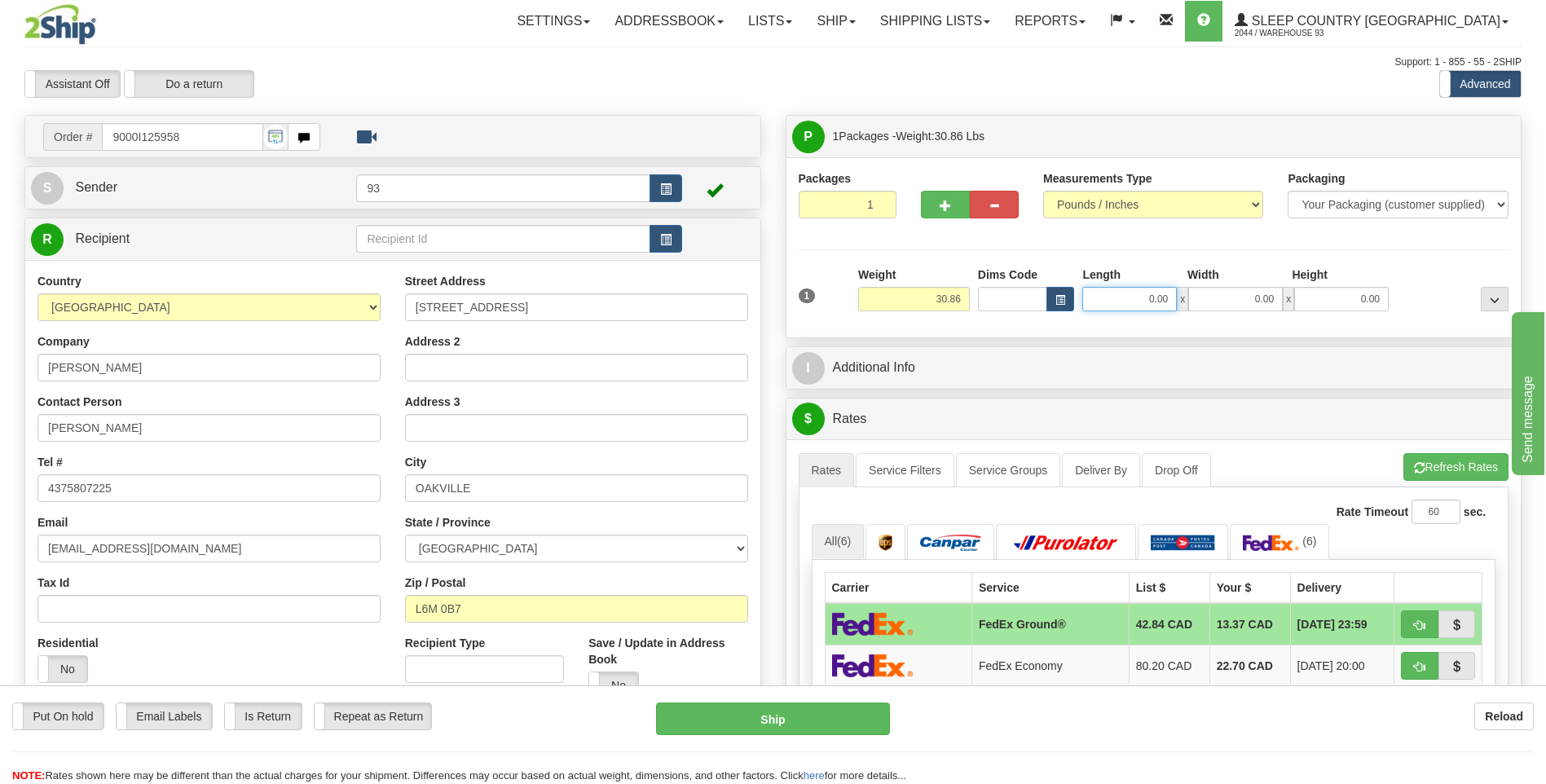
drag, startPoint x: 1137, startPoint y: 303, endPoint x: 1206, endPoint y: 294, distance: 69.6
click at [1206, 294] on div "0.00 x 0.00 x 0.00" at bounding box center [1236, 299] width 306 height 25
type input "45.00"
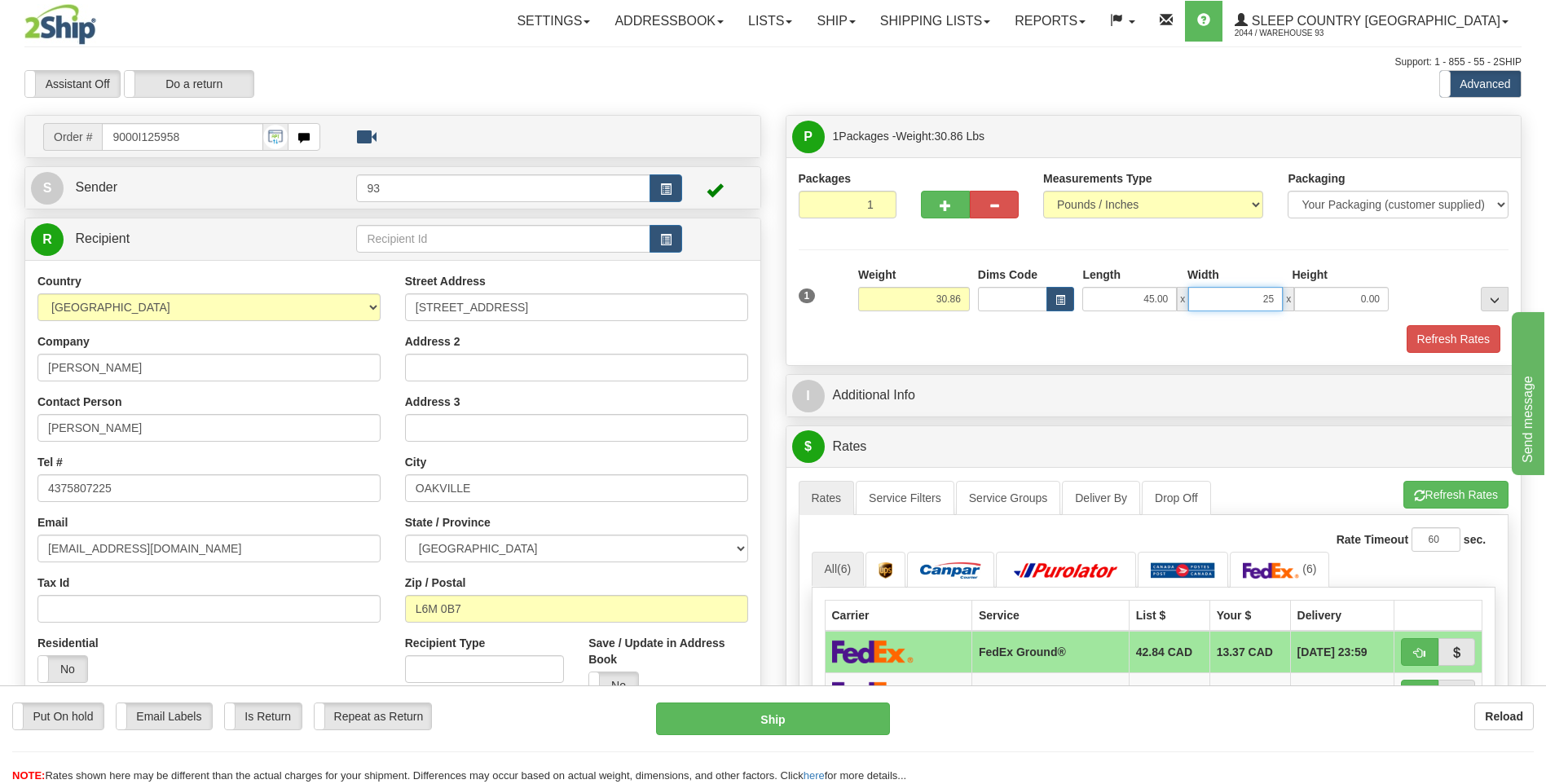
type input "25.00"
type input "5.00"
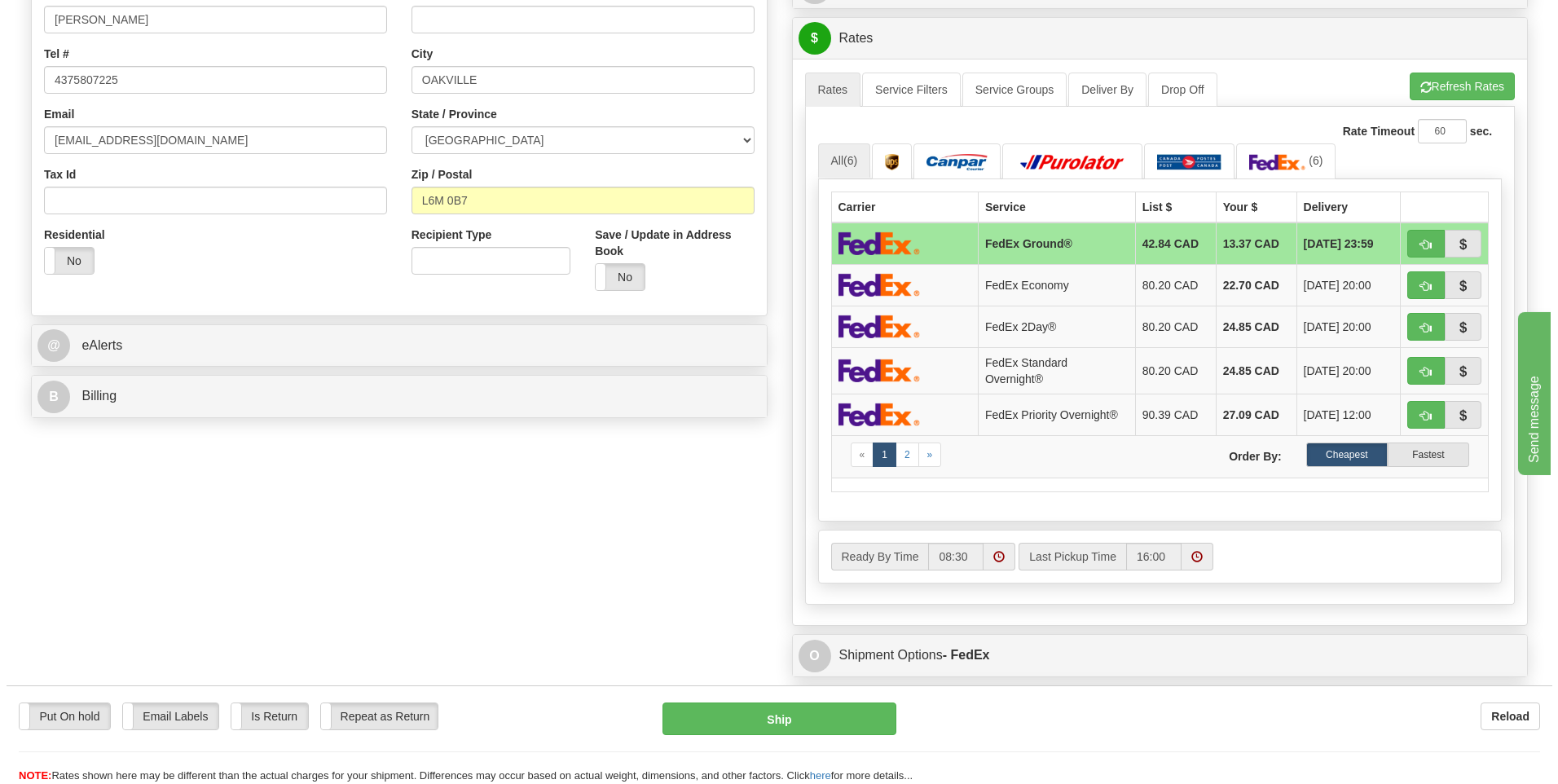
scroll to position [407, 0]
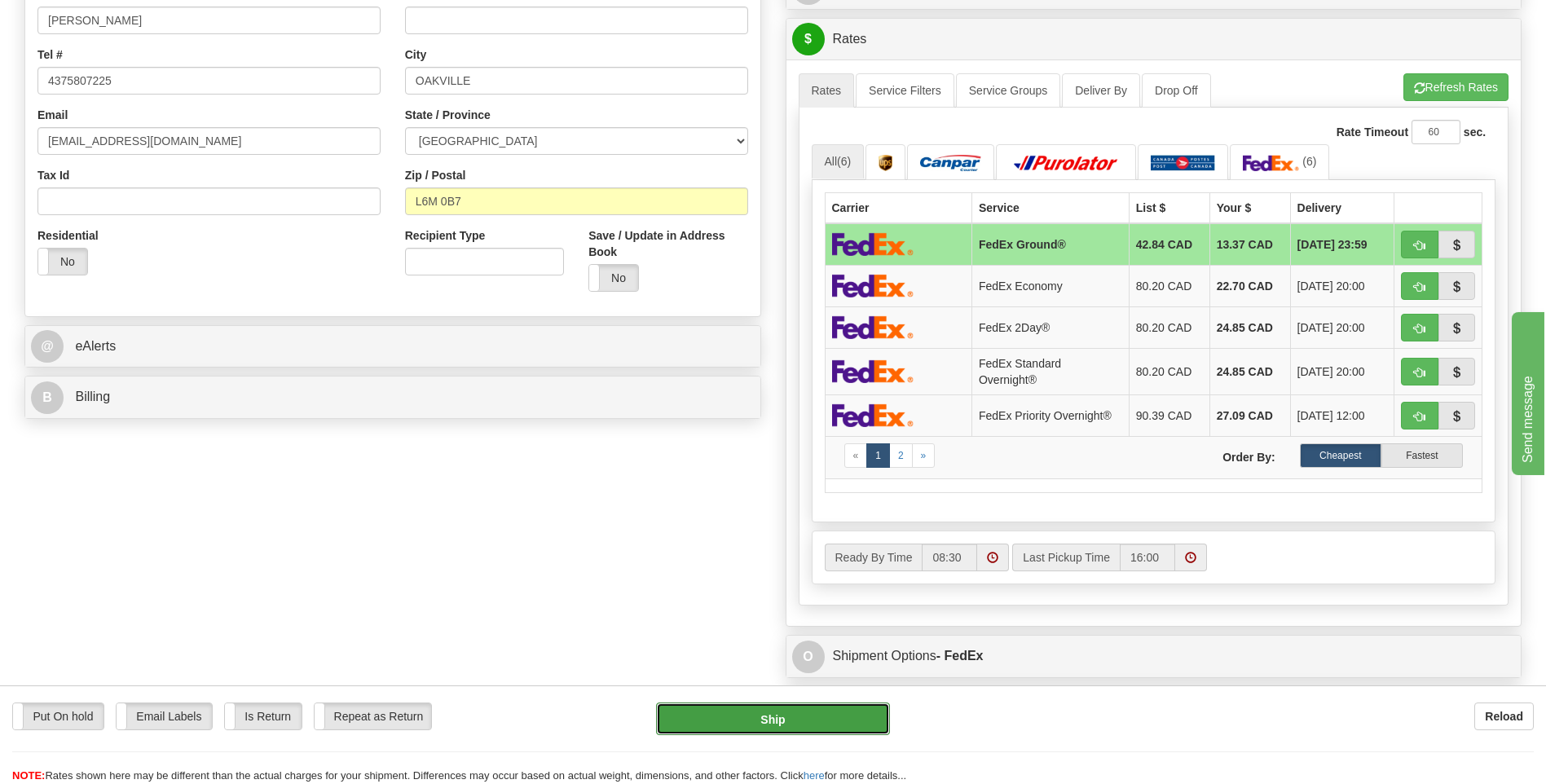
click at [776, 717] on button "Ship" at bounding box center [773, 718] width 233 height 33
type input "92"
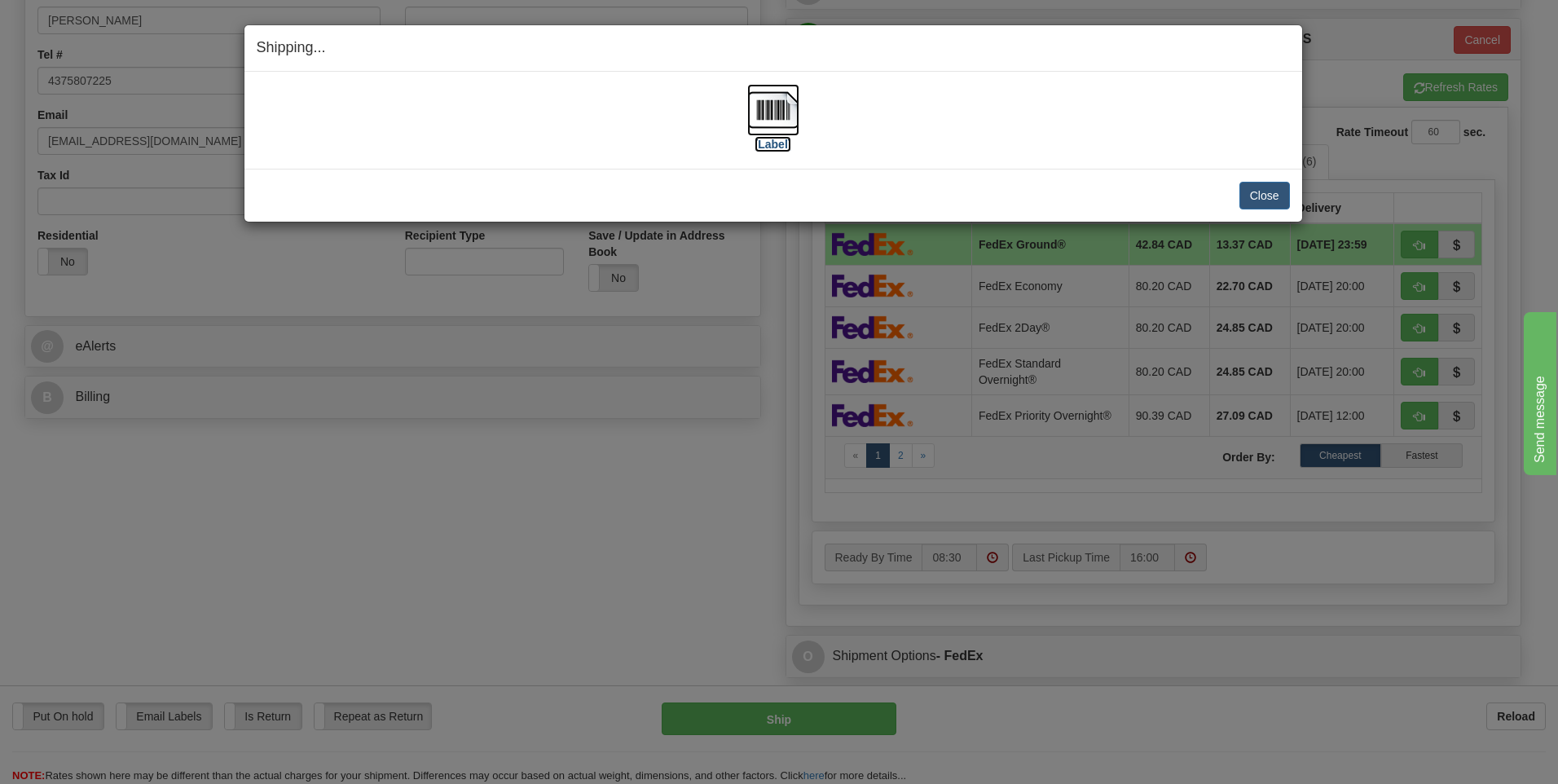
click at [771, 113] on img at bounding box center [773, 109] width 52 height 52
click at [775, 113] on img at bounding box center [773, 109] width 52 height 52
click at [777, 116] on img at bounding box center [773, 109] width 52 height 52
click at [1264, 186] on button "Close" at bounding box center [1264, 195] width 50 height 27
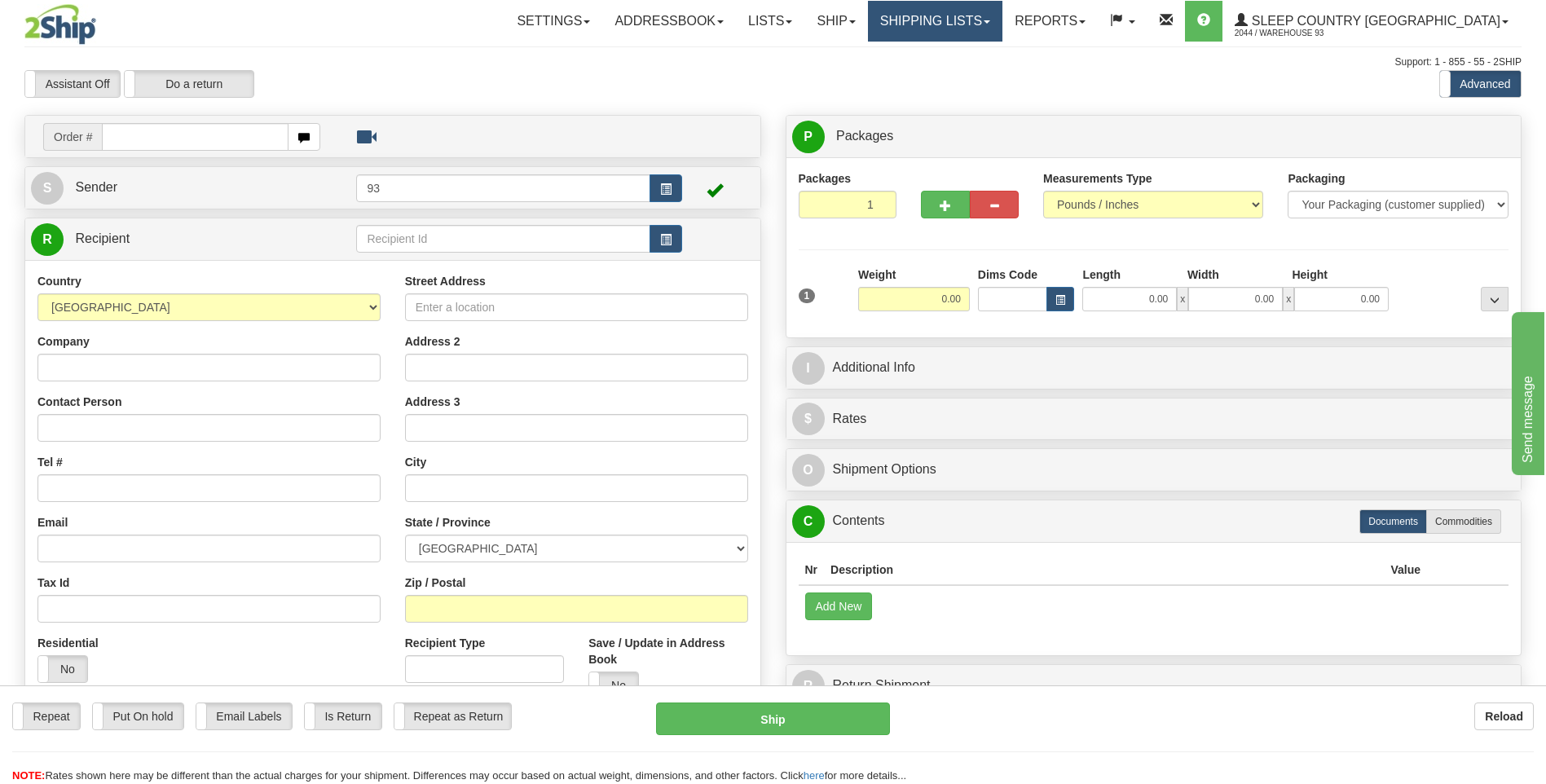
click at [1002, 11] on link "Shipping lists" at bounding box center [935, 21] width 134 height 41
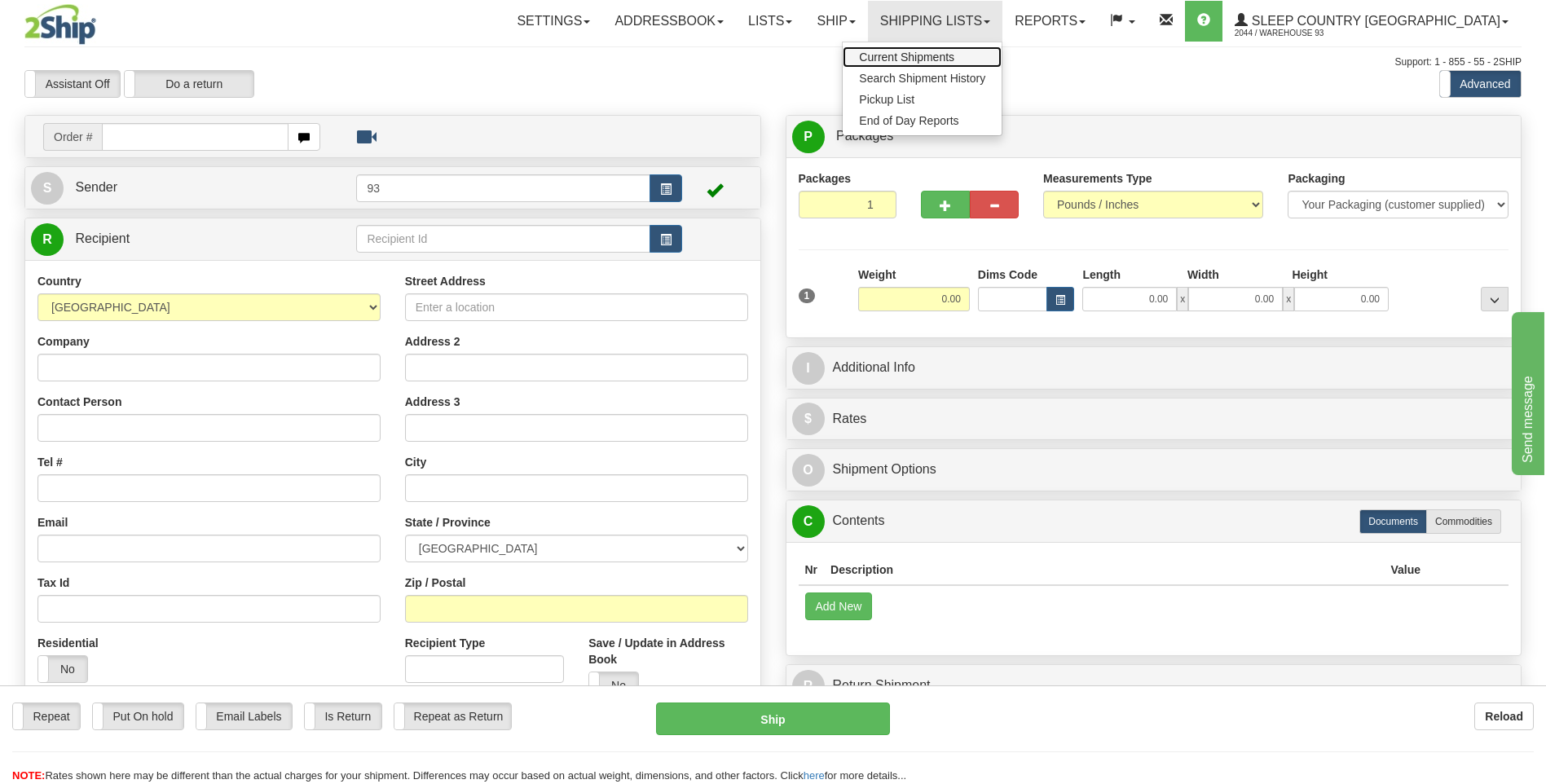
click at [940, 63] on span "Current Shipments" at bounding box center [907, 57] width 96 height 13
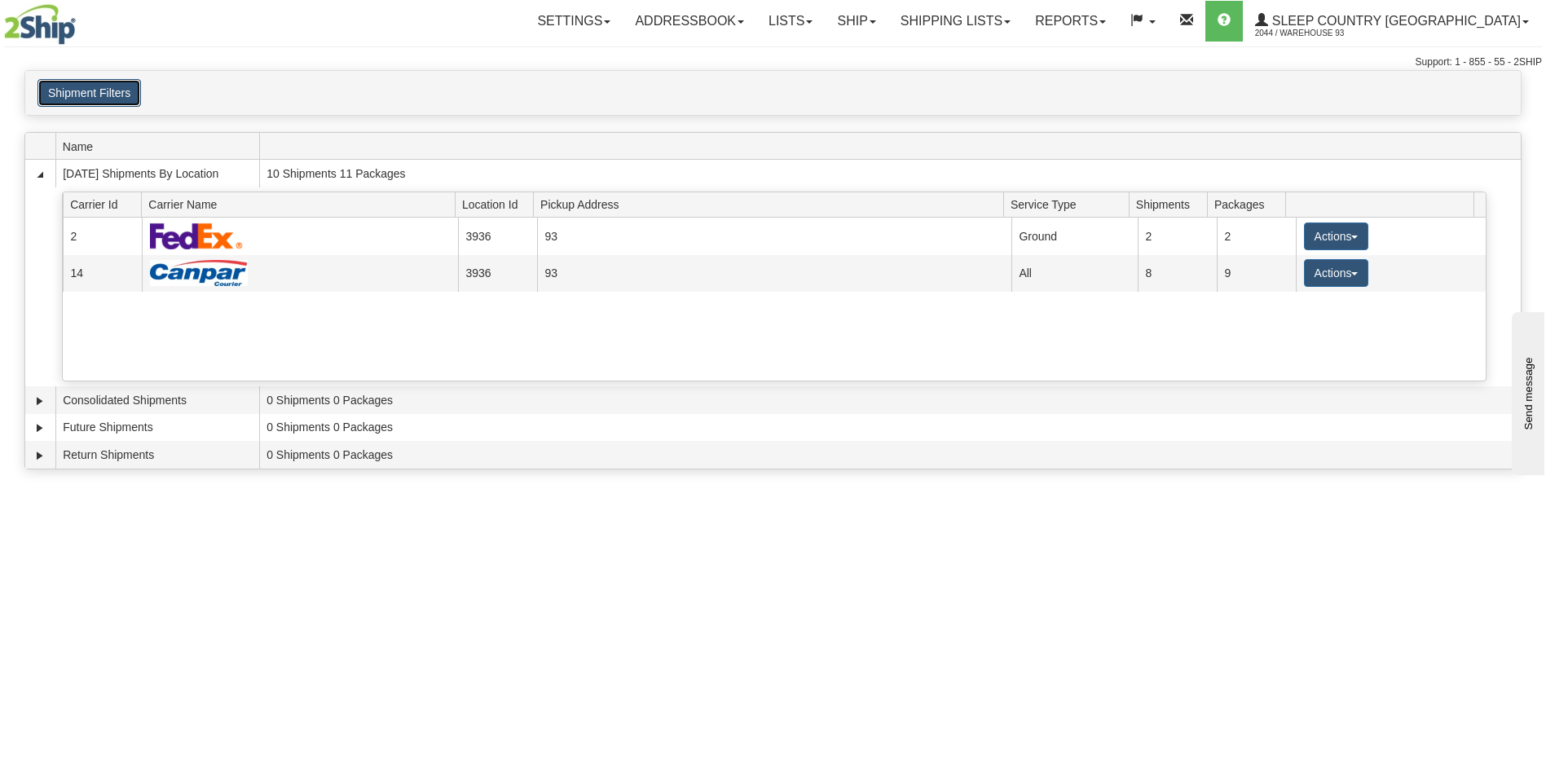
click at [105, 94] on button "Shipment Filters" at bounding box center [88, 93] width 103 height 27
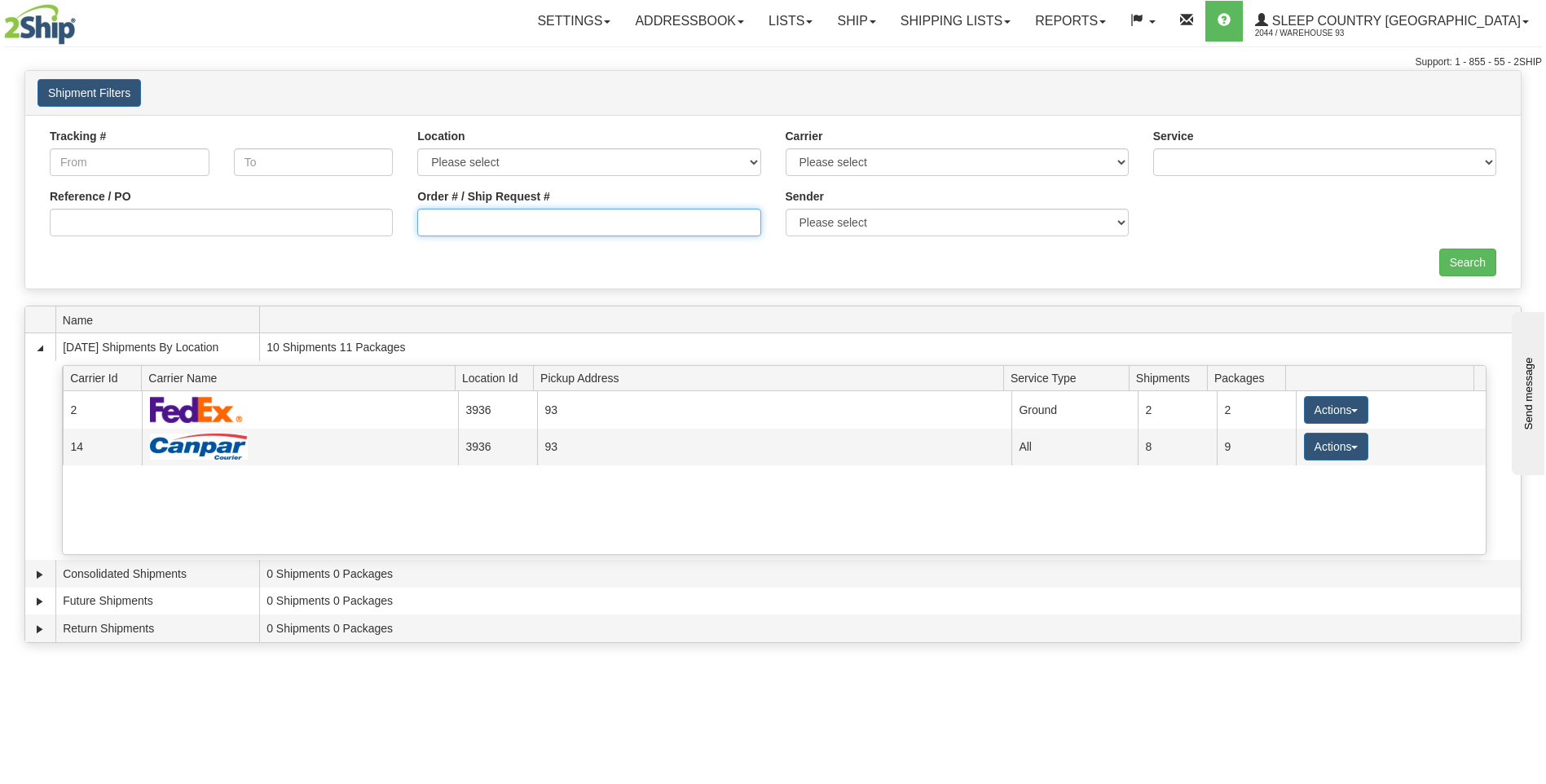
click at [494, 222] on input "Order # / Ship Request #" at bounding box center [589, 222] width 343 height 27
type input "9000i125958"
click at [1480, 253] on input "Search" at bounding box center [1468, 263] width 57 height 27
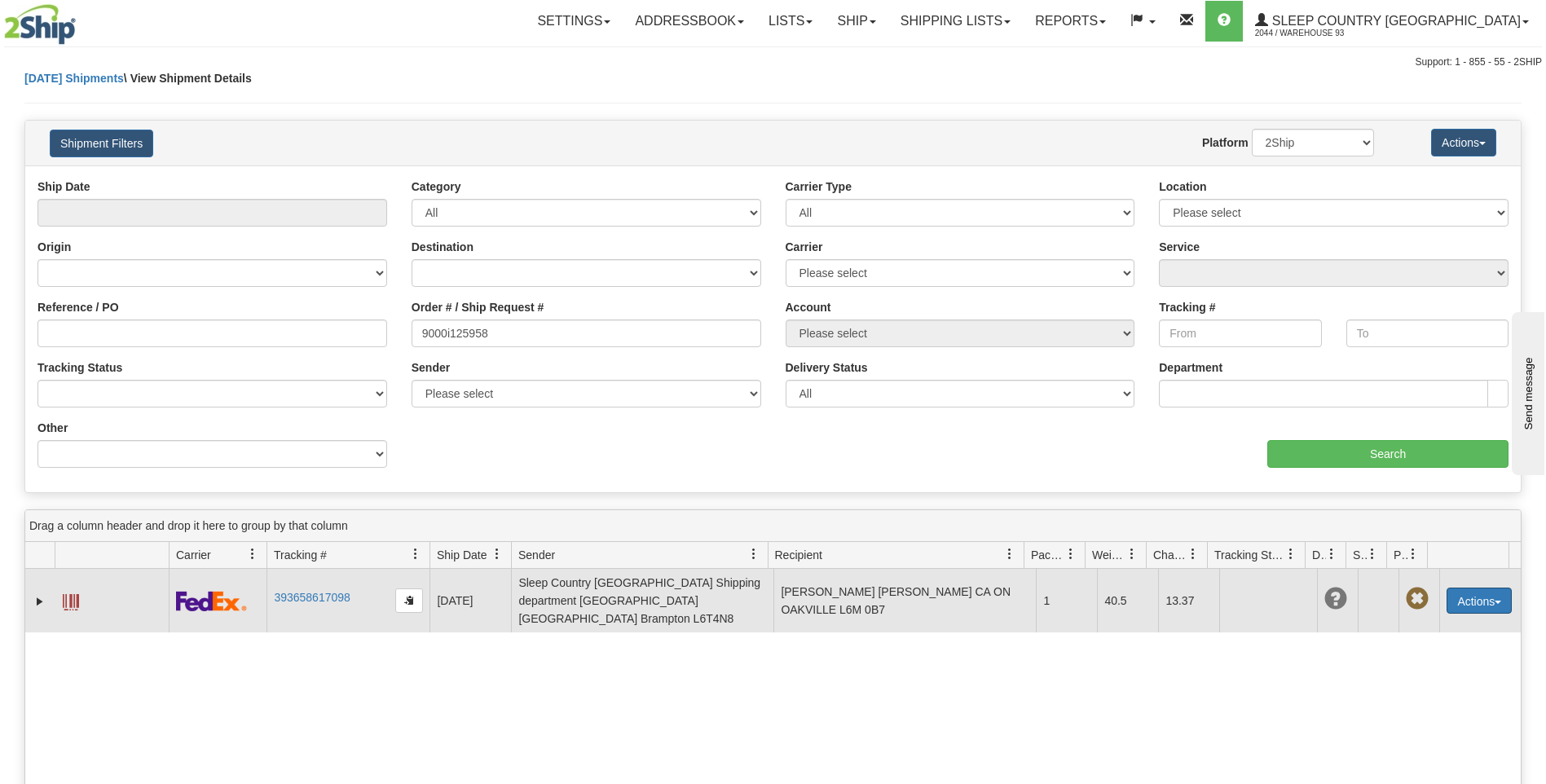
click at [1477, 597] on button "Actions" at bounding box center [1479, 600] width 65 height 26
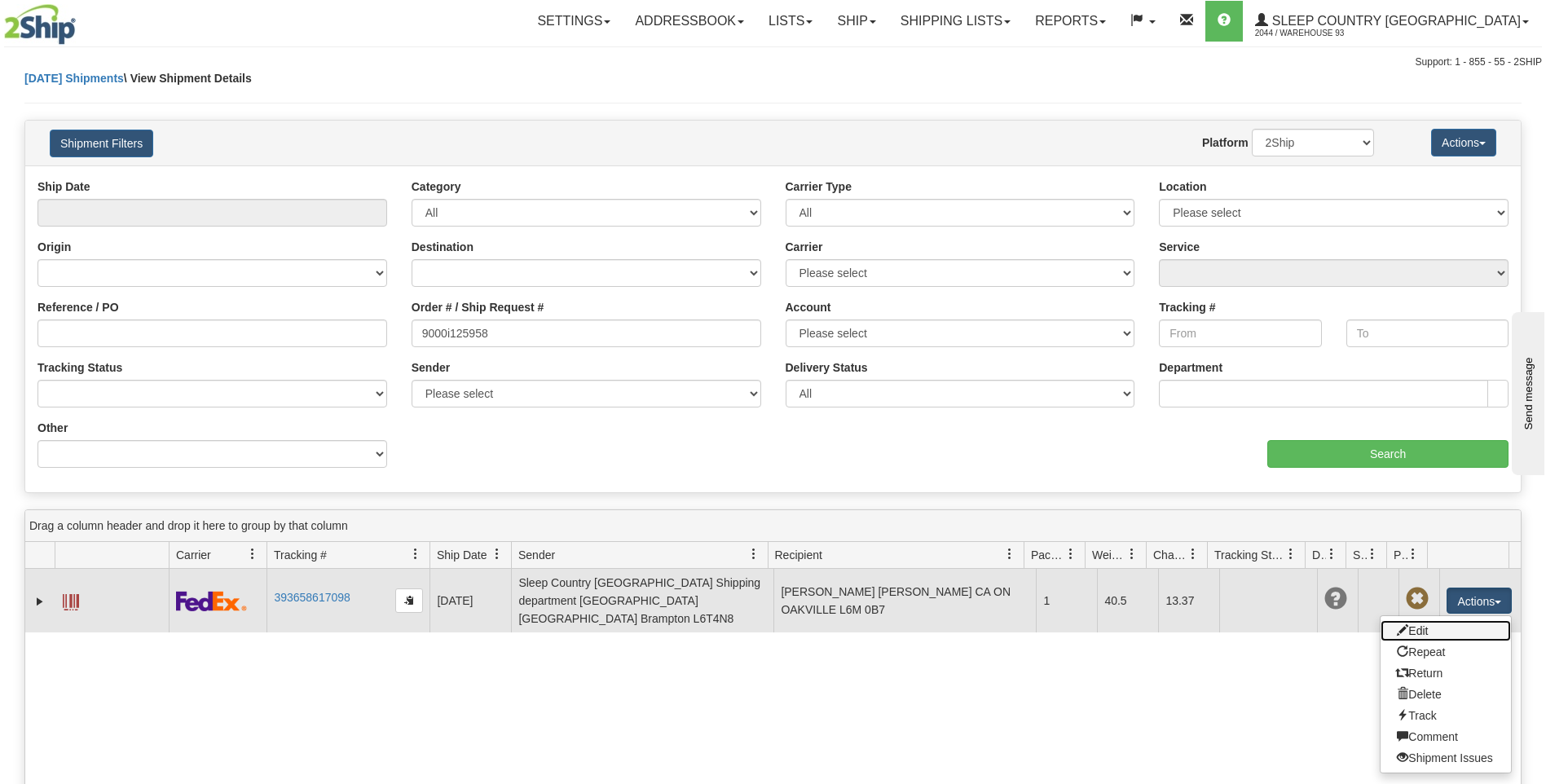
click at [1415, 624] on link "Edit" at bounding box center [1446, 630] width 130 height 21
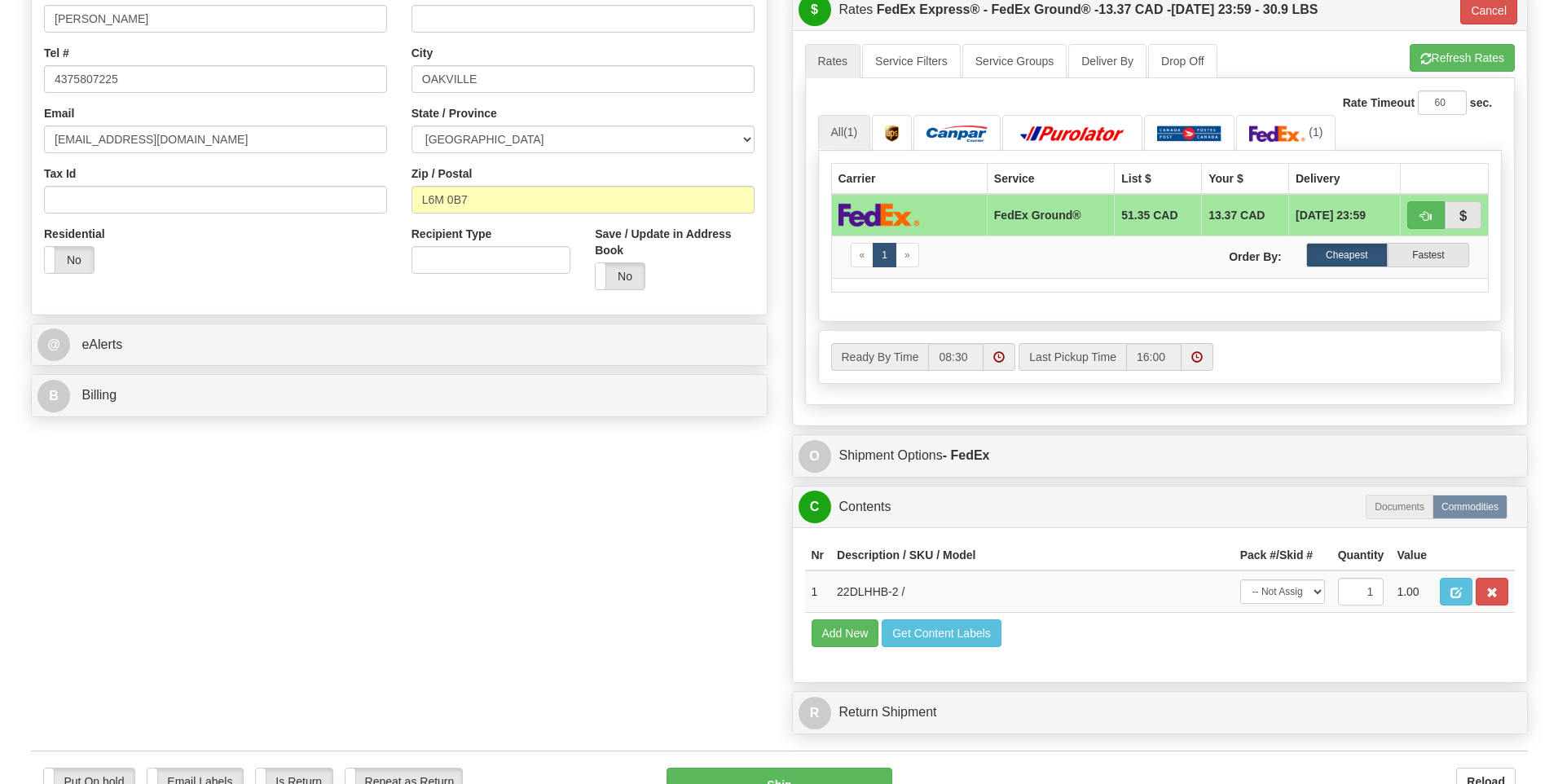
scroll to position [489, 0]
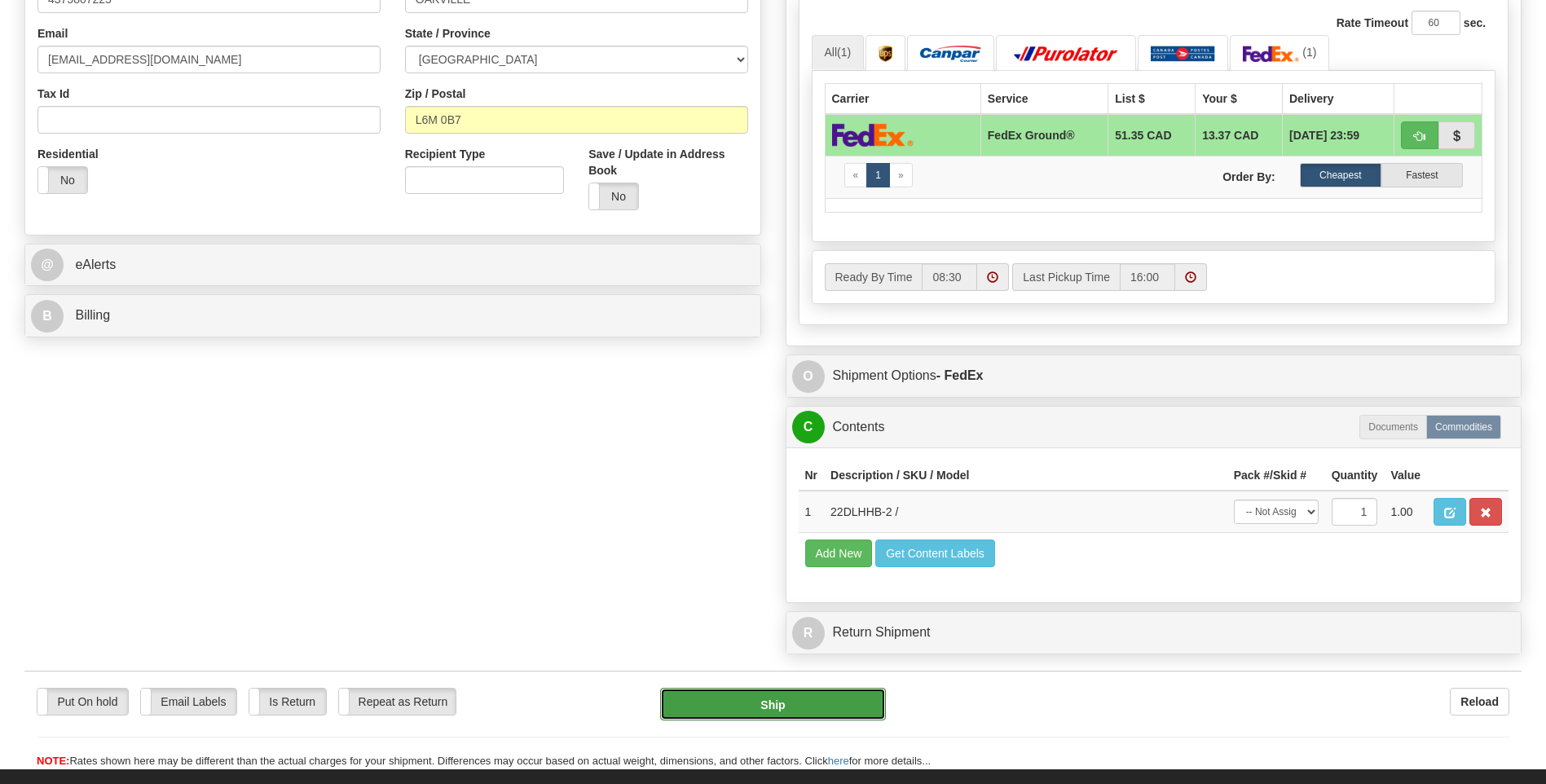
click at [794, 707] on button "Ship" at bounding box center [773, 704] width 225 height 33
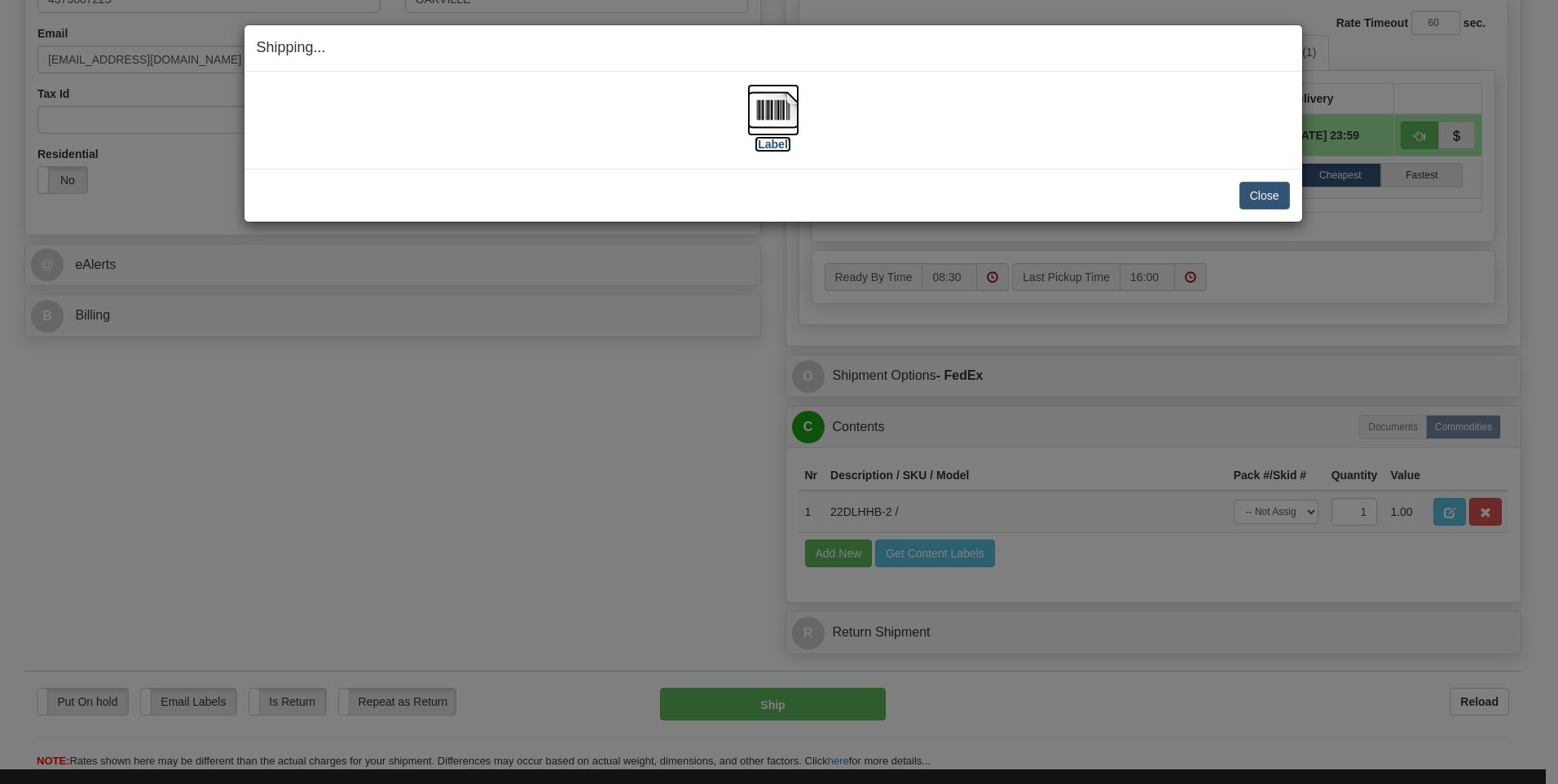
click at [778, 108] on img at bounding box center [773, 109] width 52 height 52
click at [778, 105] on img at bounding box center [773, 109] width 52 height 52
click at [769, 114] on img at bounding box center [773, 109] width 52 height 52
click at [1274, 193] on button "Close" at bounding box center [1264, 195] width 50 height 27
